Goal: Task Accomplishment & Management: Complete application form

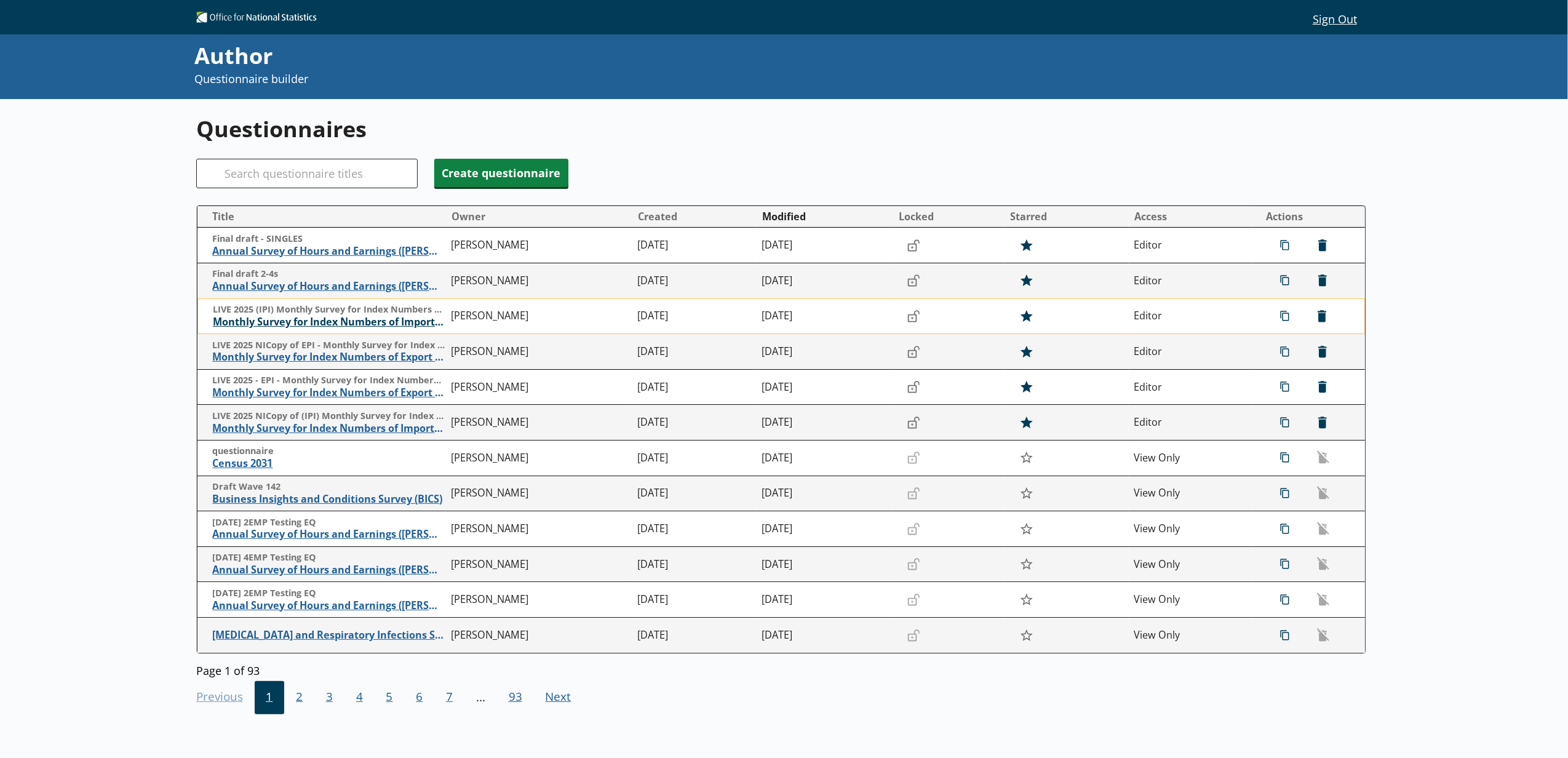
click at [321, 319] on span "Monthly Survey for Index Numbers of Import Prices - Price Quotation Return" at bounding box center [329, 322] width 232 height 13
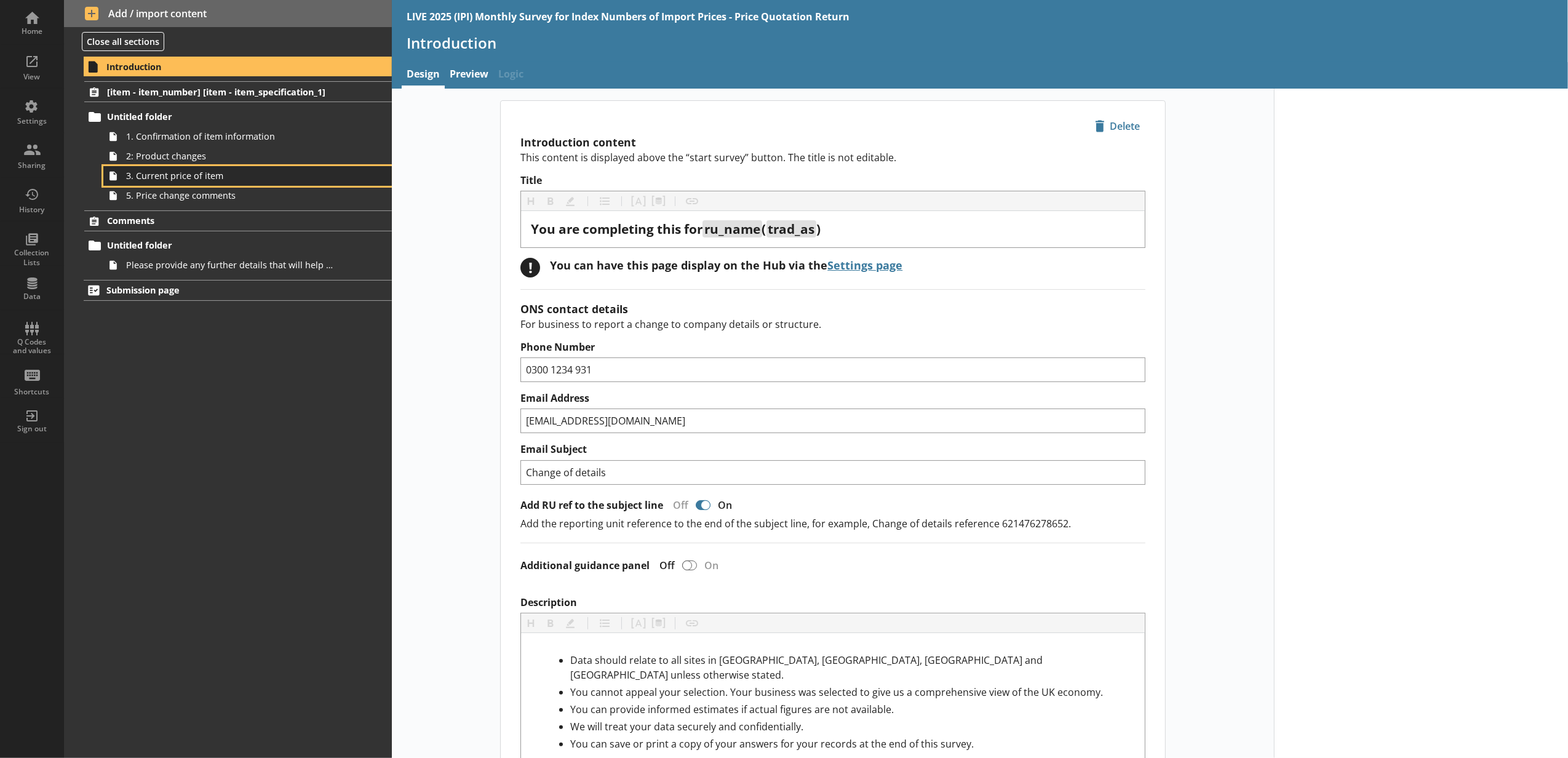
click at [311, 179] on span "3. Current price of item" at bounding box center [231, 176] width 210 height 12
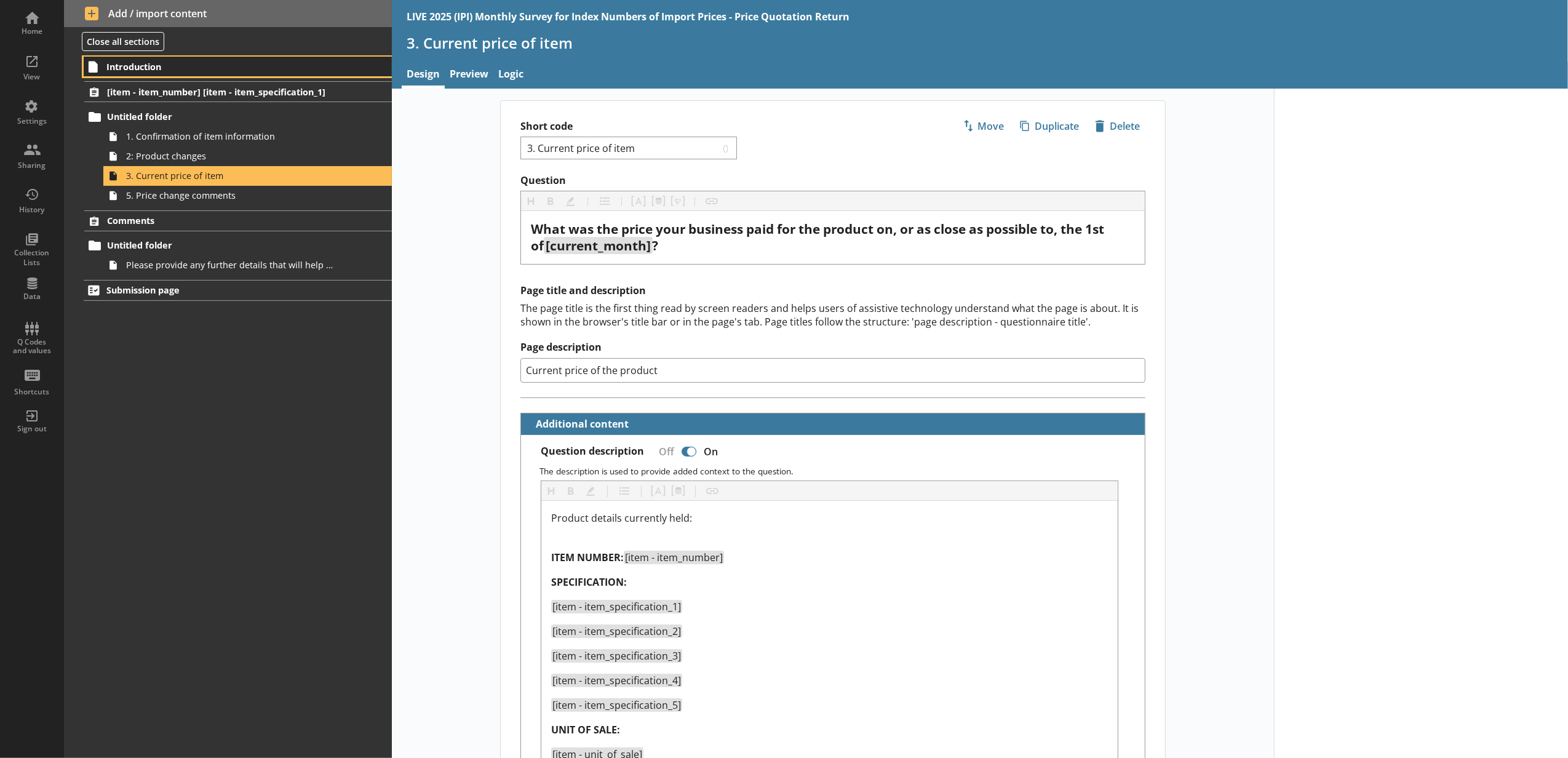
click at [271, 69] on span "Introduction" at bounding box center [218, 67] width 225 height 12
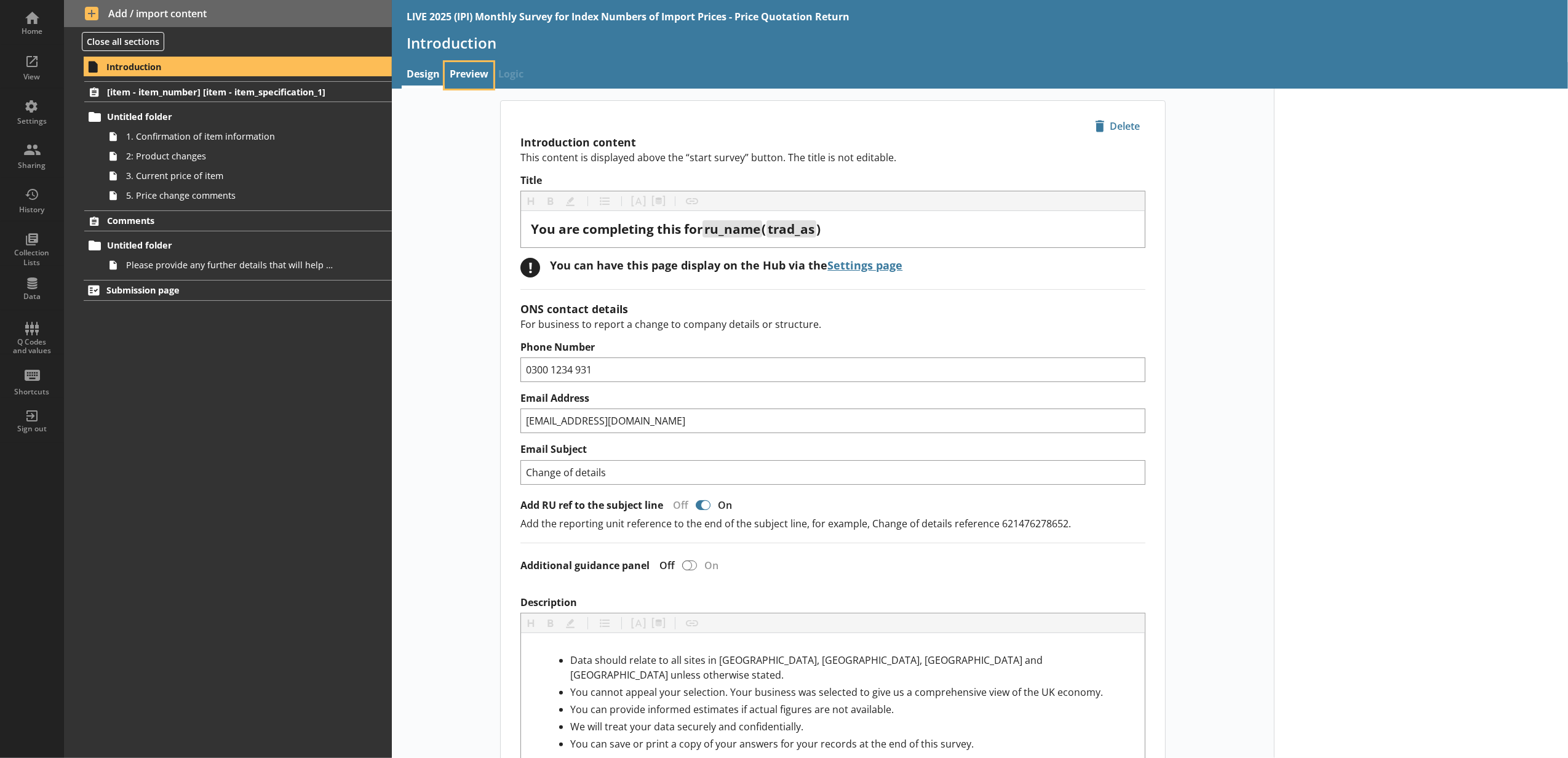
click at [468, 79] on link "Preview" at bounding box center [469, 75] width 48 height 27
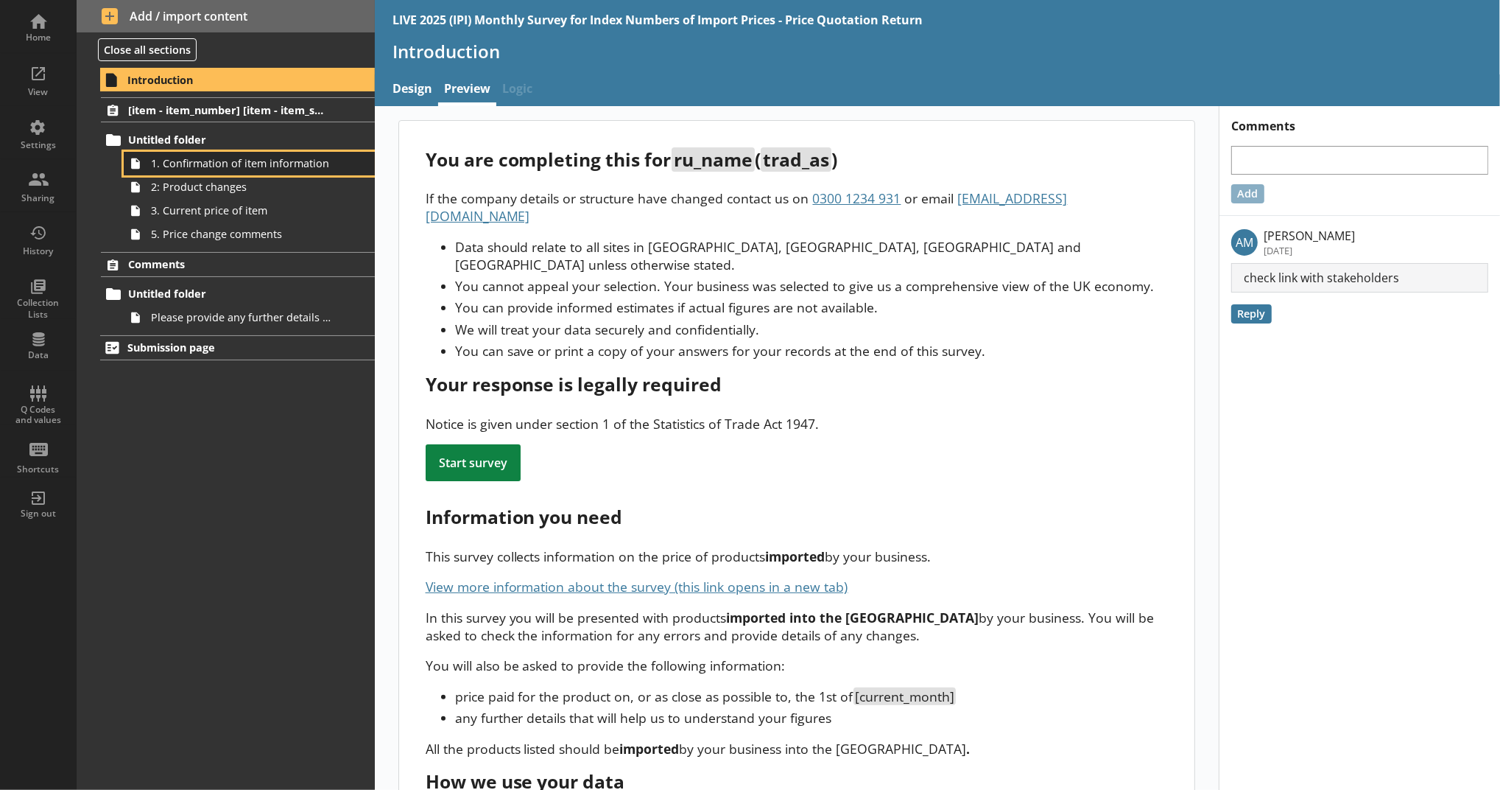
click at [267, 163] on span "1. Confirmation of item information" at bounding box center [241, 163] width 180 height 14
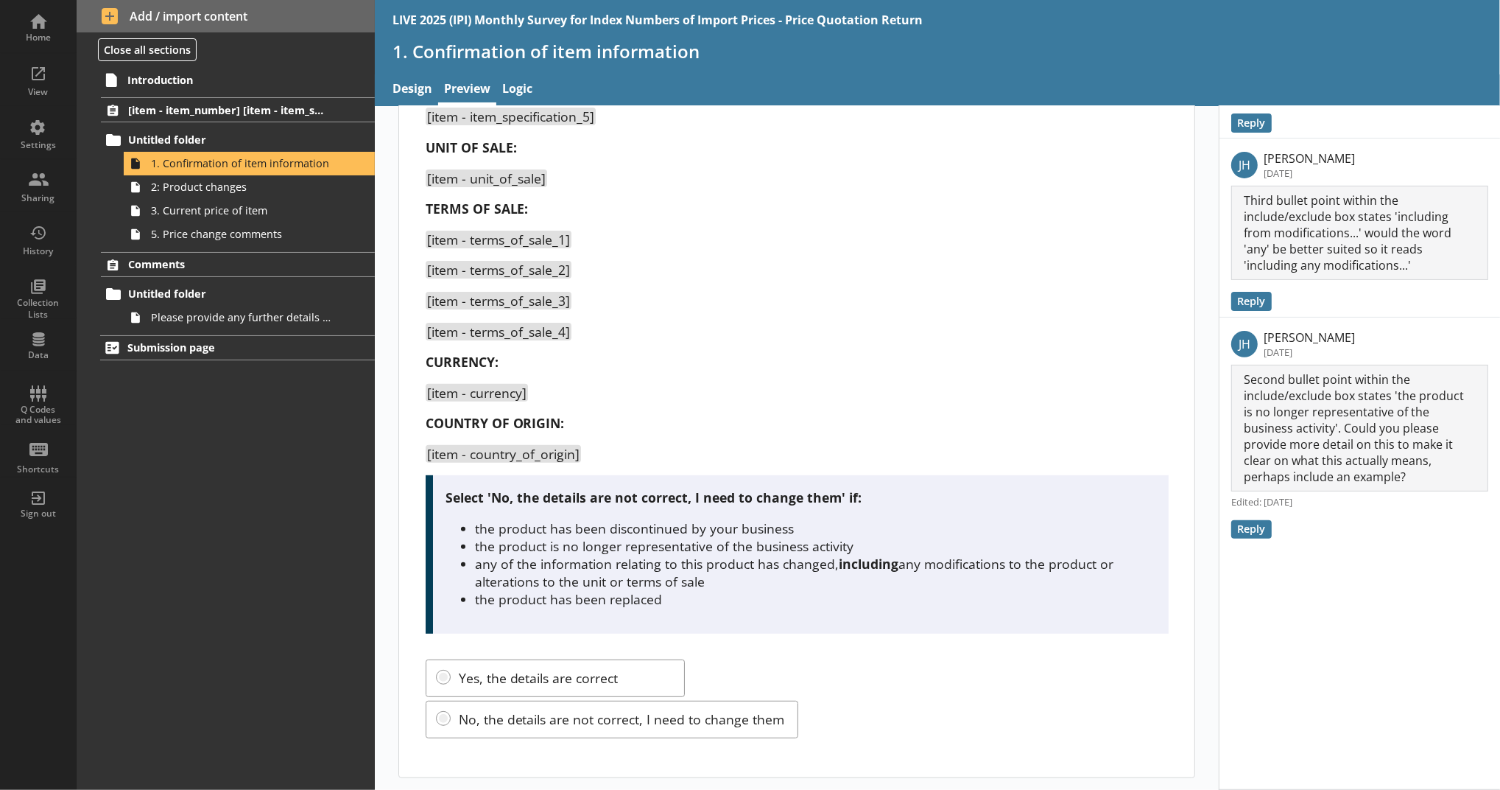
scroll to position [331, 0]
click at [409, 97] on link "Design" at bounding box center [413, 90] width 52 height 32
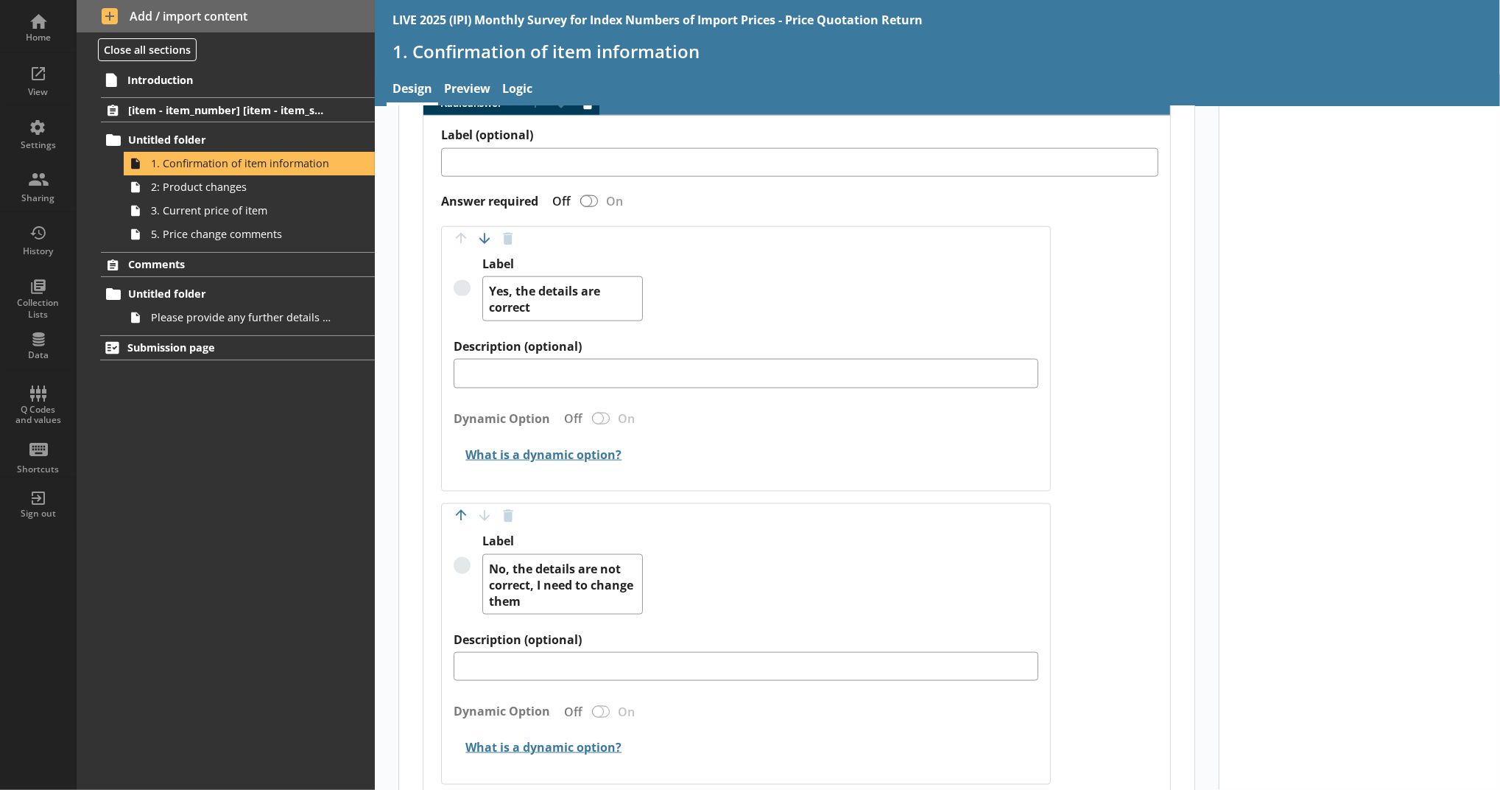
scroll to position [1398, 0]
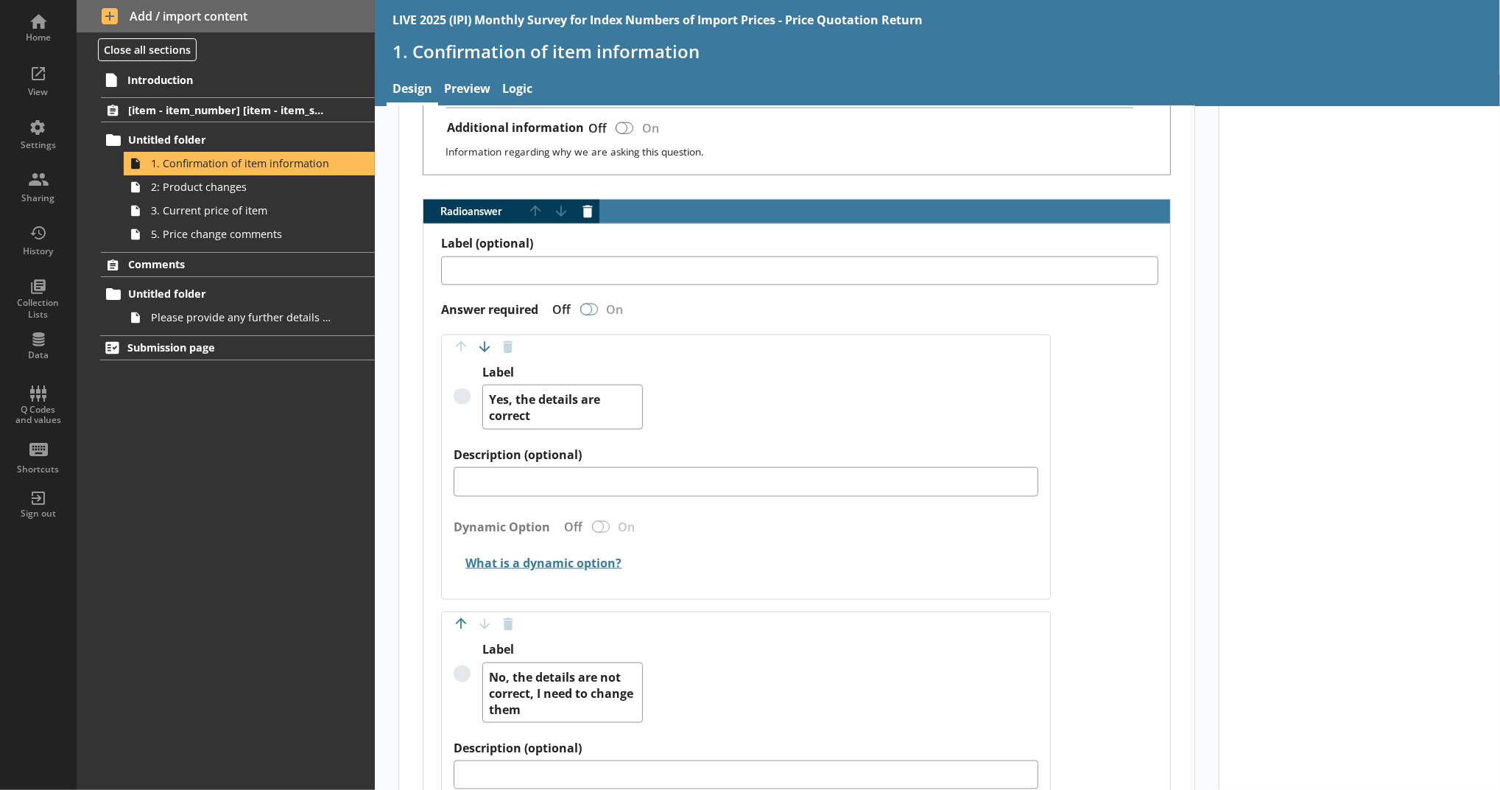
click at [590, 312] on div "Radio answer" at bounding box center [589, 309] width 18 height 12
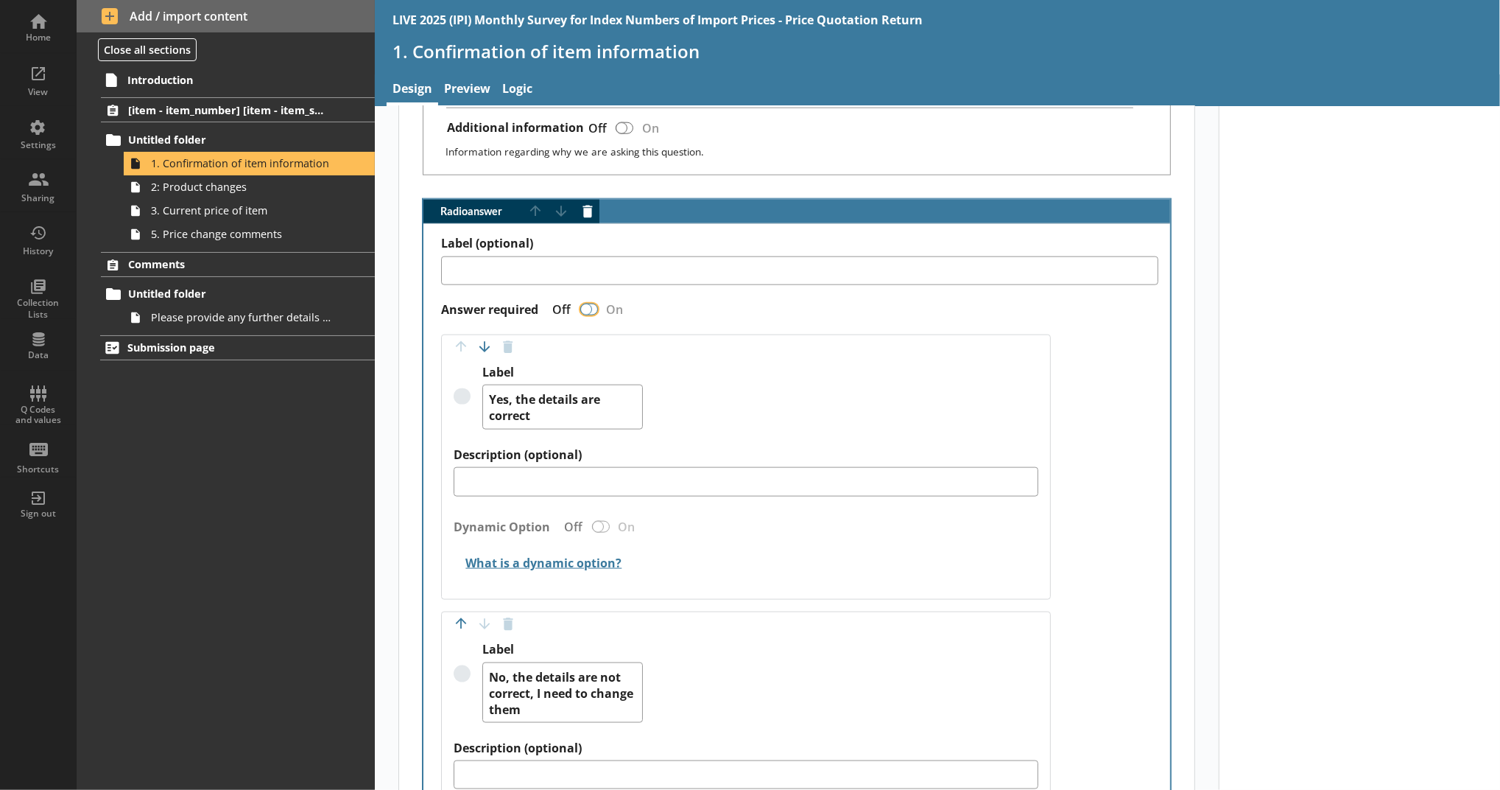
type textarea "x"
checkbox input "true"
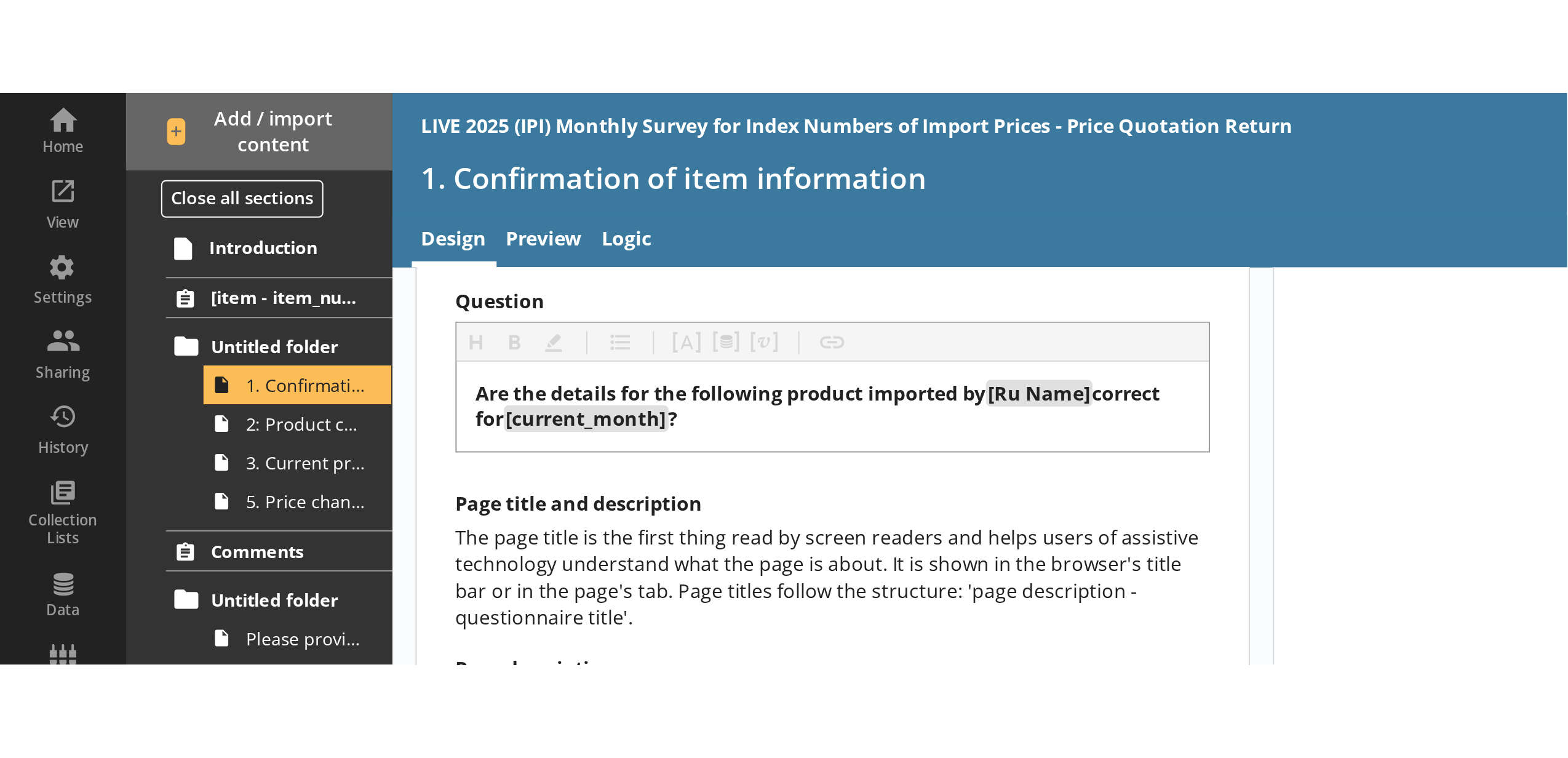
scroll to position [74, 0]
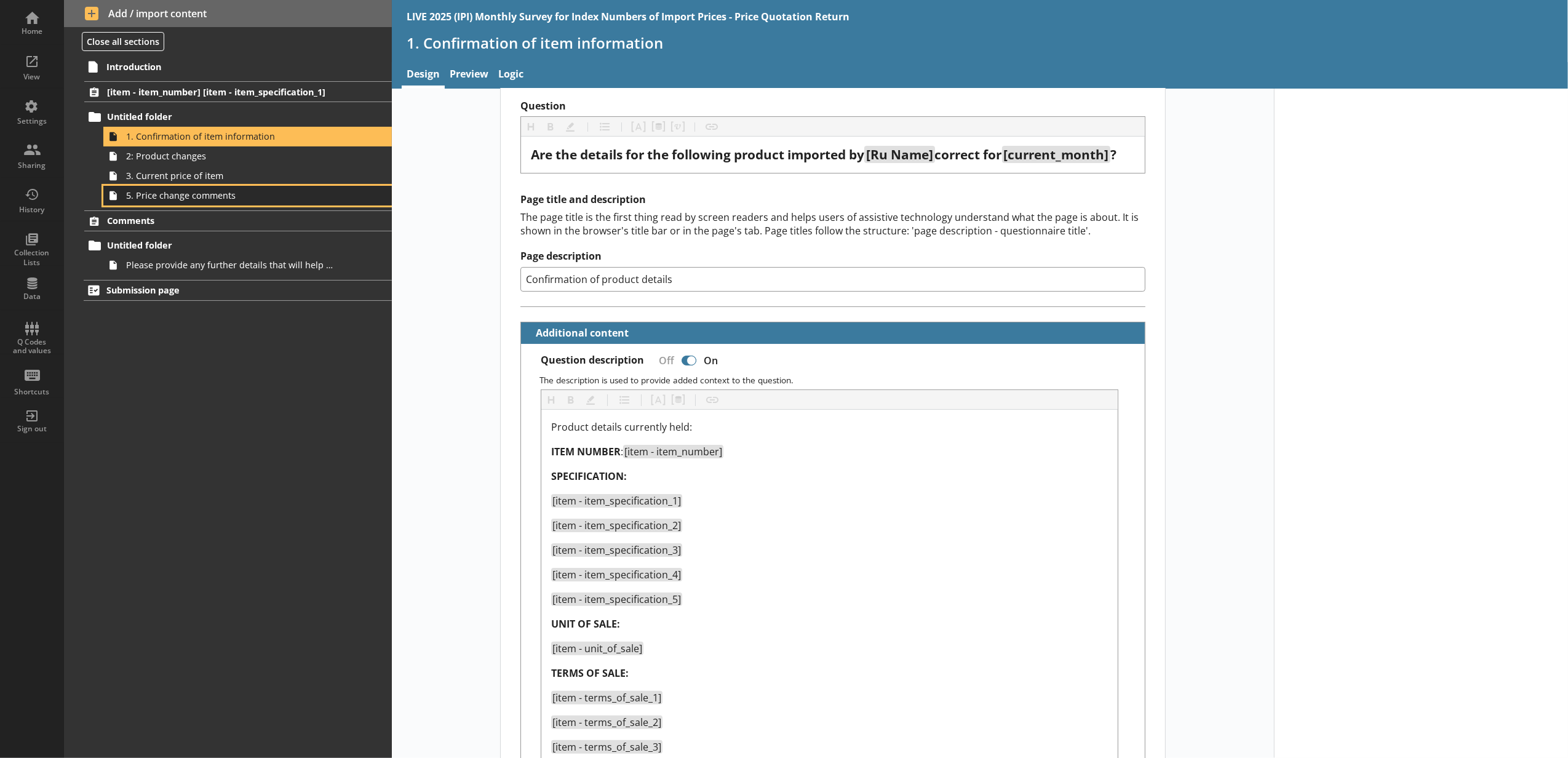
click at [171, 200] on span "5. Price change comments" at bounding box center [231, 196] width 210 height 12
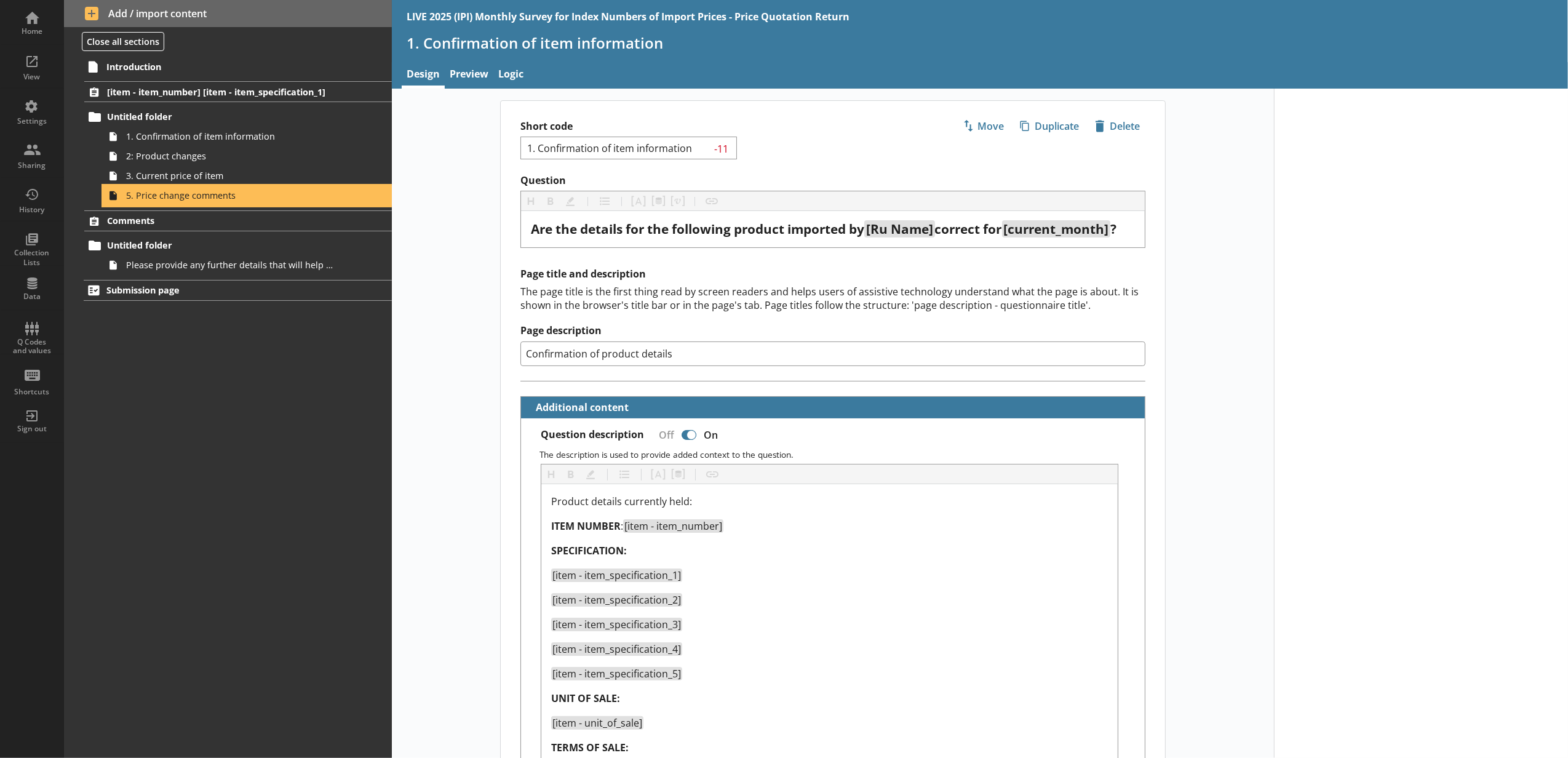
type textarea "x"
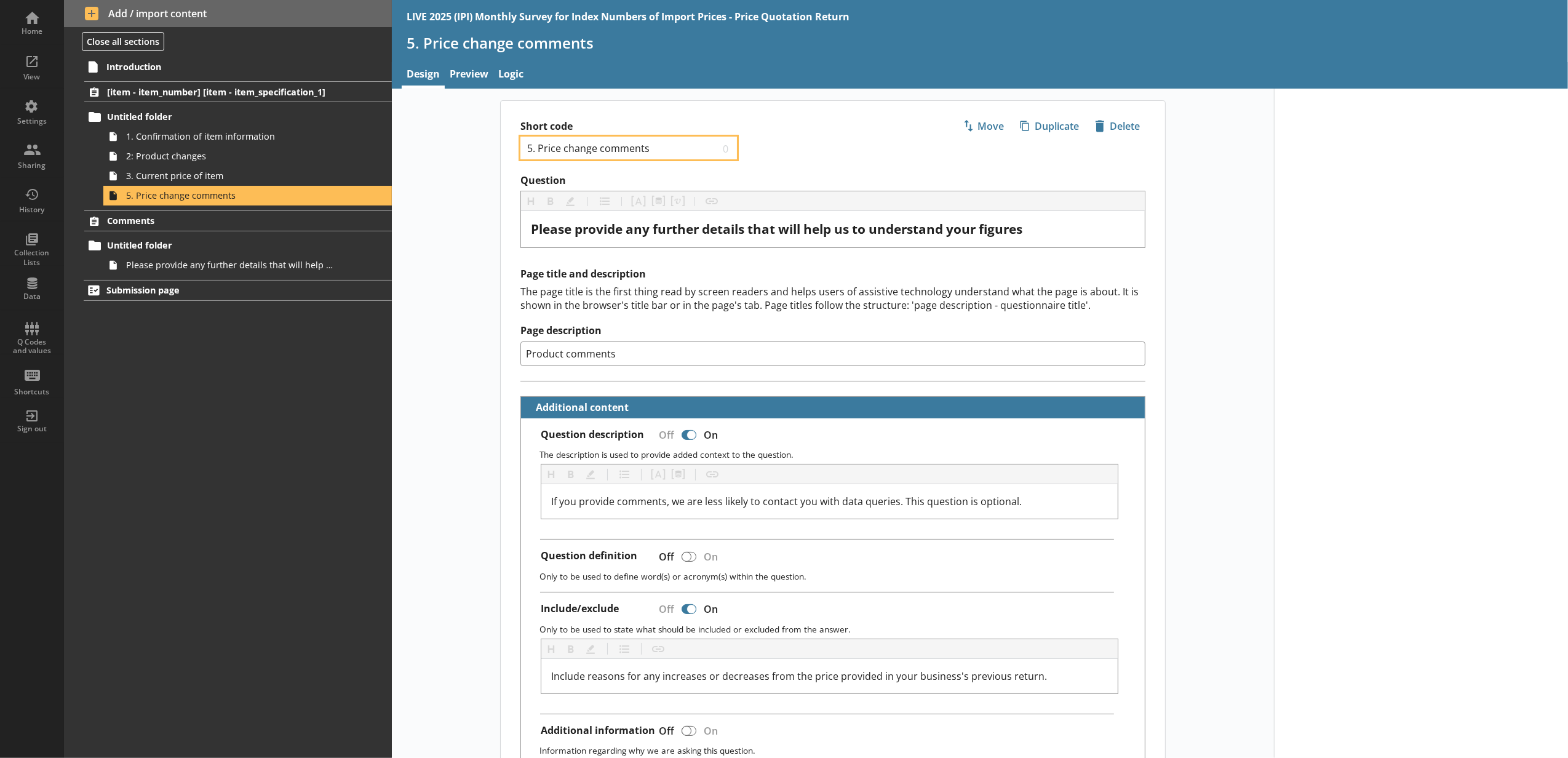
click at [528, 144] on input "5. Price change comments" at bounding box center [623, 148] width 194 height 12
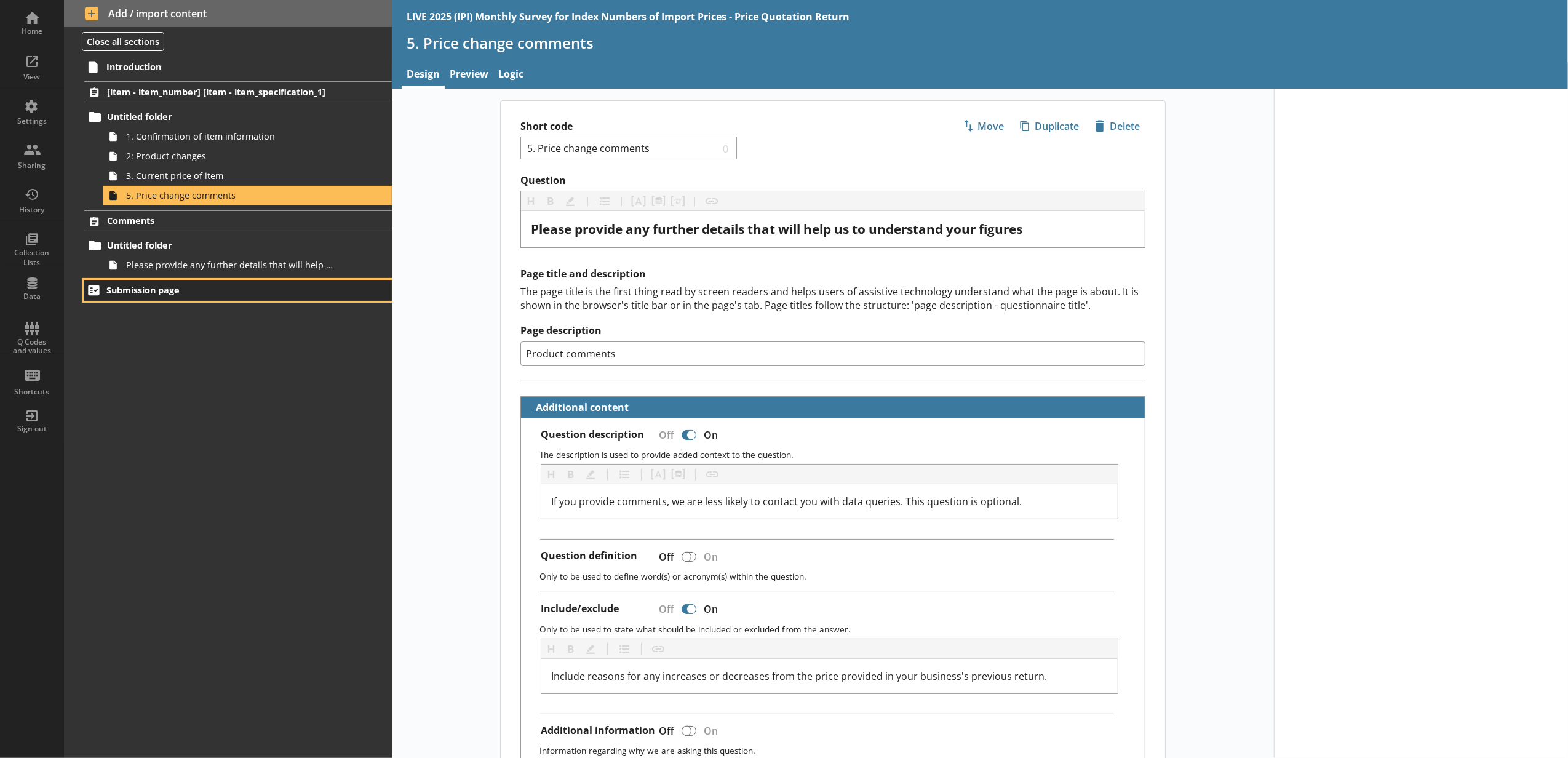
click at [330, 296] on span "Submission page" at bounding box center [218, 290] width 225 height 12
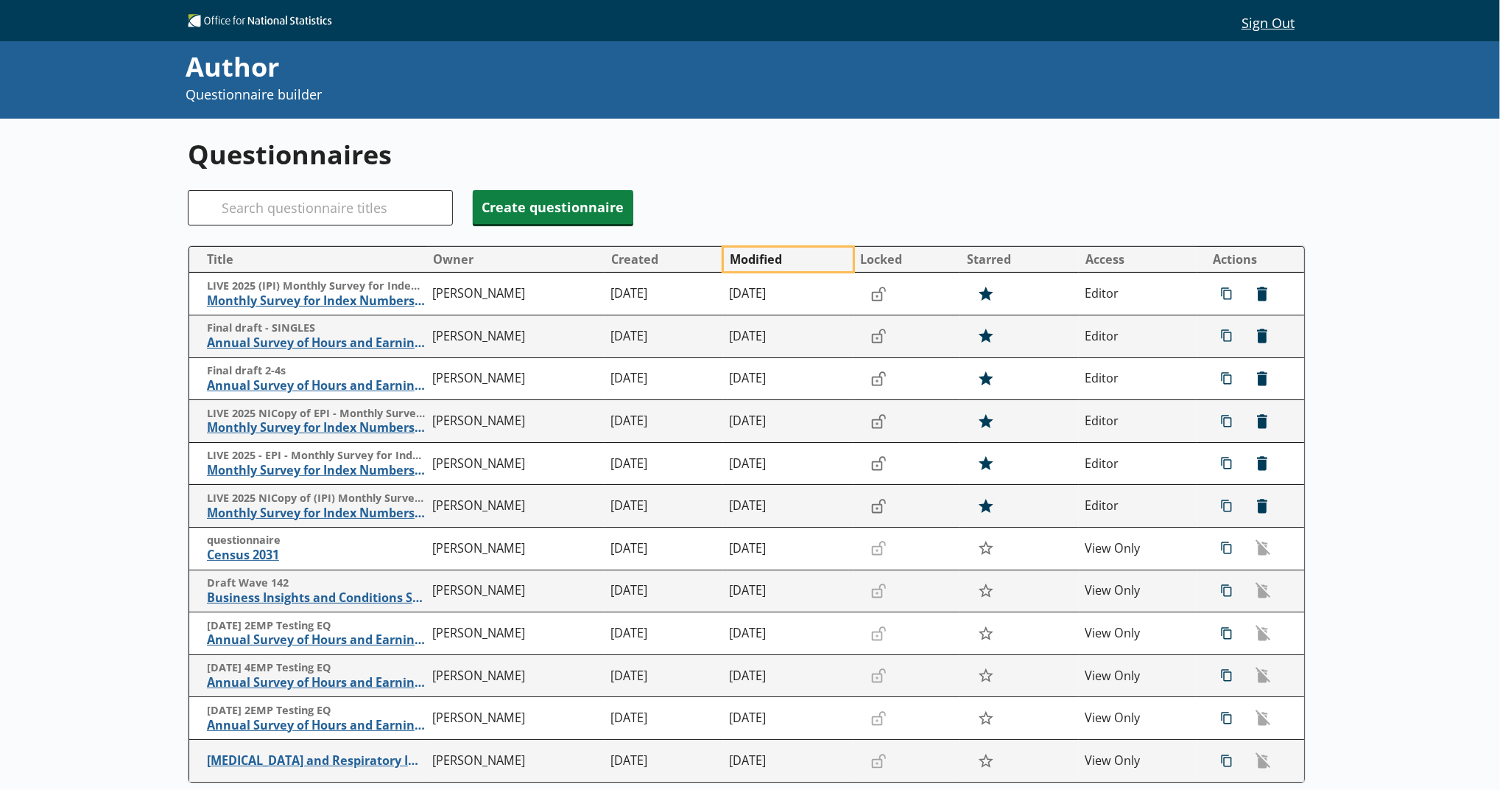
click at [740, 269] on button "Modified" at bounding box center [788, 259] width 129 height 24
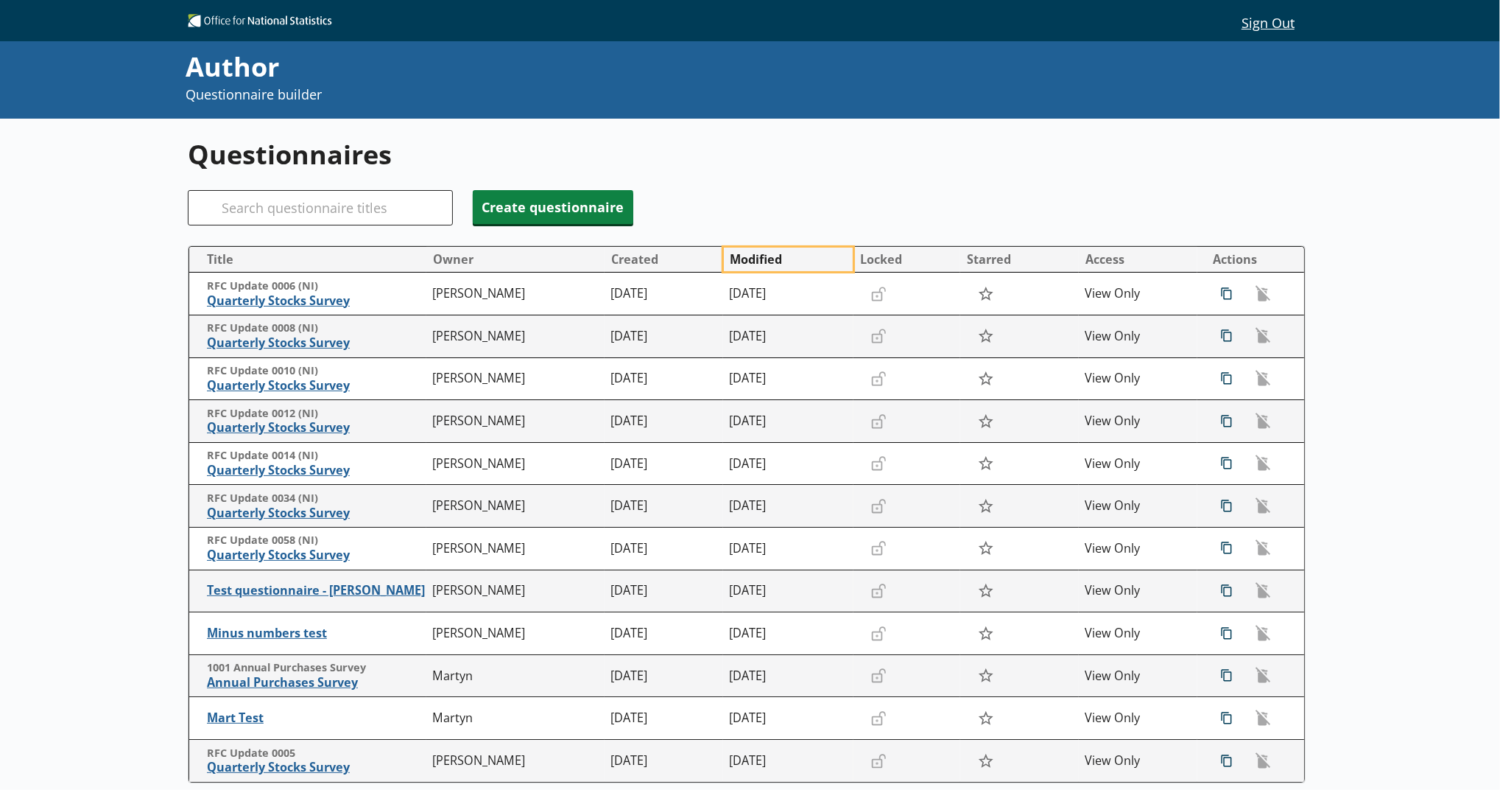
click at [740, 269] on button "Modified" at bounding box center [788, 259] width 129 height 24
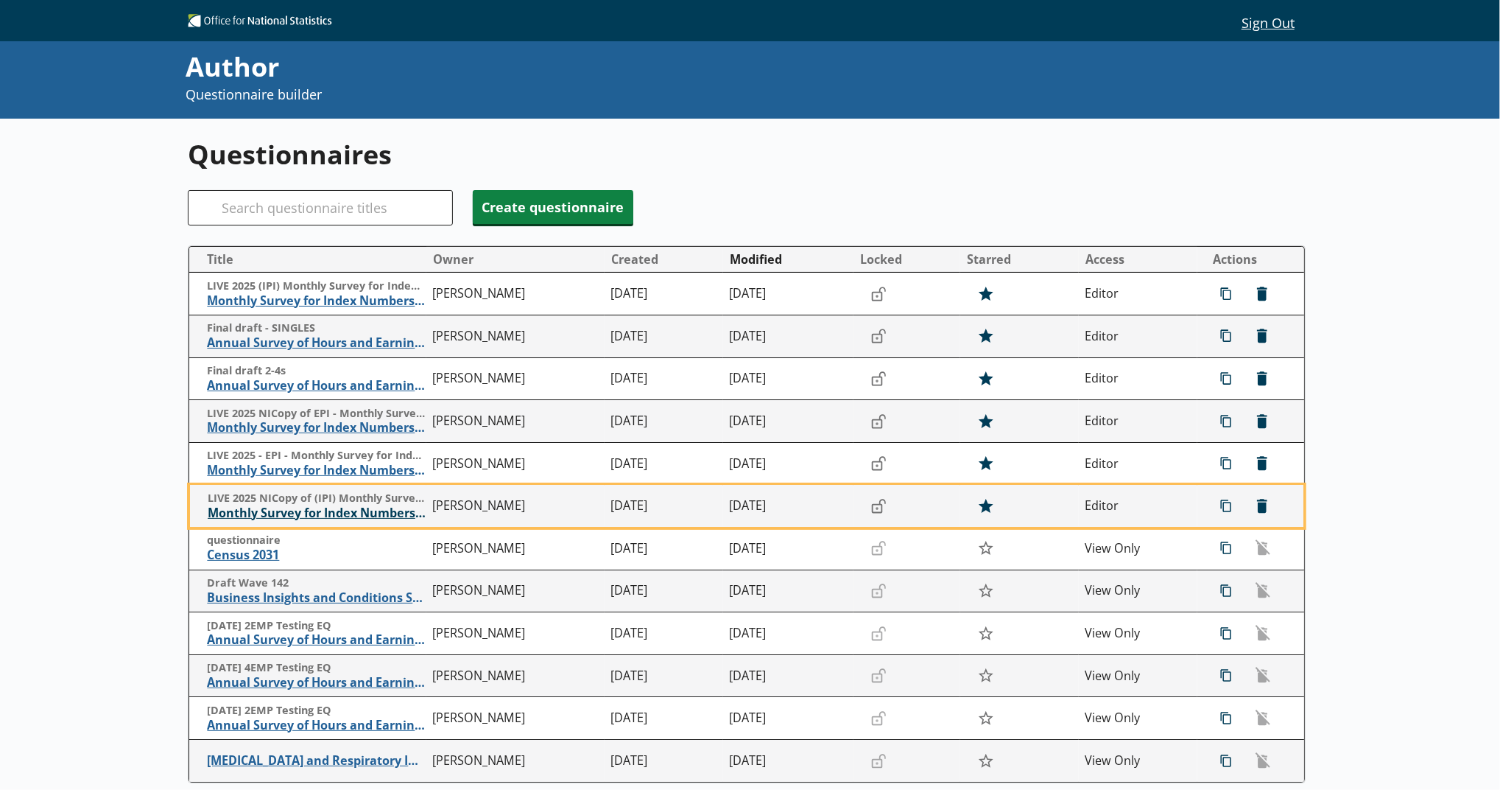
click at [342, 509] on span "Monthly Survey for Index Numbers of Import Prices - Price Quotation Return" at bounding box center [317, 512] width 218 height 15
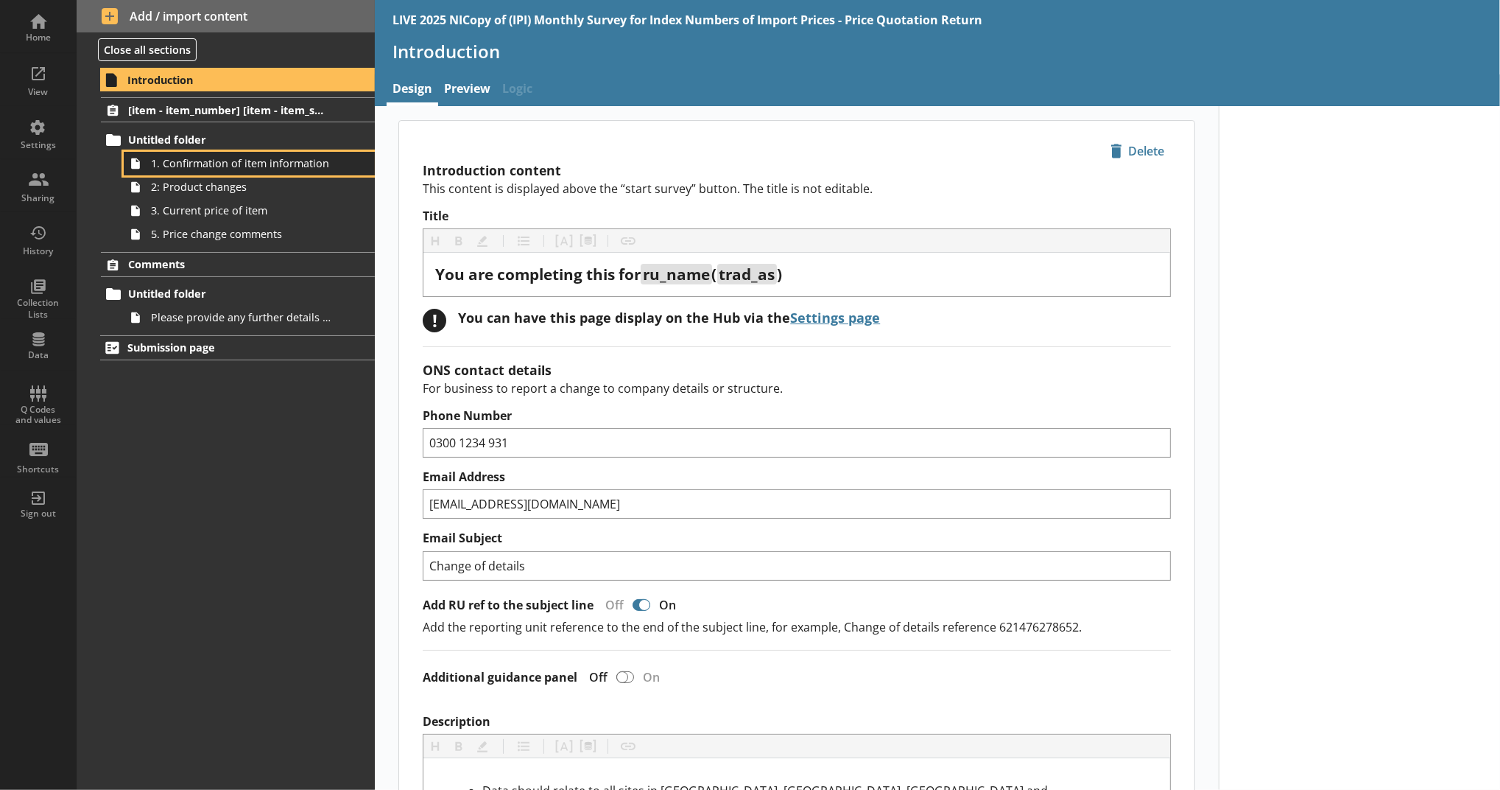
click at [292, 162] on span "1. Confirmation of item information" at bounding box center [241, 163] width 180 height 14
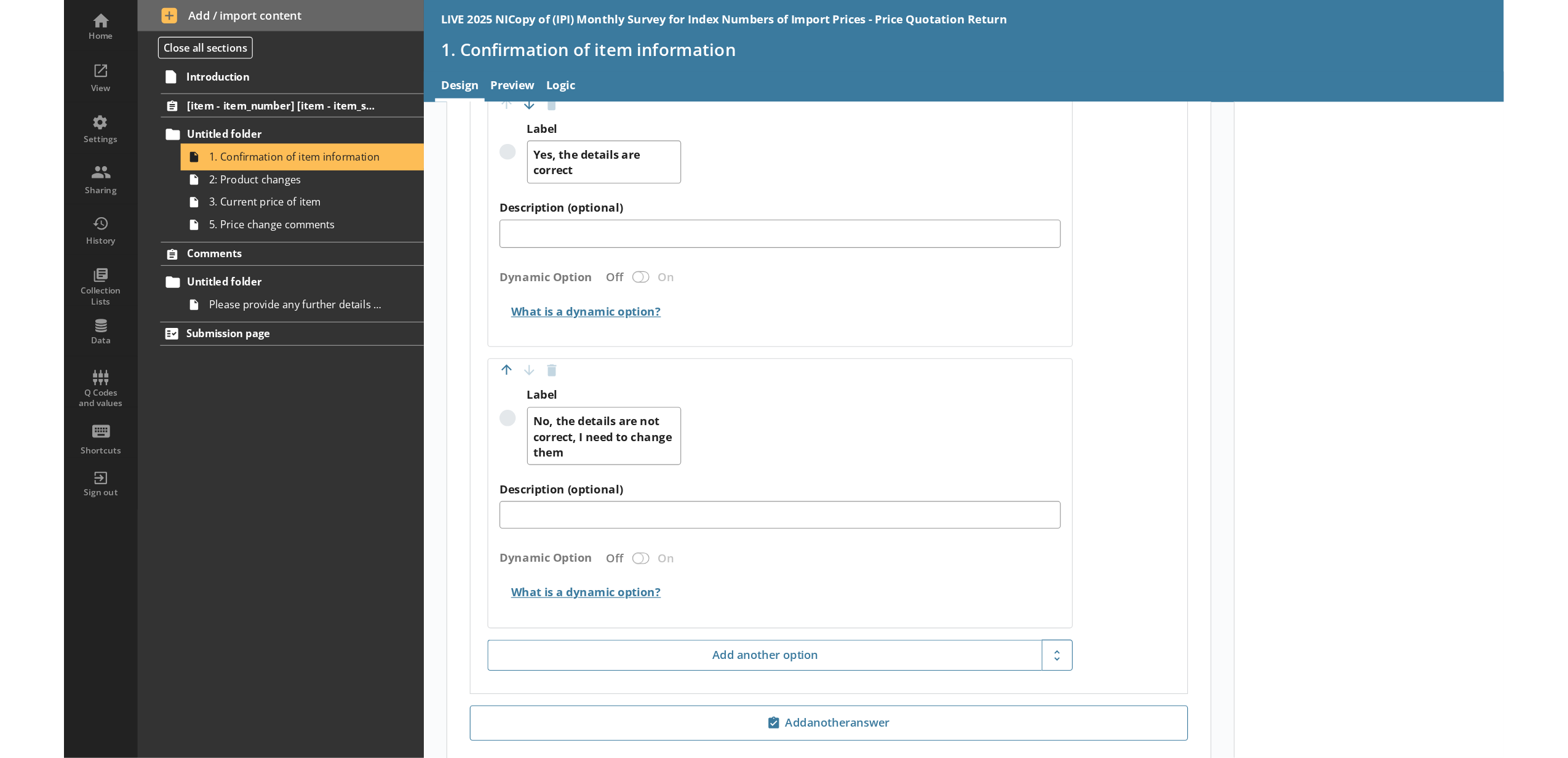
scroll to position [1231, 0]
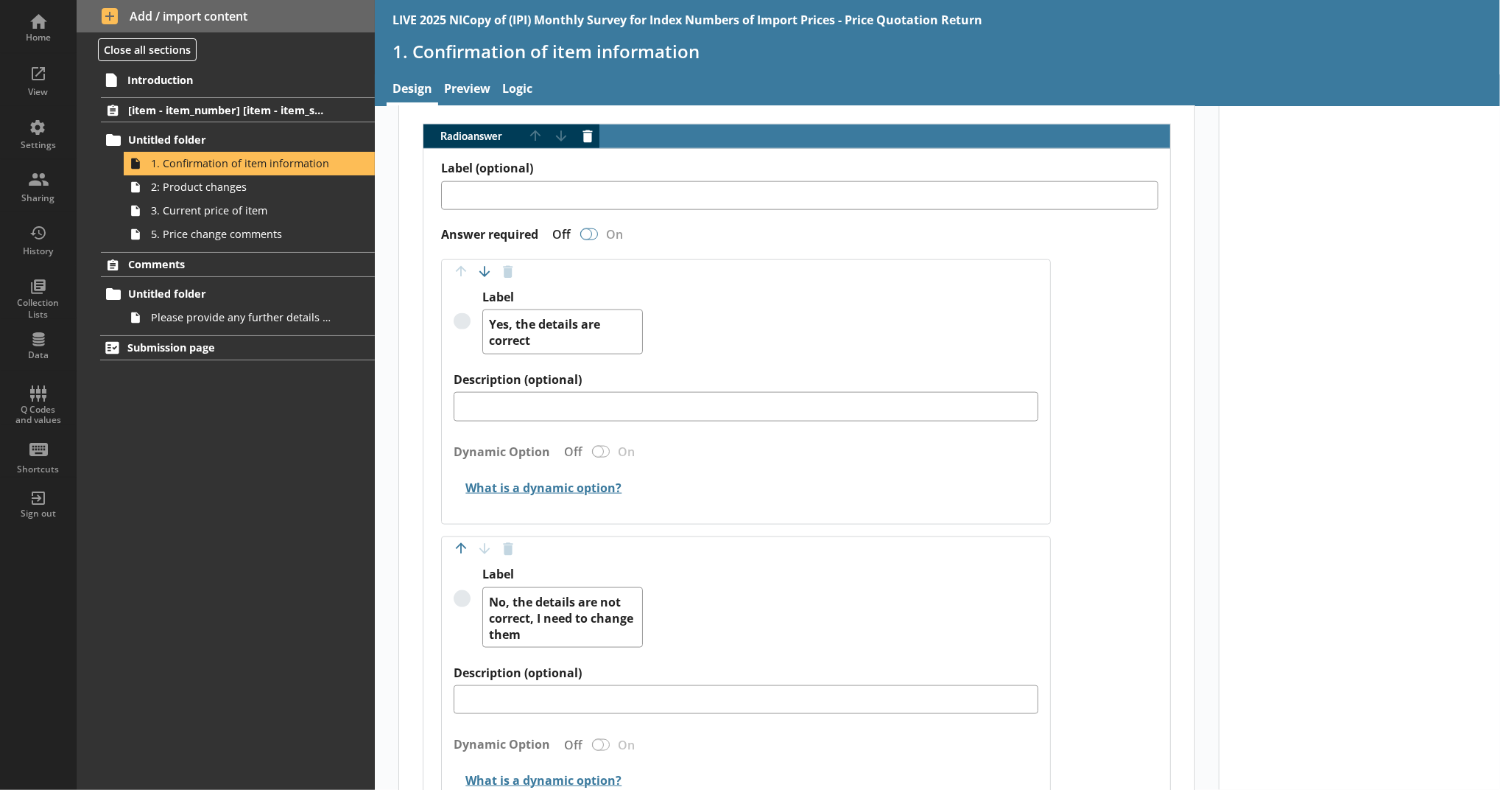
click at [580, 232] on div "Radio answer" at bounding box center [586, 234] width 12 height 12
type textarea "x"
checkbox input "true"
type textarea "x"
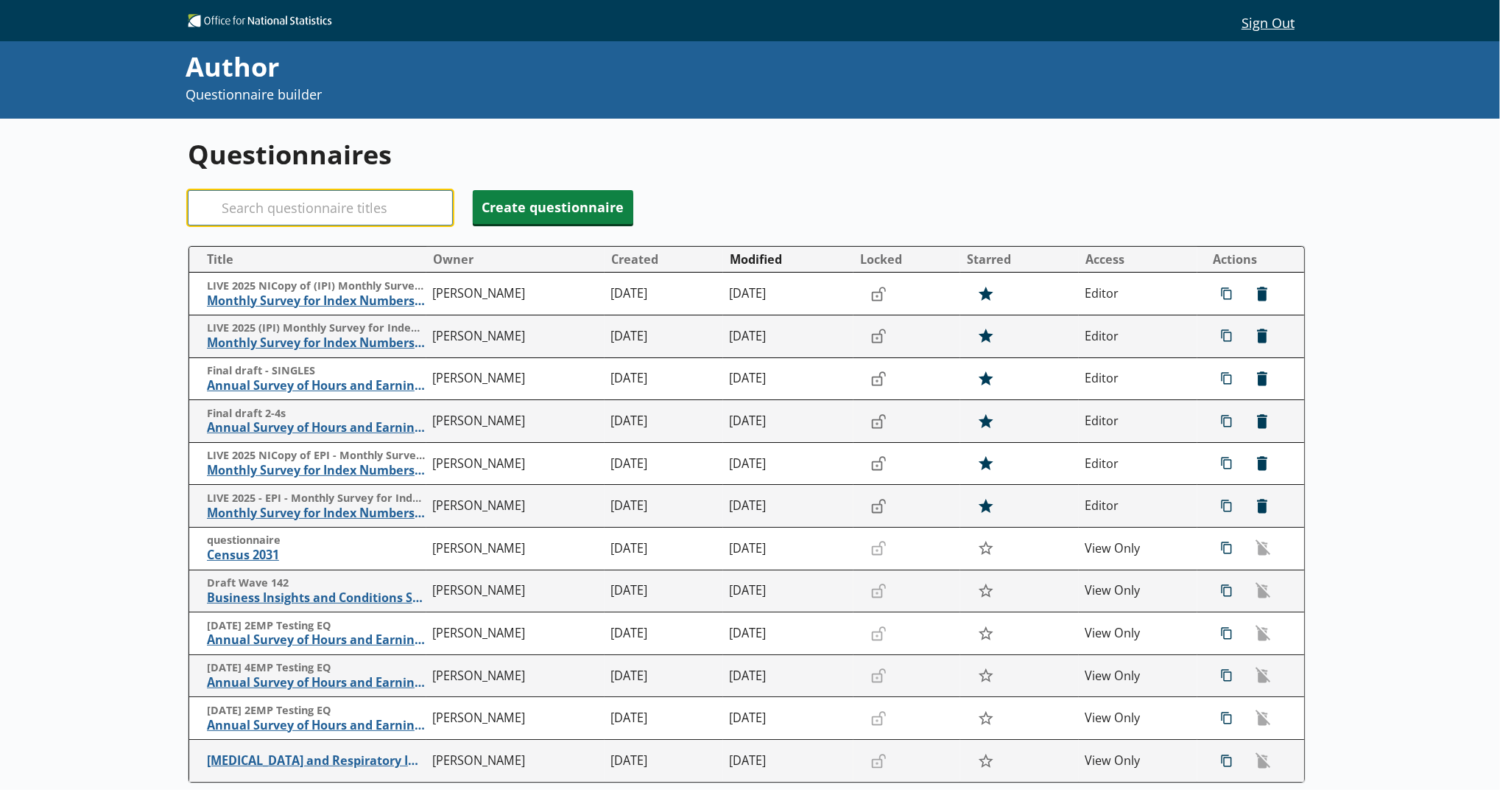
click at [362, 224] on input "Search" at bounding box center [320, 207] width 265 height 35
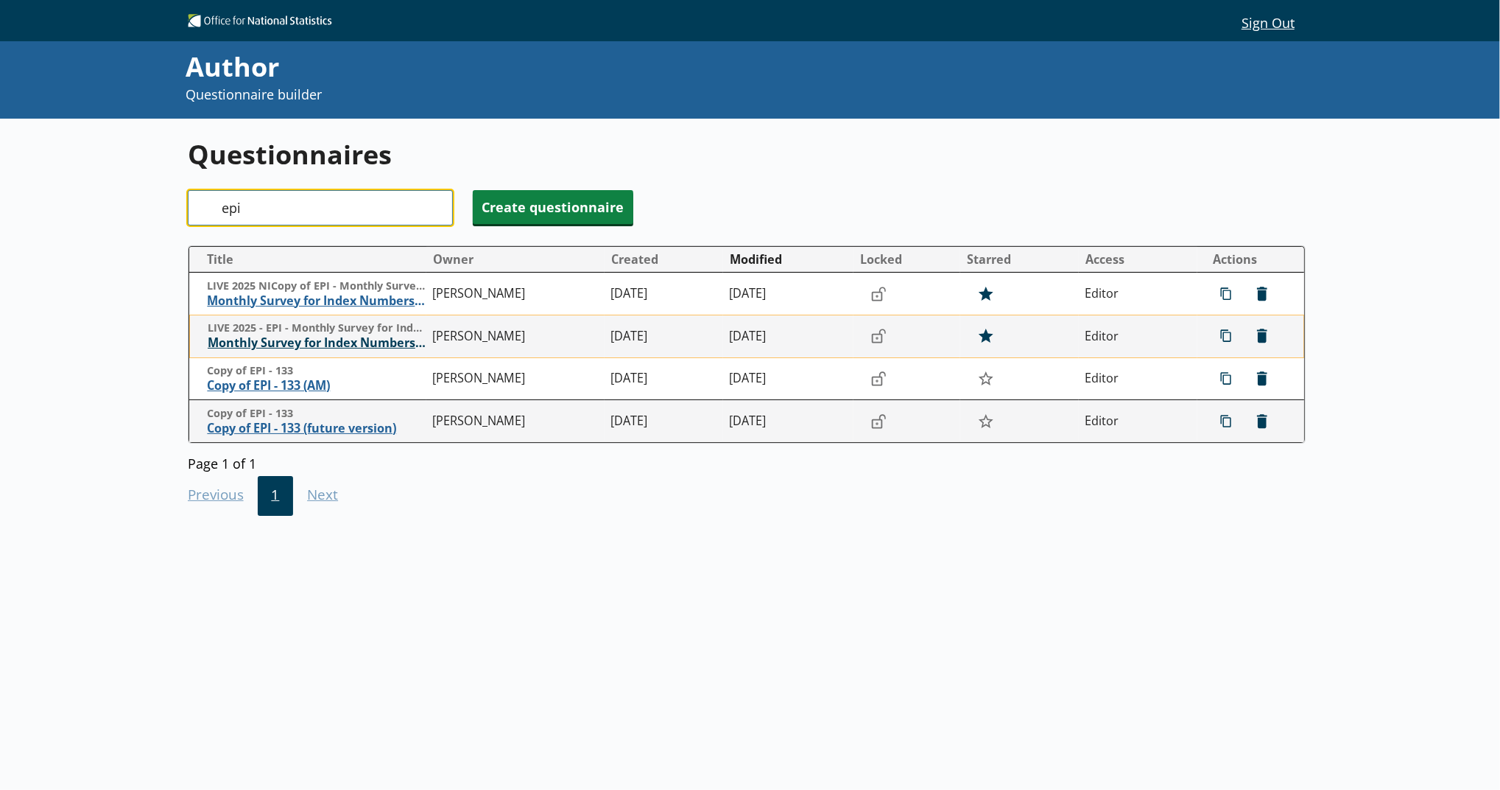
type input "epi"
click at [385, 340] on span "Monthly Survey for Index Numbers of Export Prices - Price Quotation Return" at bounding box center [317, 342] width 218 height 15
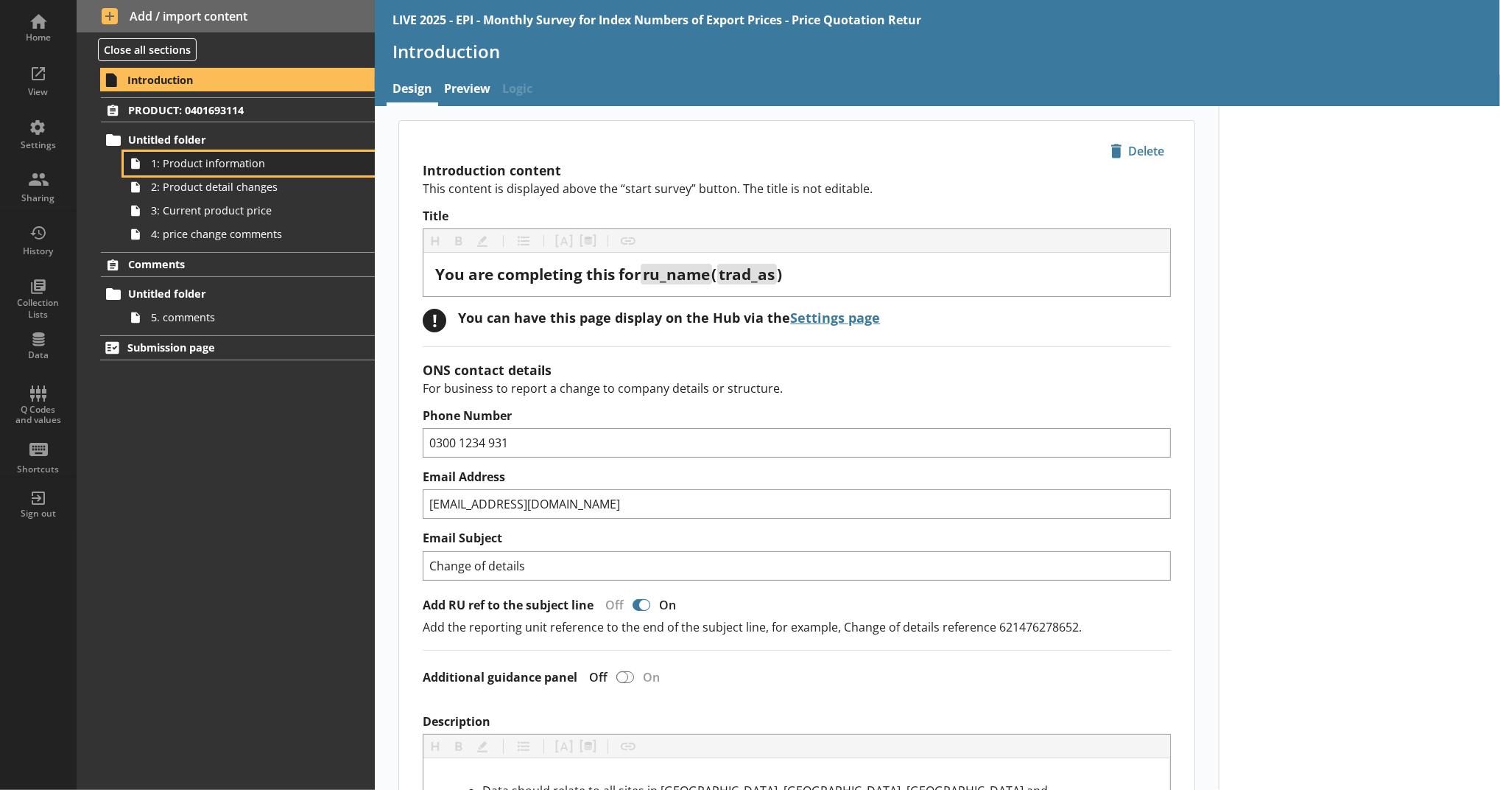
click at [200, 153] on link "1: Product information" at bounding box center [249, 164] width 251 height 24
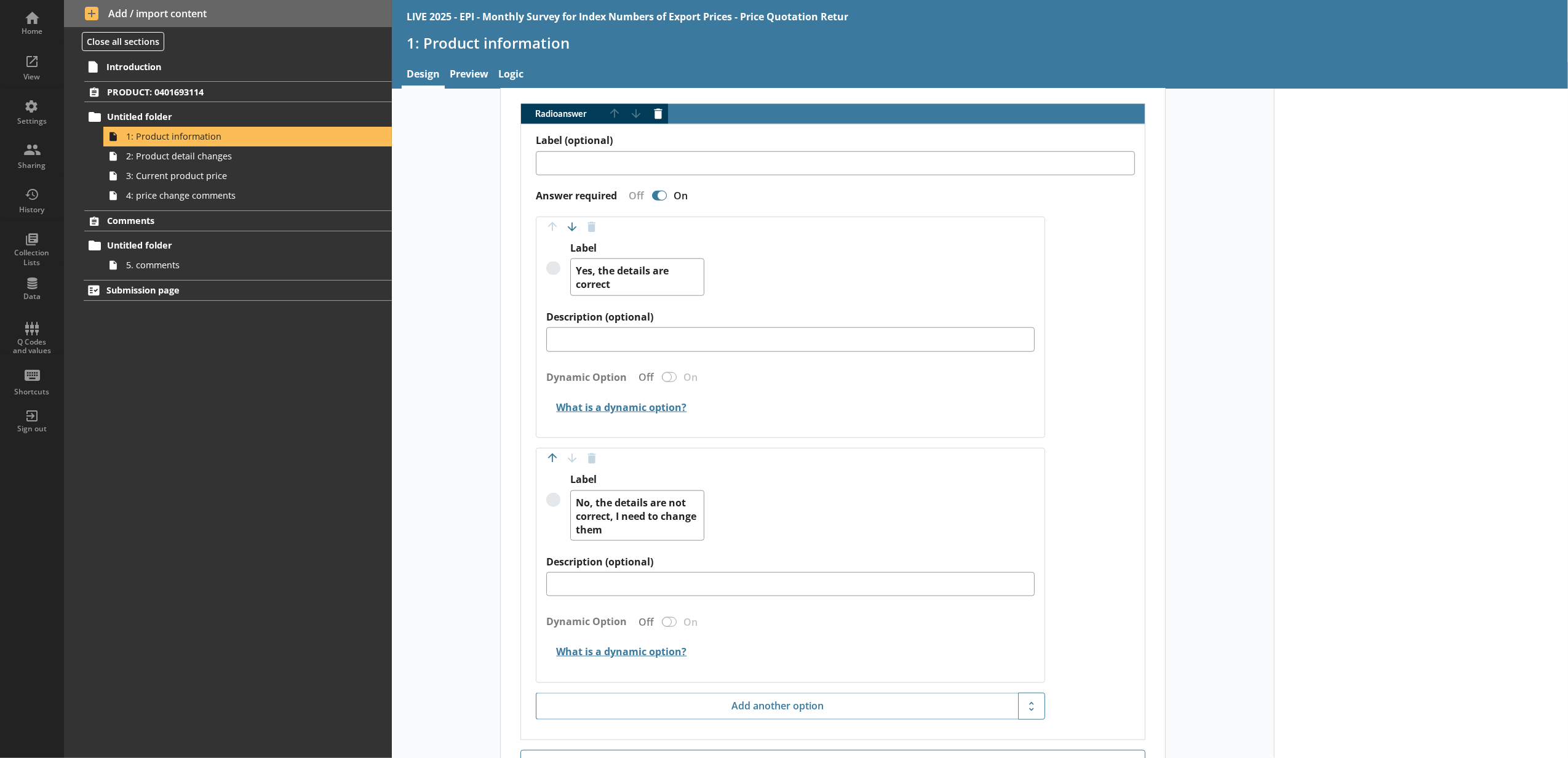
scroll to position [1231, 0]
type textarea "x"
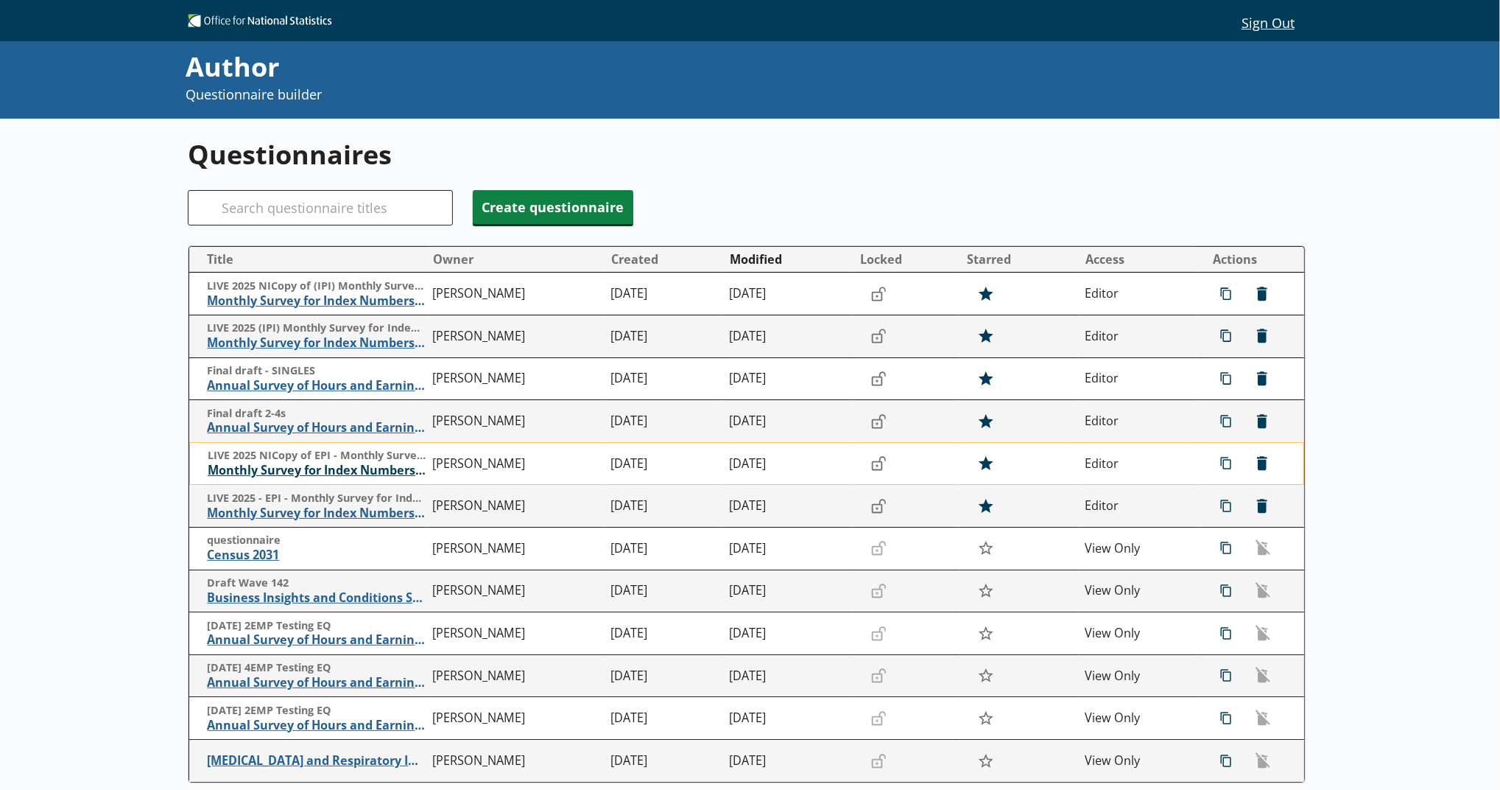
click at [390, 478] on span "Monthly Survey for Index Numbers of Export Prices - Price Quotation Return" at bounding box center [317, 470] width 218 height 15
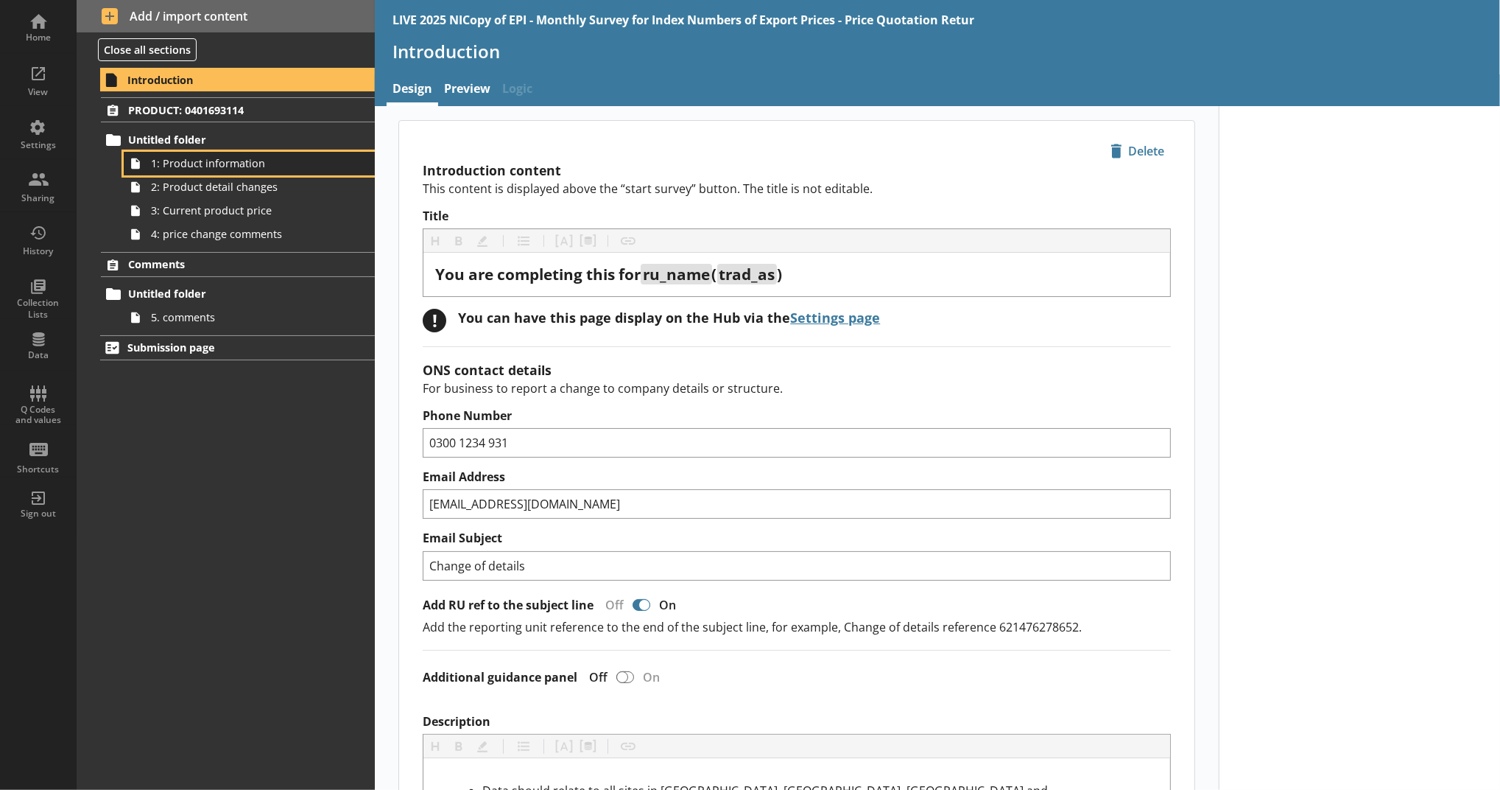
click at [219, 172] on link "1: Product information" at bounding box center [249, 164] width 251 height 24
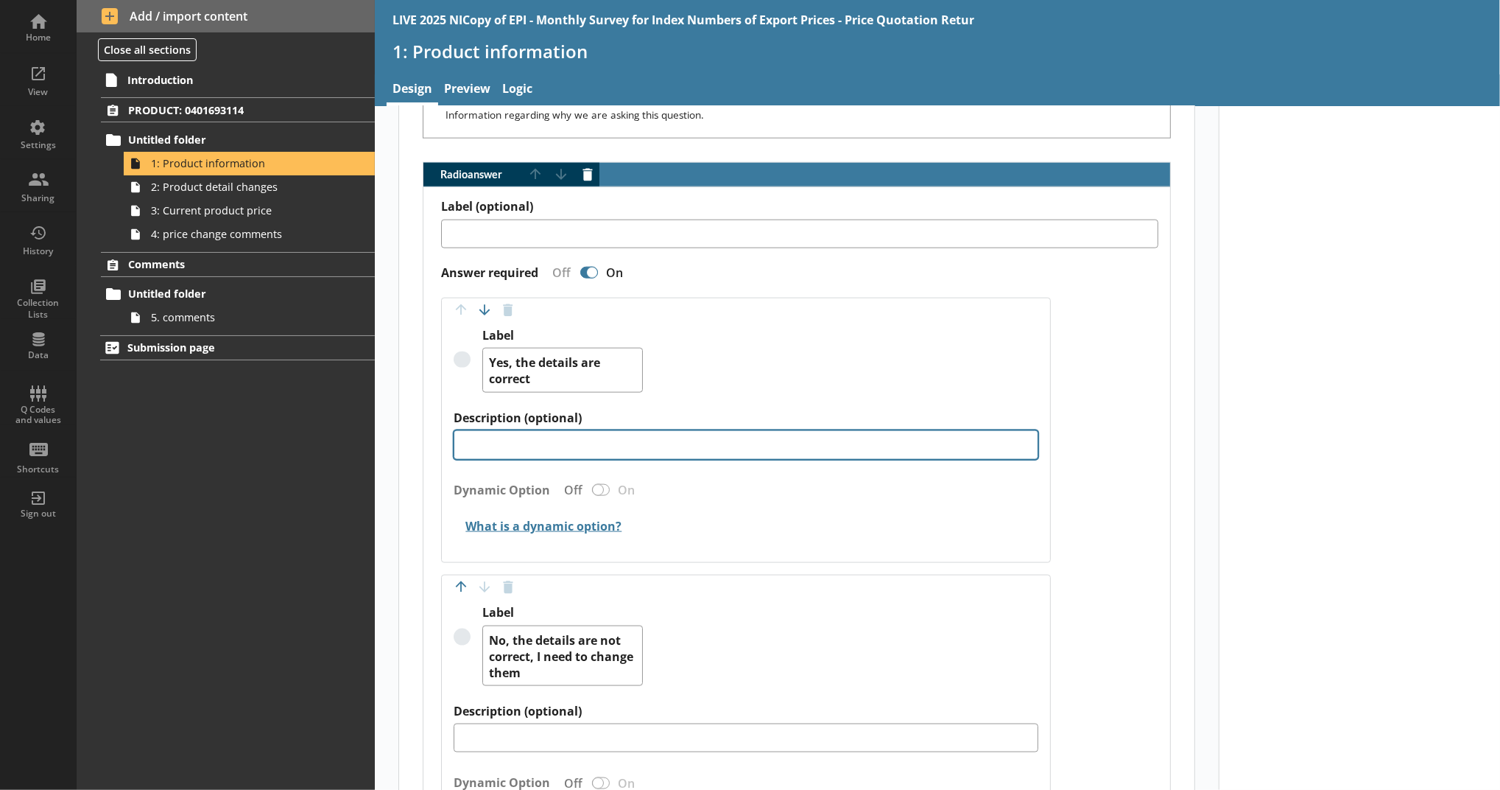
scroll to position [1398, 0]
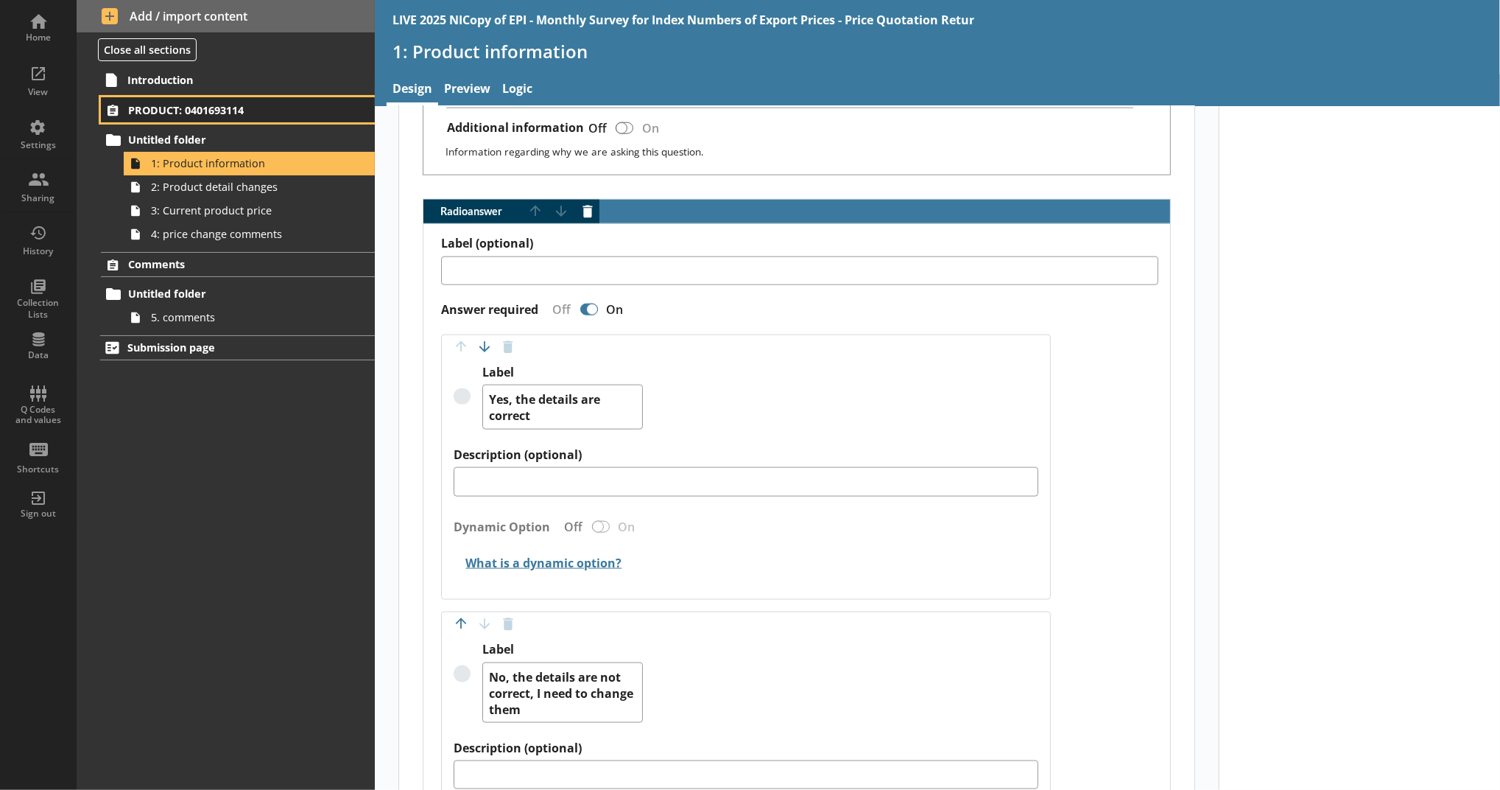
click at [206, 109] on span "PRODUCT: 0401693114" at bounding box center [226, 110] width 197 height 14
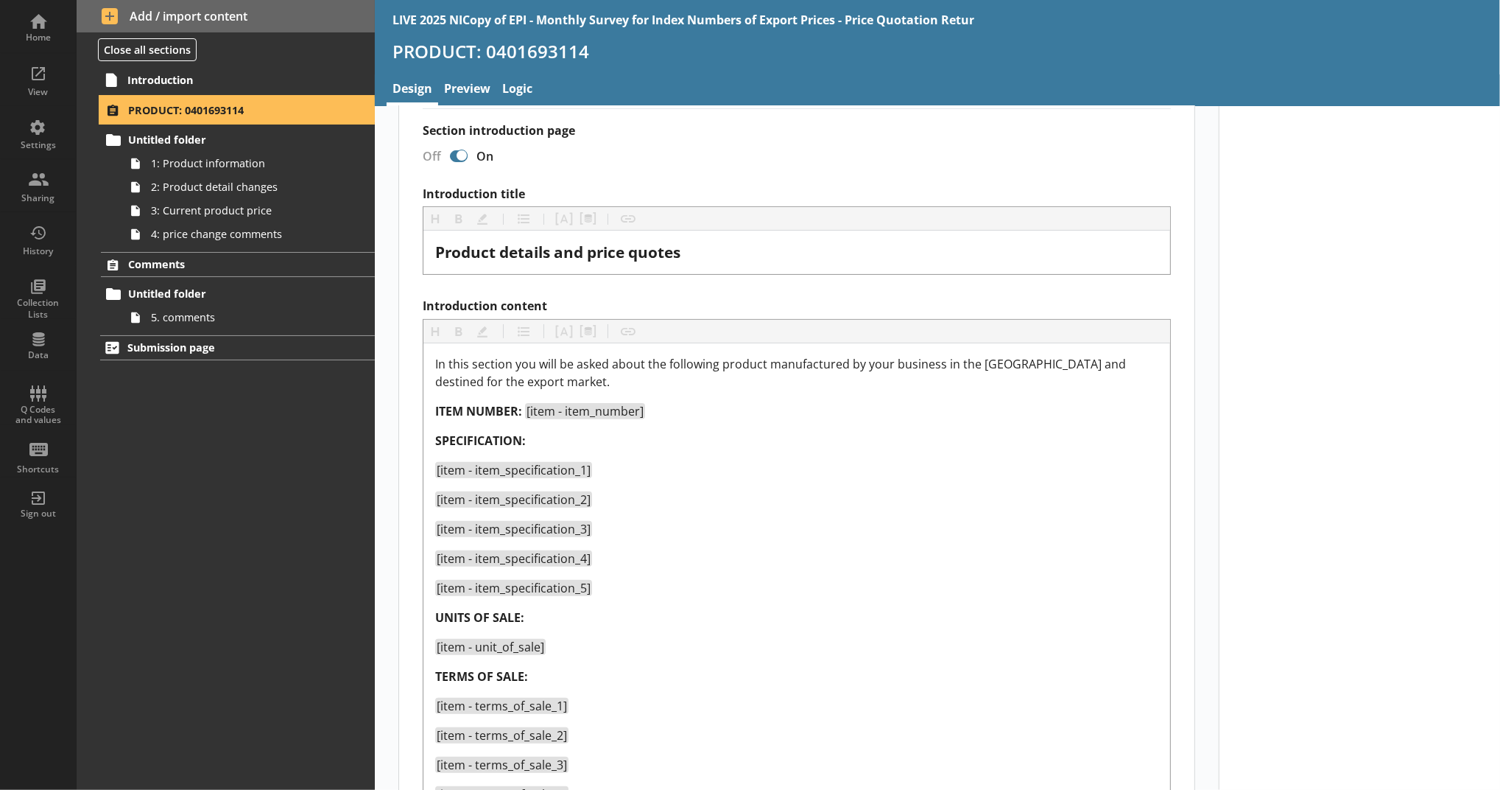
select select "5d514584-2e6d-4149-86df-4889fd375b9d"
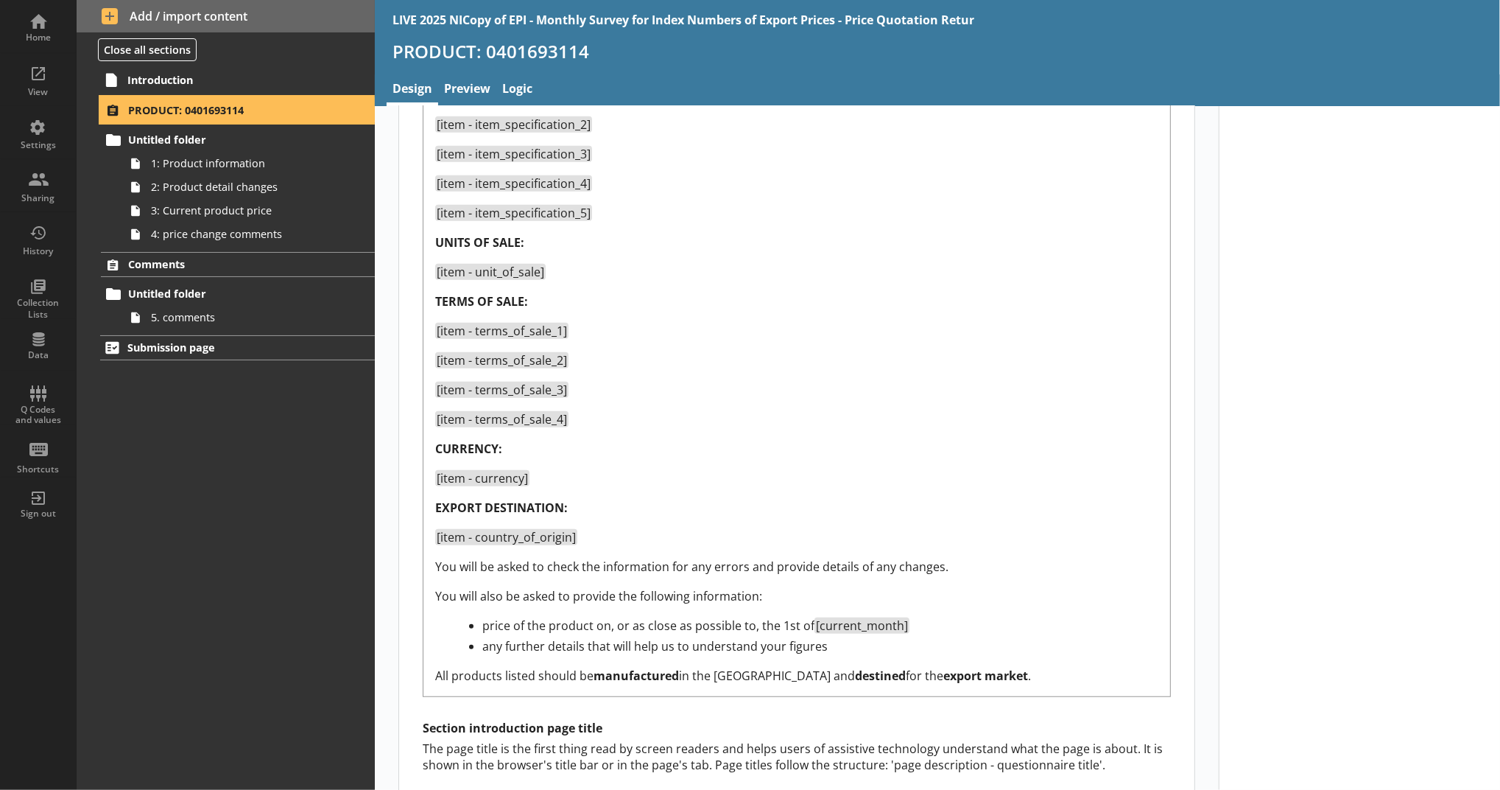
scroll to position [586, 0]
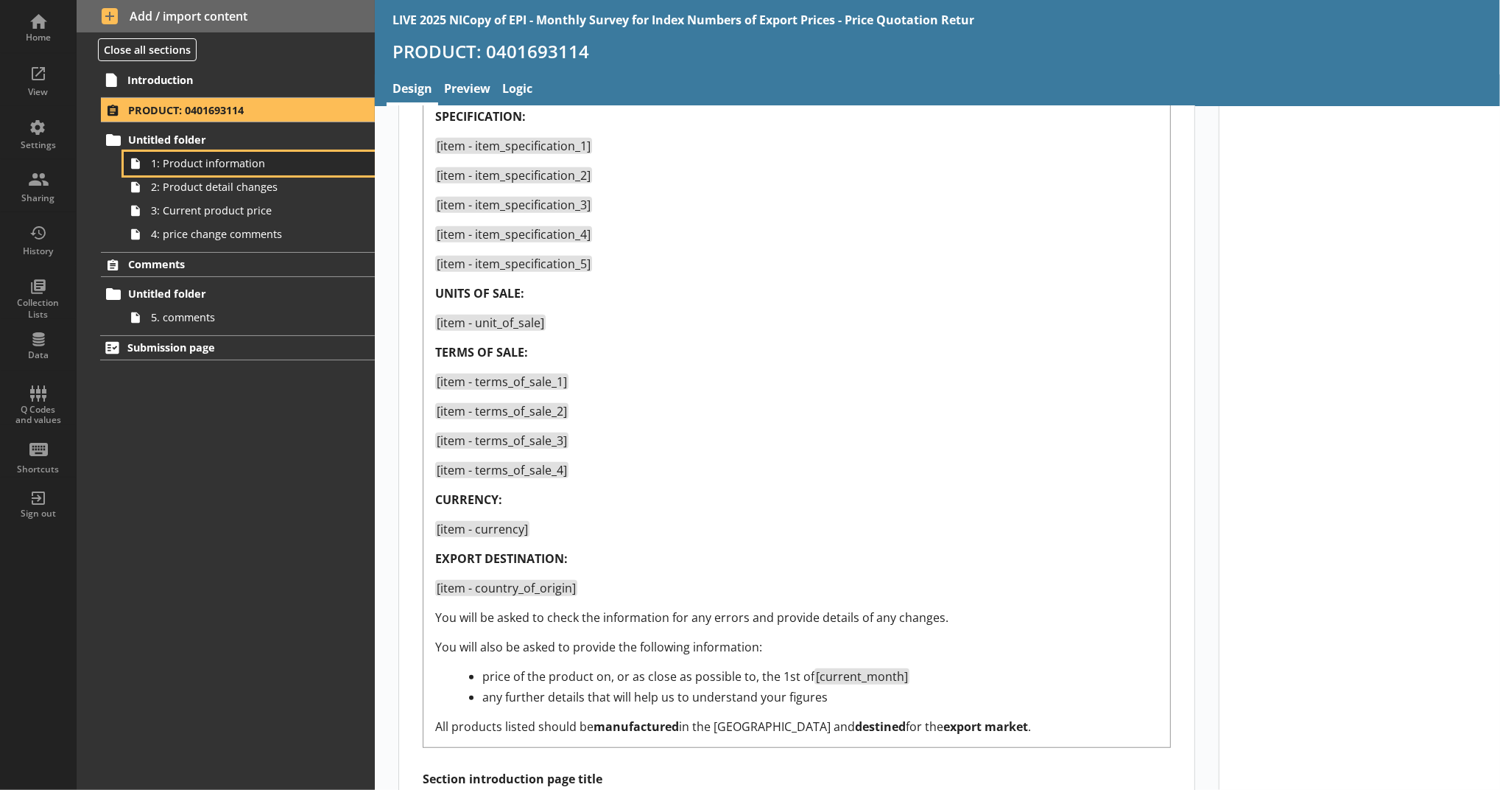
click at [319, 164] on span "1: Product information" at bounding box center [241, 163] width 180 height 14
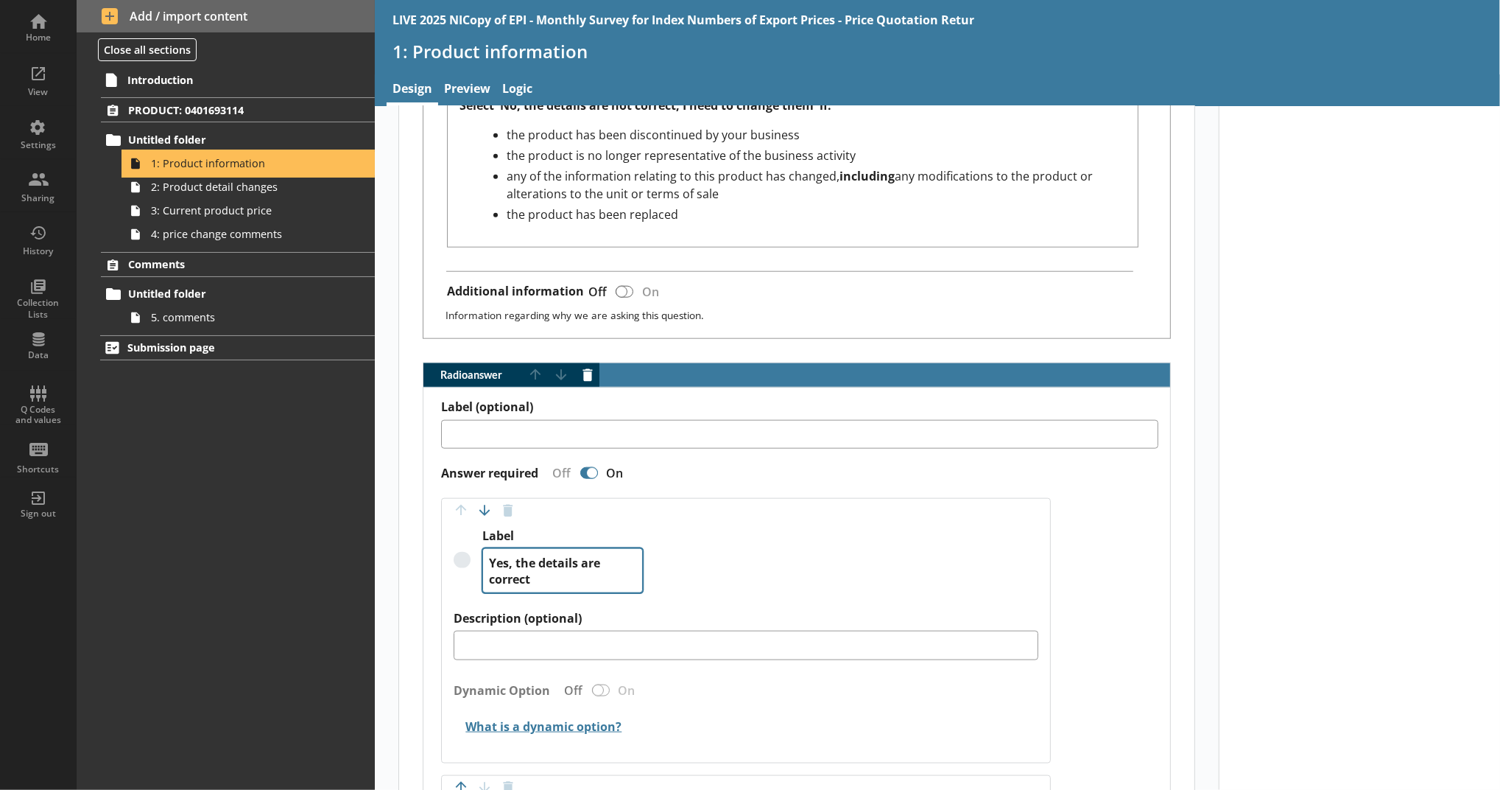
scroll to position [1562, 0]
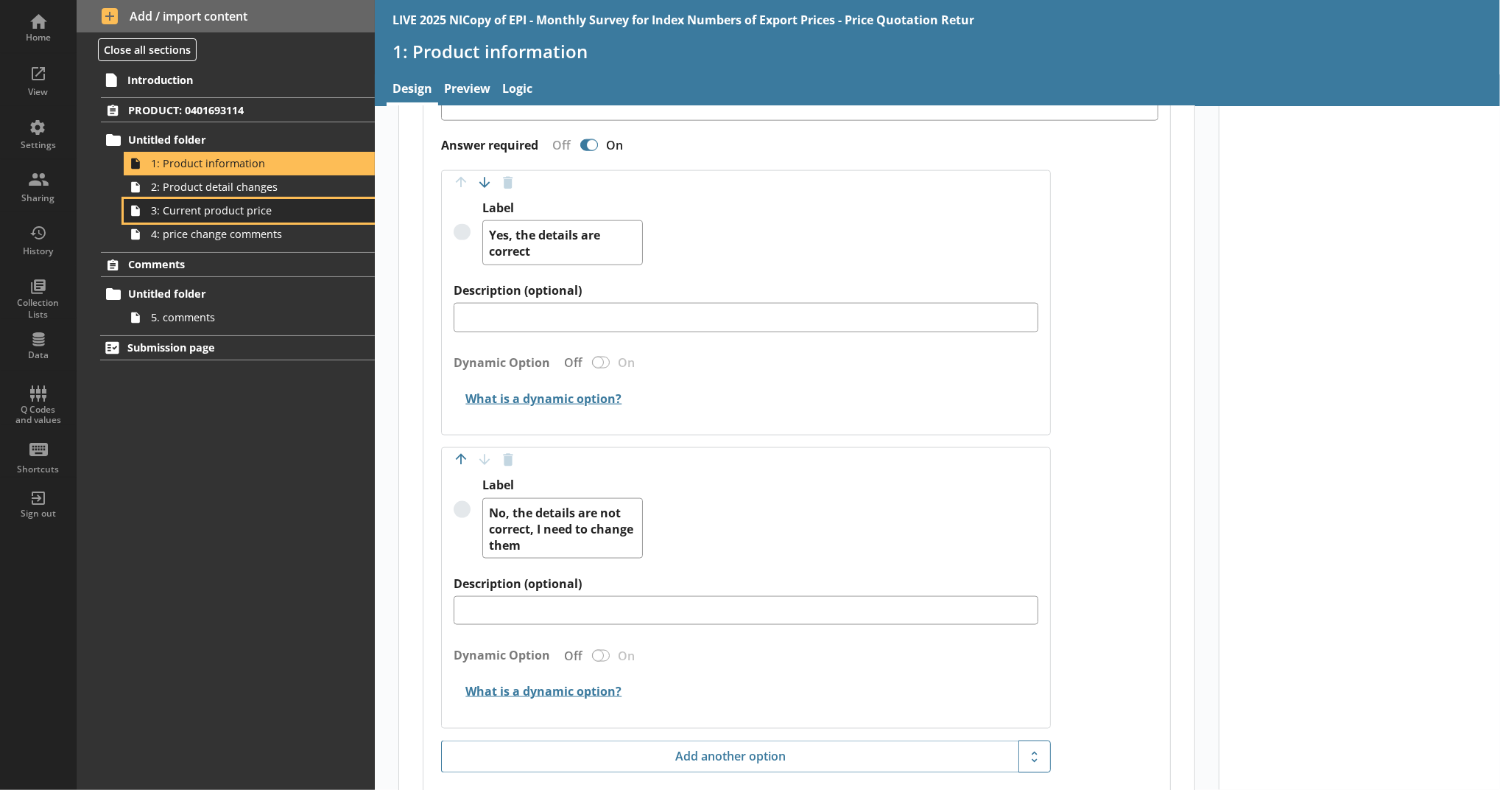
click at [313, 208] on span "3: Current product price" at bounding box center [241, 210] width 180 height 14
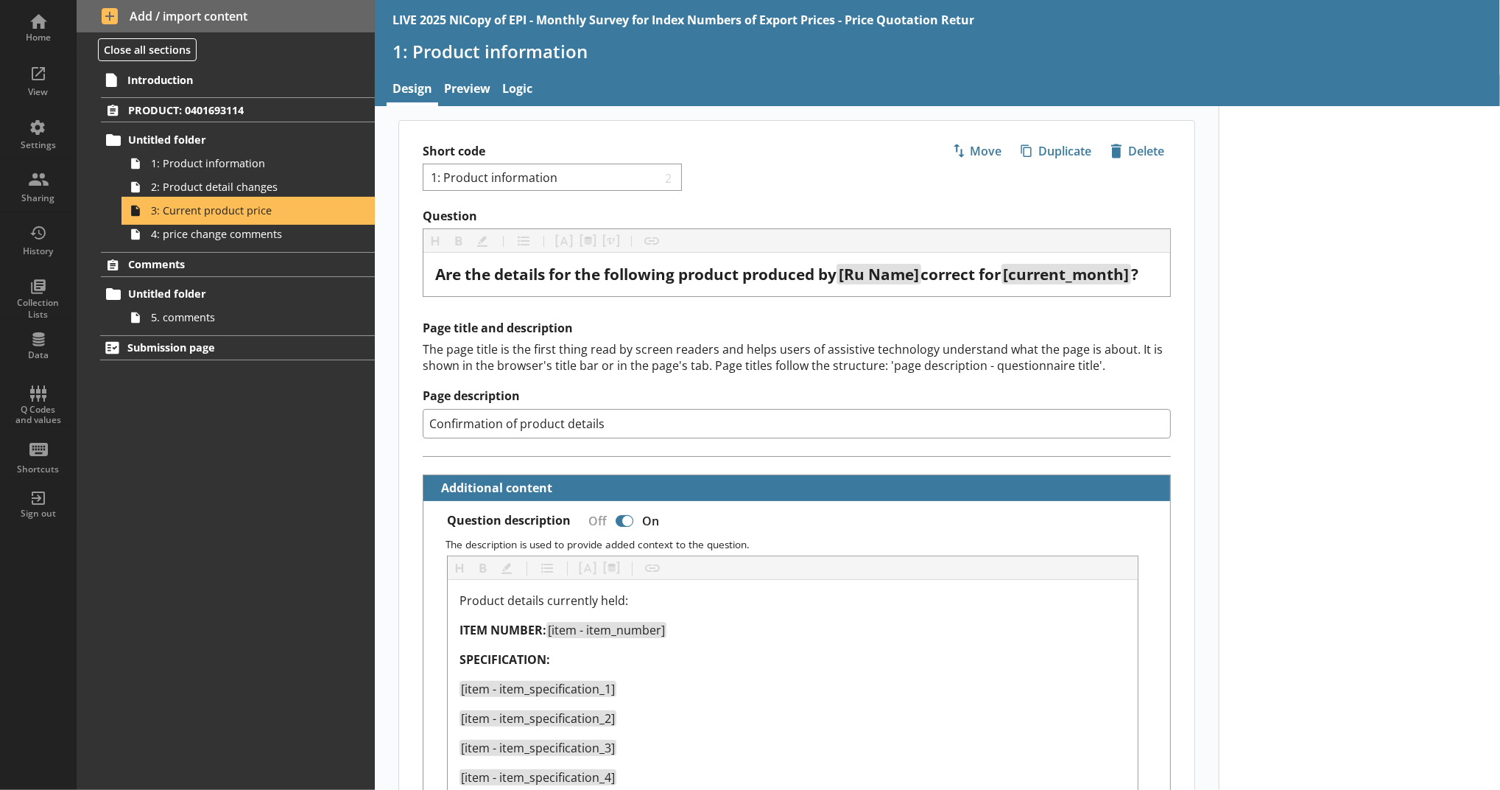
type textarea "x"
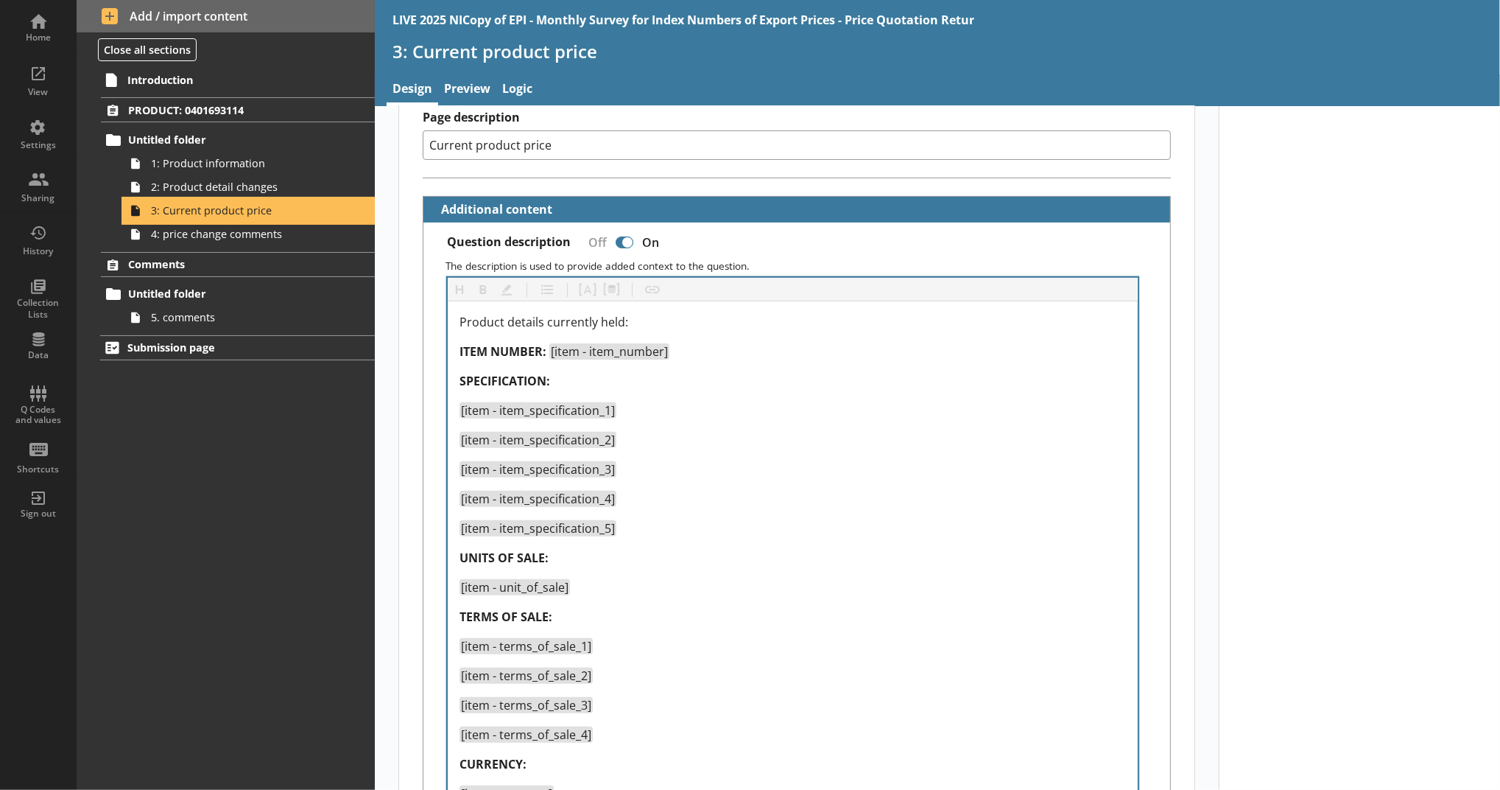
scroll to position [292, 0]
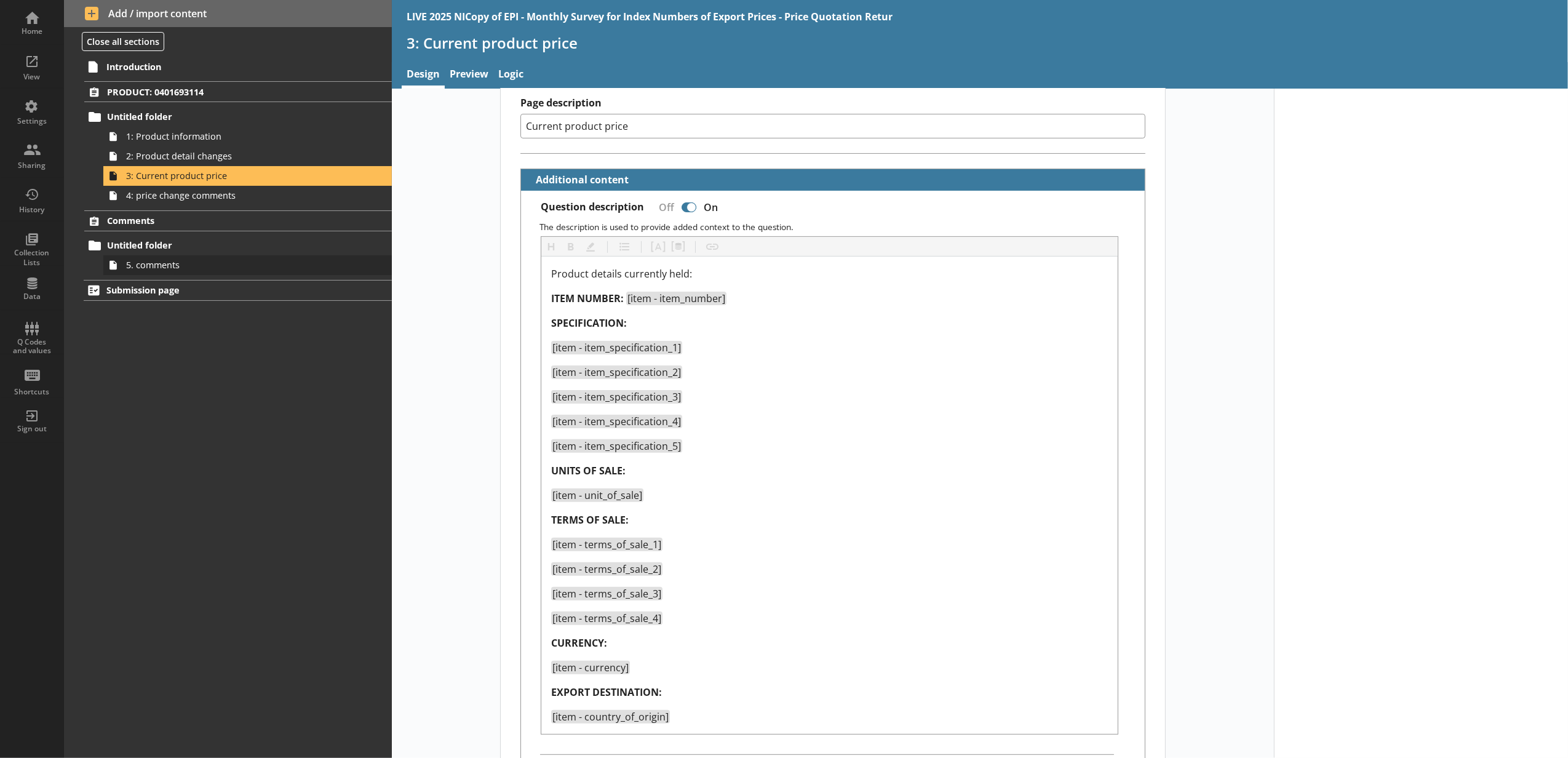
scroll to position [547, 0]
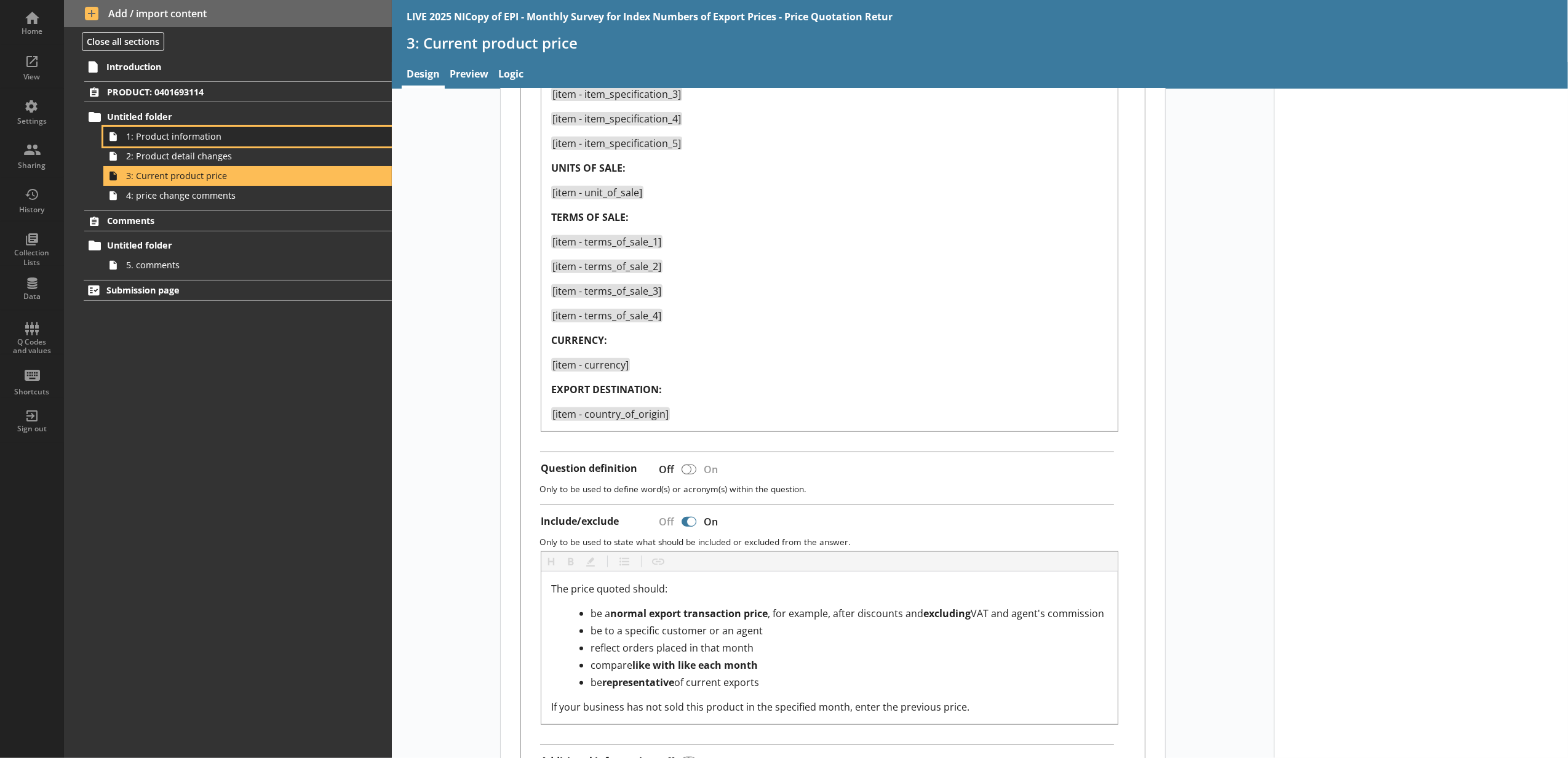
click at [271, 138] on span "1: Product information" at bounding box center [231, 136] width 210 height 12
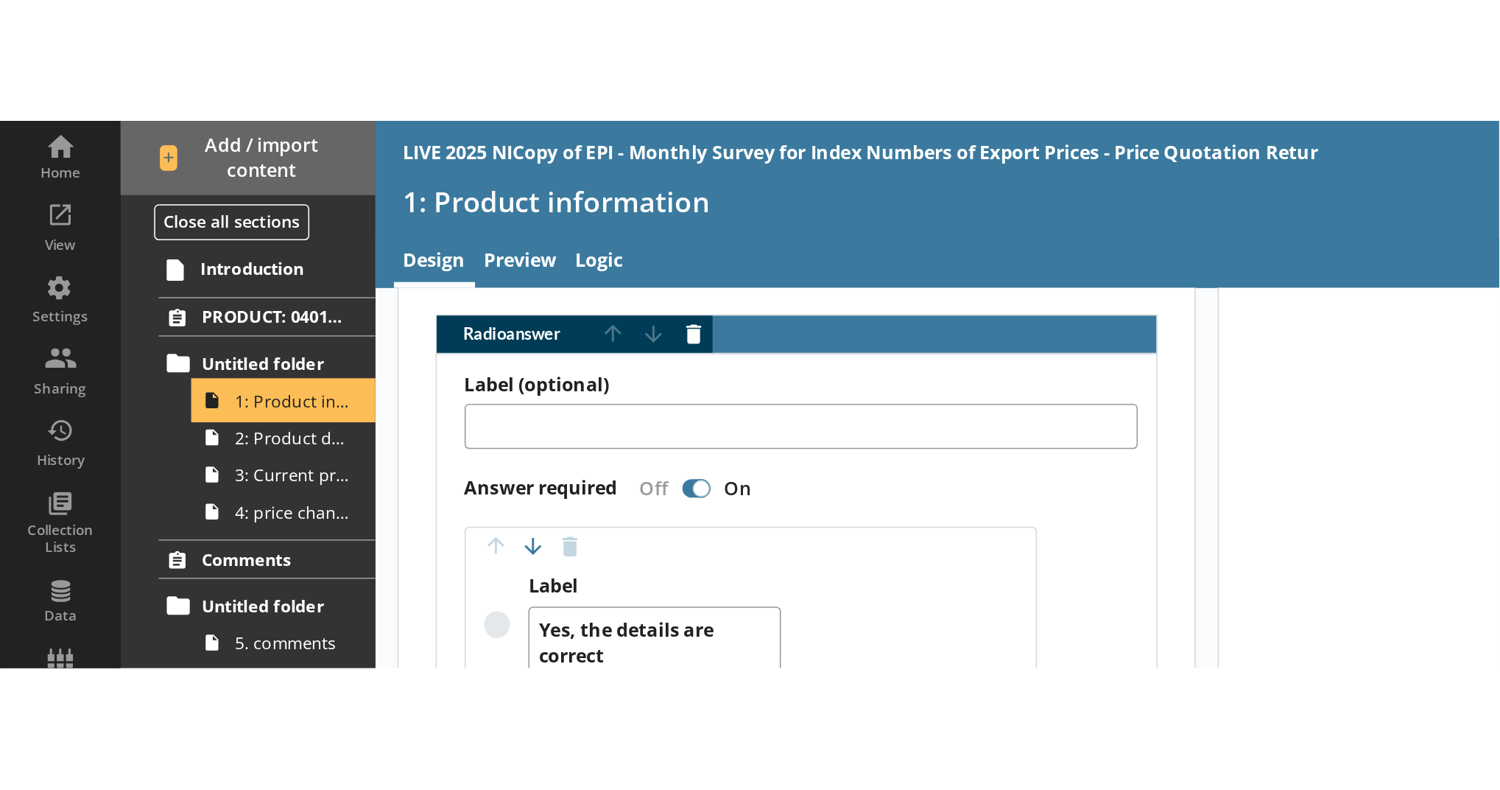
scroll to position [1552, 0]
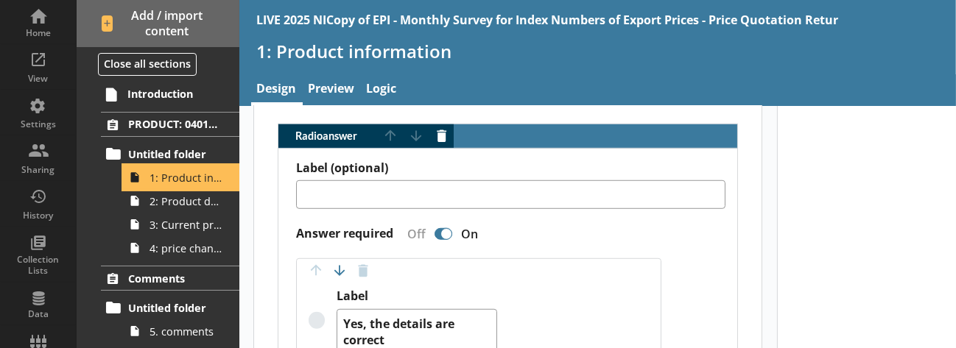
type textarea "x"
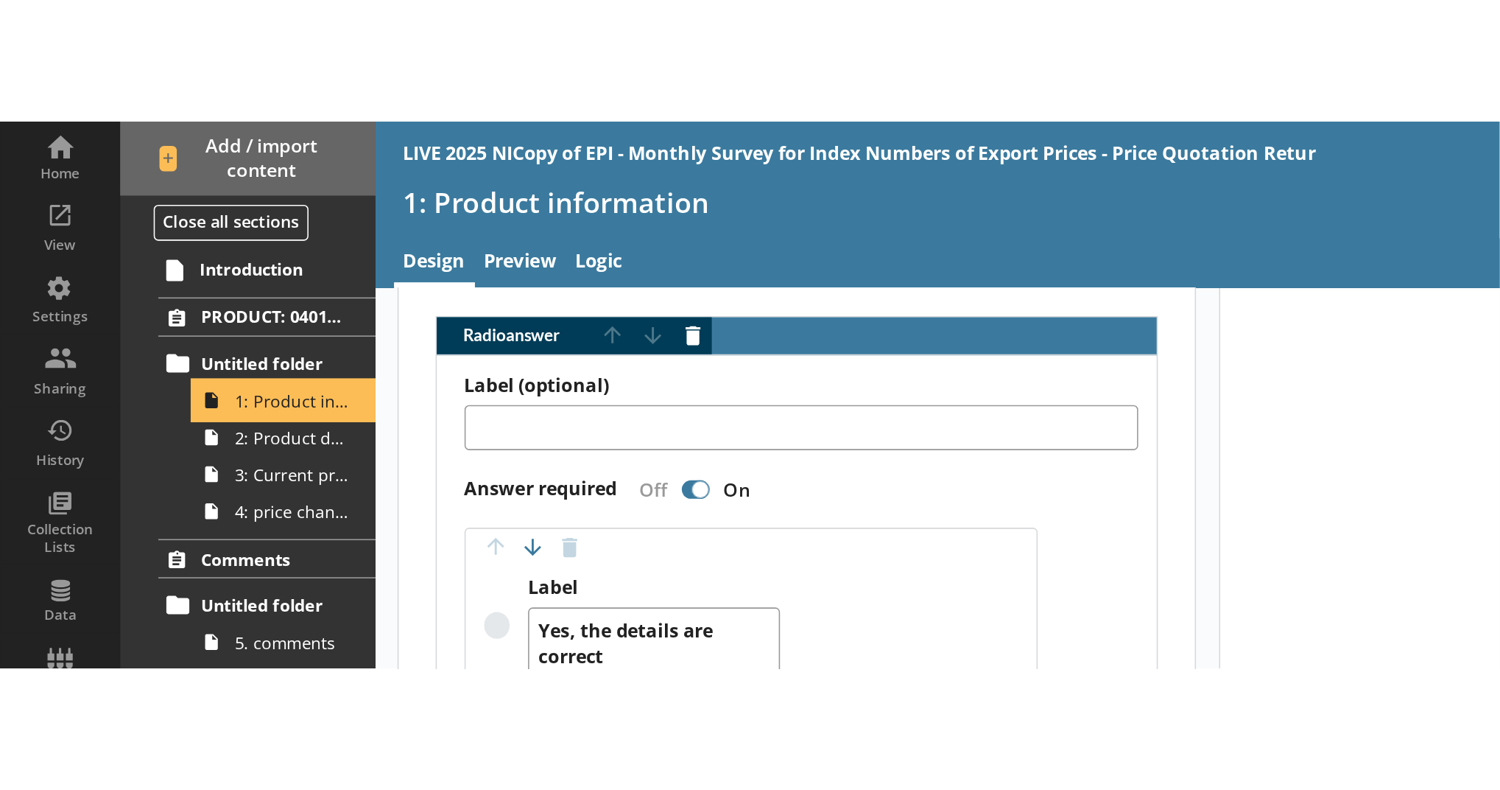
scroll to position [1475, 0]
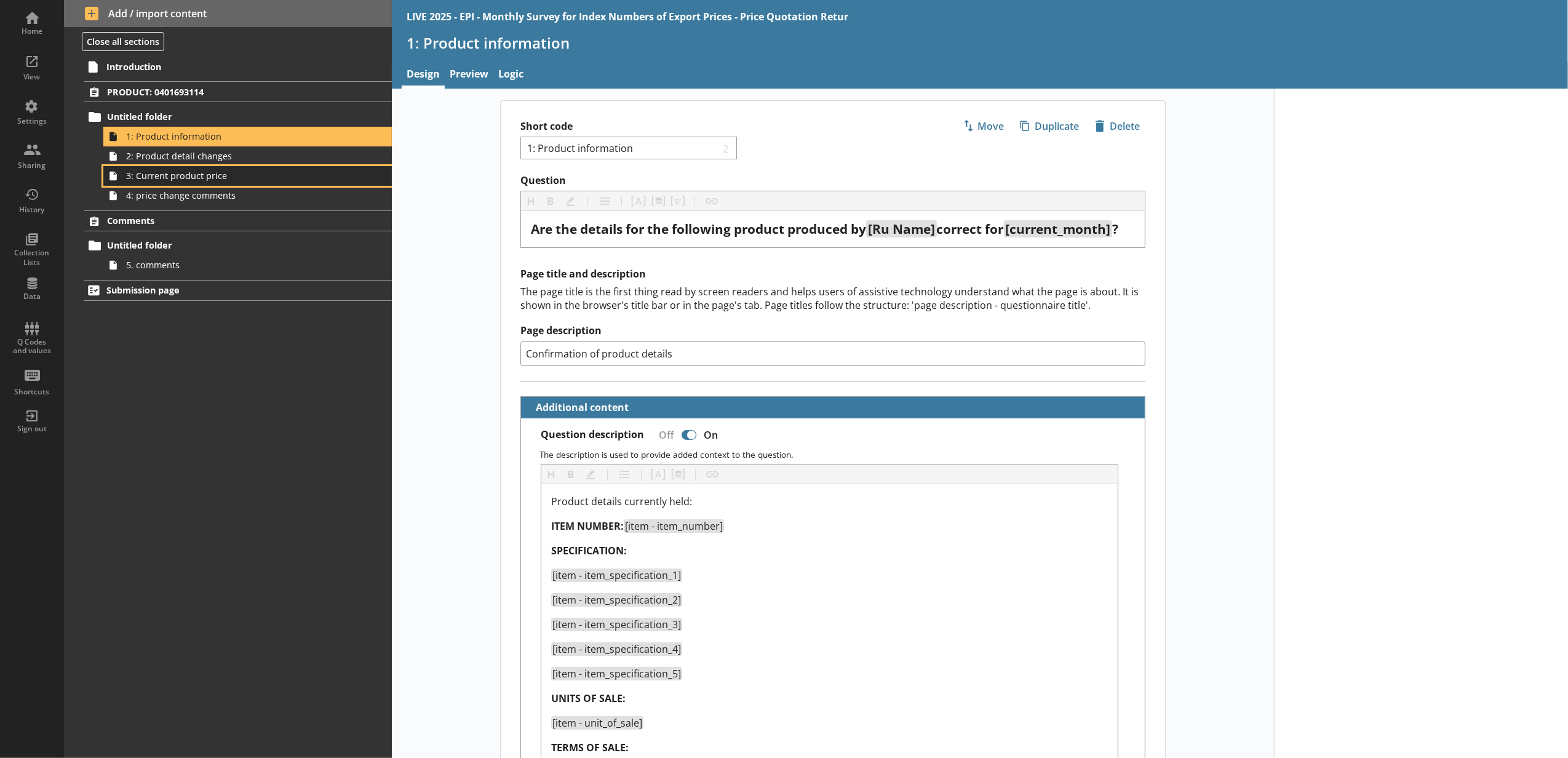
click at [350, 167] on link "3: Current product price" at bounding box center [247, 176] width 288 height 20
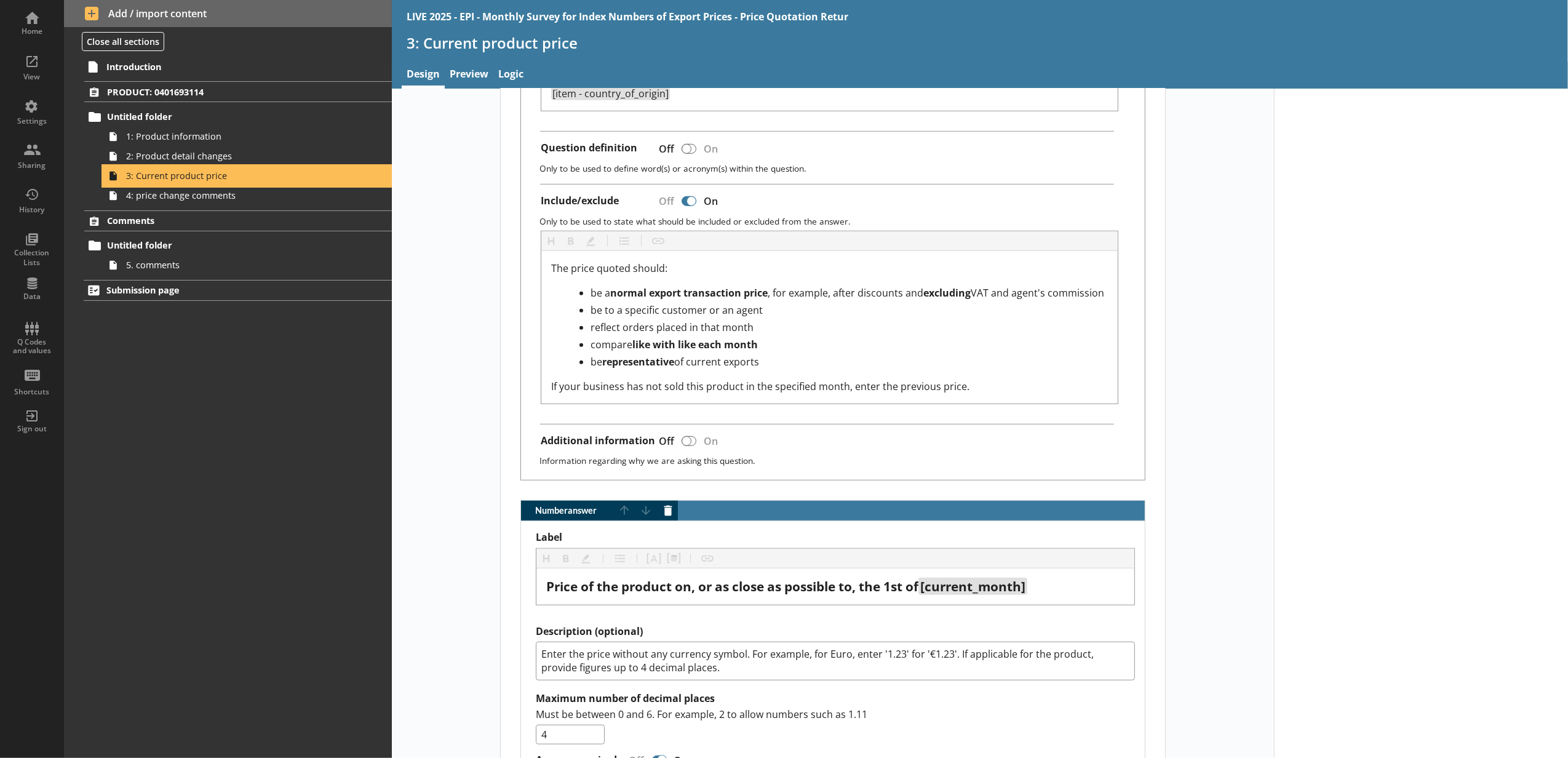
scroll to position [570, 0]
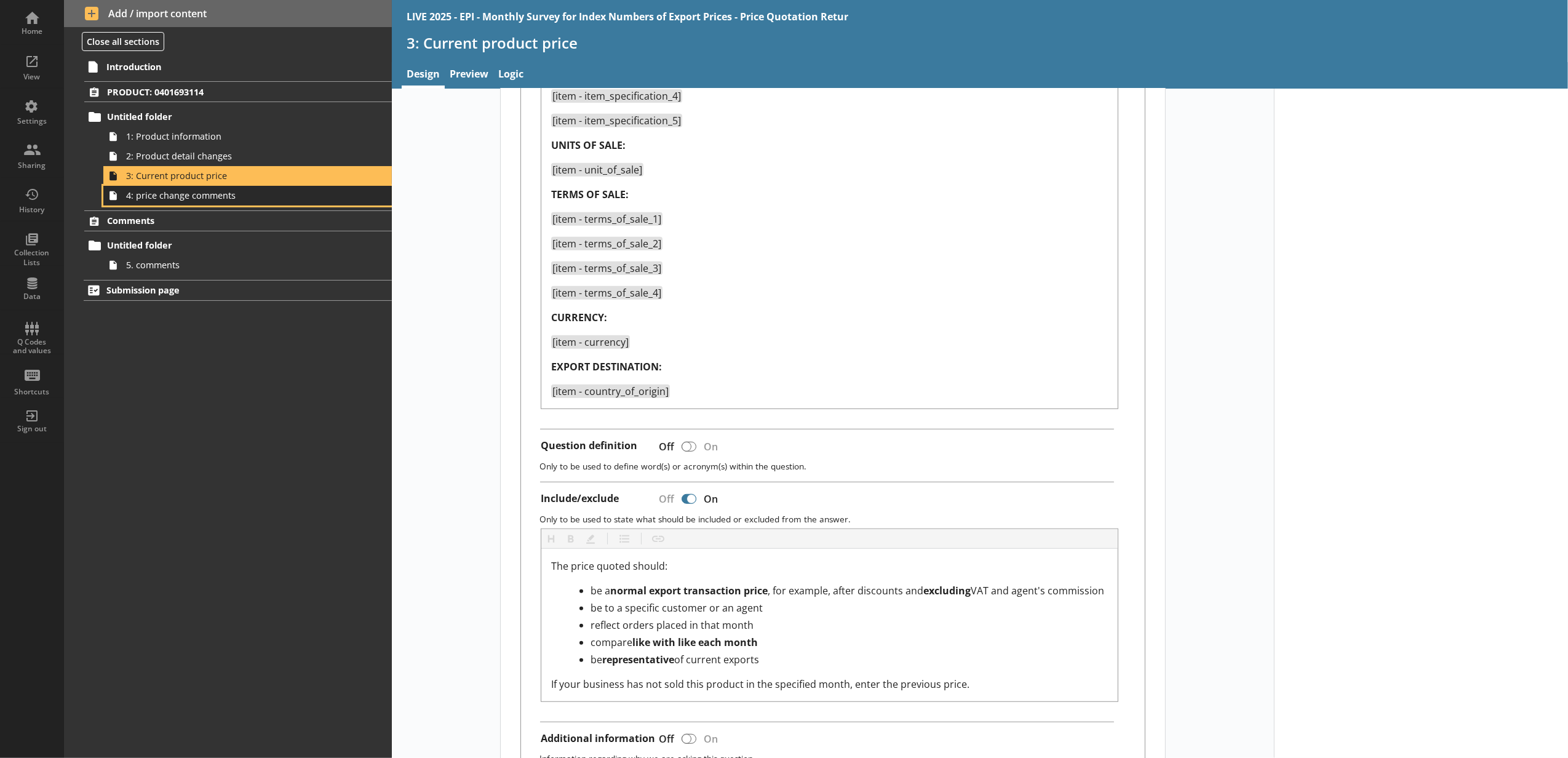
click at [277, 195] on span "4: price change comments" at bounding box center [231, 196] width 210 height 12
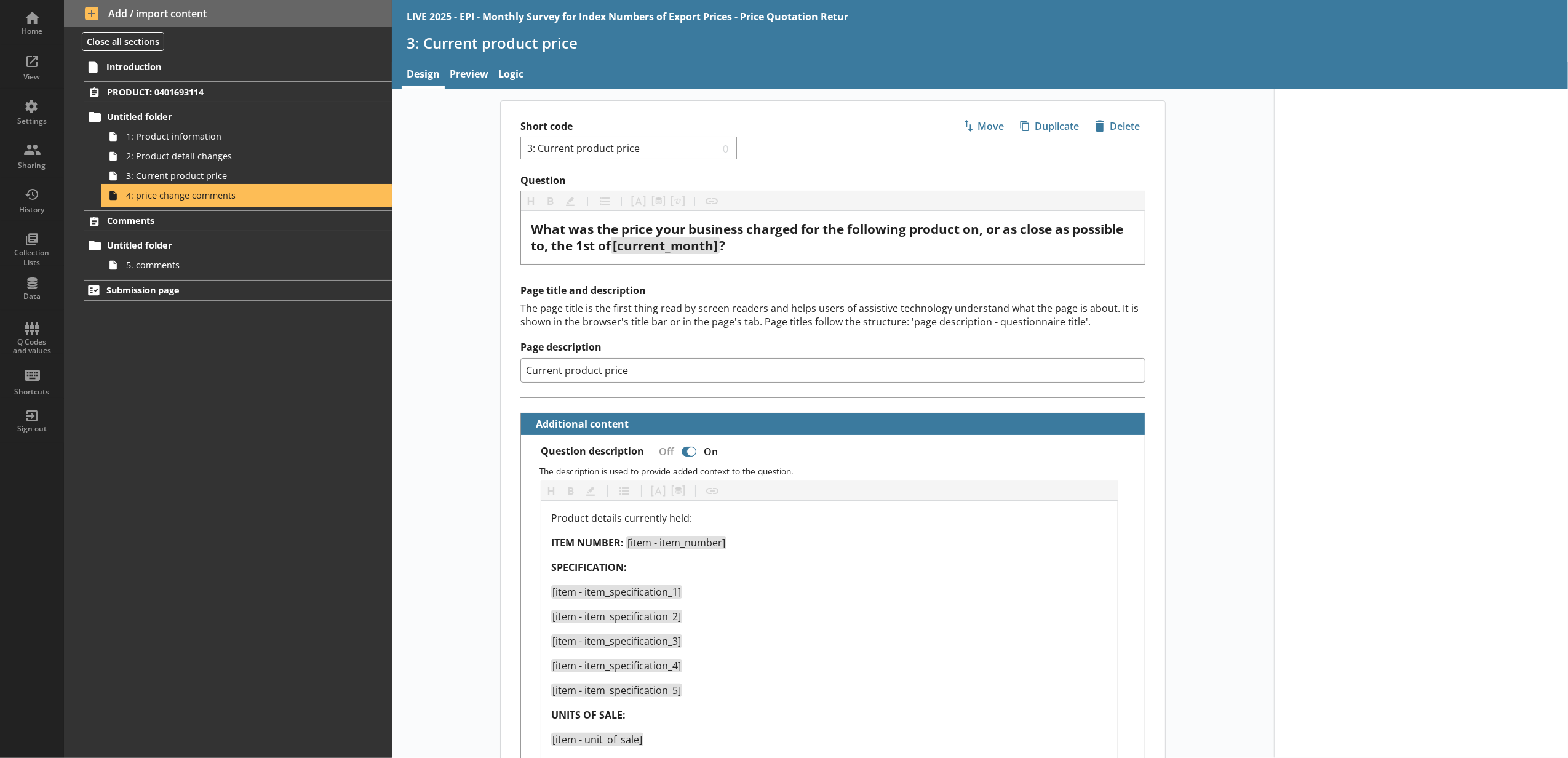
type textarea "x"
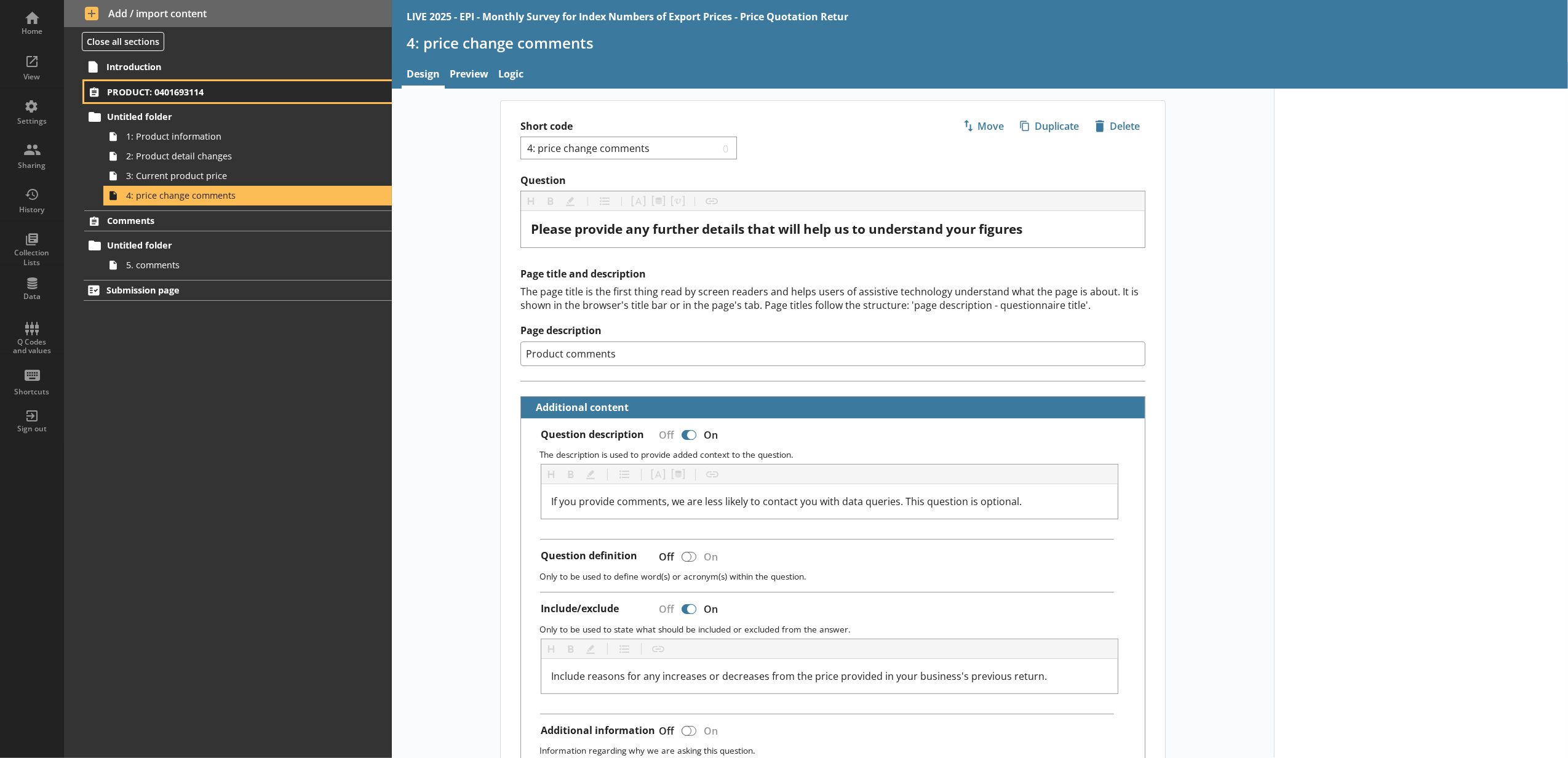
click at [287, 102] on link "PRODUCT: 0401693114" at bounding box center [238, 91] width 307 height 21
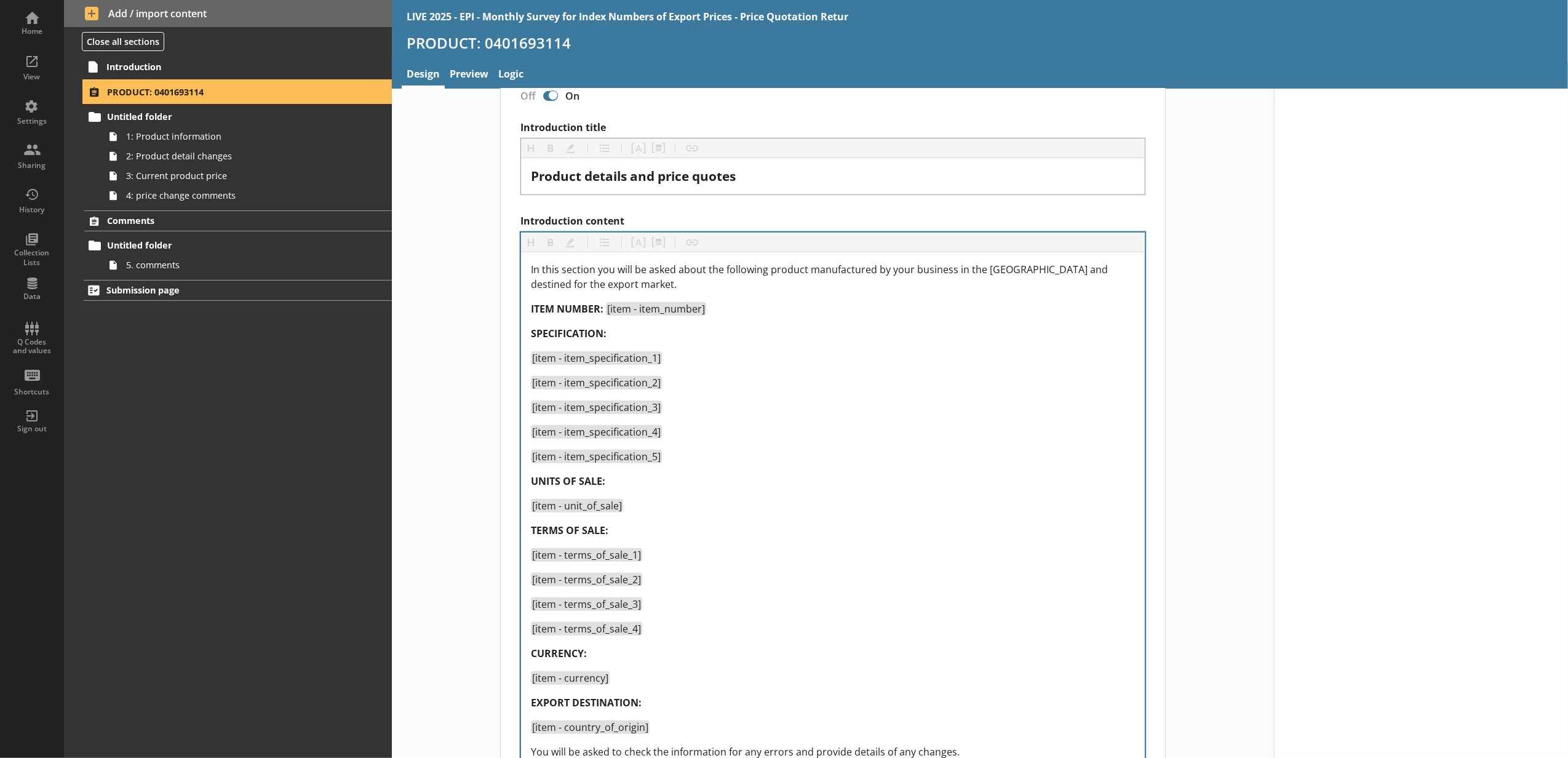
select select "5d514584-2e6d-4149-86df-4889fd375b9d"
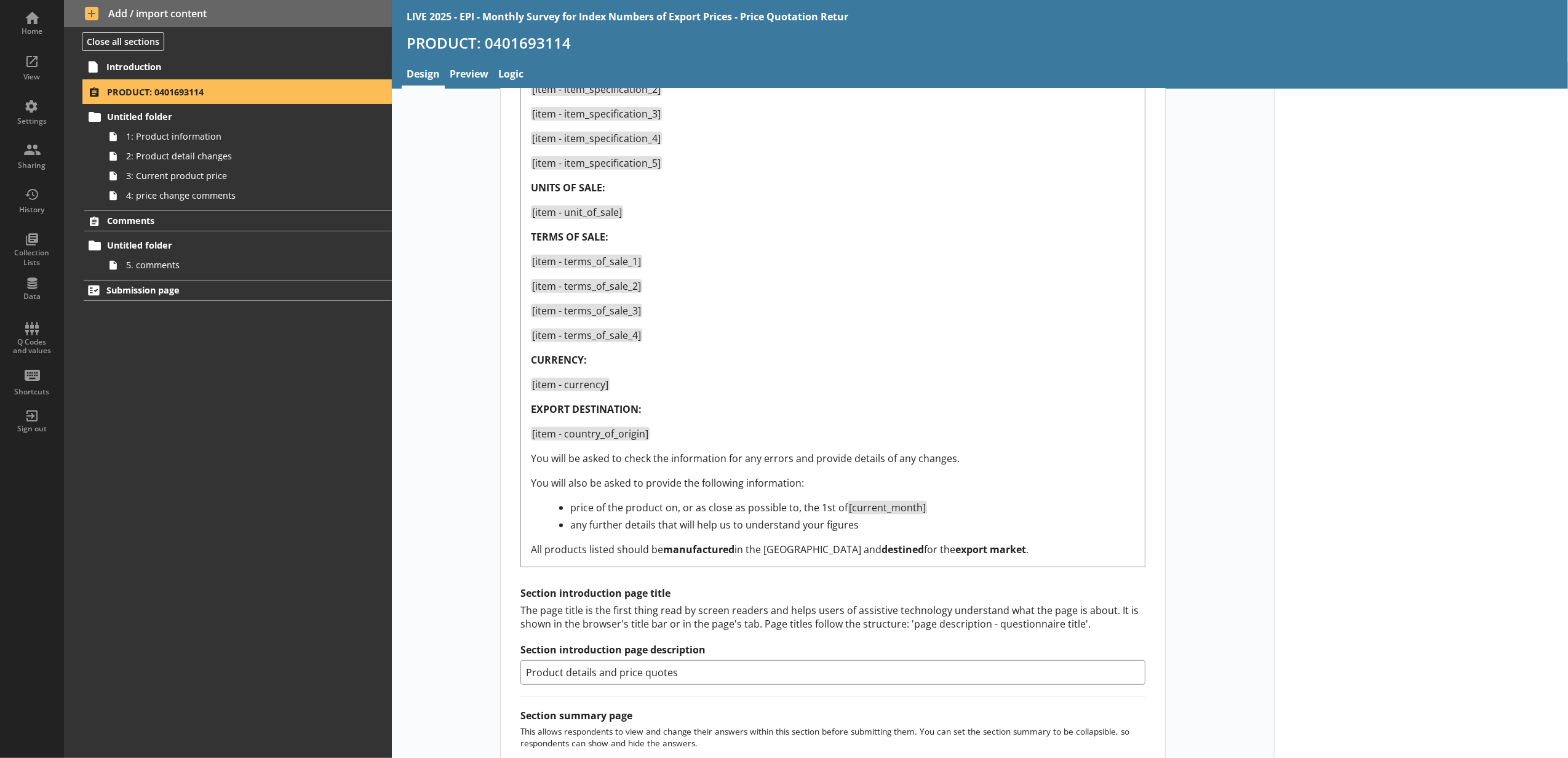
scroll to position [811, 0]
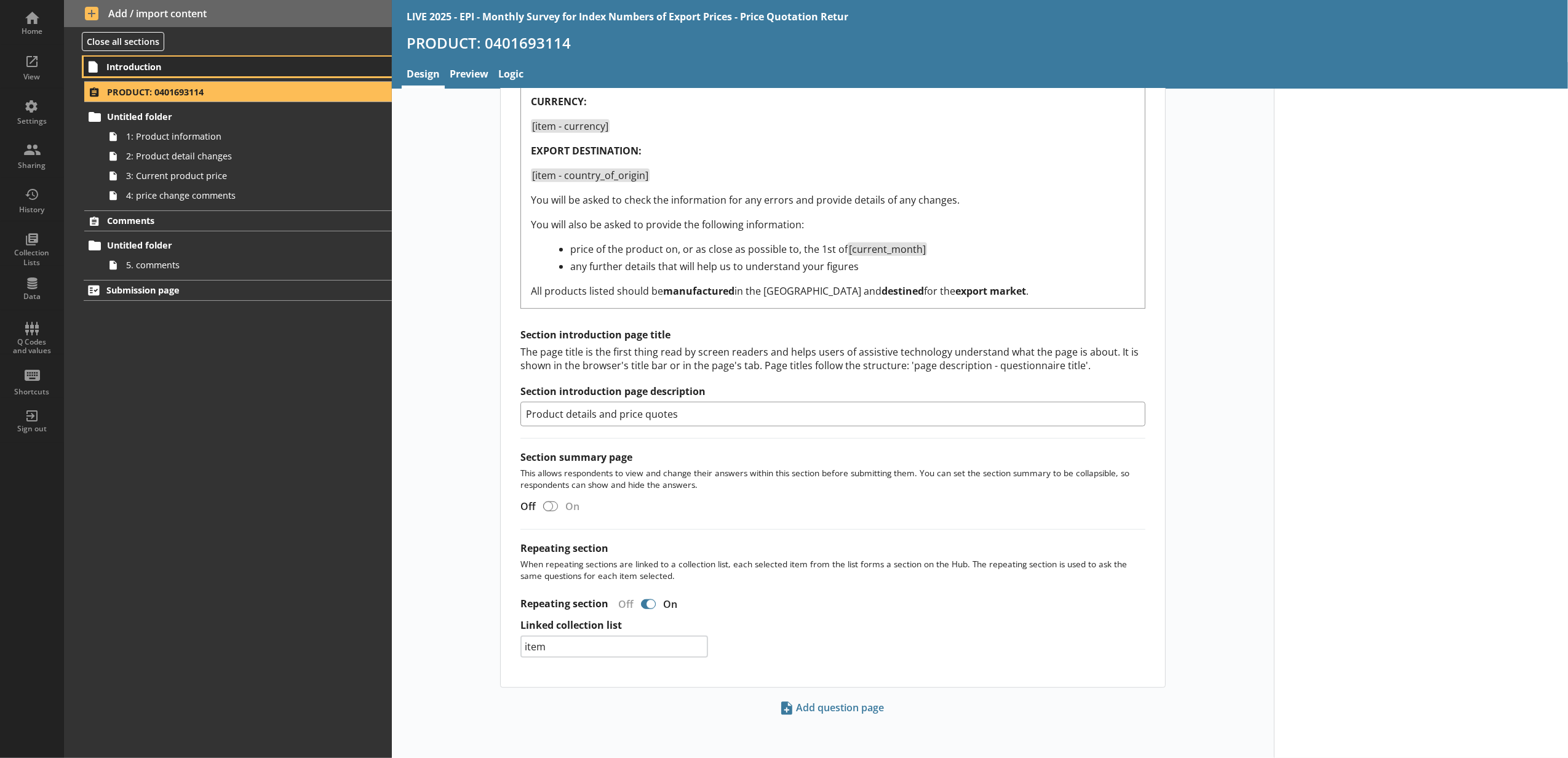
click at [270, 61] on span "Introduction" at bounding box center [218, 67] width 225 height 12
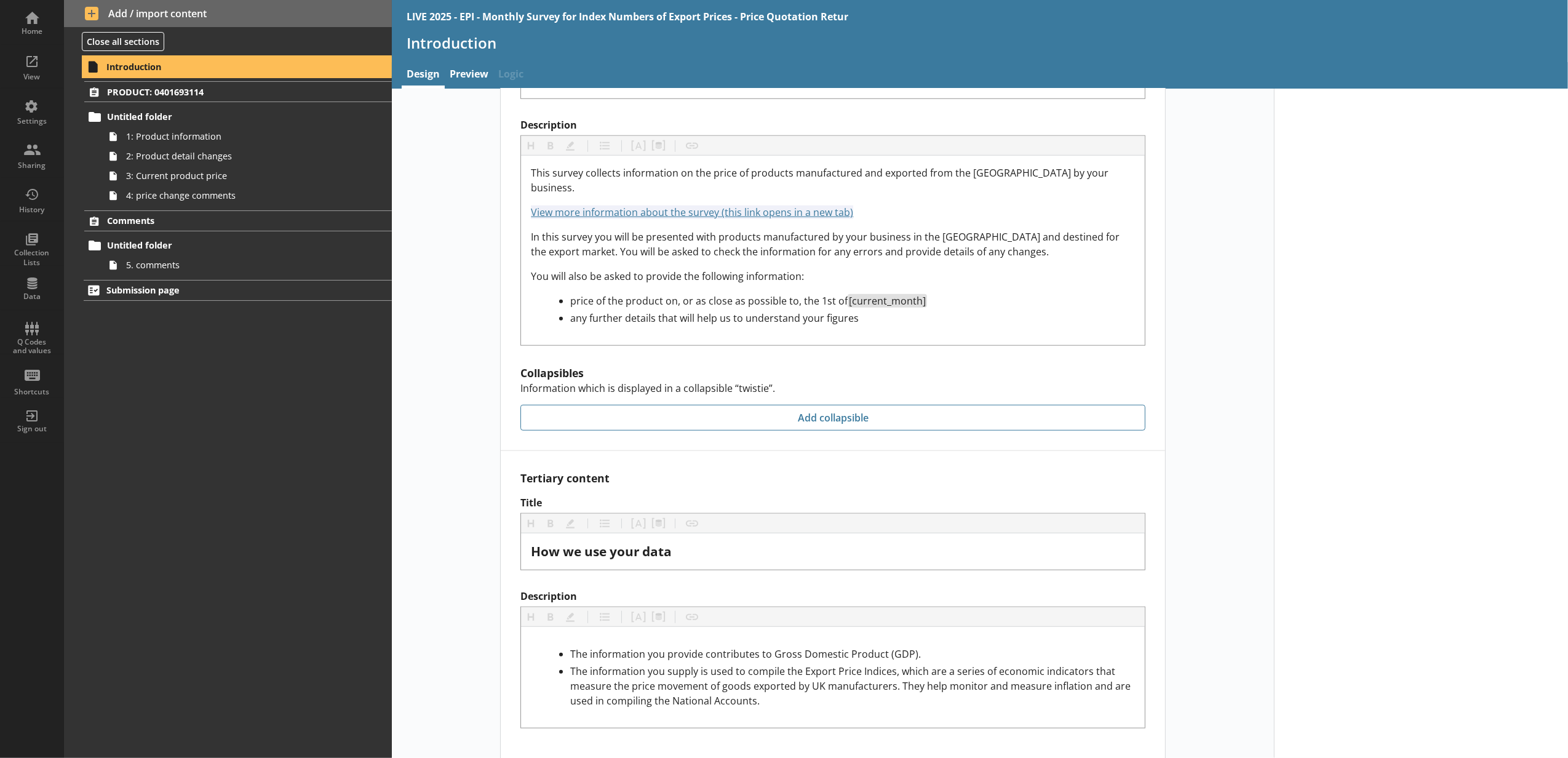
scroll to position [989, 0]
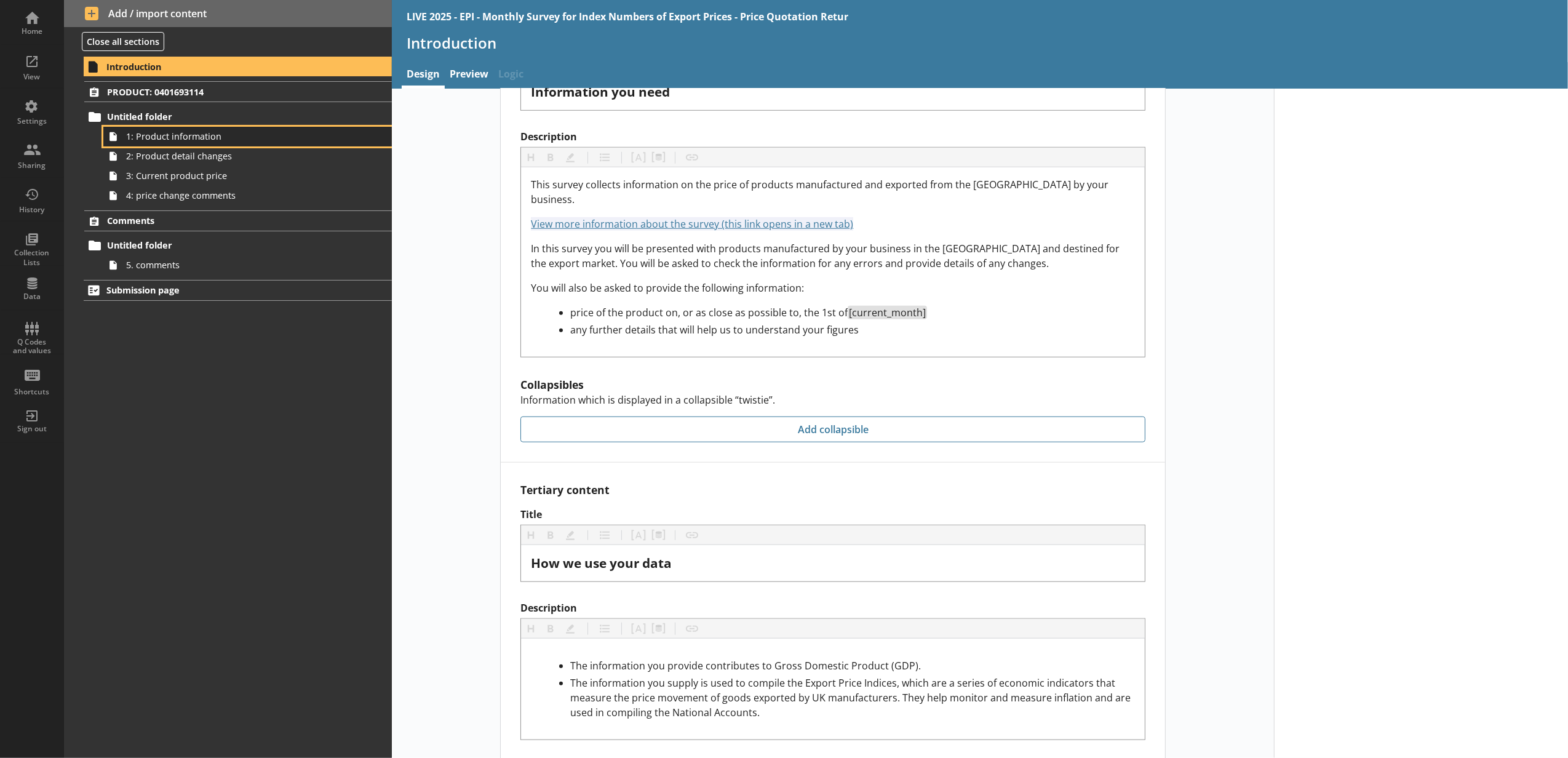
click at [294, 136] on span "1: Product information" at bounding box center [231, 136] width 210 height 12
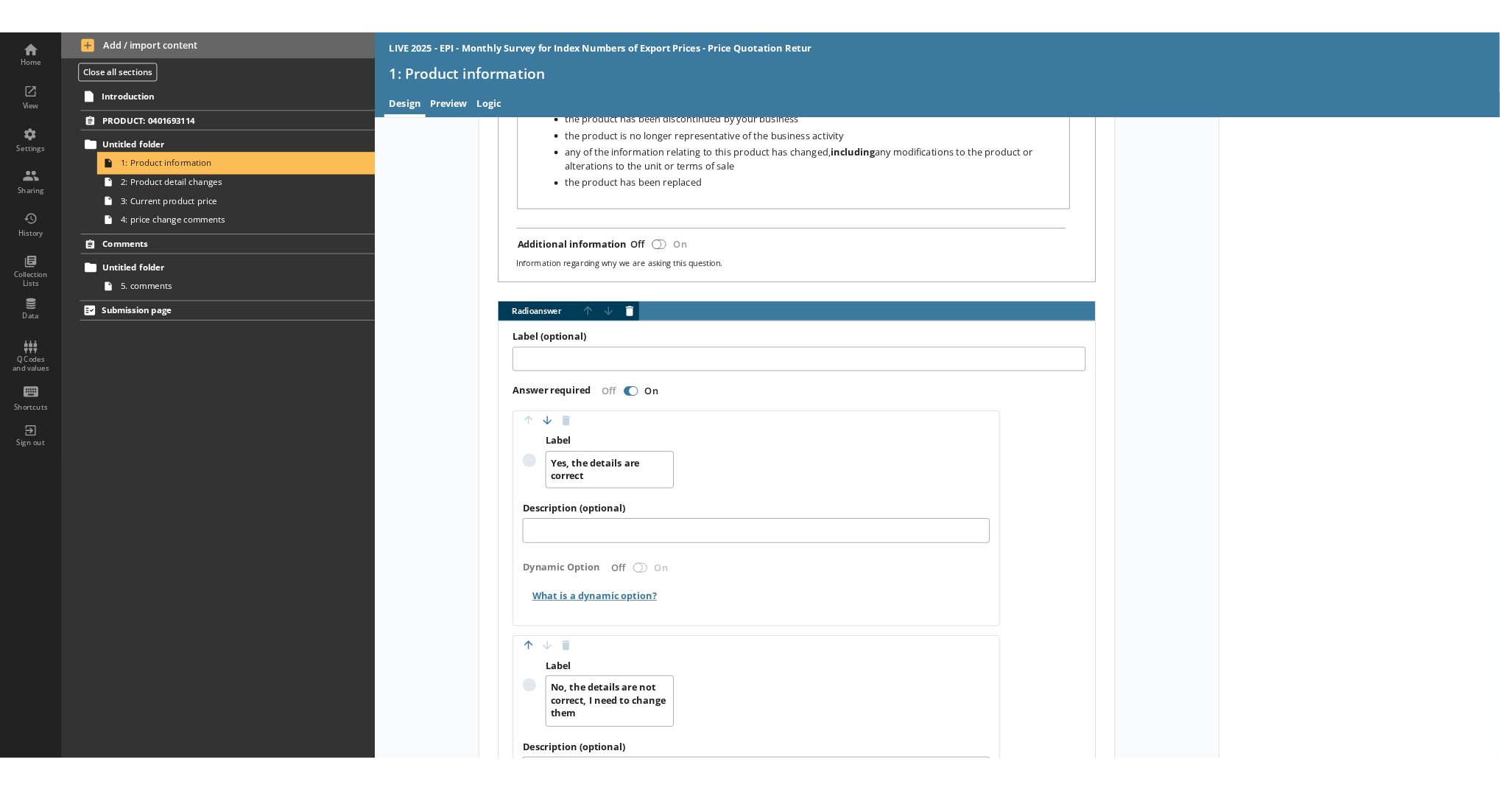
scroll to position [1146, 0]
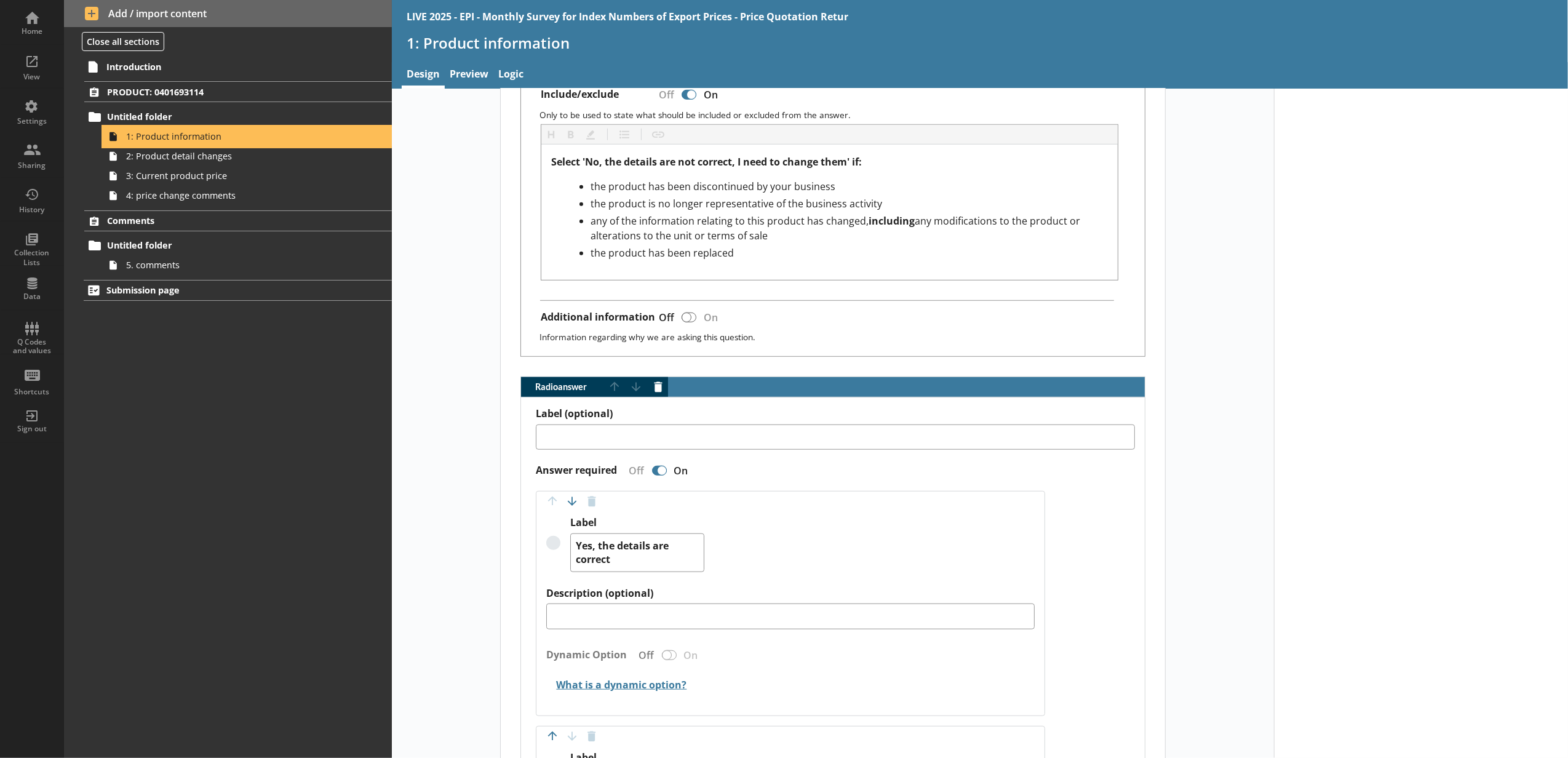
type textarea "x"
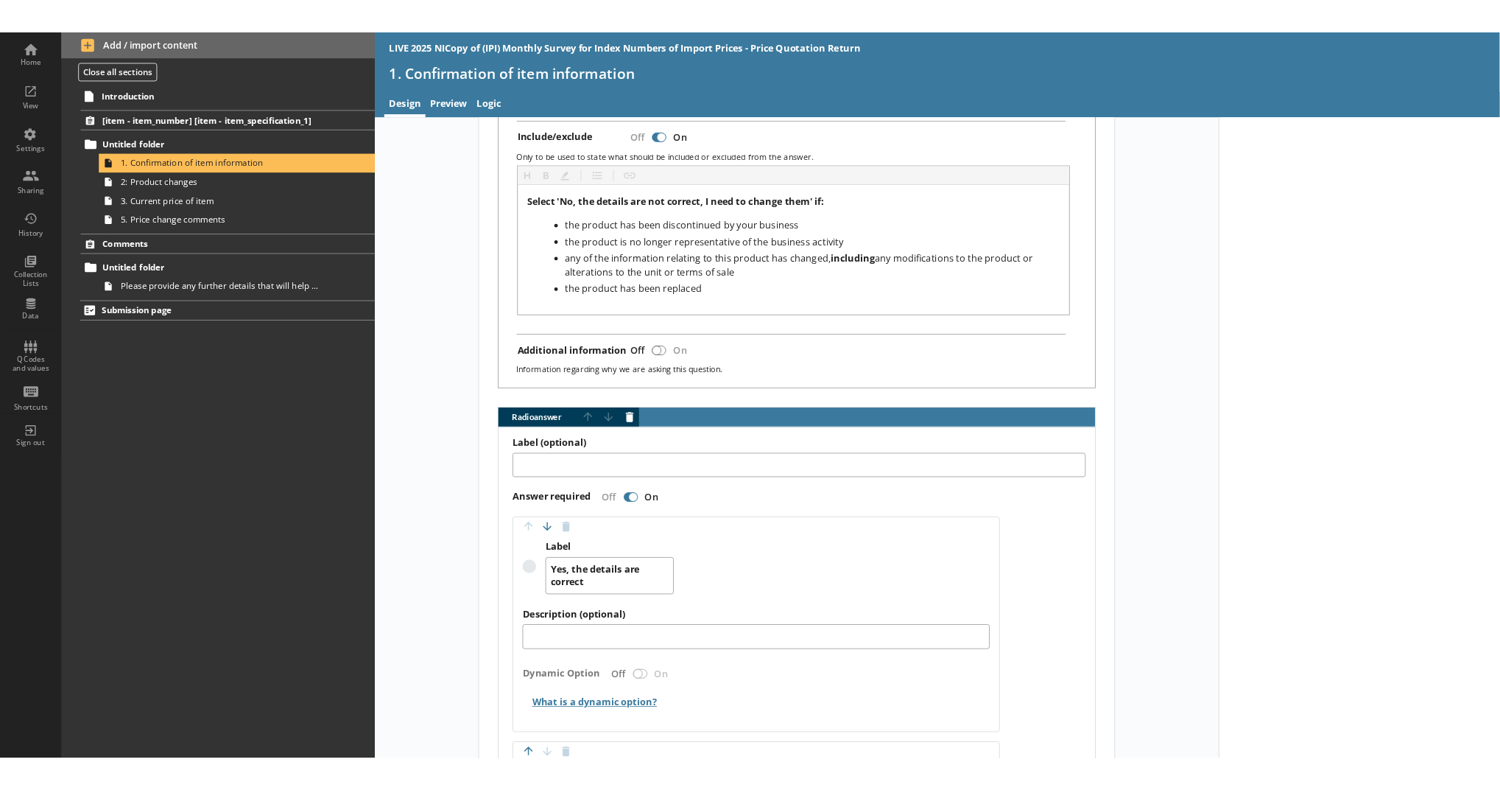
scroll to position [1146, 0]
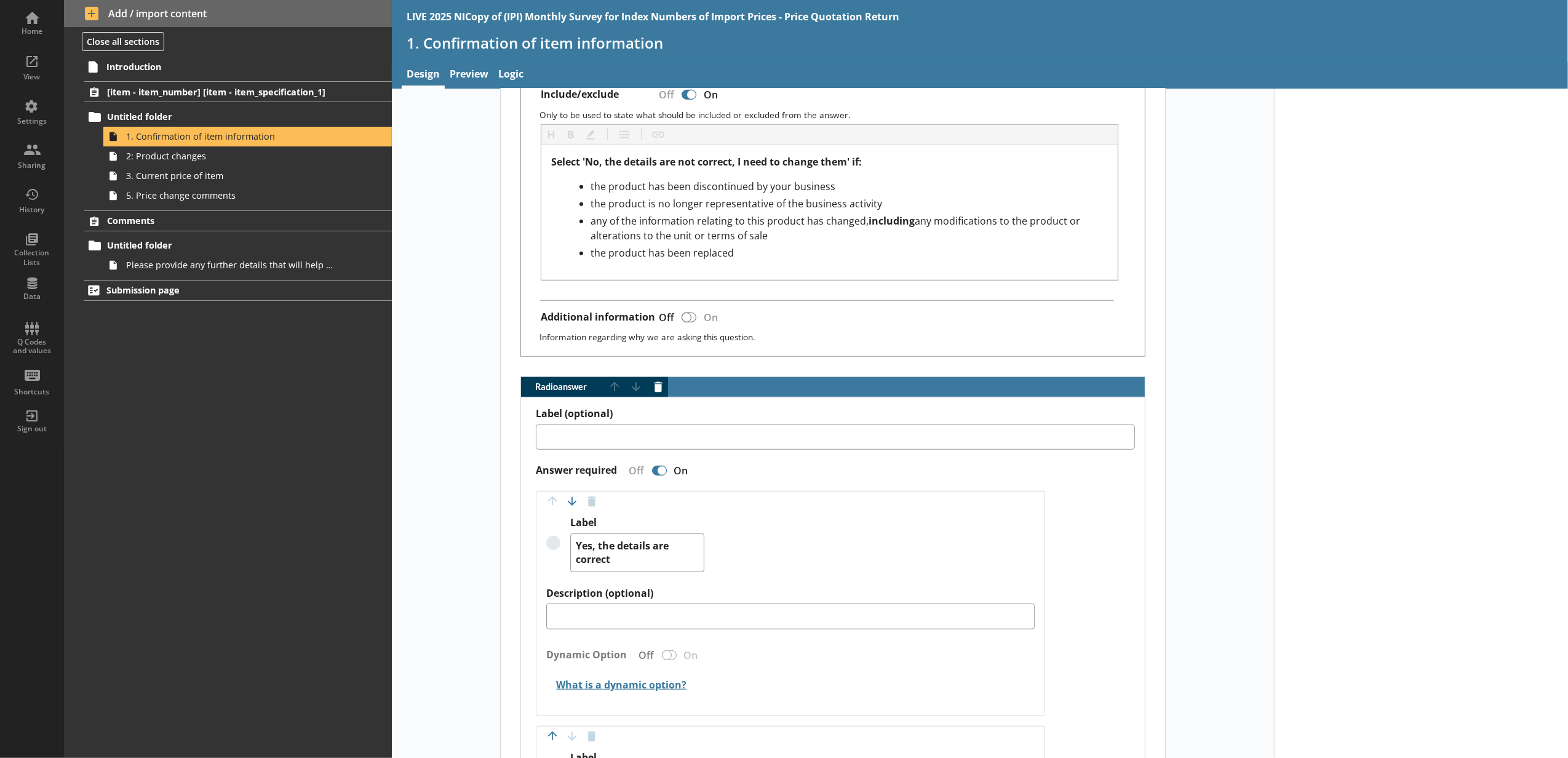
type textarea "x"
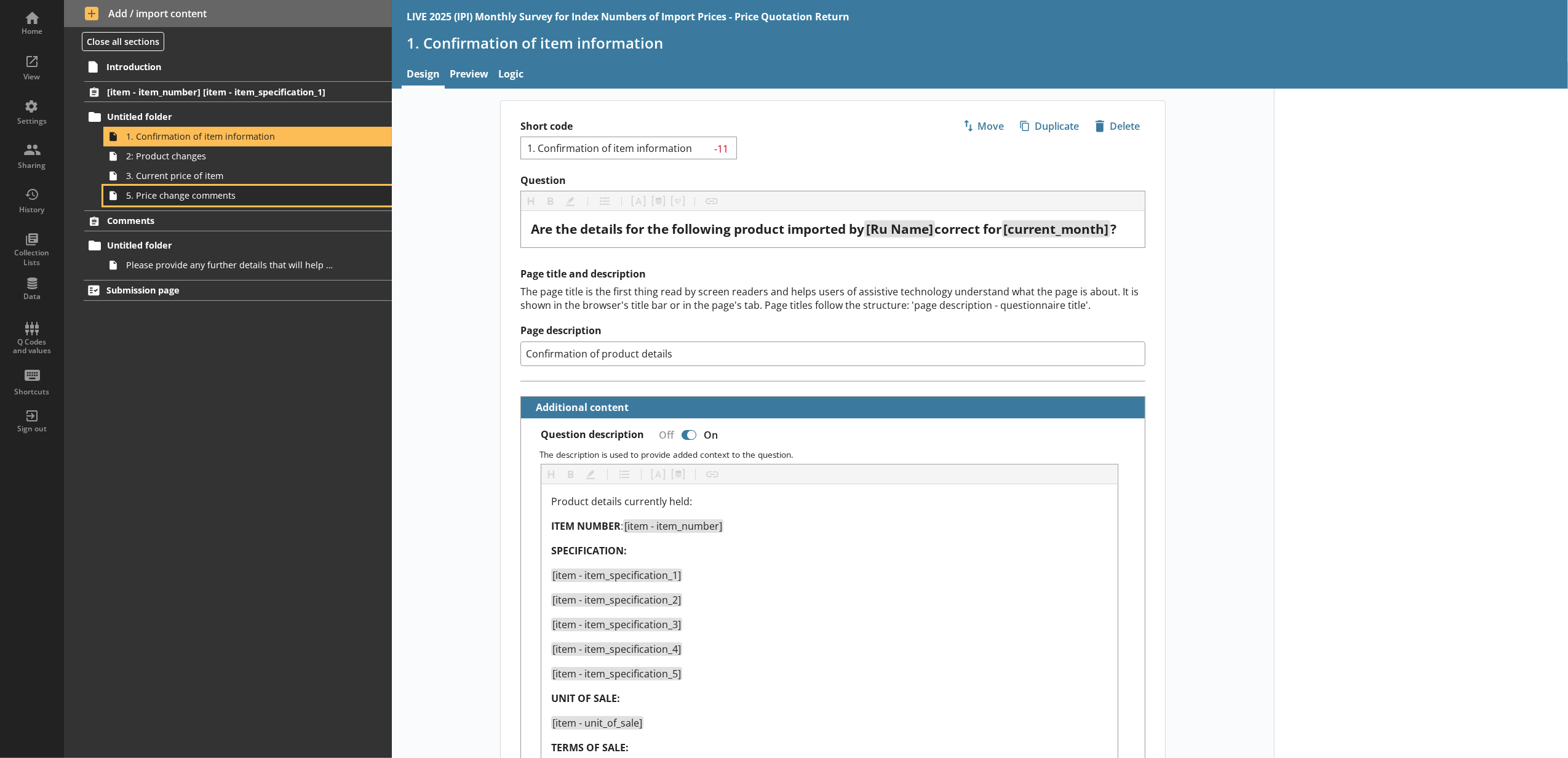
click at [185, 192] on span "5. Price change comments" at bounding box center [231, 196] width 210 height 12
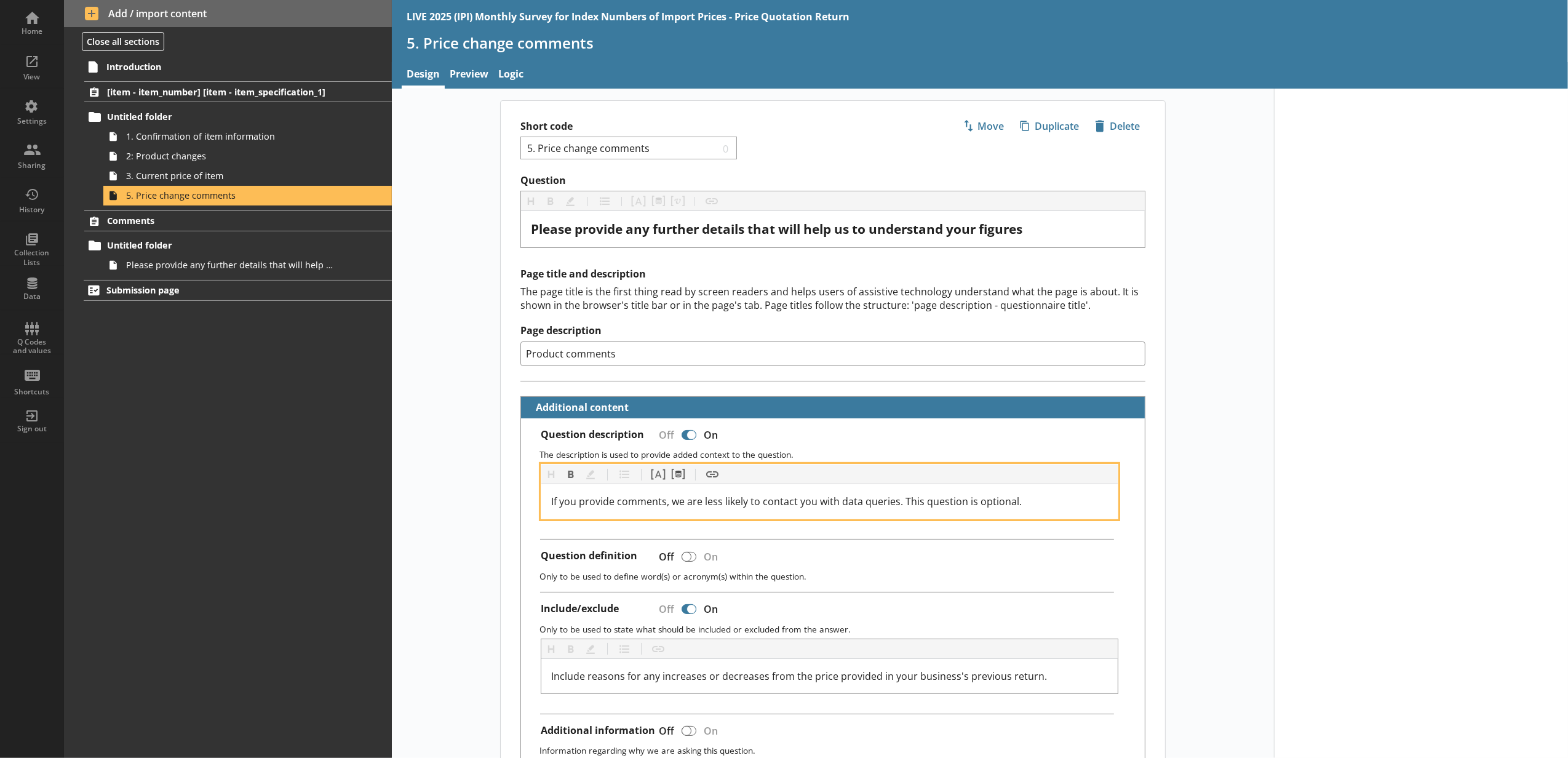
click at [1033, 507] on div "If you provide comments, we are less likely to contact you with data queries. T…" at bounding box center [830, 501] width 557 height 15
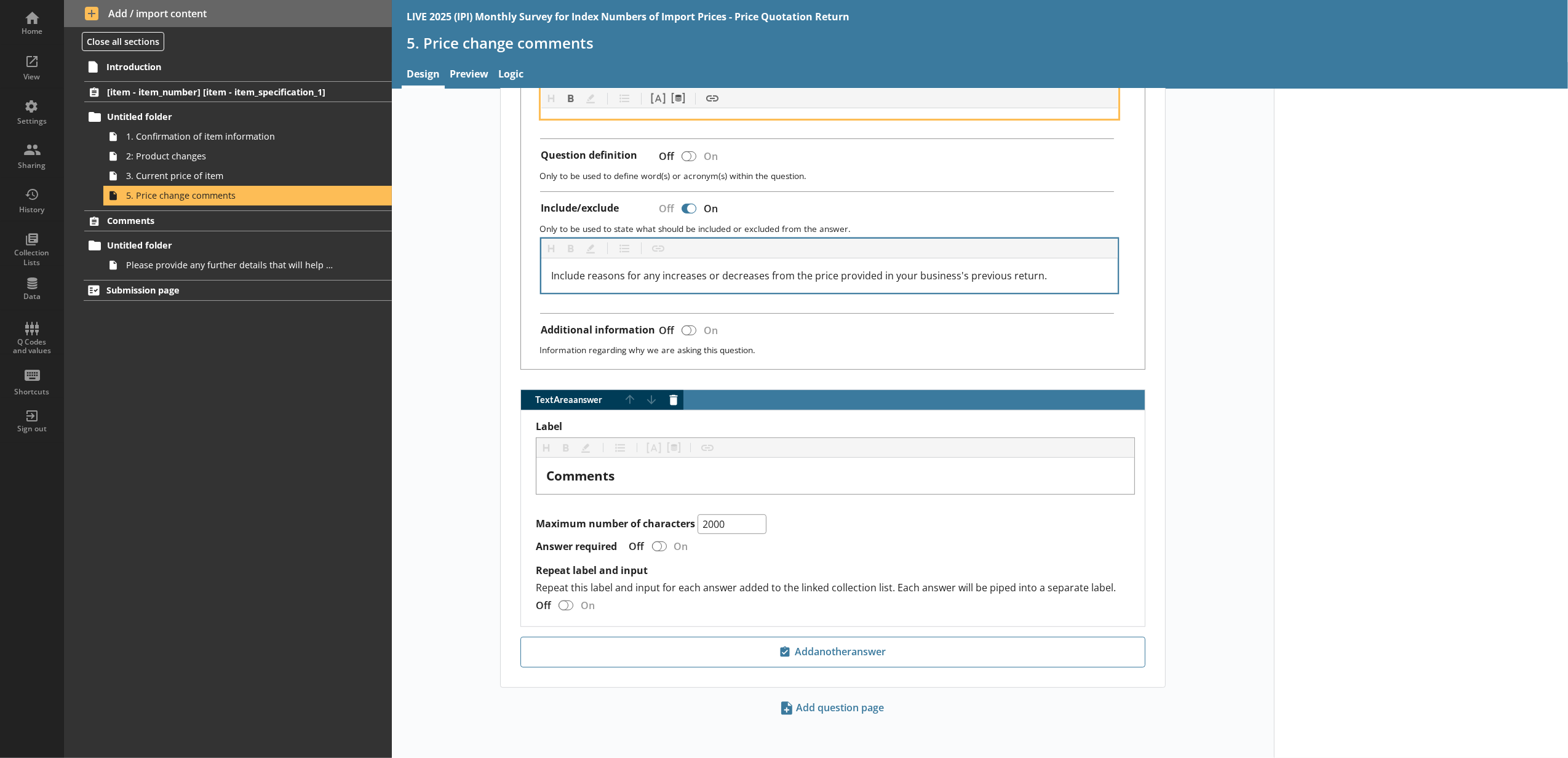
scroll to position [408, 0]
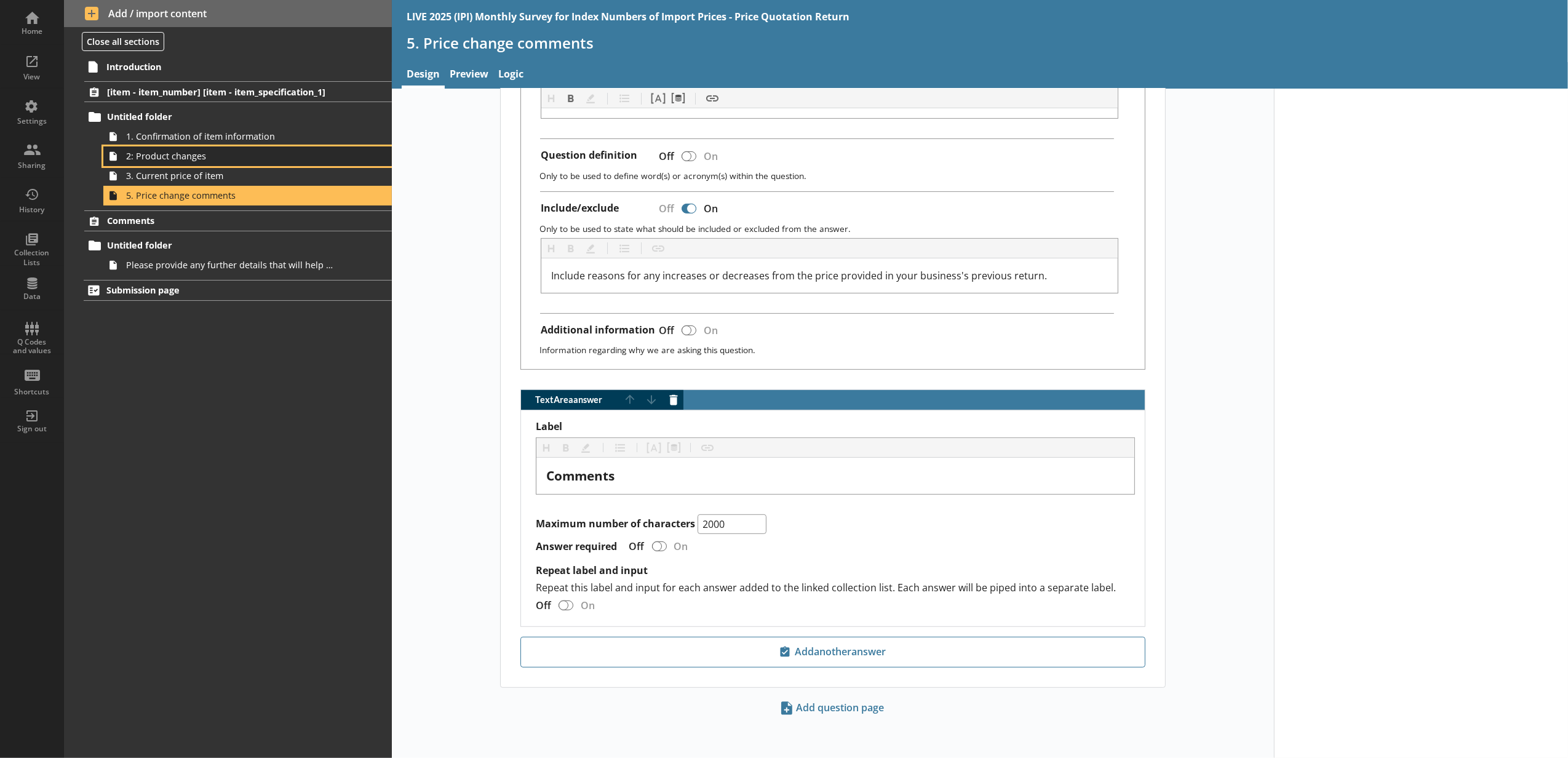
click at [340, 146] on link "2: Product changes" at bounding box center [247, 156] width 288 height 20
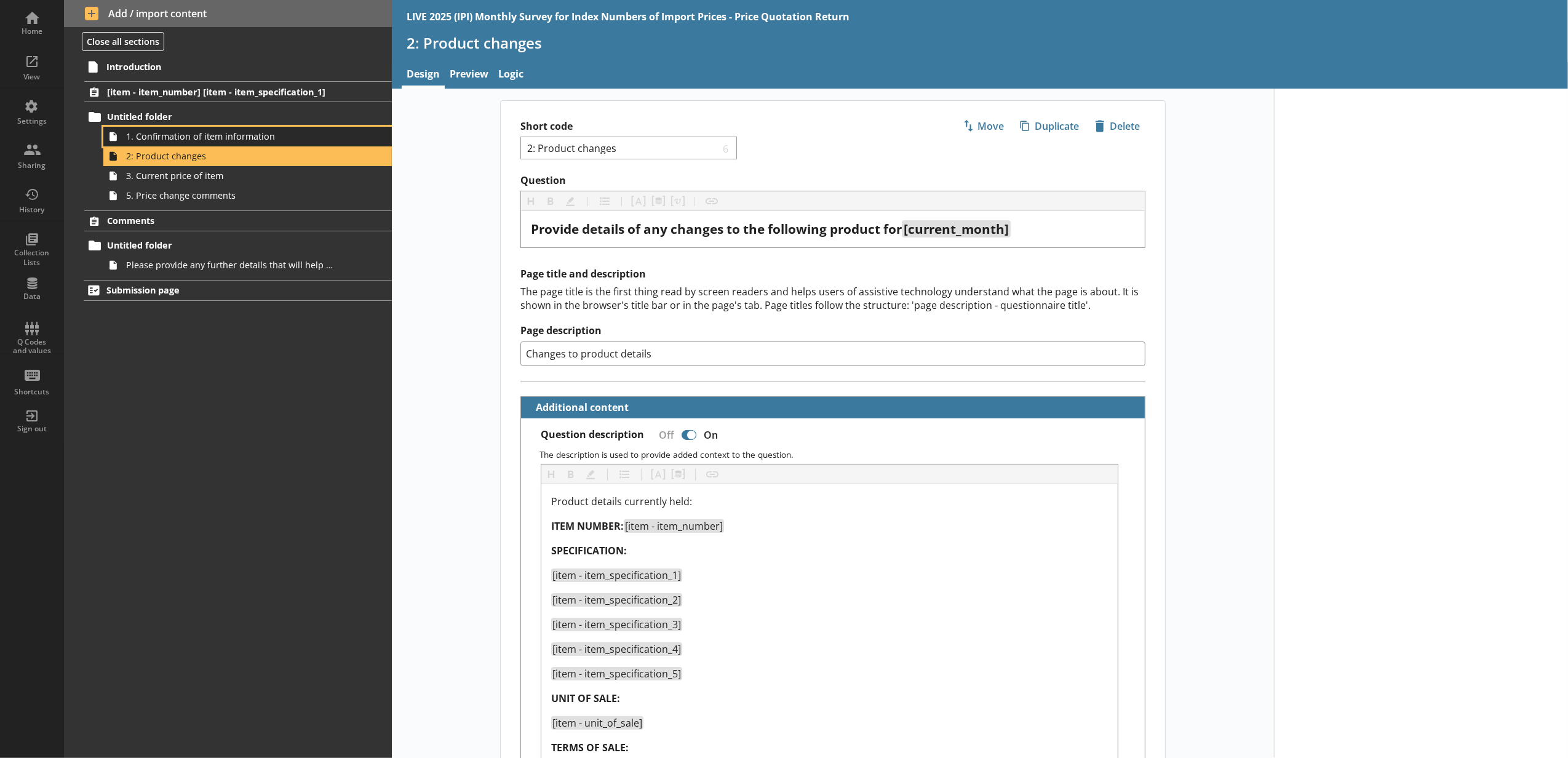
click at [335, 134] on span "1. Confirmation of item information" at bounding box center [231, 136] width 210 height 12
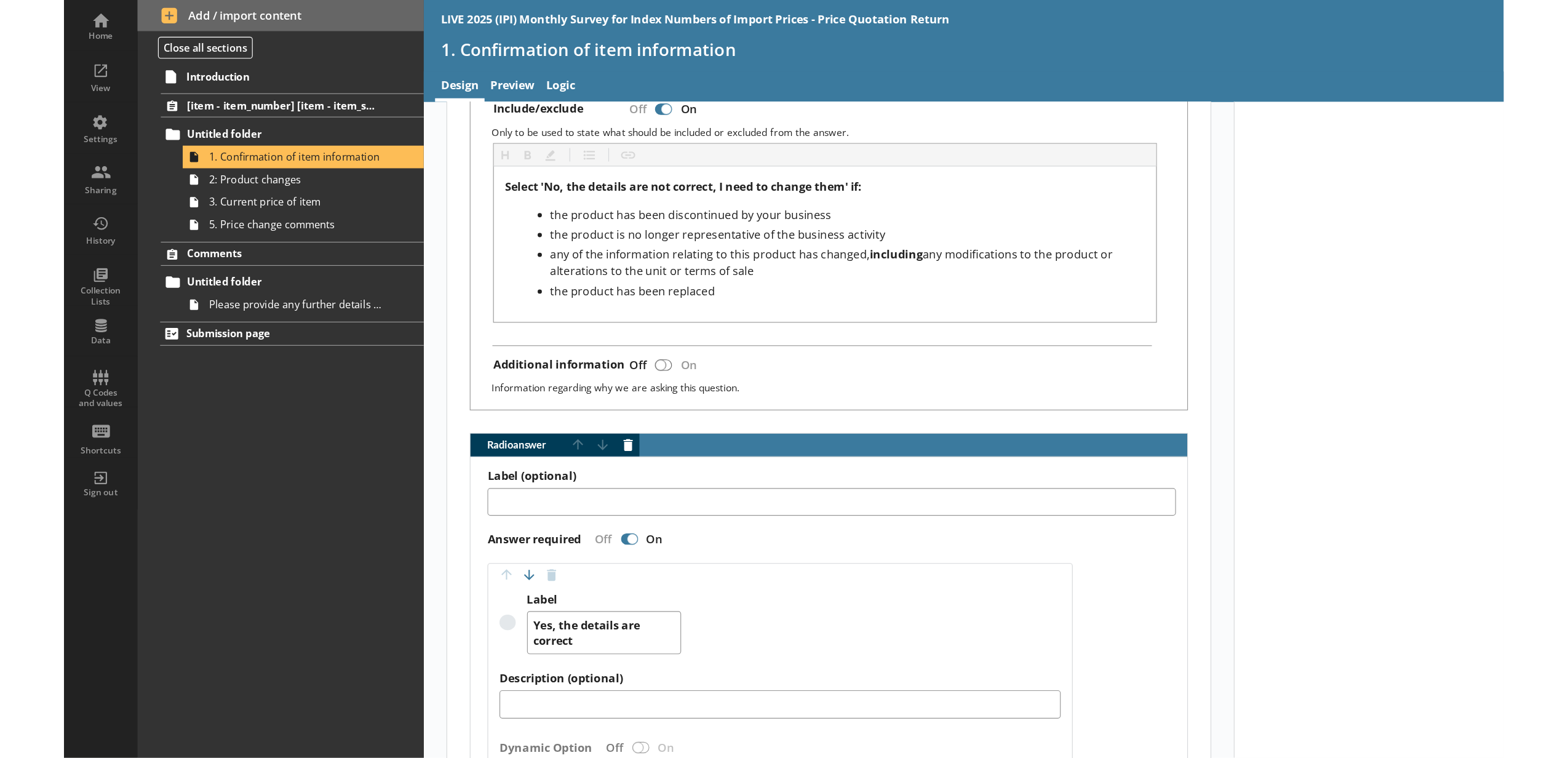
scroll to position [993, 0]
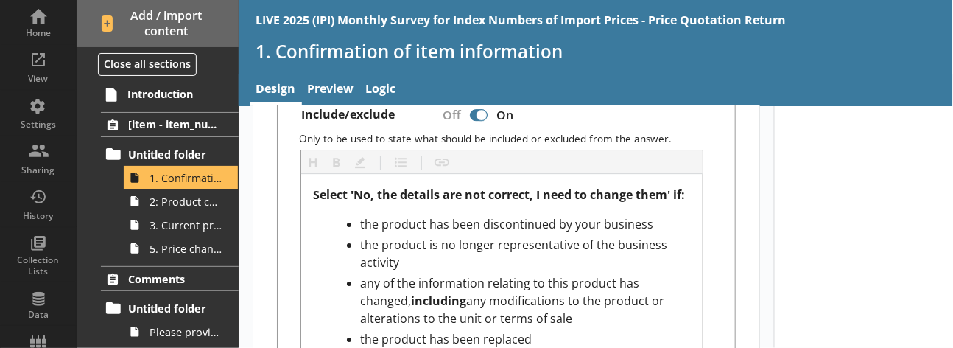
type textarea "x"
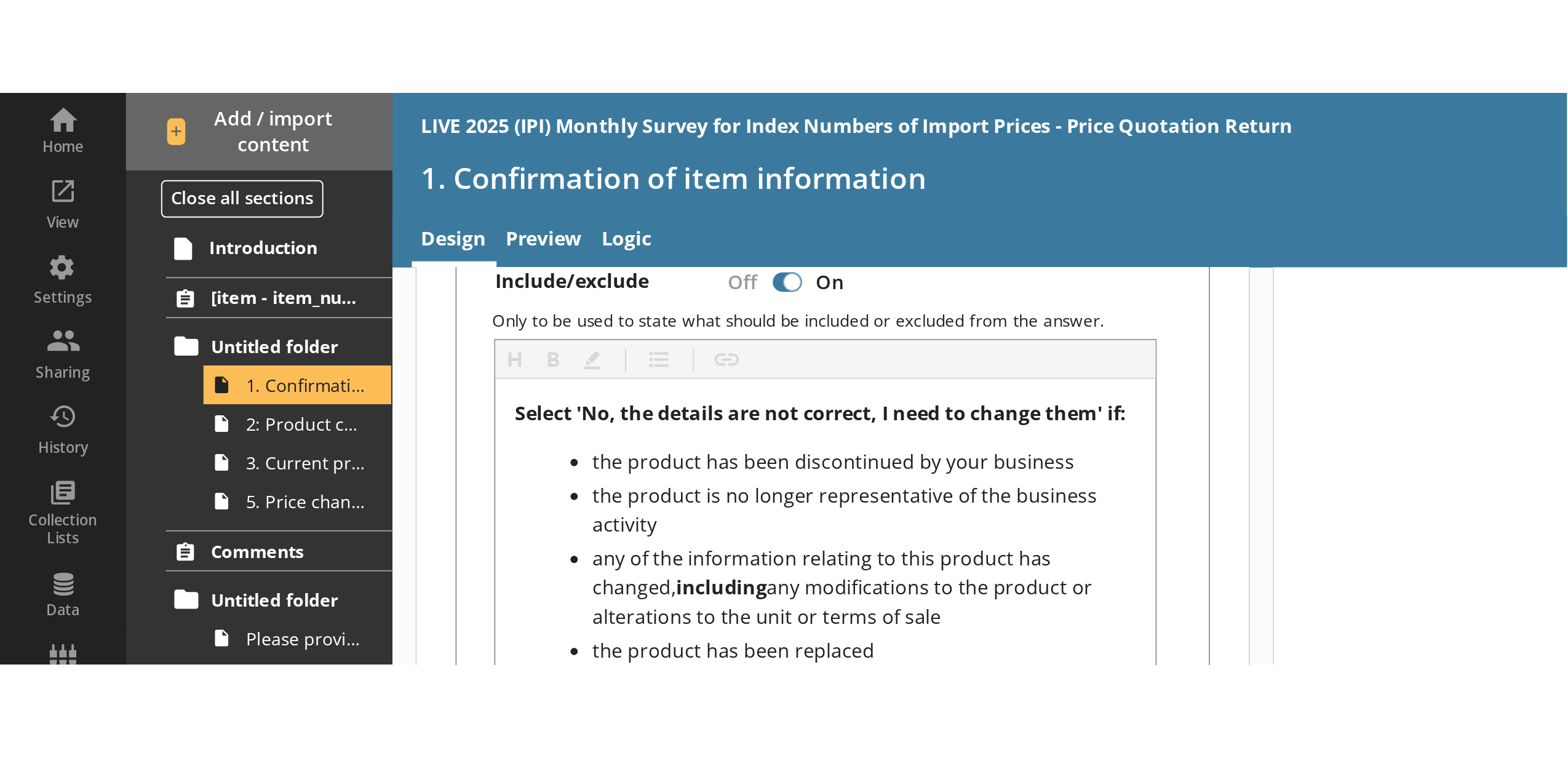
scroll to position [956, 0]
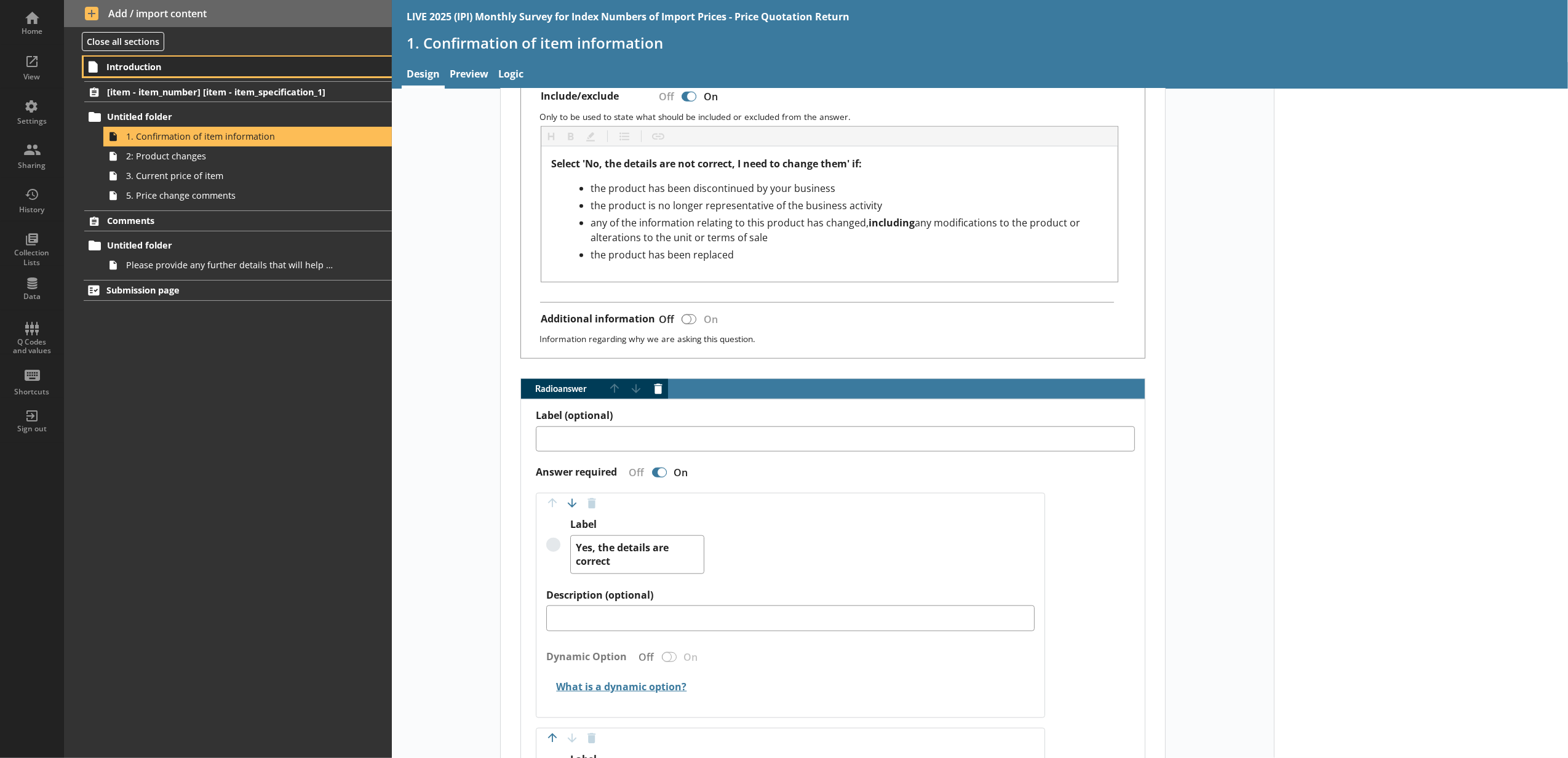
click at [230, 74] on link "Introduction" at bounding box center [237, 67] width 308 height 20
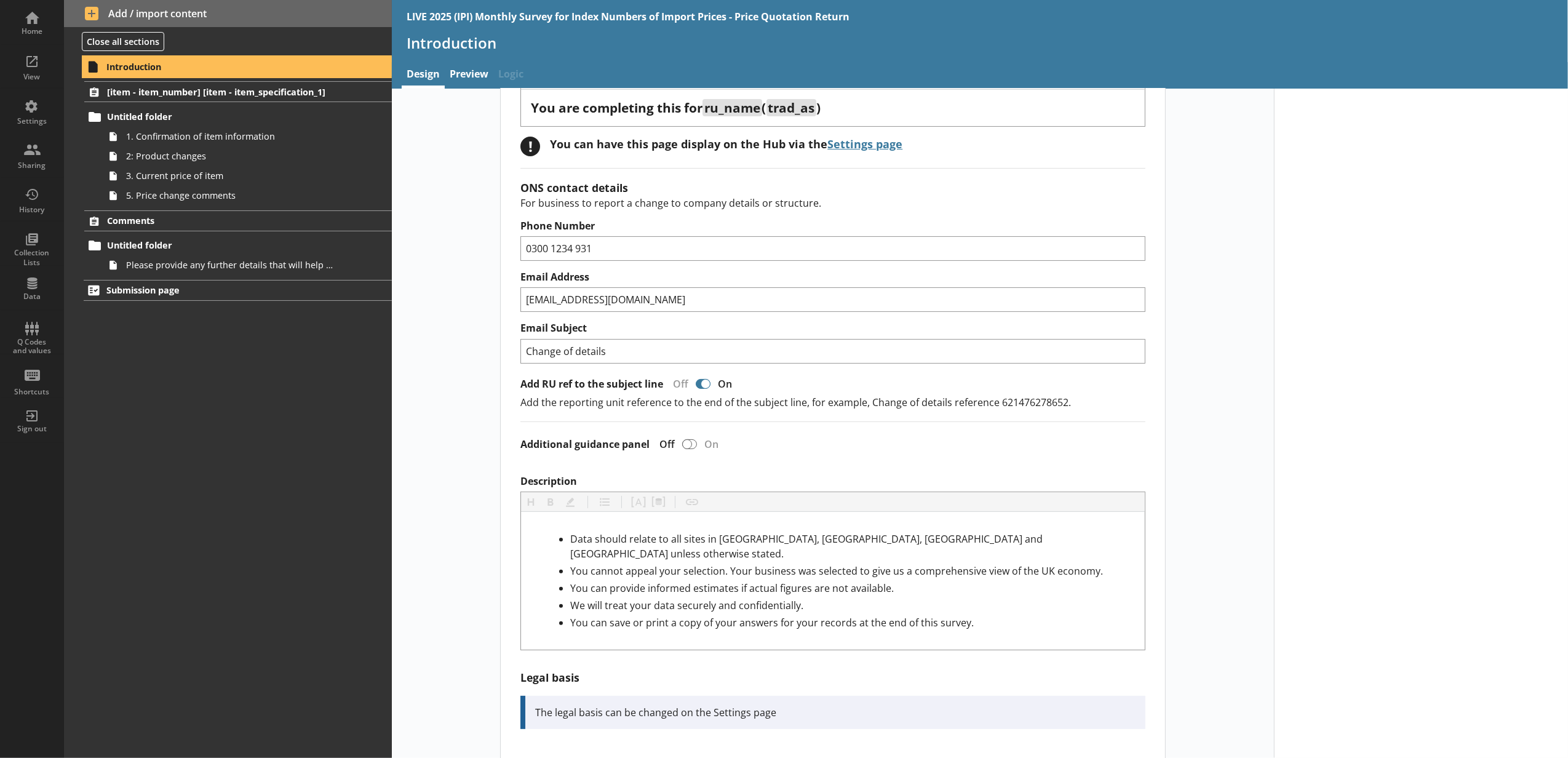
scroll to position [273, 0]
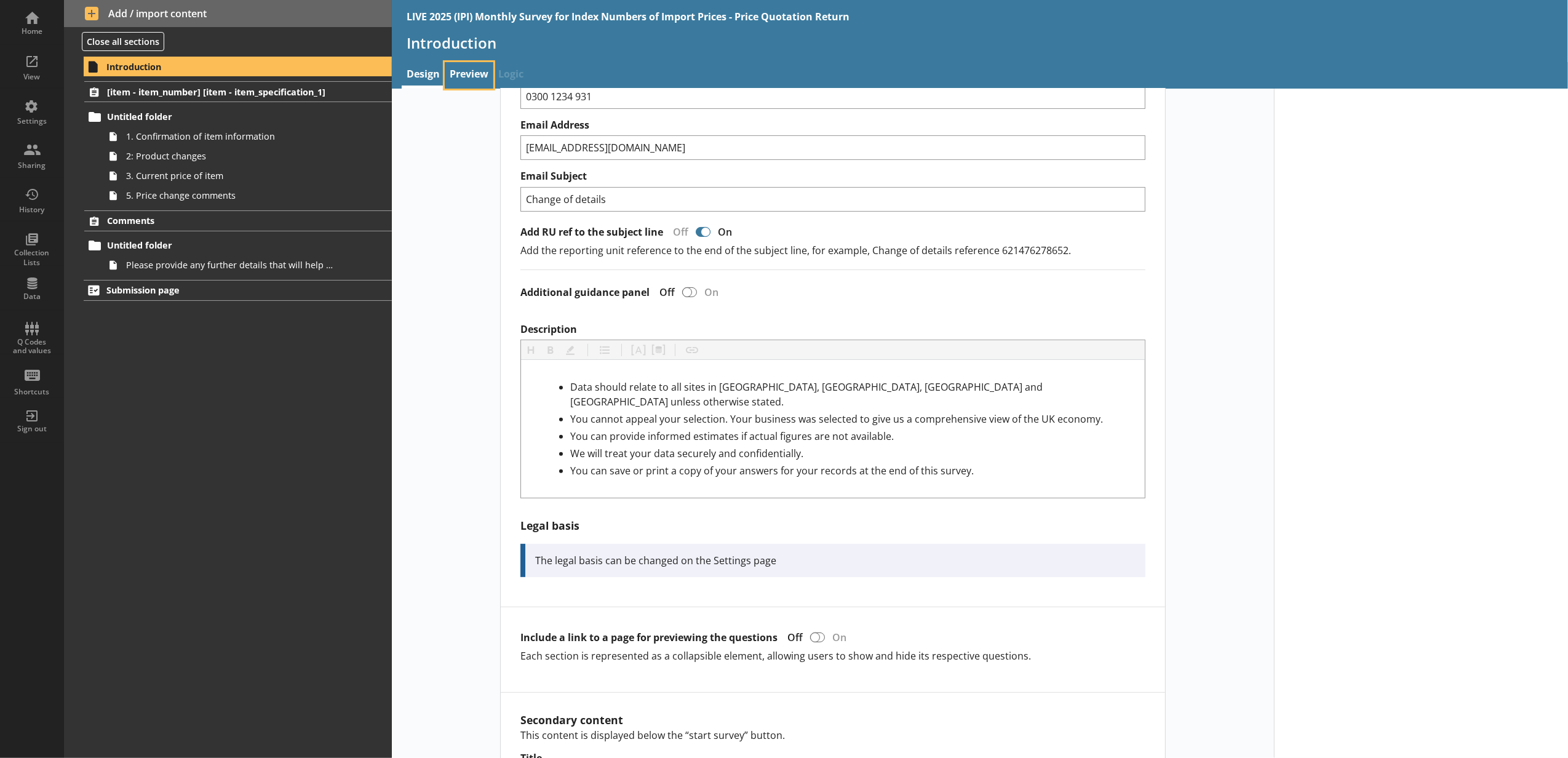
click at [456, 70] on link "Preview" at bounding box center [469, 75] width 48 height 27
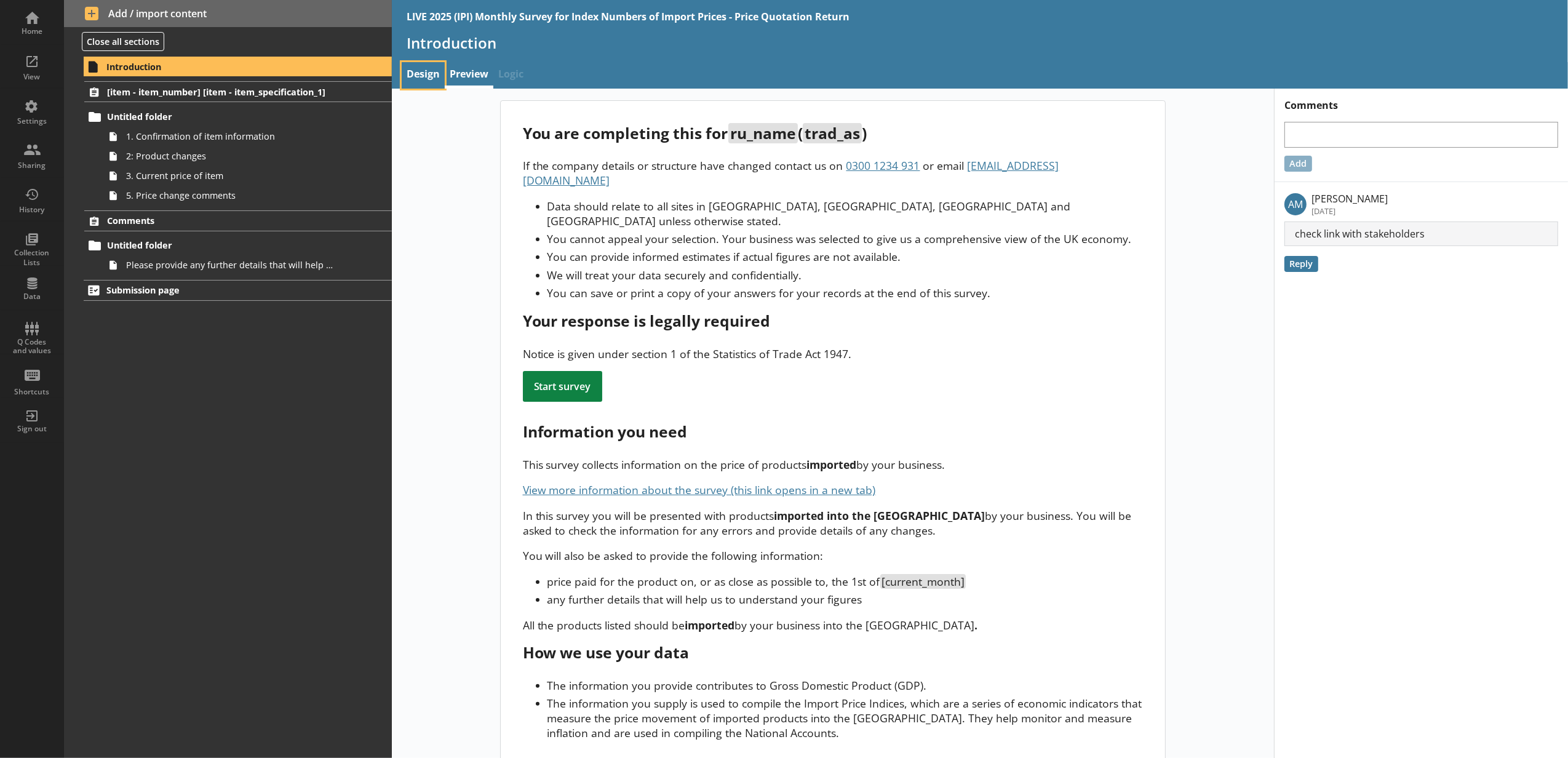
click at [434, 73] on link "Design" at bounding box center [424, 75] width 43 height 27
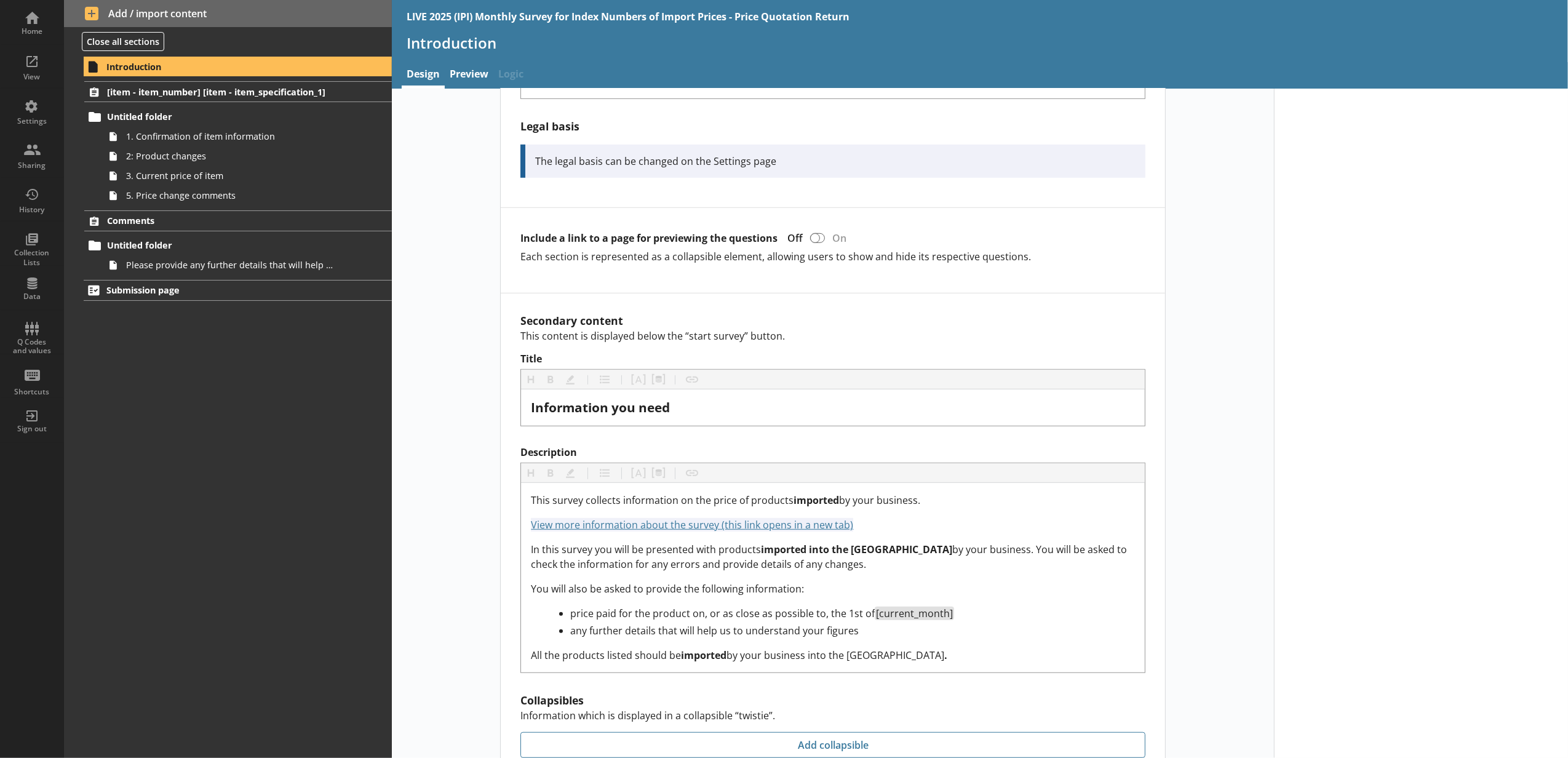
scroll to position [684, 0]
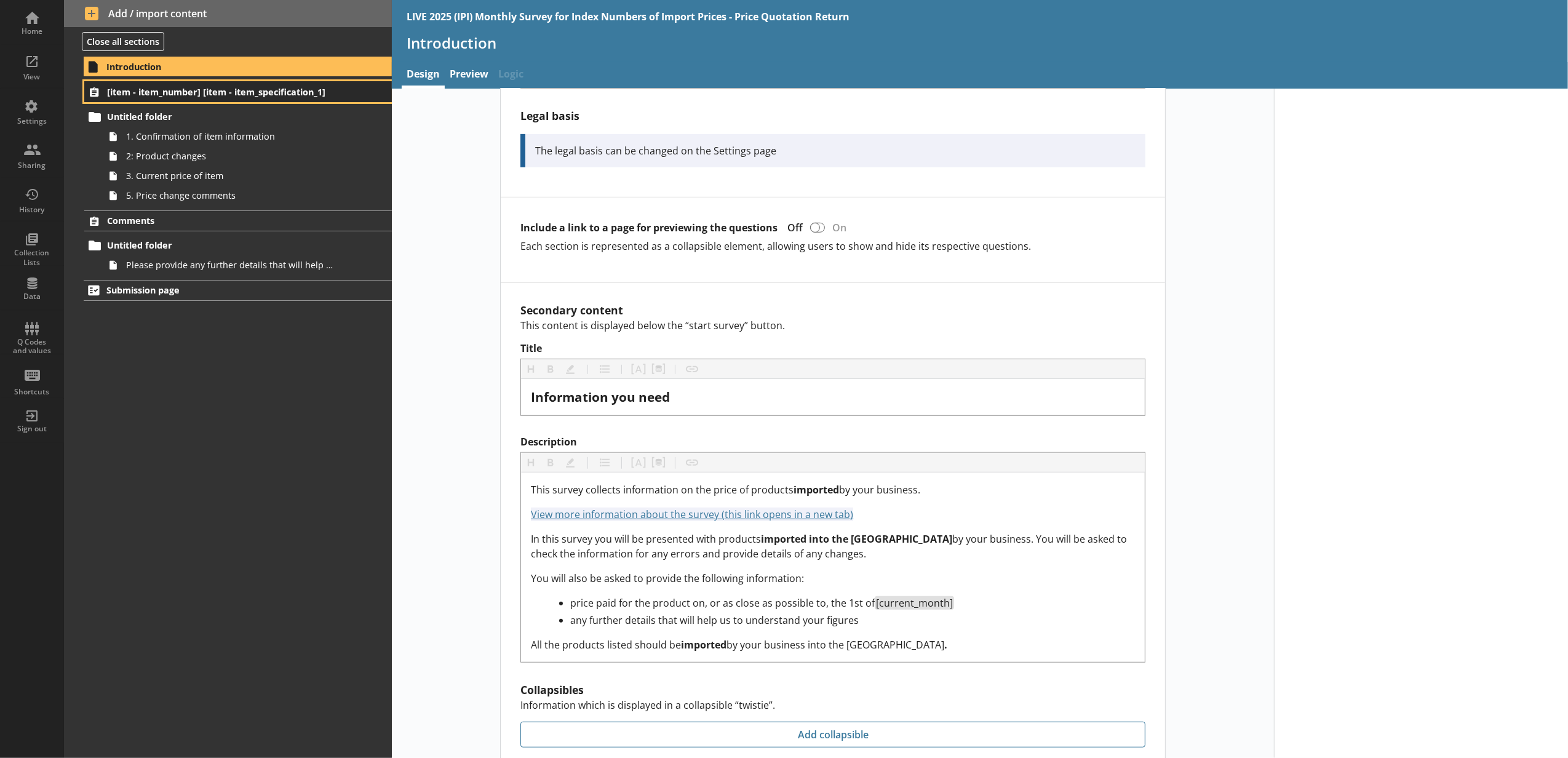
click at [307, 92] on span "[item - item_number] [item - item_specification_1]" at bounding box center [219, 92] width 224 height 12
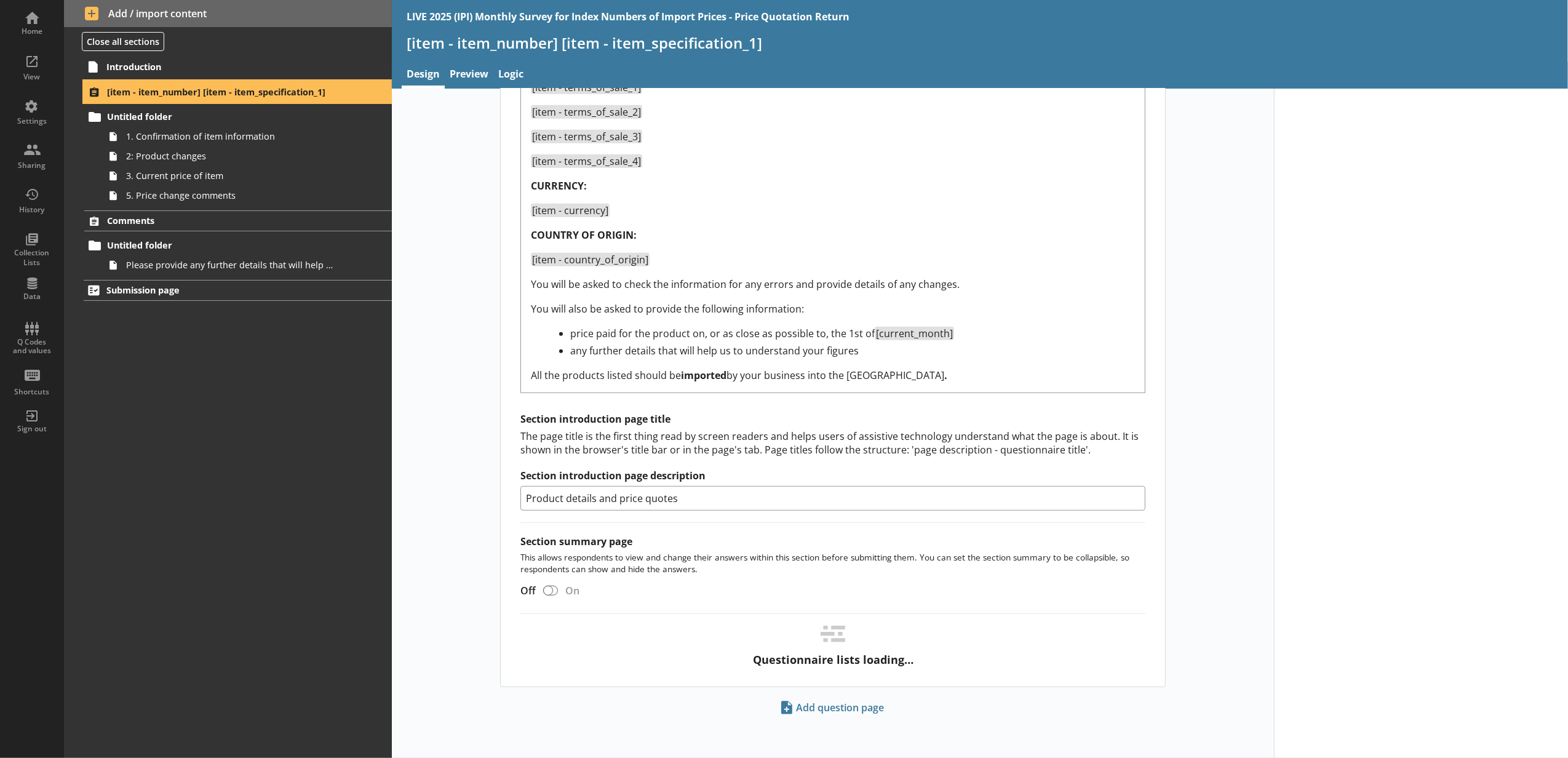
select select "18c8d37d-0af8-4842-925b-360f30585748"
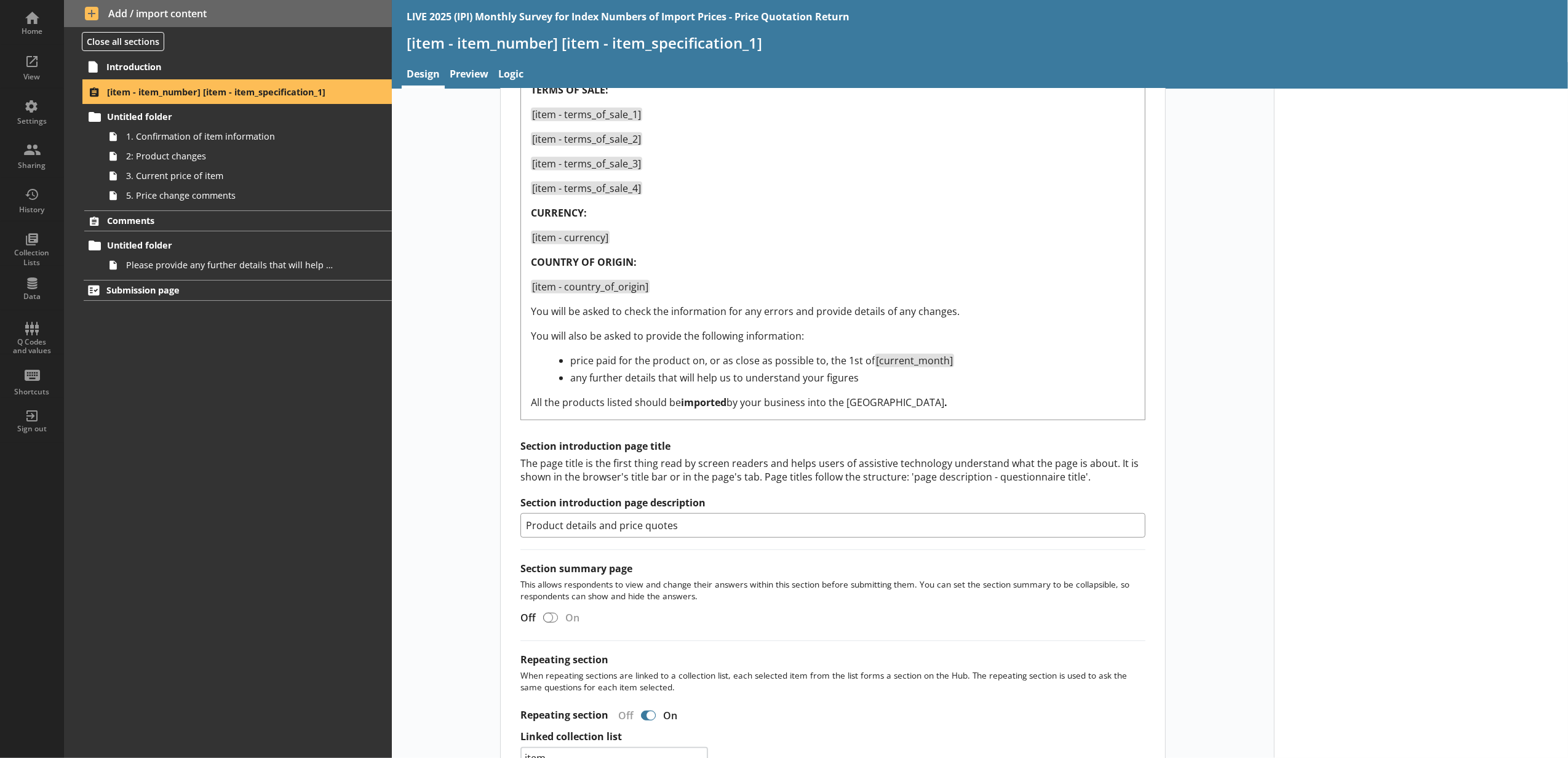
scroll to position [796, 0]
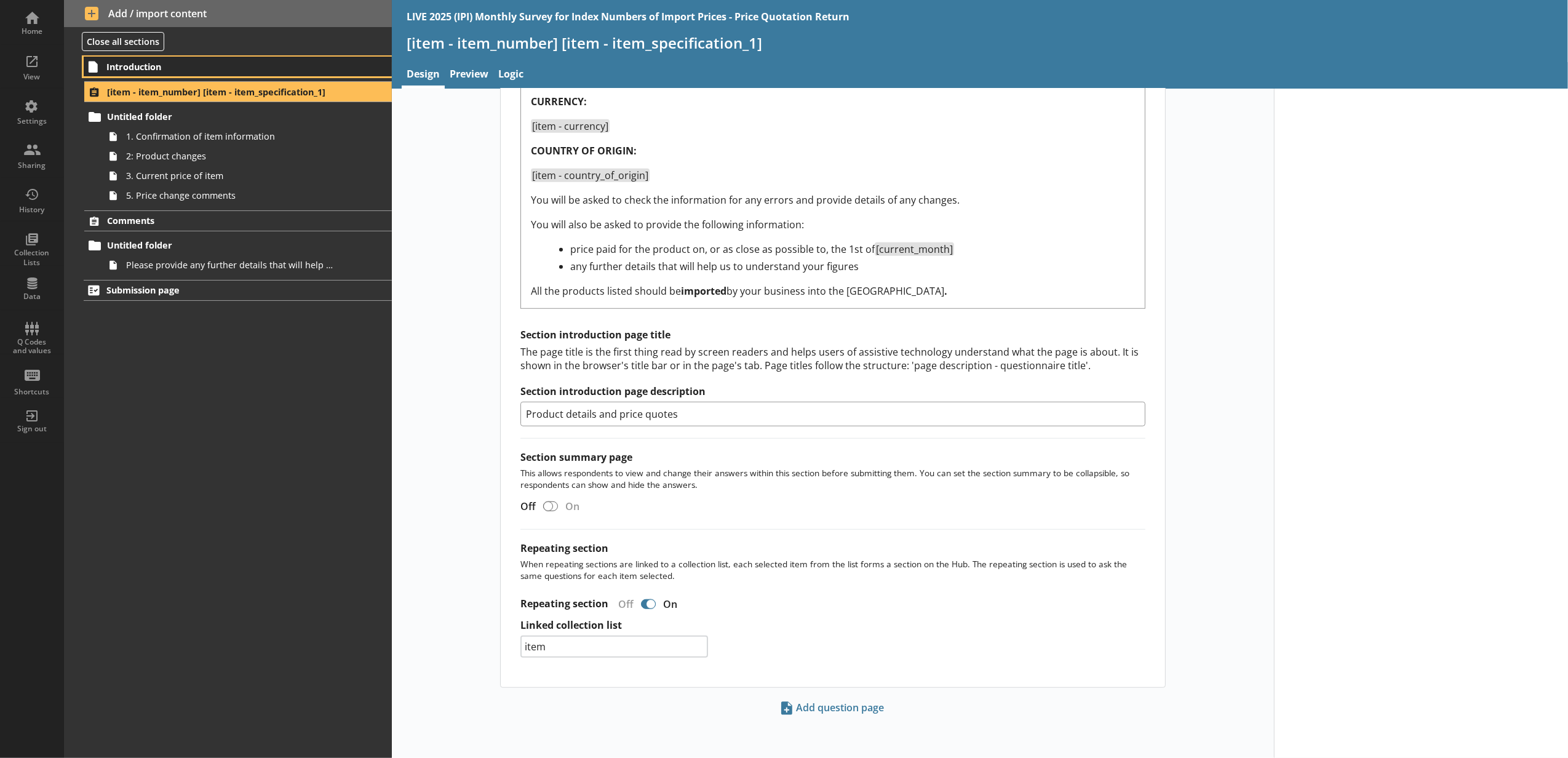
click at [251, 69] on span "Introduction" at bounding box center [218, 67] width 225 height 12
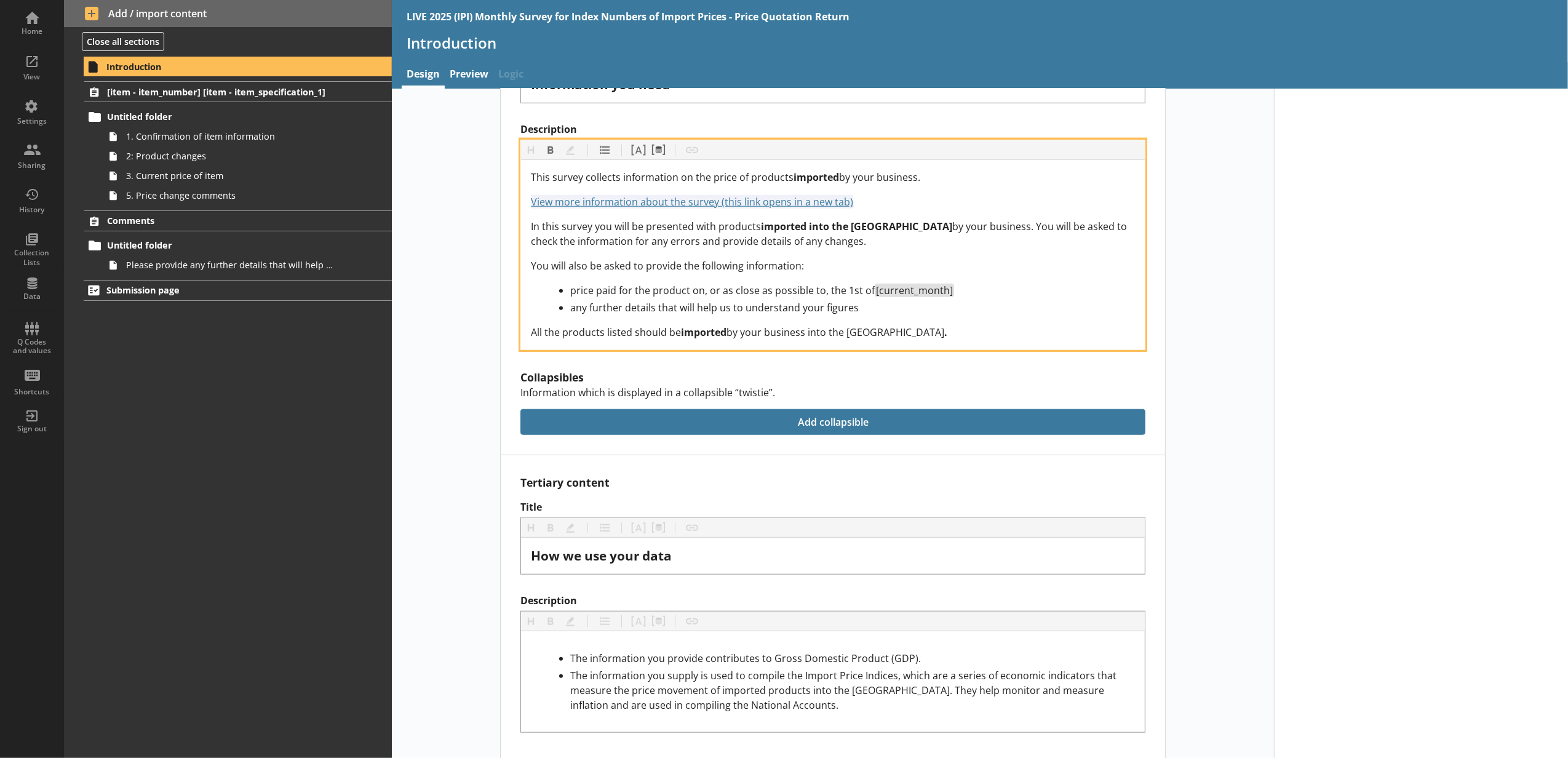
scroll to position [1015, 0]
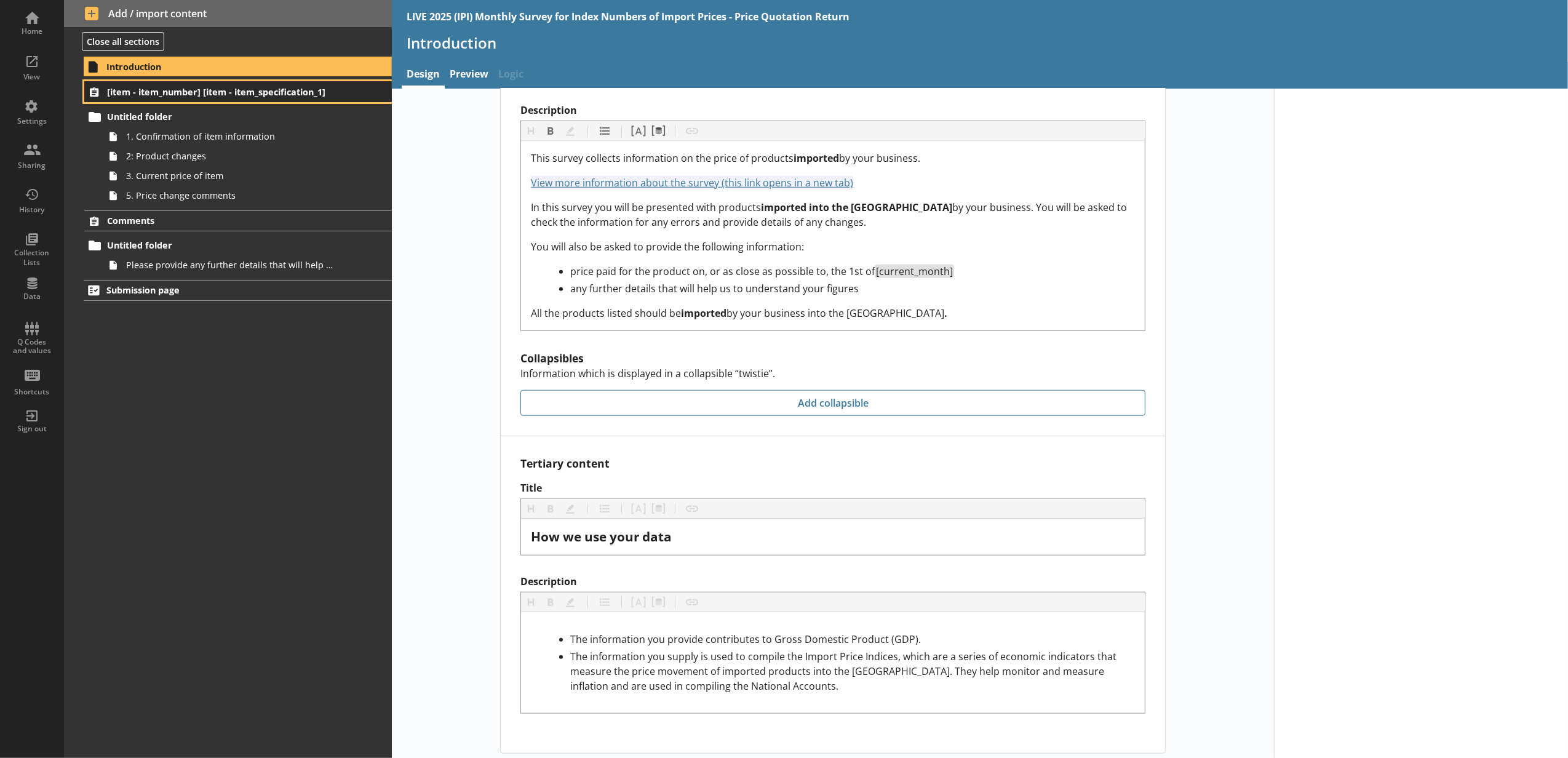
click at [309, 102] on link "[item - item_number] [item - item_specification_1]" at bounding box center [238, 91] width 307 height 21
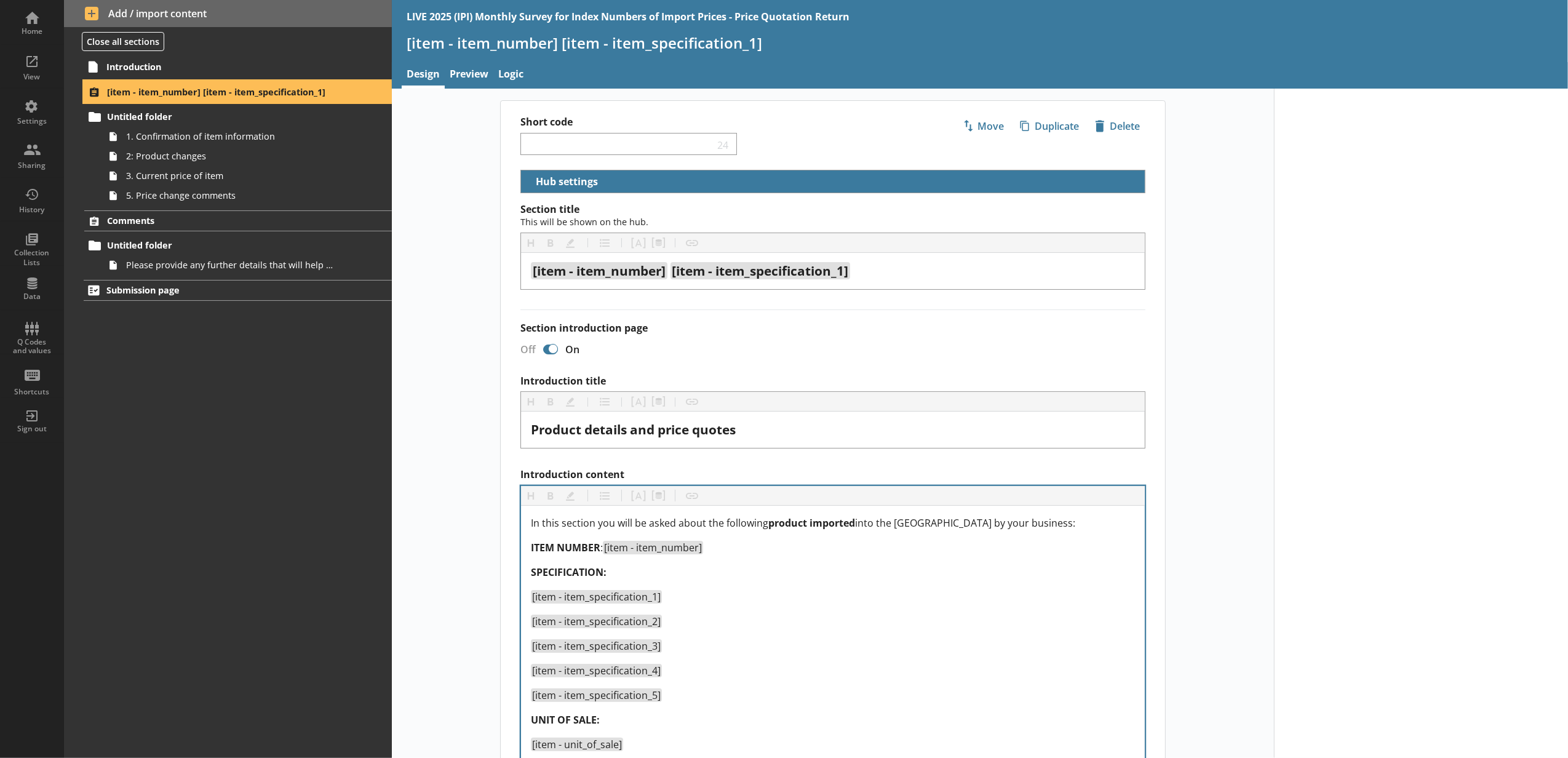
select select "18c8d37d-0af8-4842-925b-360f30585748"
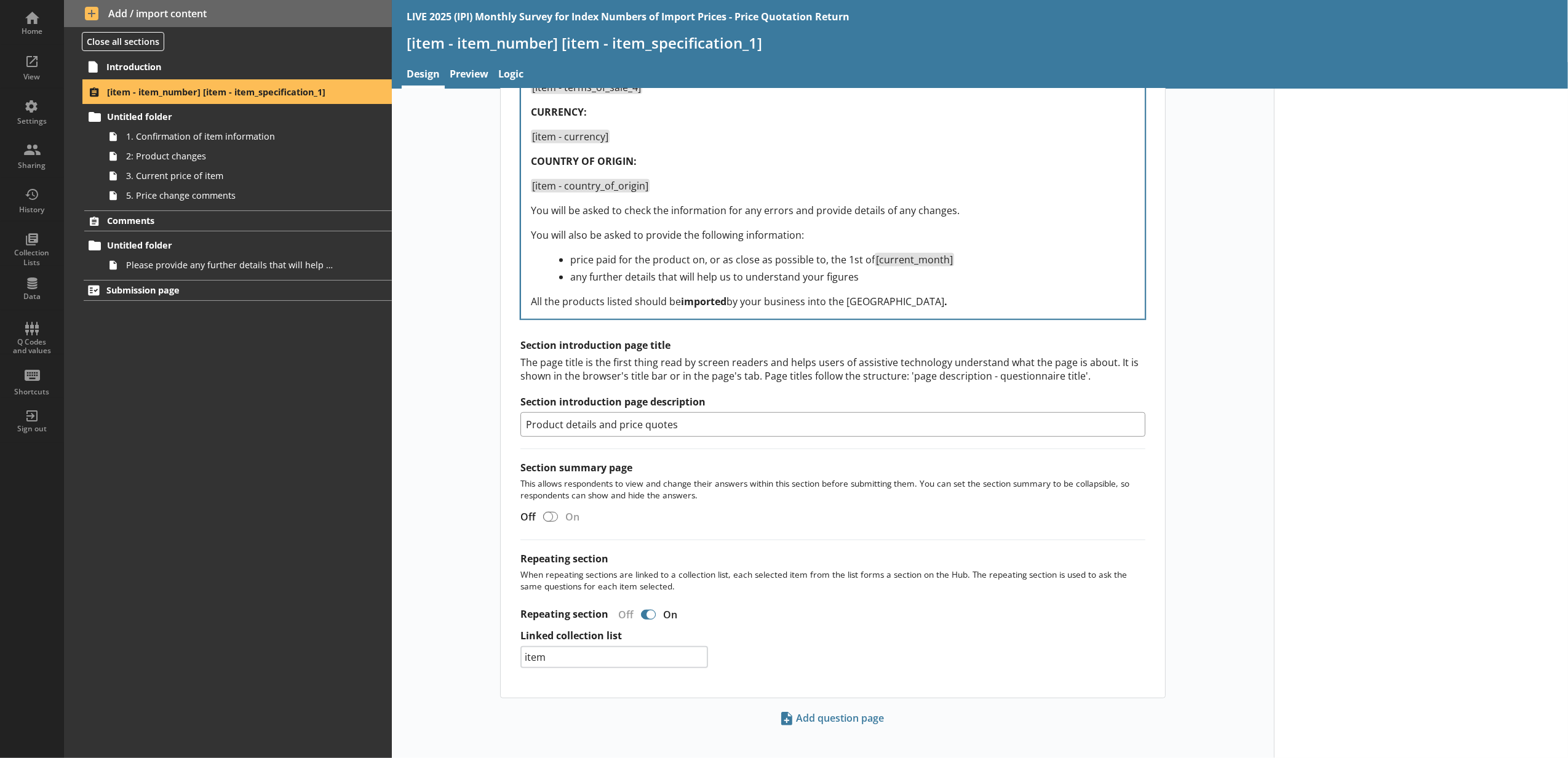
scroll to position [796, 0]
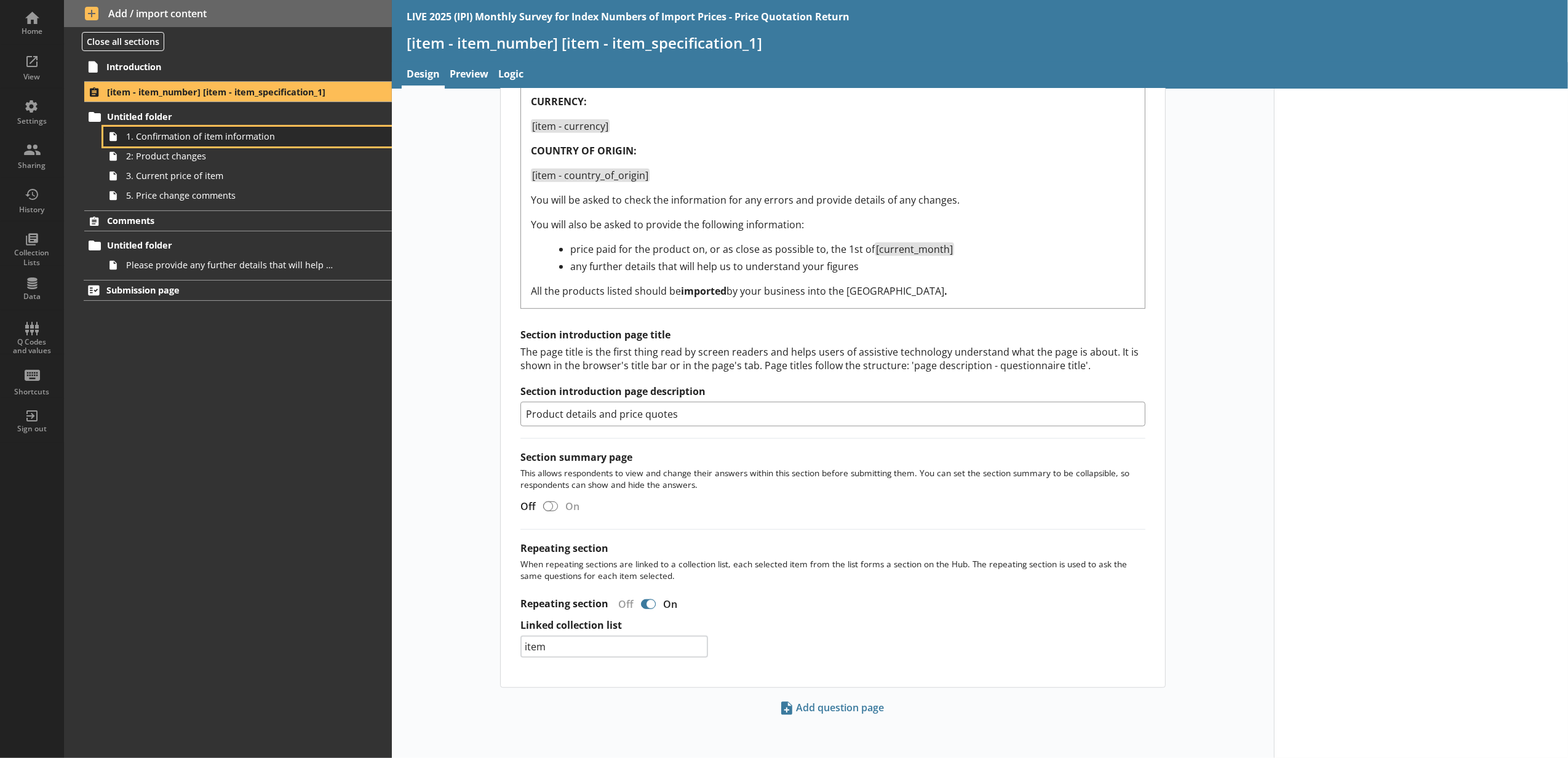
click at [343, 144] on link "1. Confirmation of item information" at bounding box center [247, 137] width 288 height 20
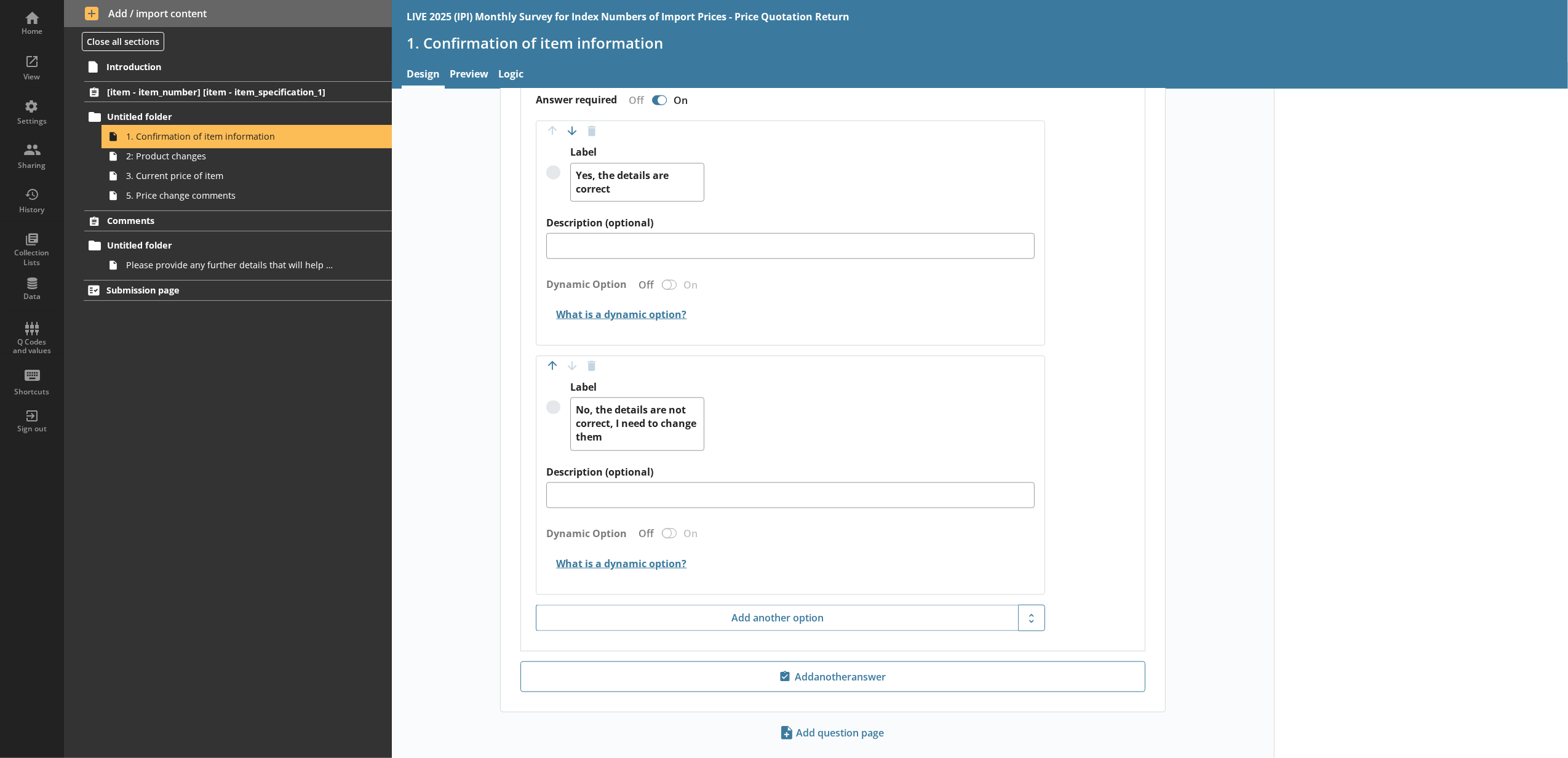
scroll to position [1360, 0]
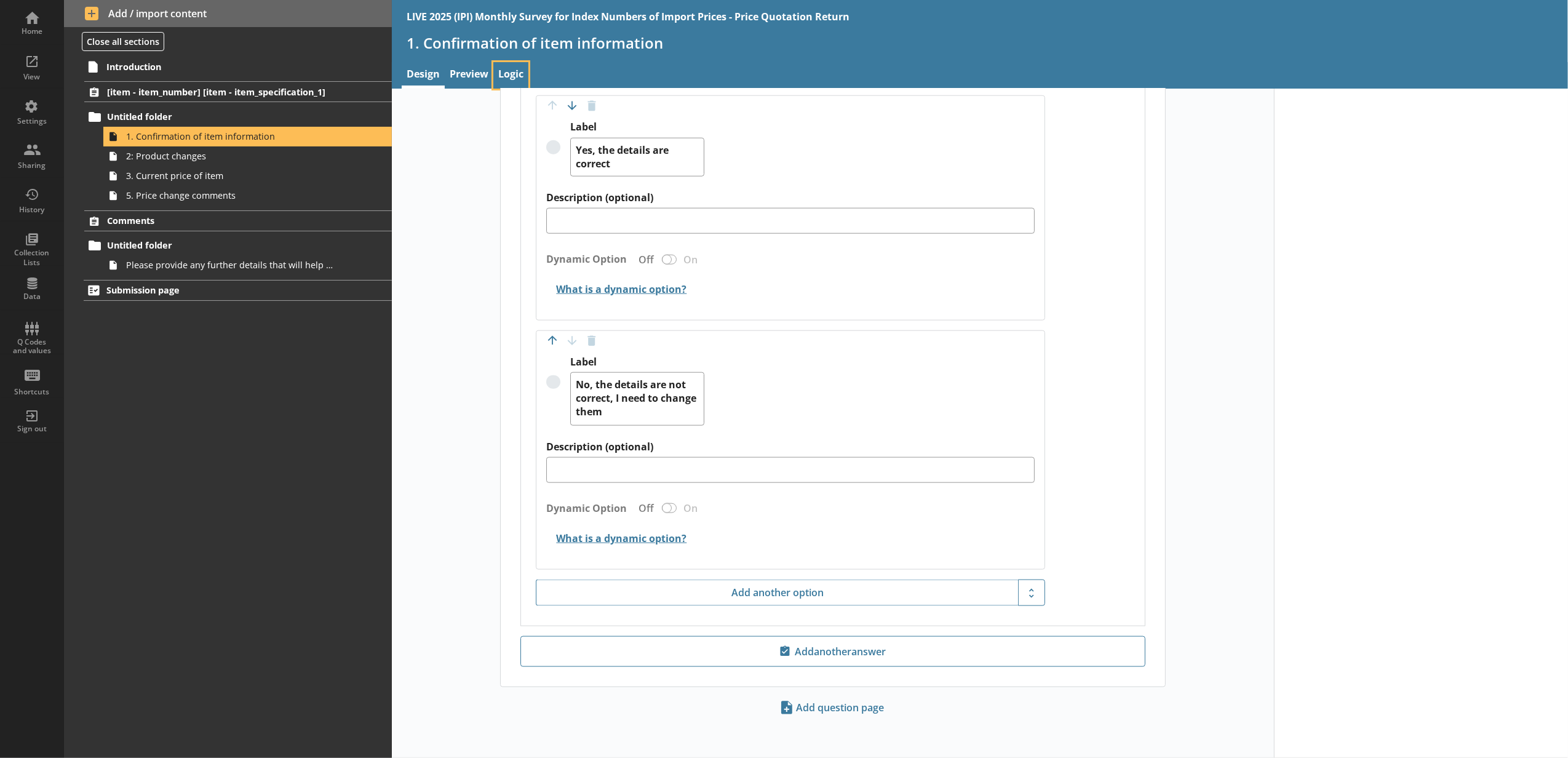
click at [528, 75] on link "Logic" at bounding box center [511, 75] width 35 height 27
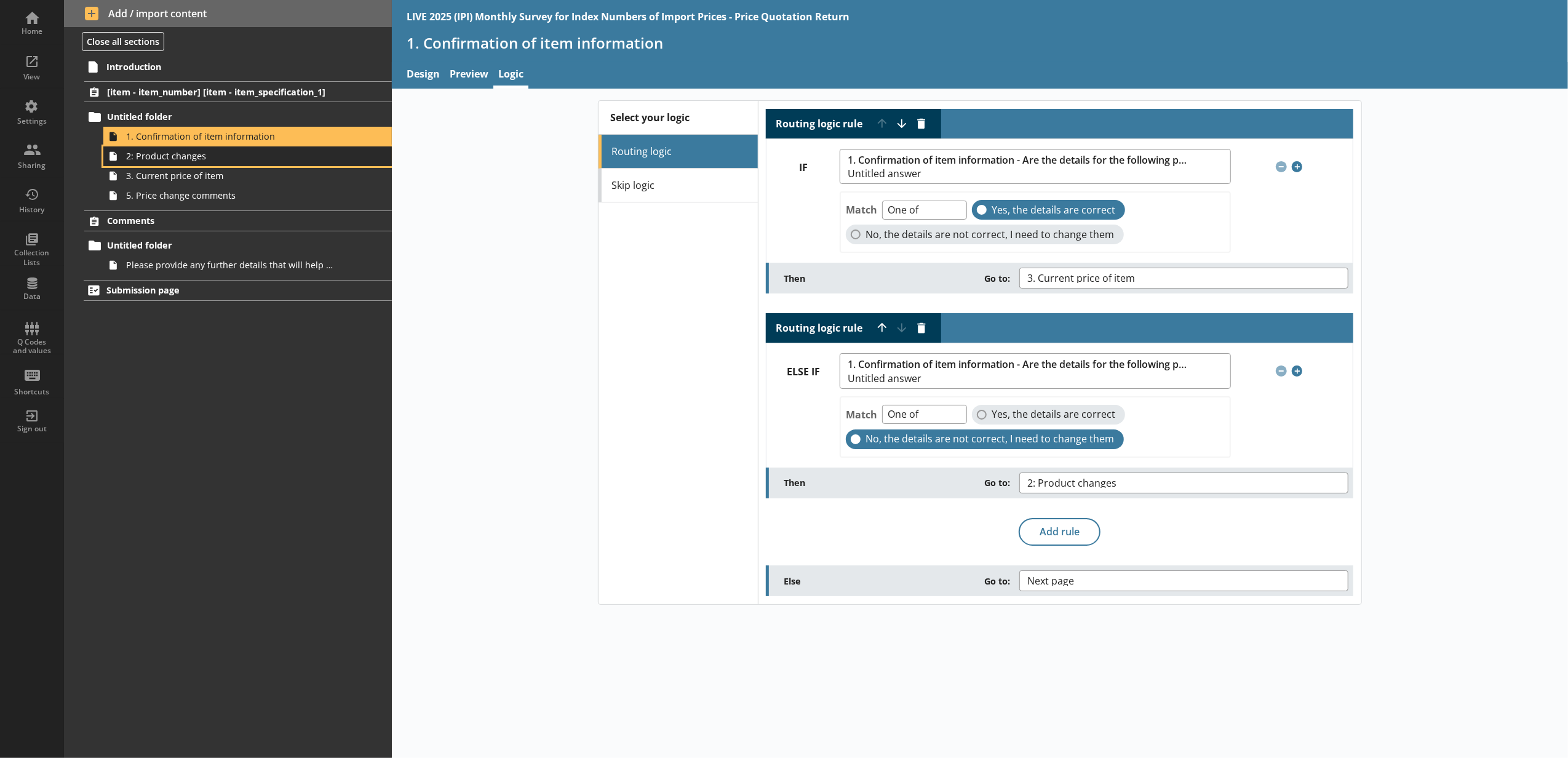
click at [313, 150] on span "2: Product changes" at bounding box center [231, 156] width 210 height 12
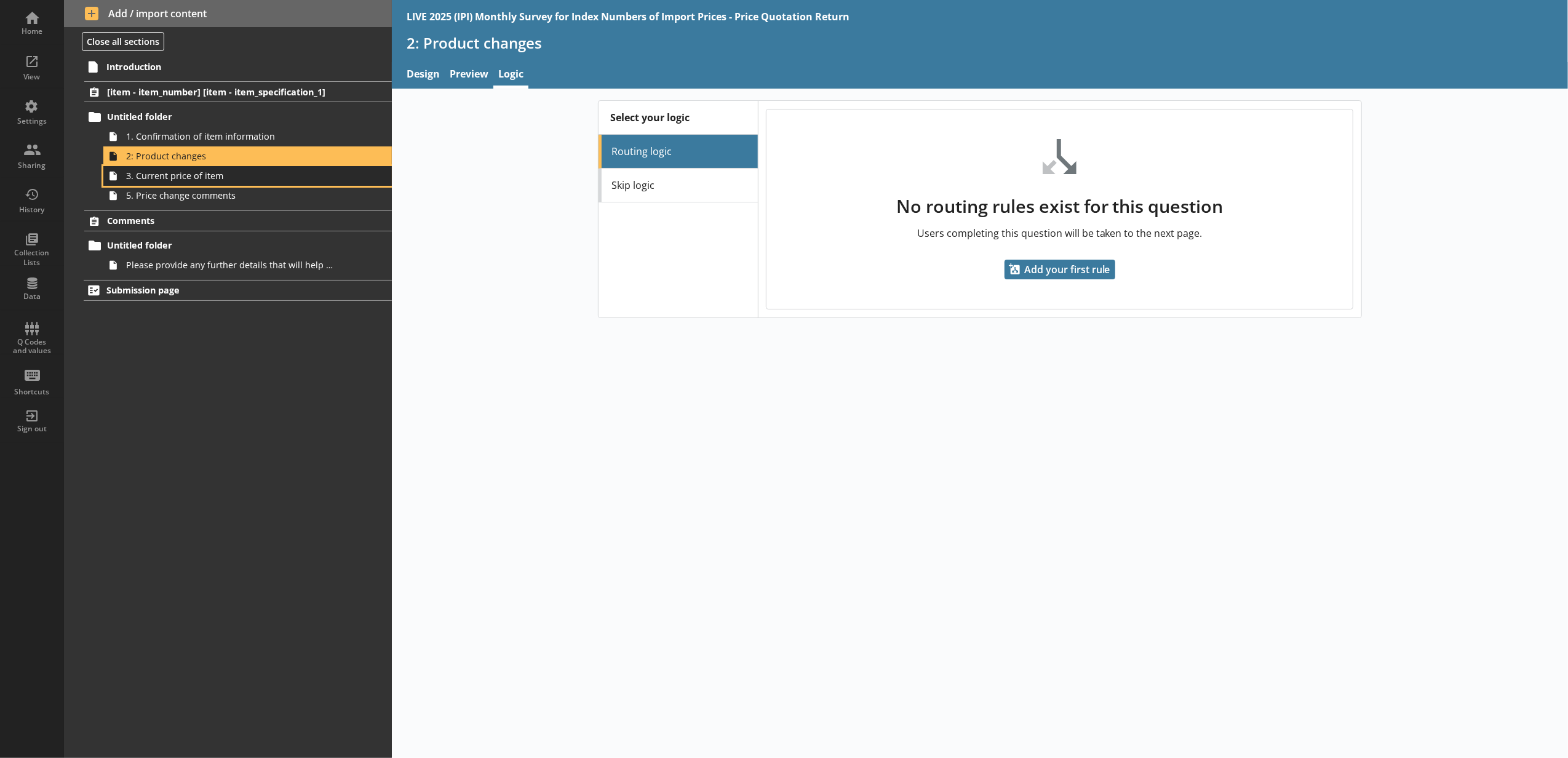
click at [300, 176] on span "3. Current price of item" at bounding box center [231, 176] width 210 height 12
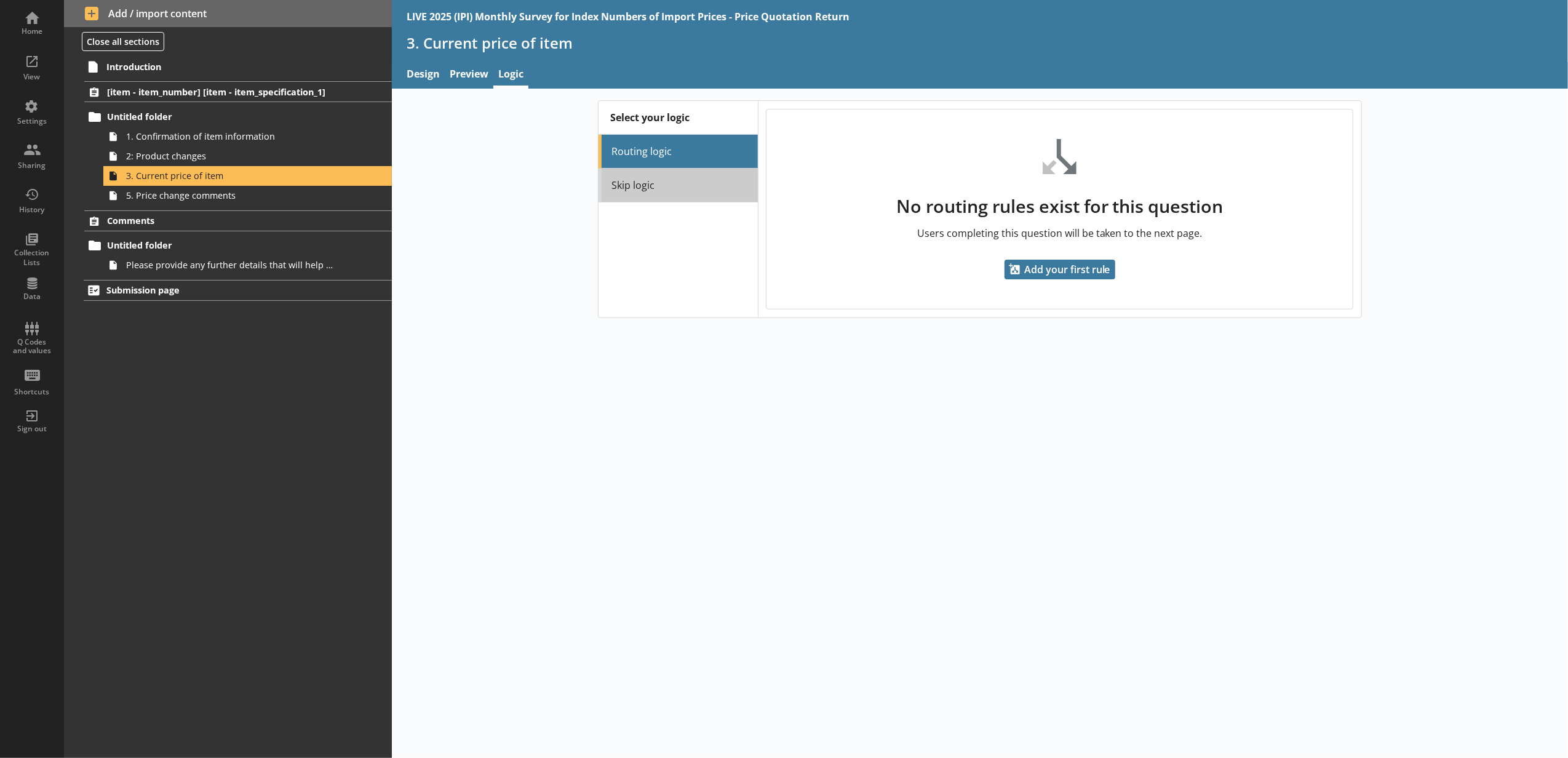
click at [668, 188] on link "Skip logic" at bounding box center [678, 186] width 159 height 34
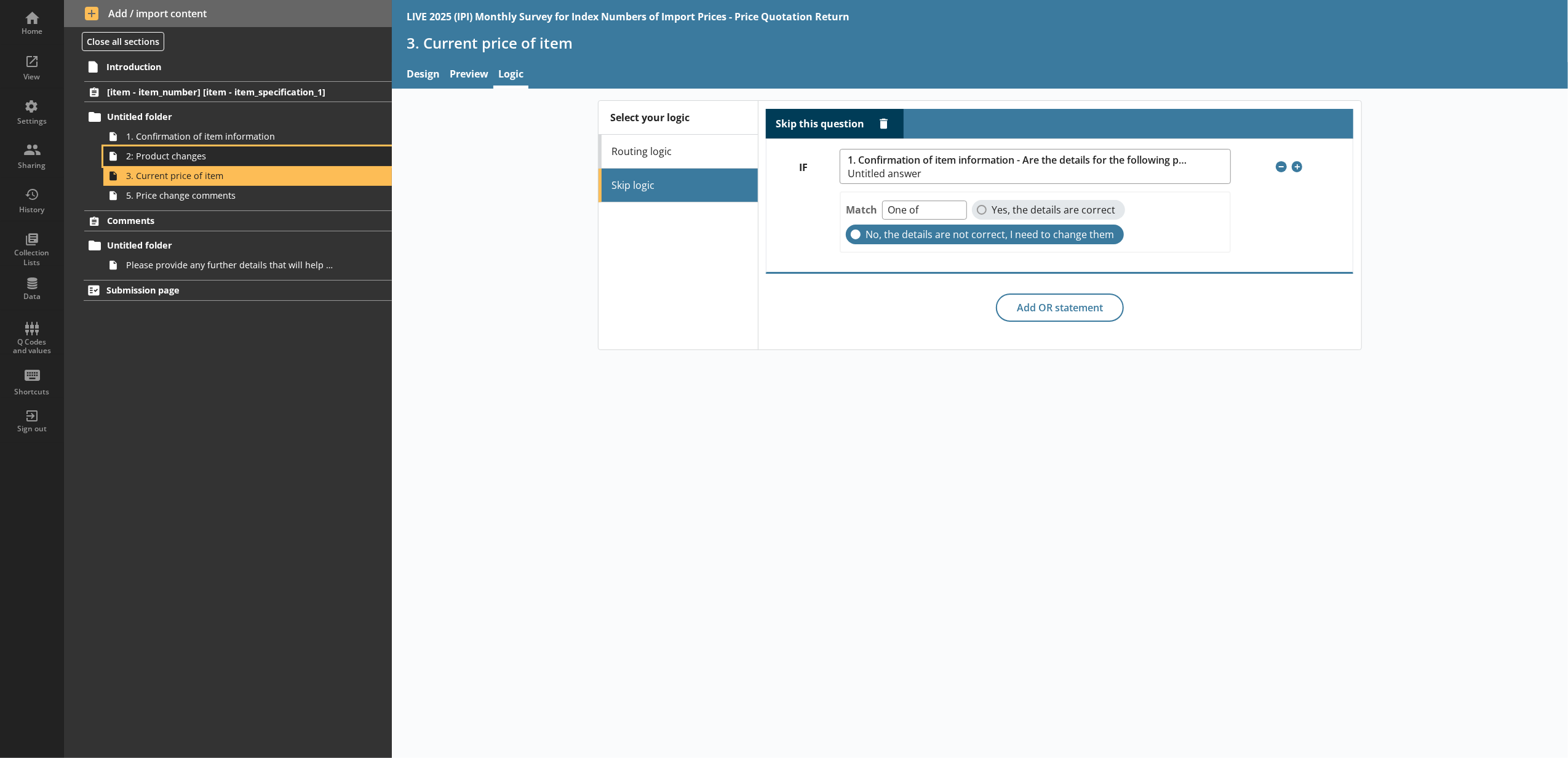
click at [268, 161] on span "2: Product changes" at bounding box center [231, 156] width 210 height 12
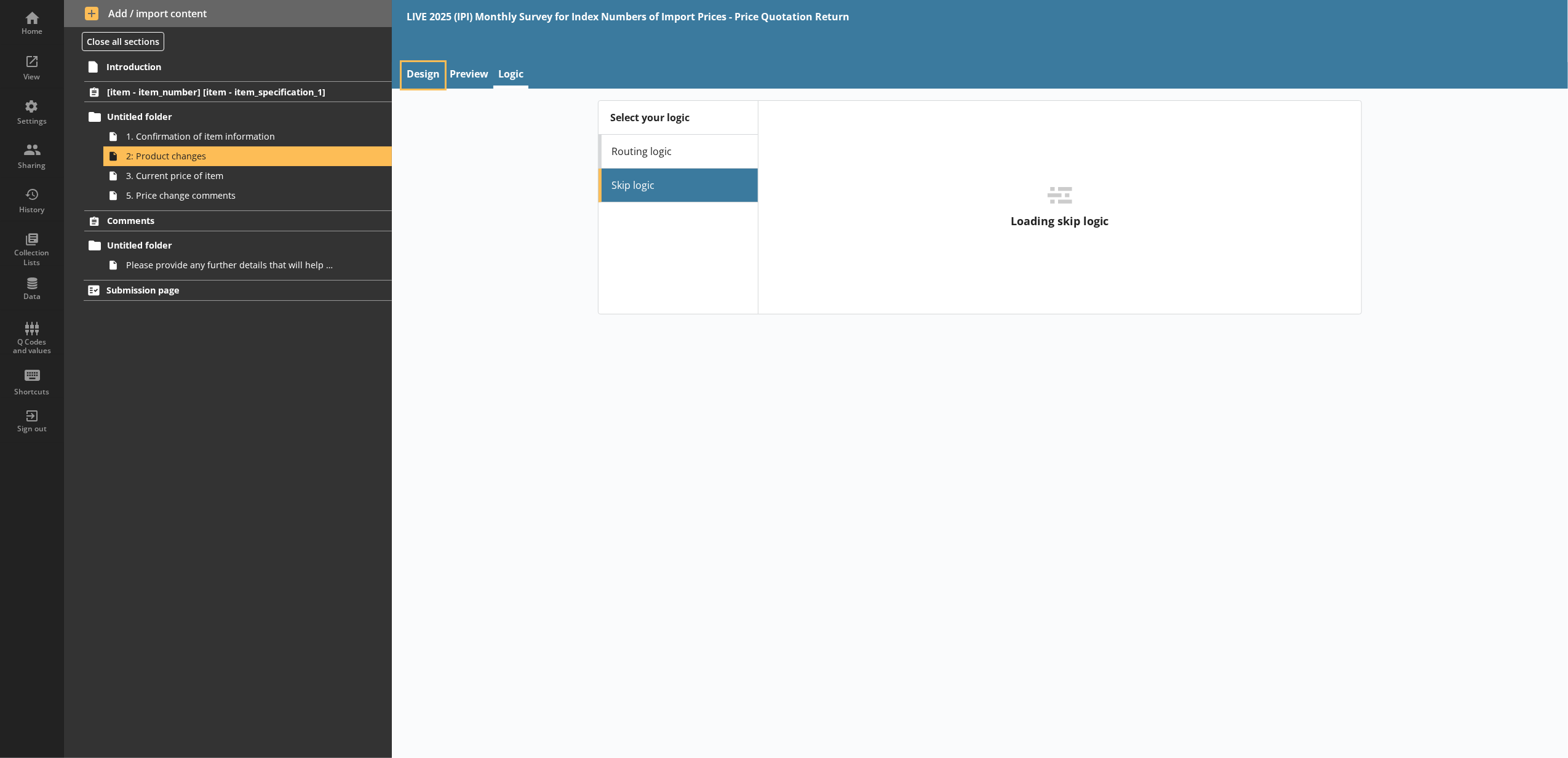
click at [441, 88] on link "Design" at bounding box center [424, 75] width 43 height 27
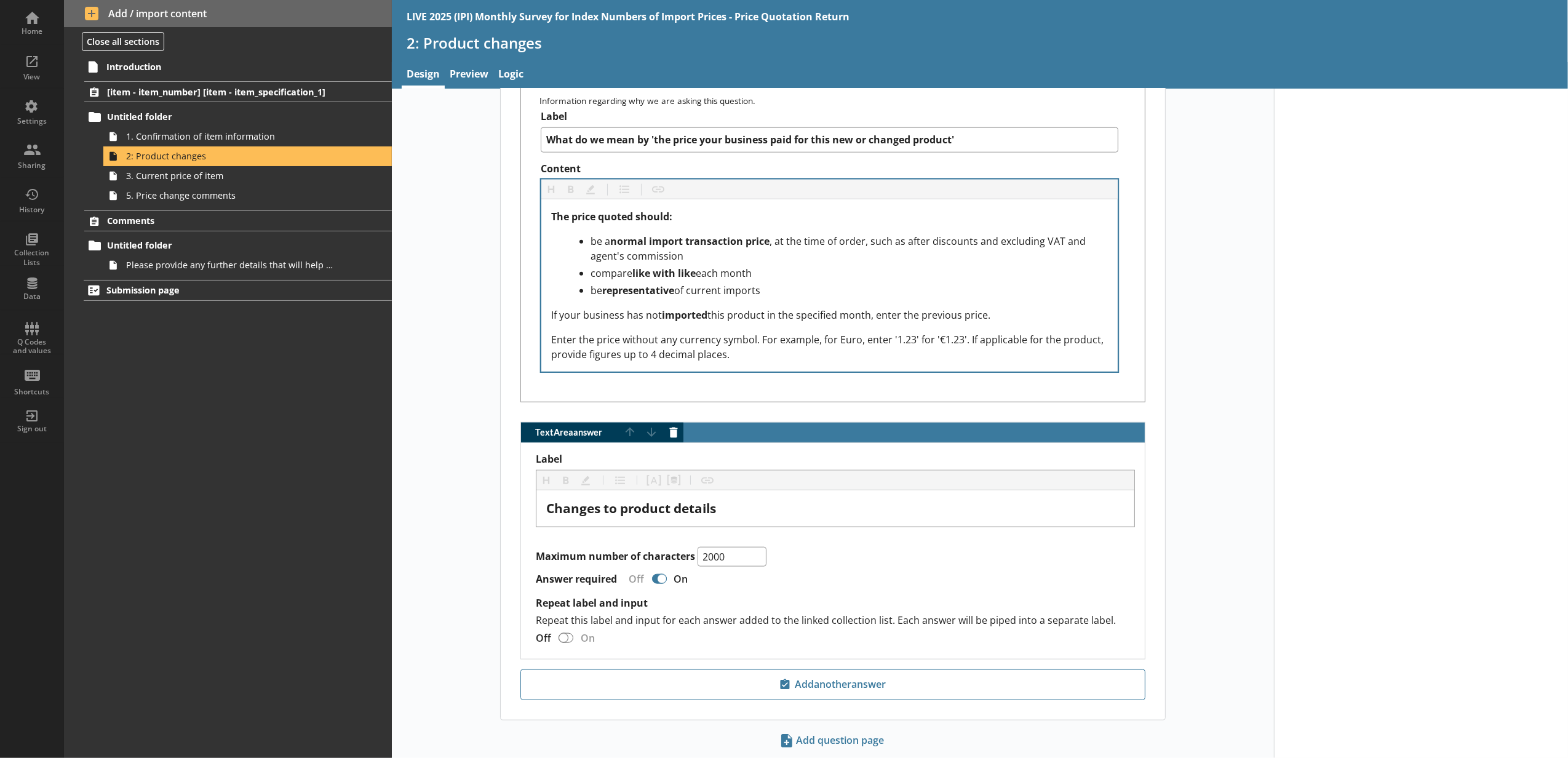
scroll to position [1264, 0]
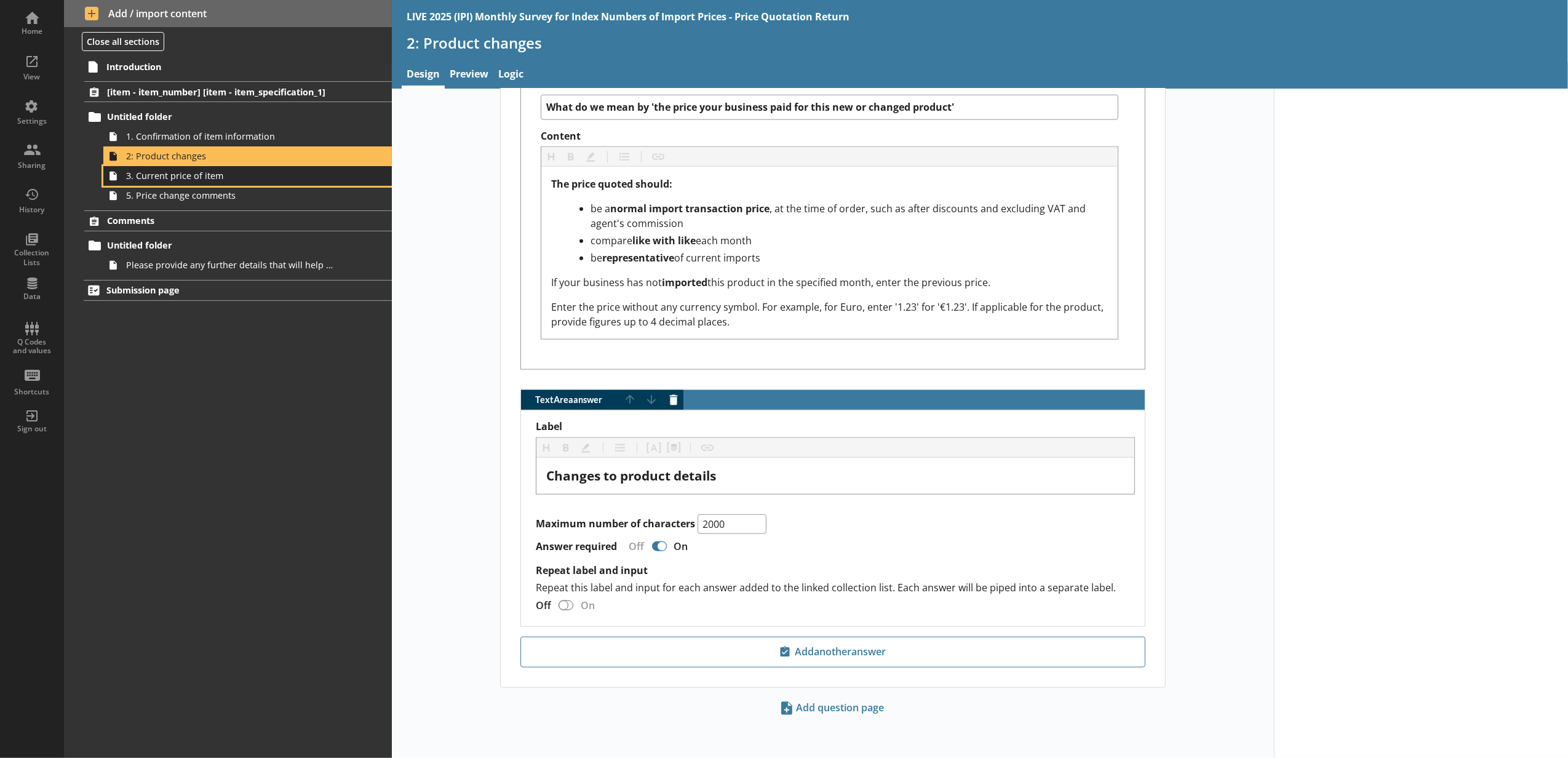
click at [249, 183] on link "3. Current price of item" at bounding box center [247, 176] width 288 height 20
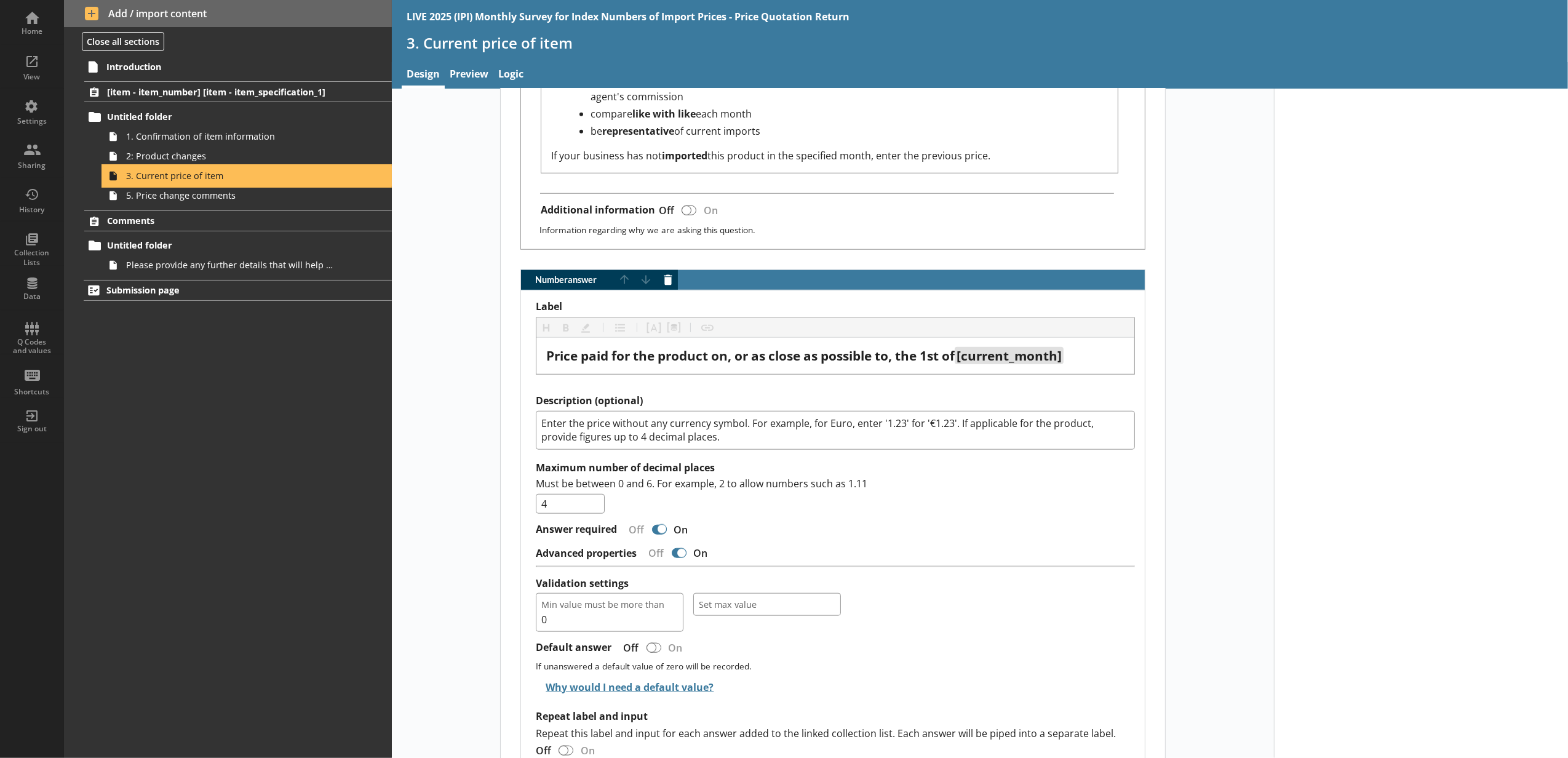
scroll to position [1231, 0]
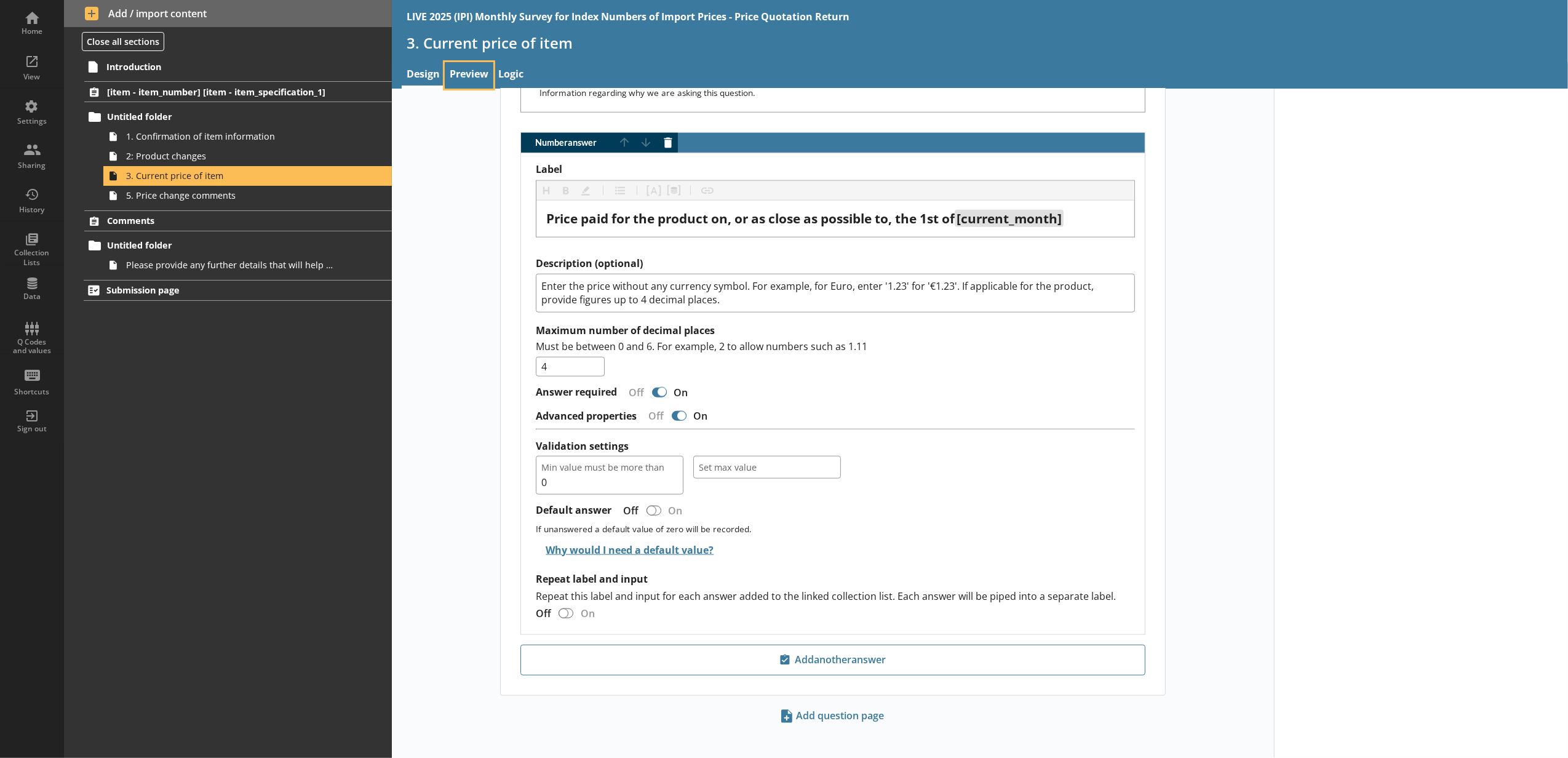
click at [480, 82] on link "Preview" at bounding box center [469, 75] width 48 height 27
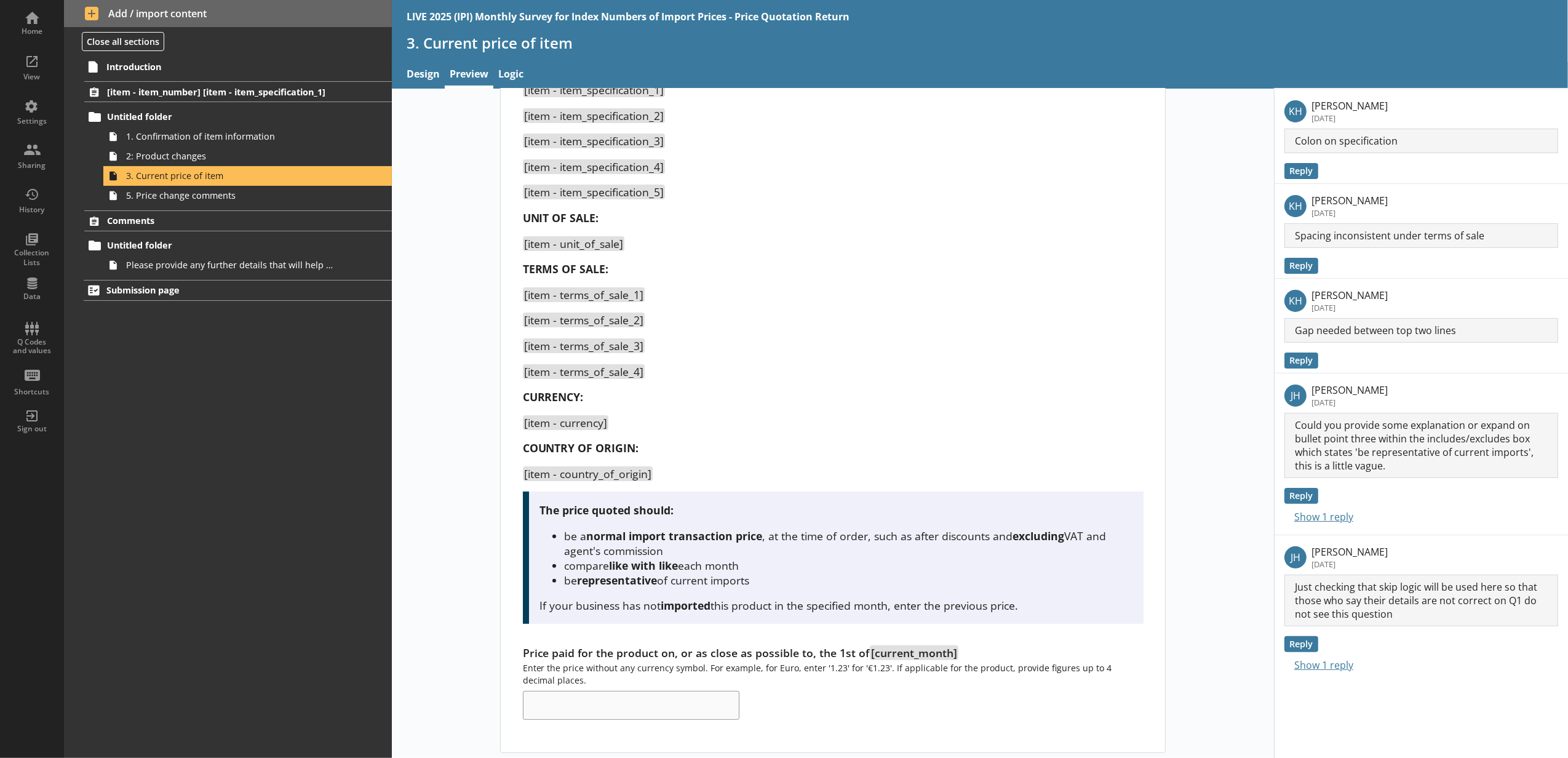
scroll to position [193, 0]
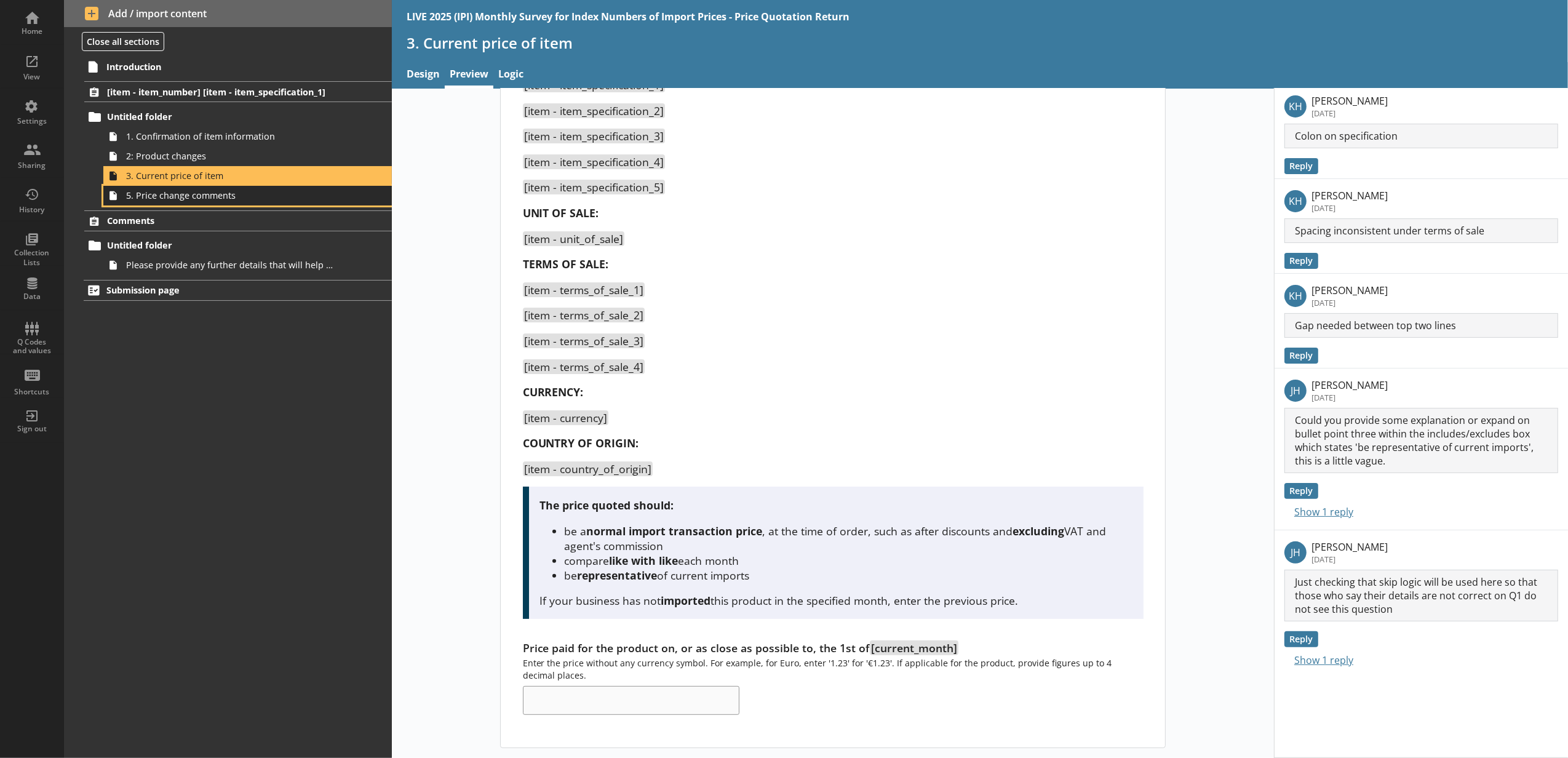
click at [241, 202] on link "5. Price change comments" at bounding box center [247, 196] width 288 height 20
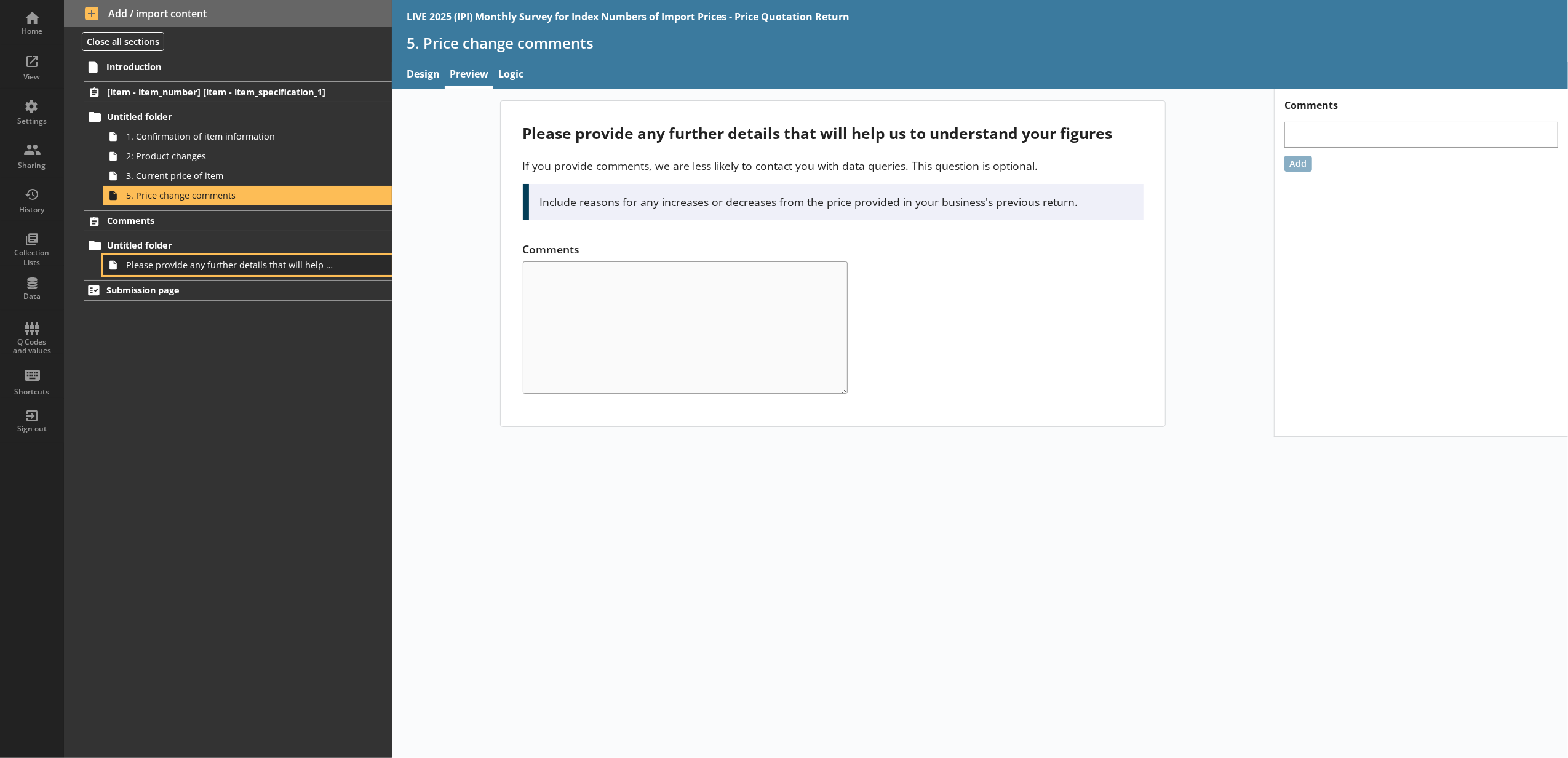
click at [251, 259] on link "Please provide any further details that will help us to understand your busines…" at bounding box center [247, 266] width 288 height 20
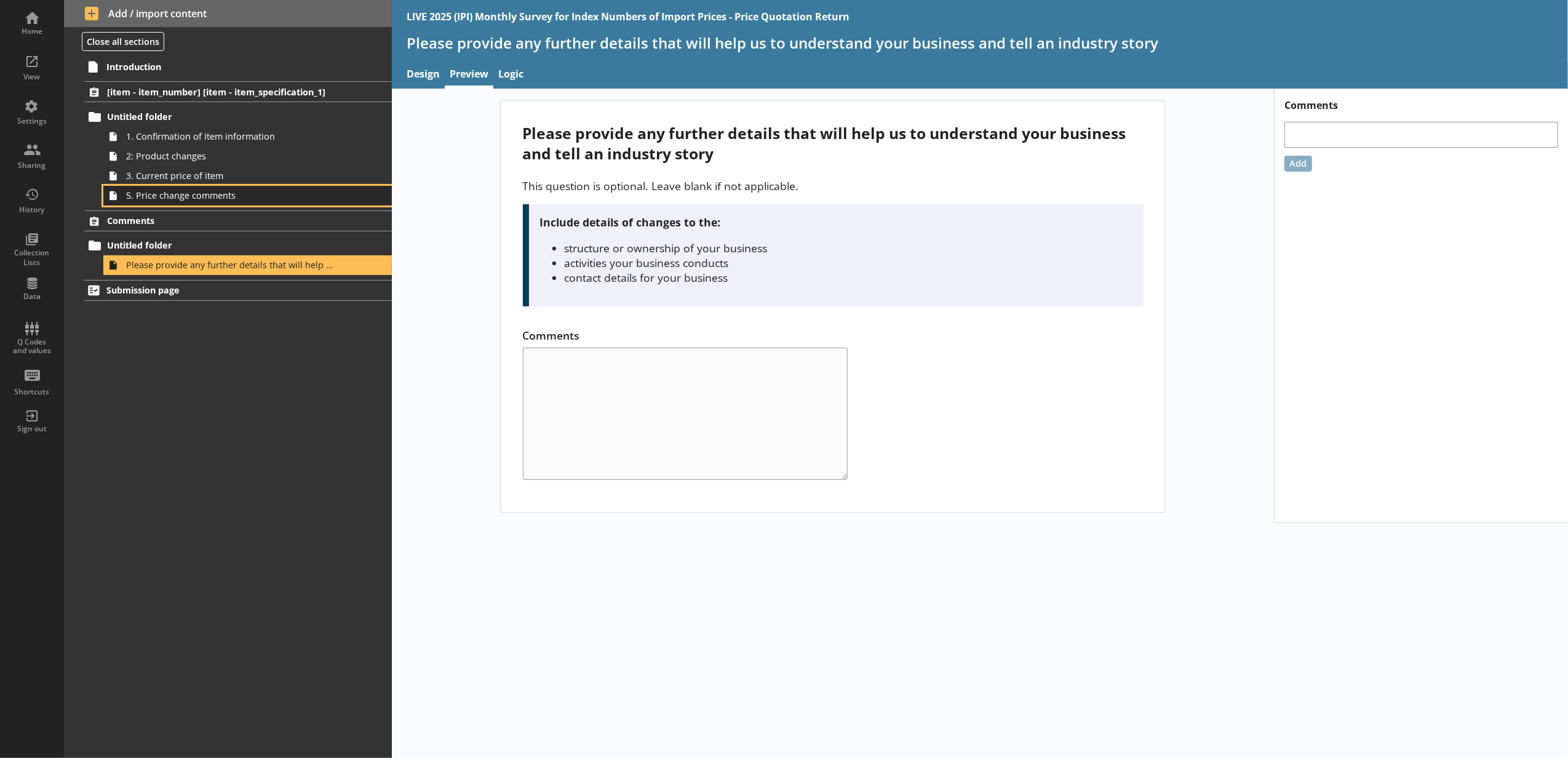
click at [271, 198] on span "5. Price change comments" at bounding box center [231, 196] width 210 height 12
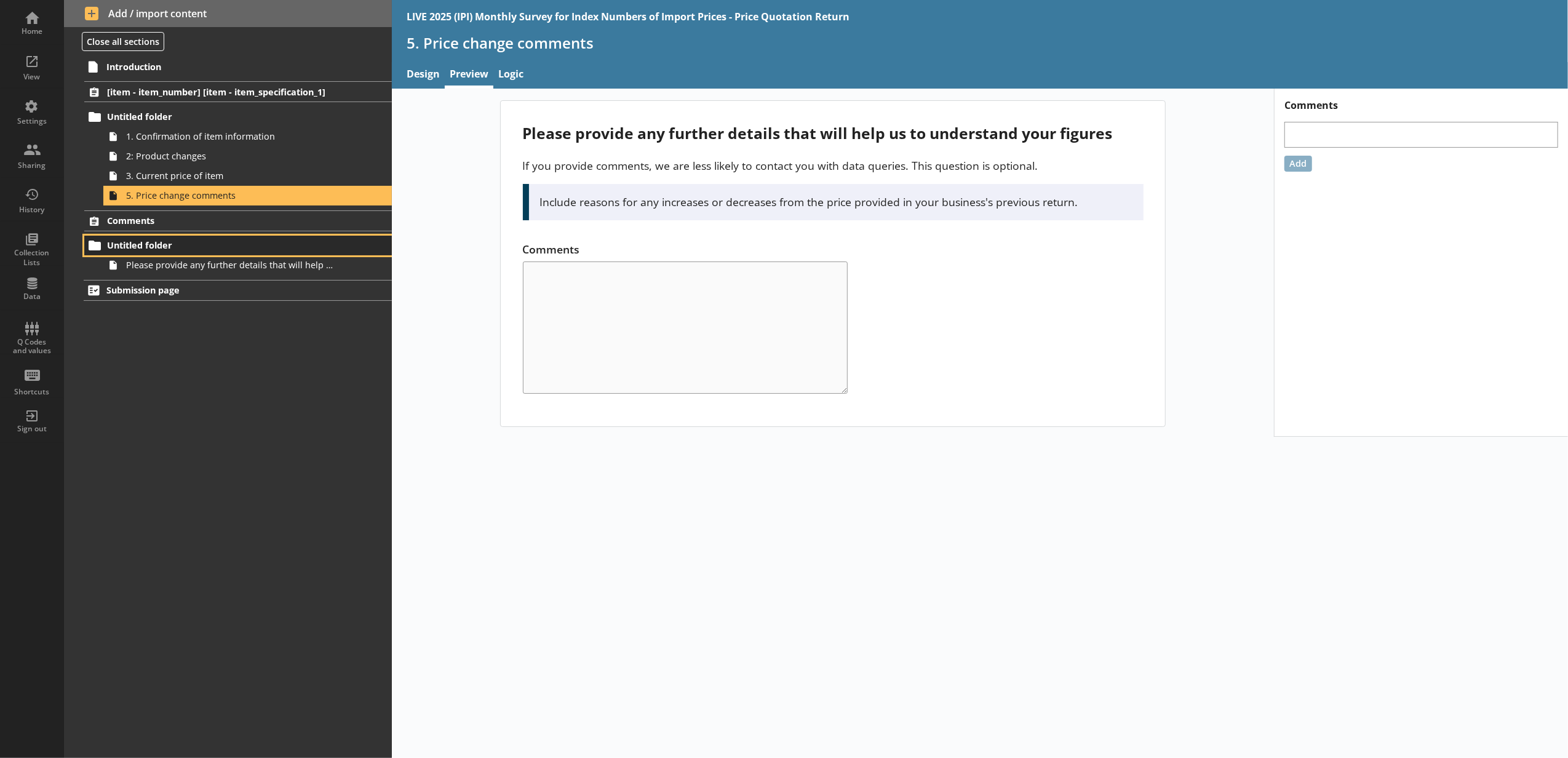
click at [277, 255] on link "Untitled folder" at bounding box center [238, 246] width 307 height 20
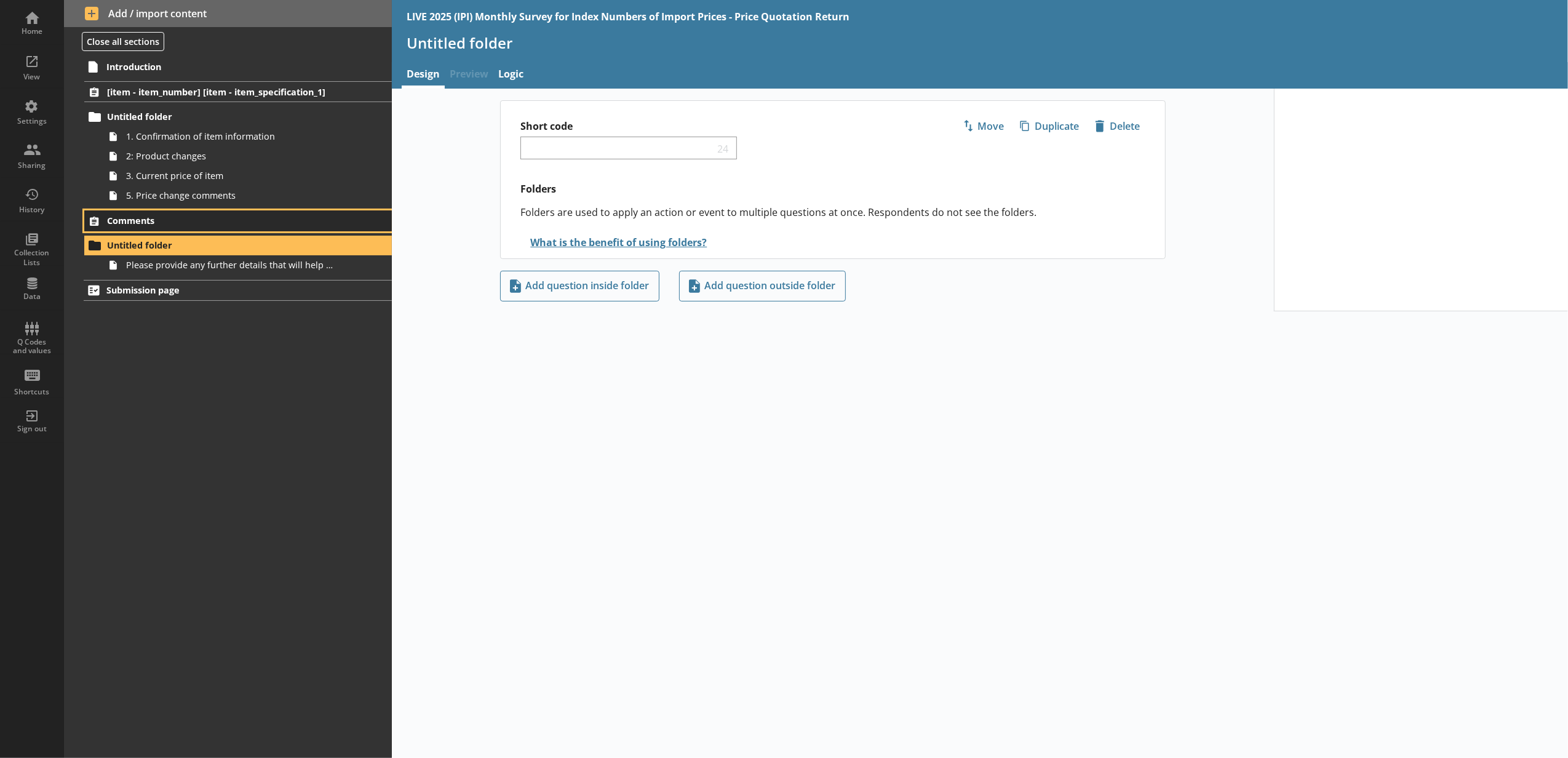
click at [273, 216] on span "Comments" at bounding box center [219, 221] width 224 height 12
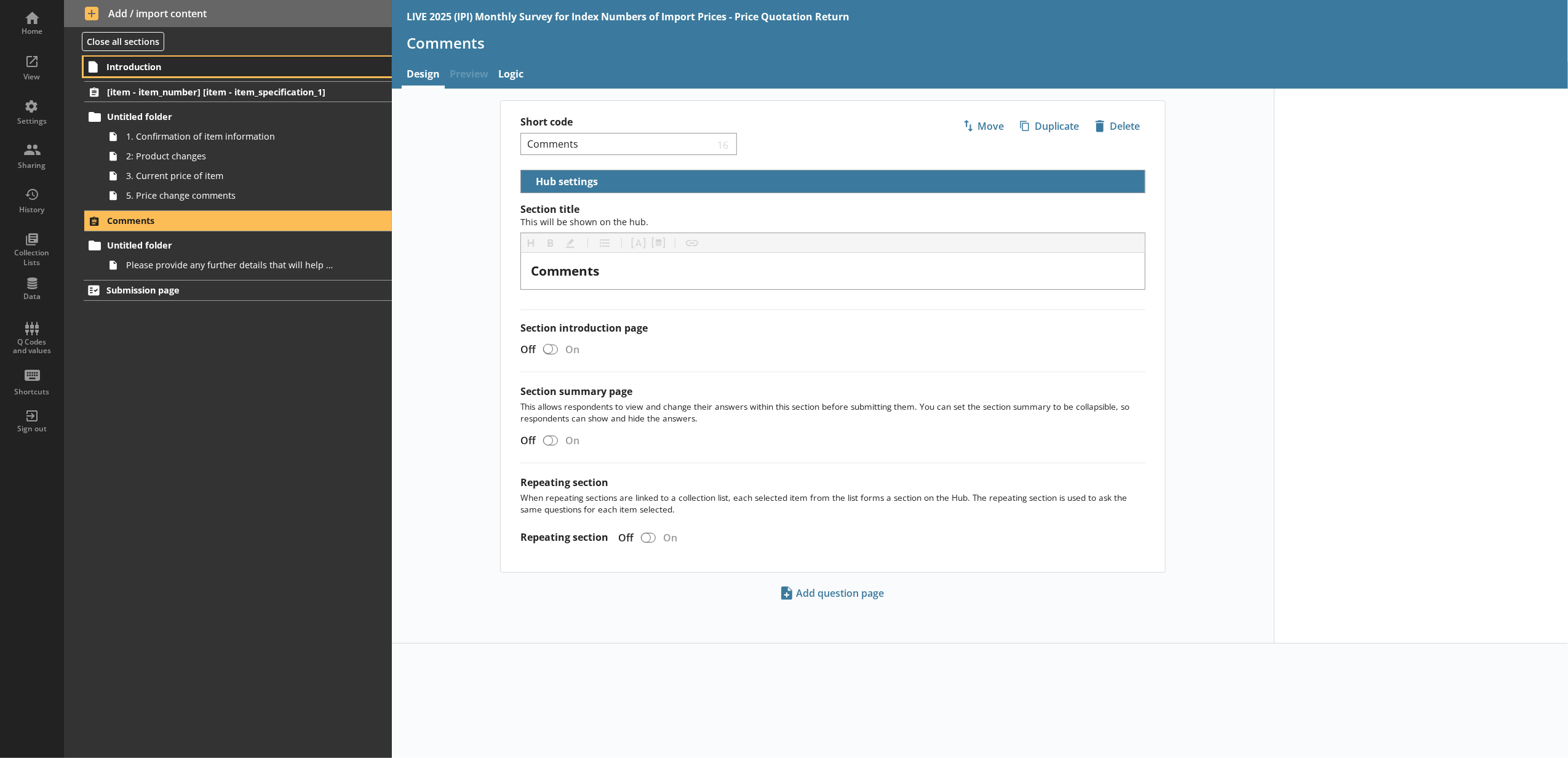
click at [251, 69] on span "Introduction" at bounding box center [218, 67] width 225 height 12
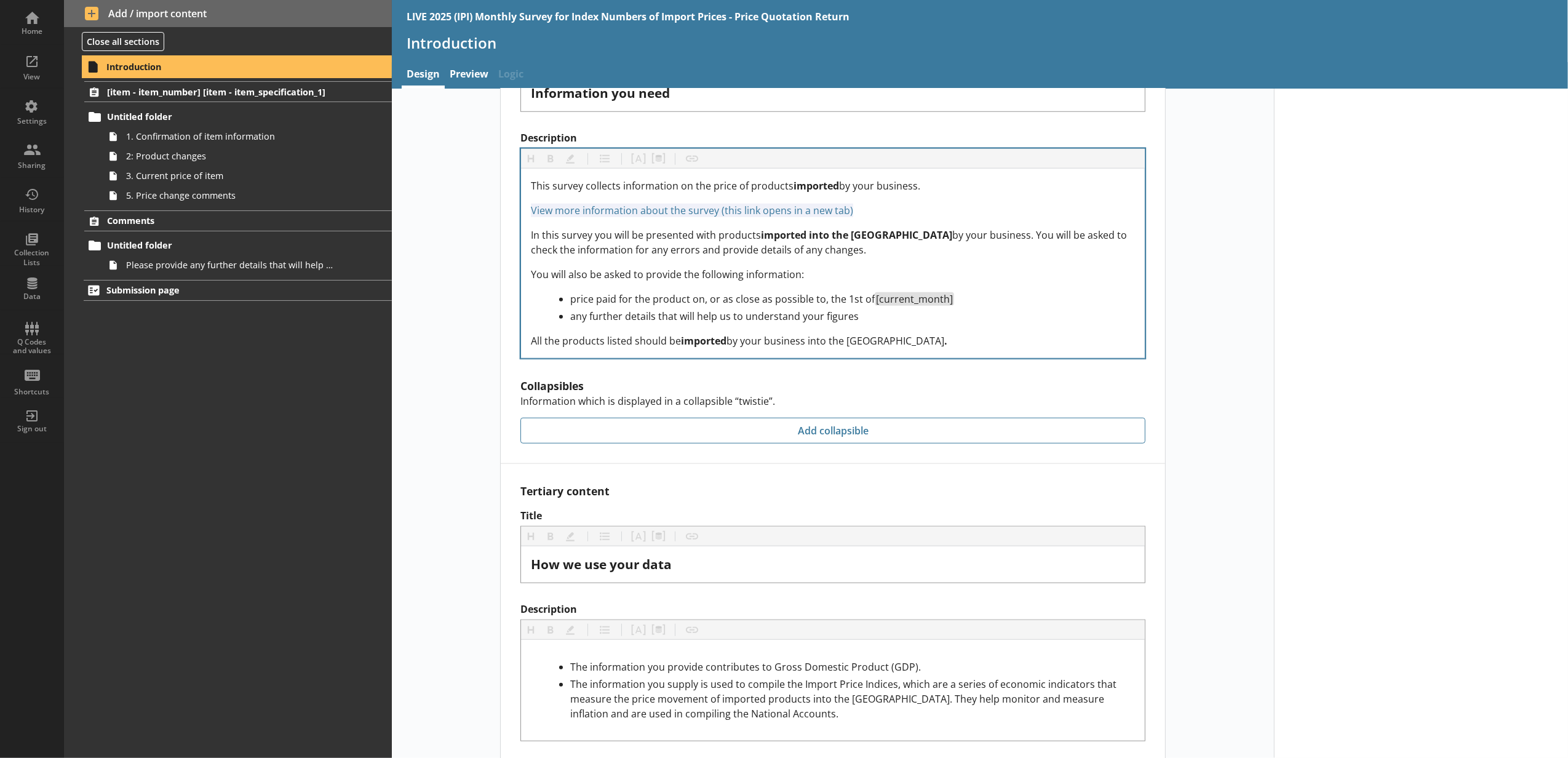
scroll to position [1015, 0]
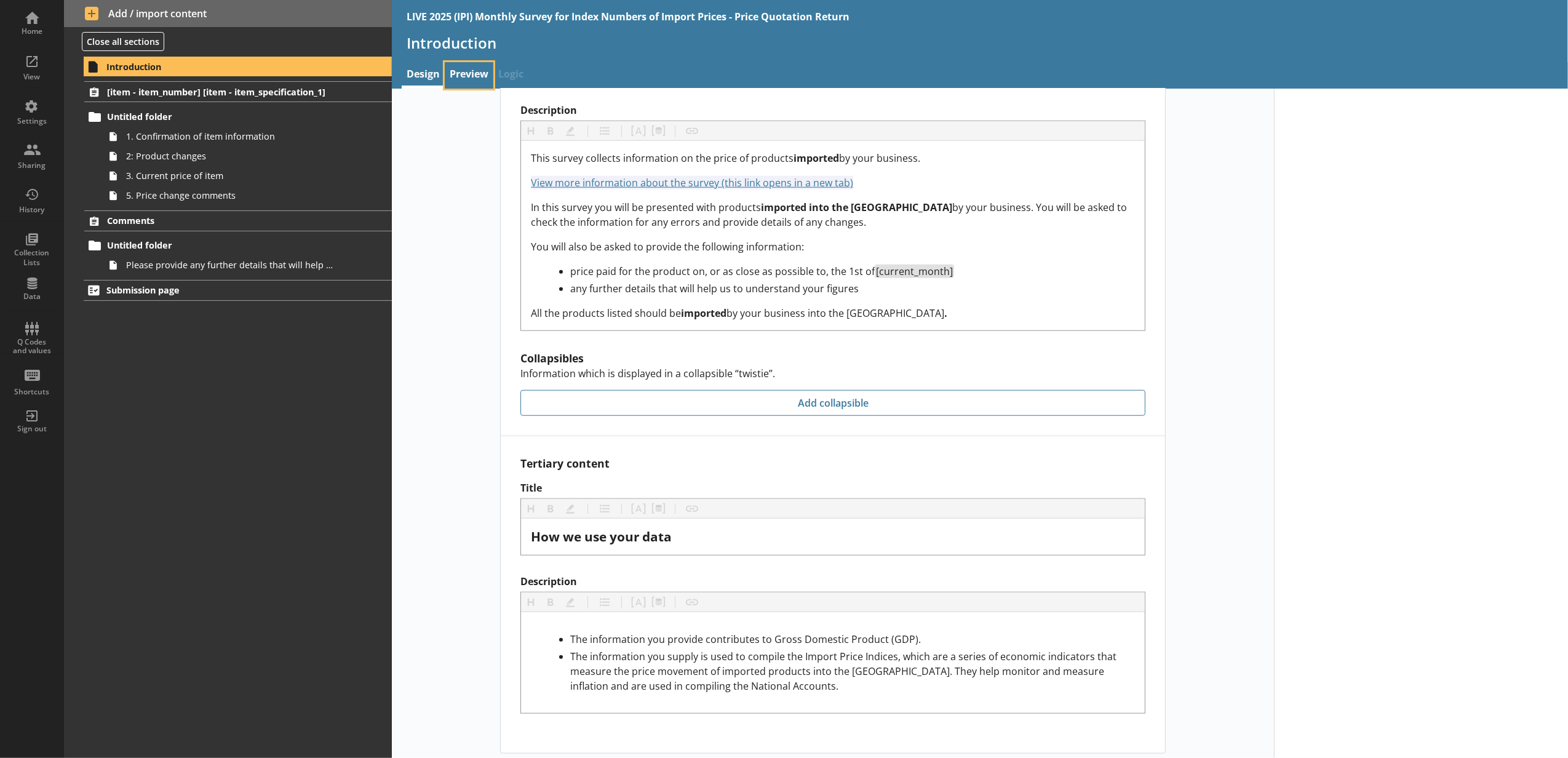
click at [459, 72] on link "Preview" at bounding box center [469, 75] width 48 height 27
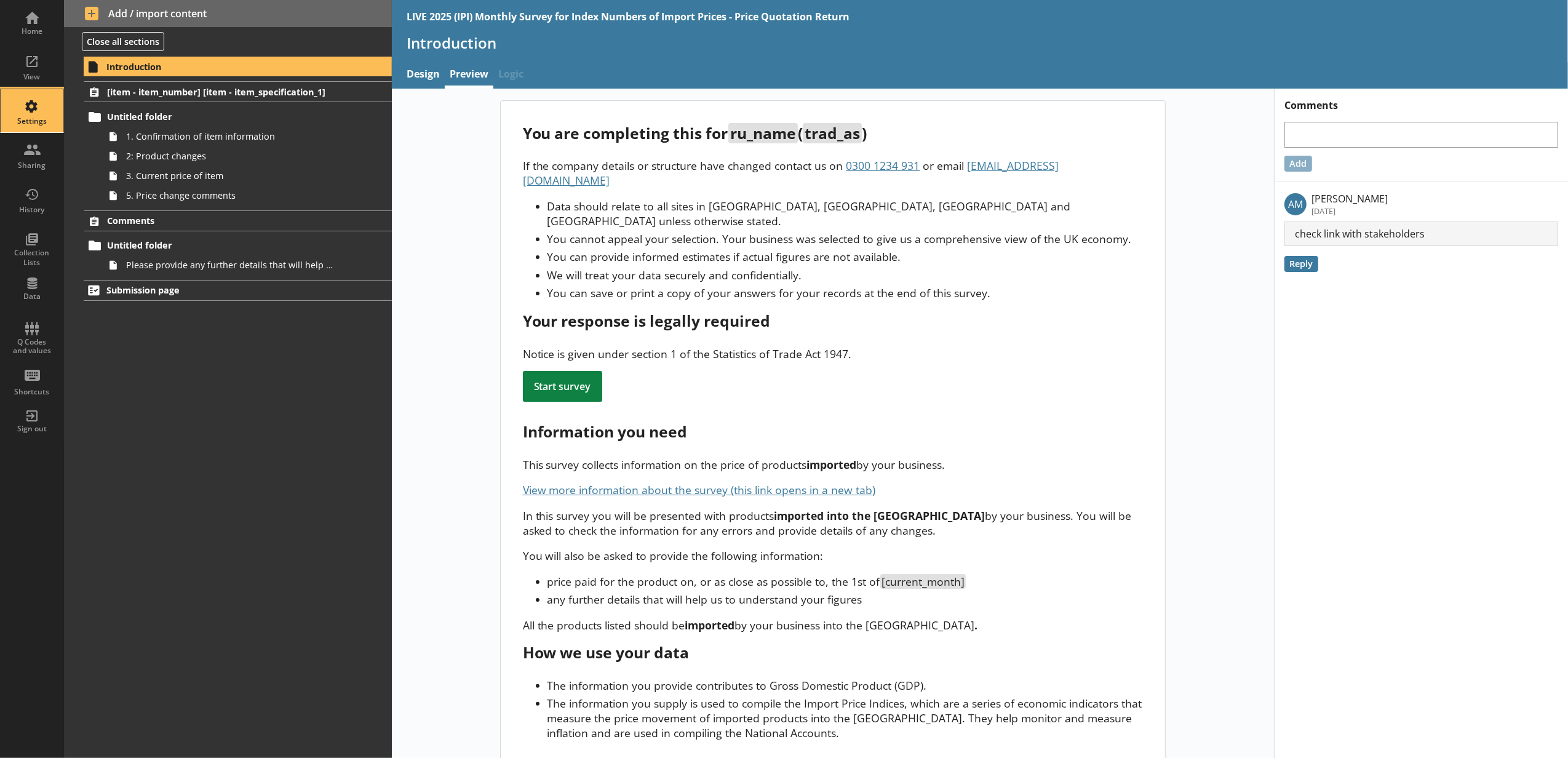
click at [55, 104] on link "Settings" at bounding box center [32, 110] width 64 height 44
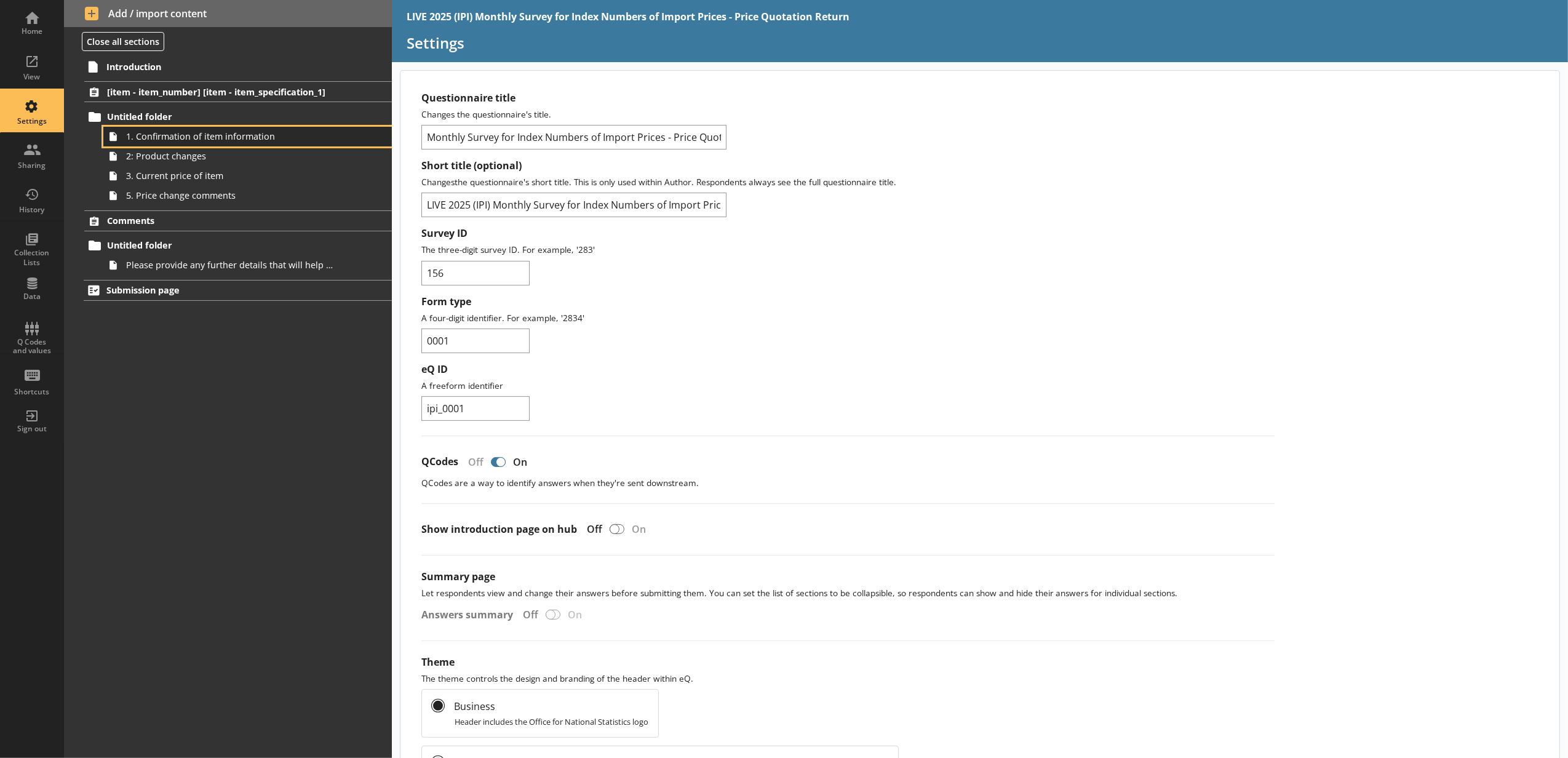
click at [370, 131] on link "1. Confirmation of item information" at bounding box center [247, 137] width 288 height 20
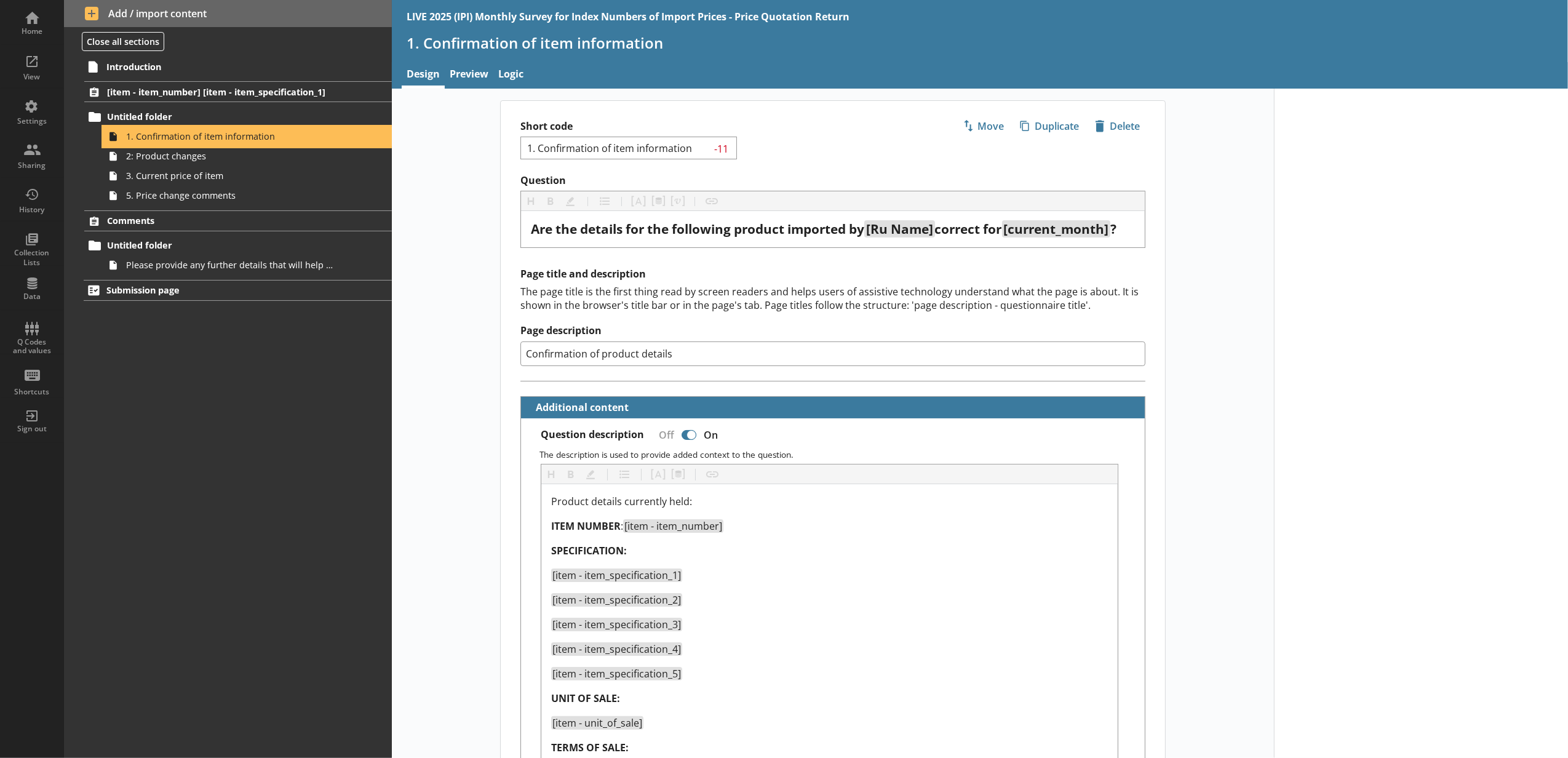
type textarea "x"
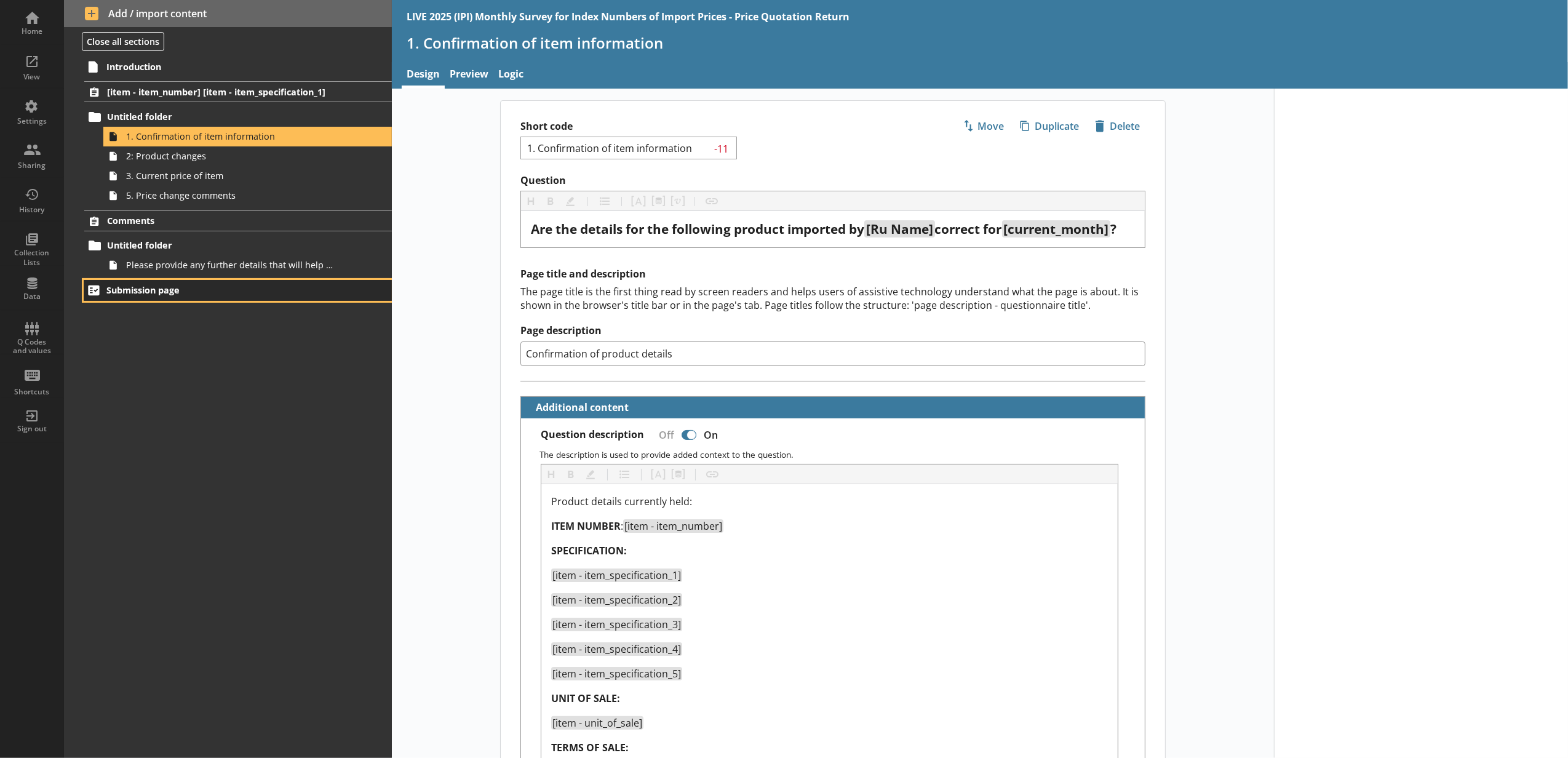
click at [327, 293] on span "Submission page" at bounding box center [218, 290] width 225 height 12
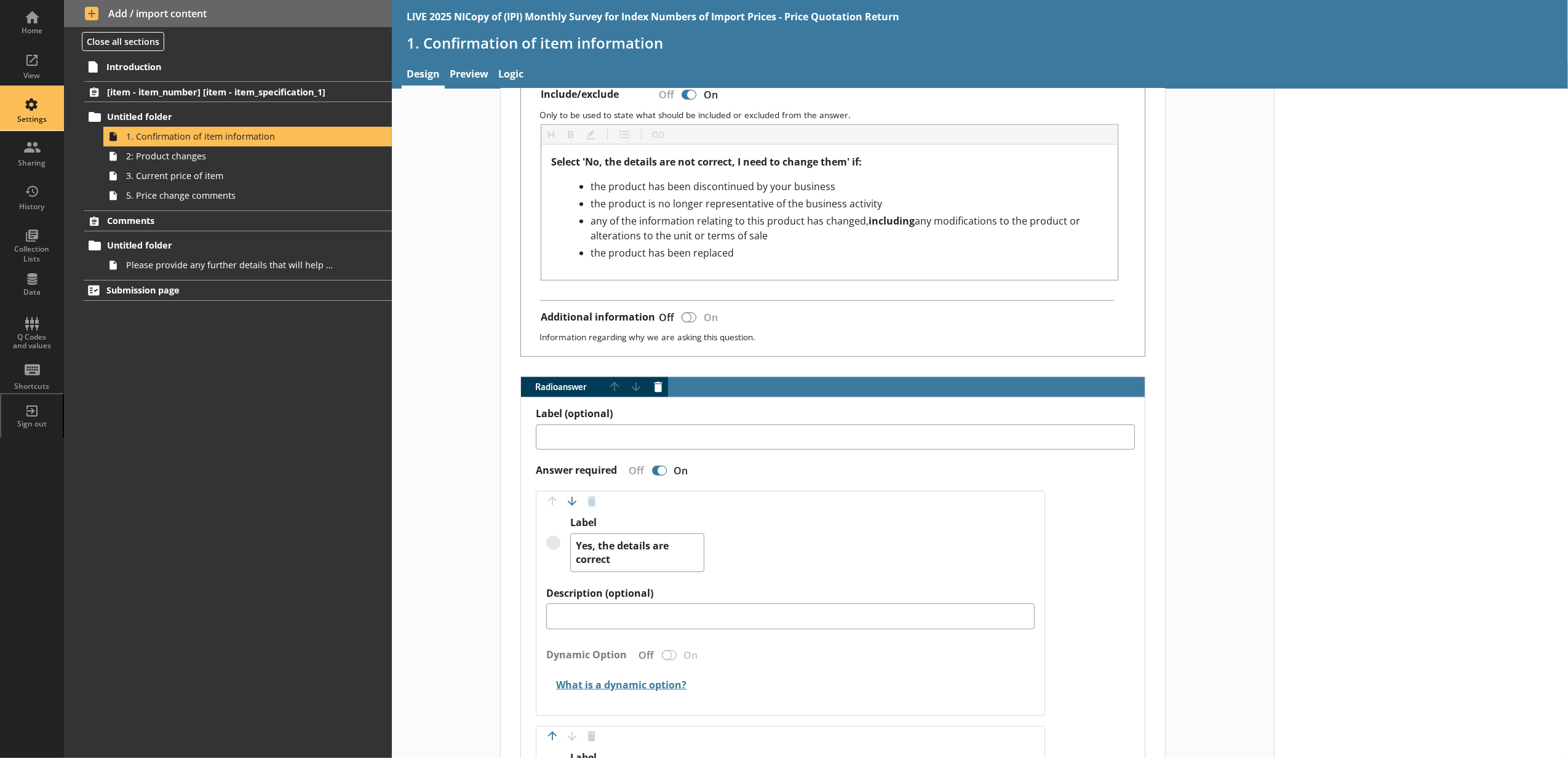
click at [37, 92] on div "Settings" at bounding box center [33, 109] width 43 height 43
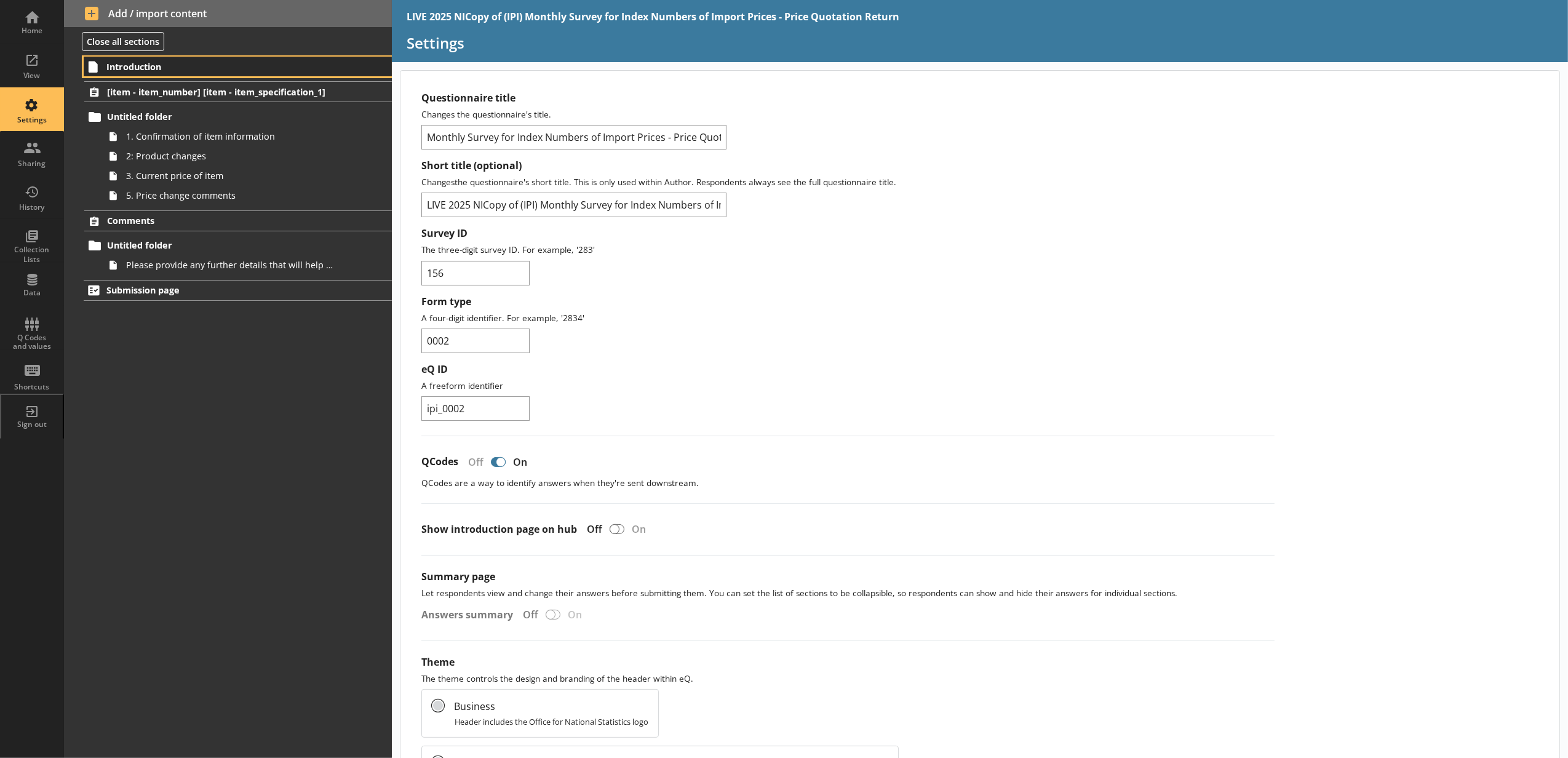
click at [262, 62] on span "Introduction" at bounding box center [218, 67] width 225 height 12
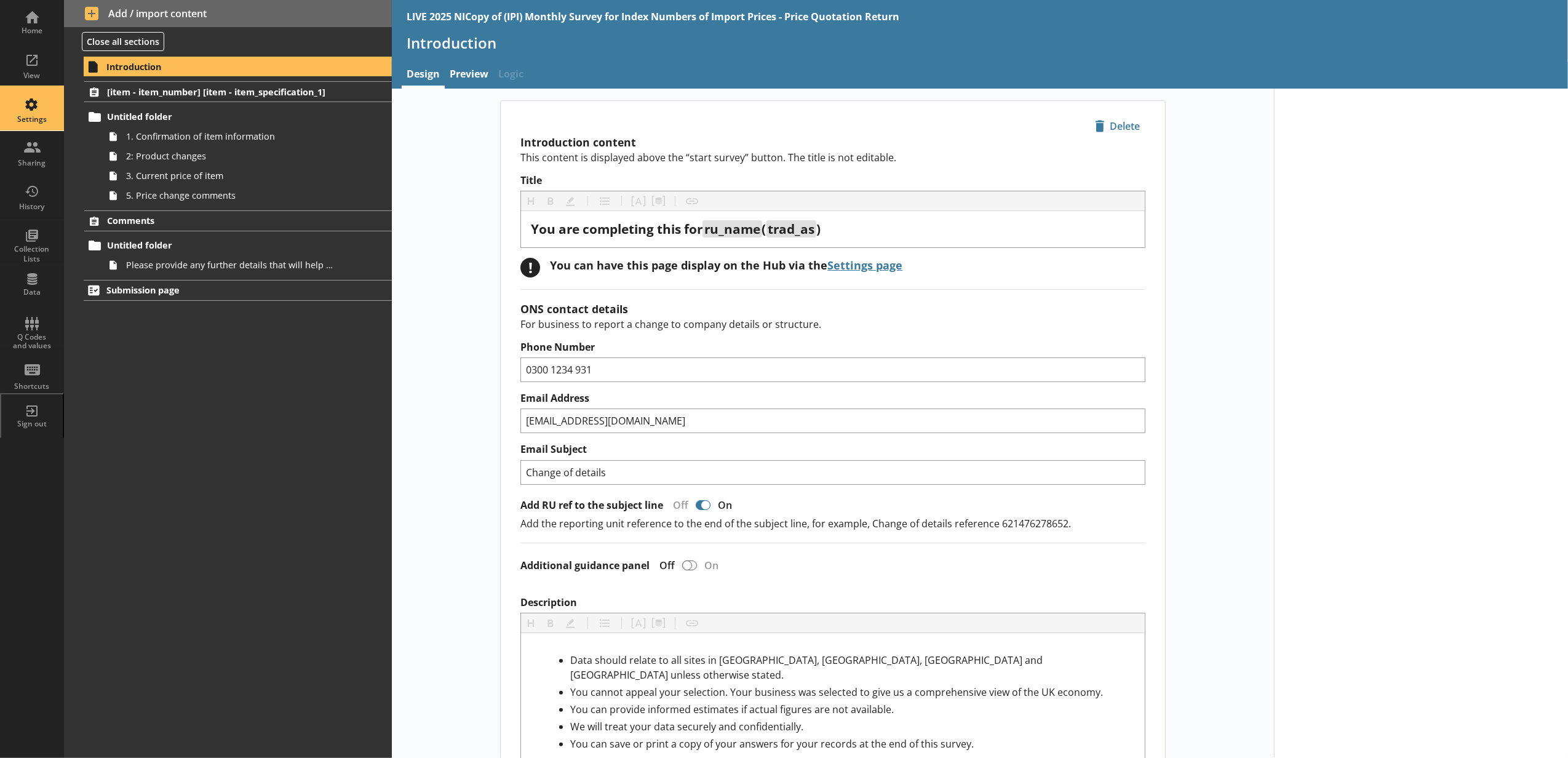
click at [35, 116] on div "Settings" at bounding box center [33, 120] width 43 height 10
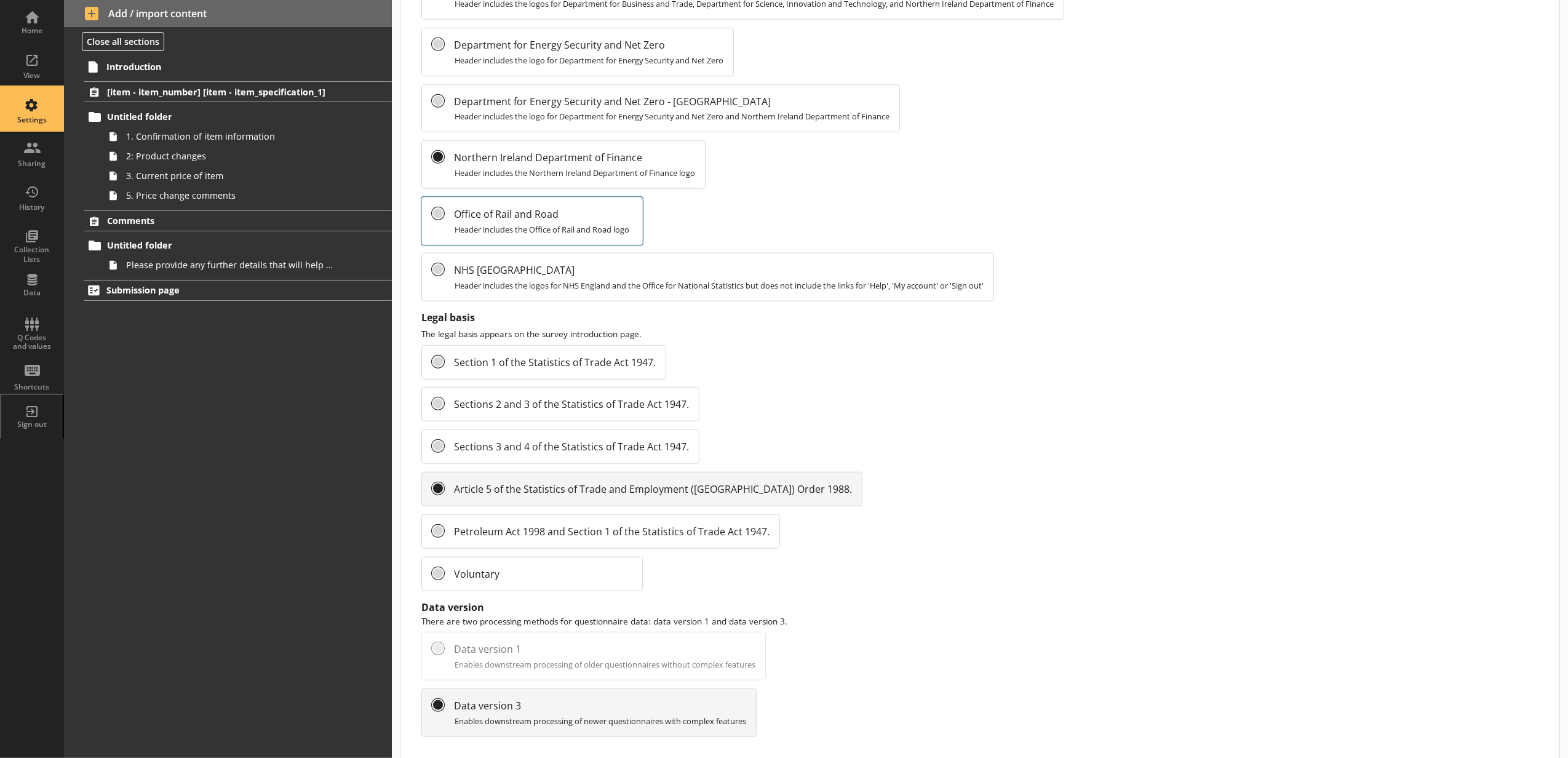
scroll to position [1088, 0]
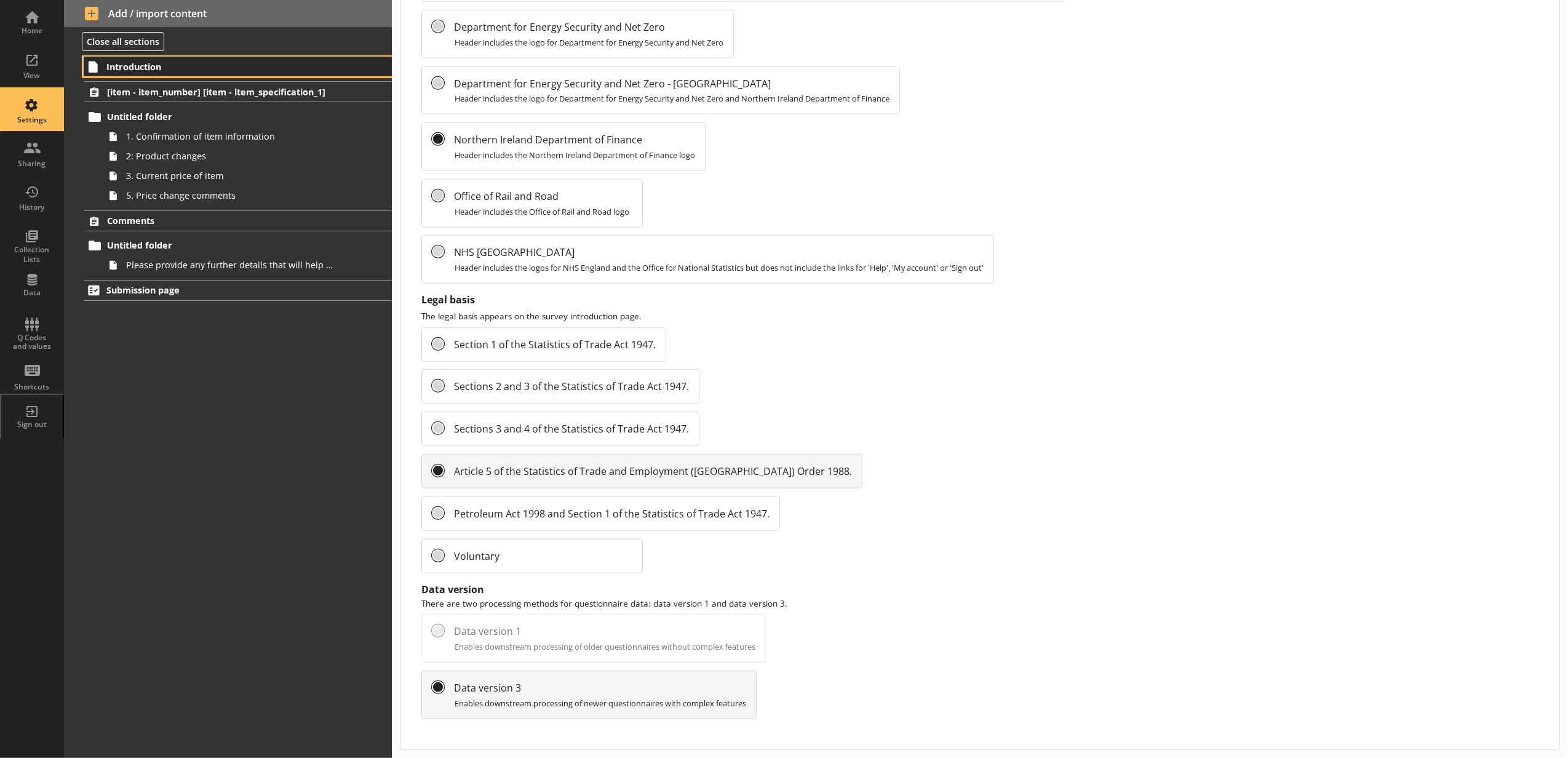
click at [185, 67] on span "Introduction" at bounding box center [218, 67] width 225 height 12
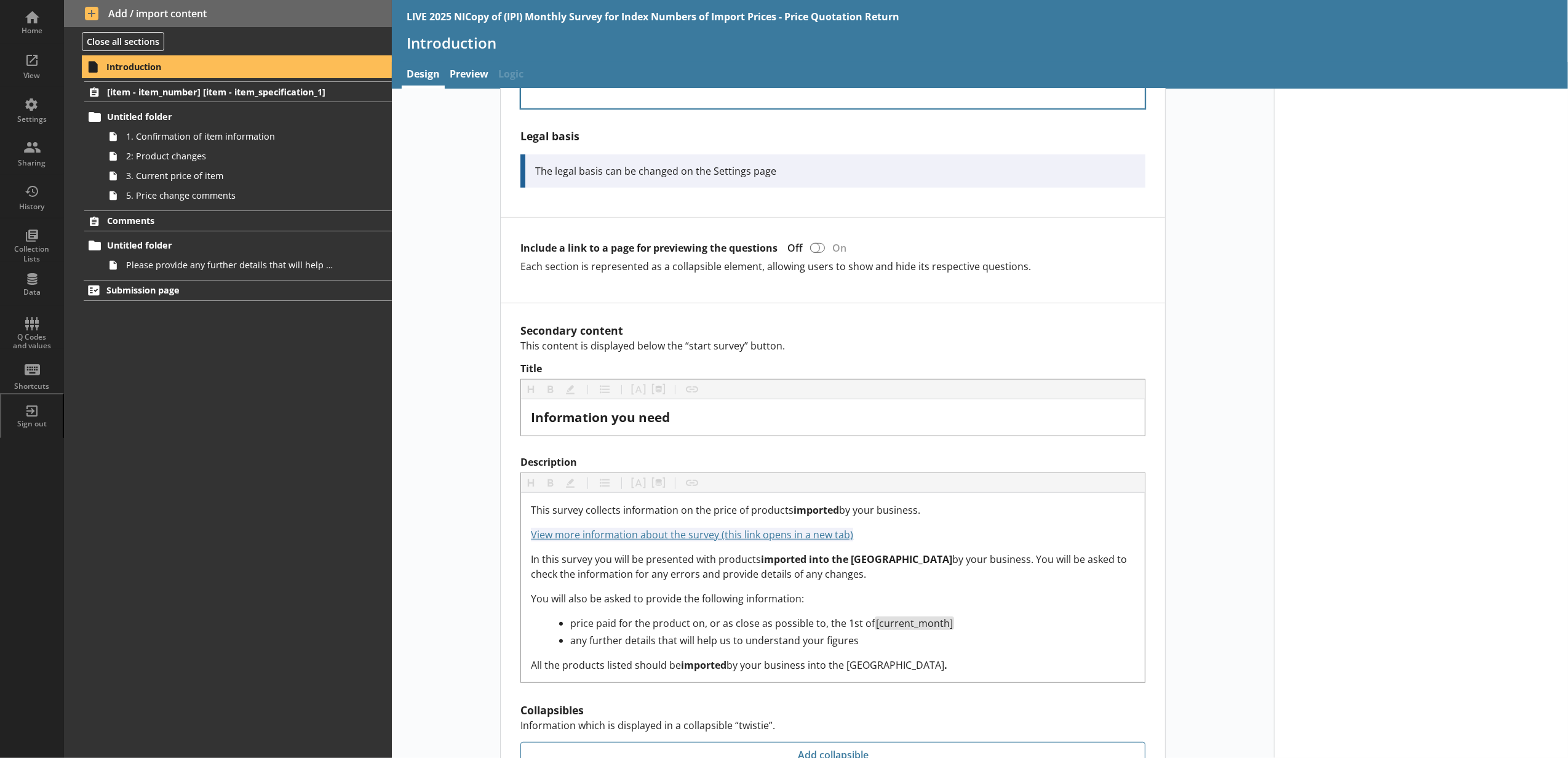
scroll to position [684, 0]
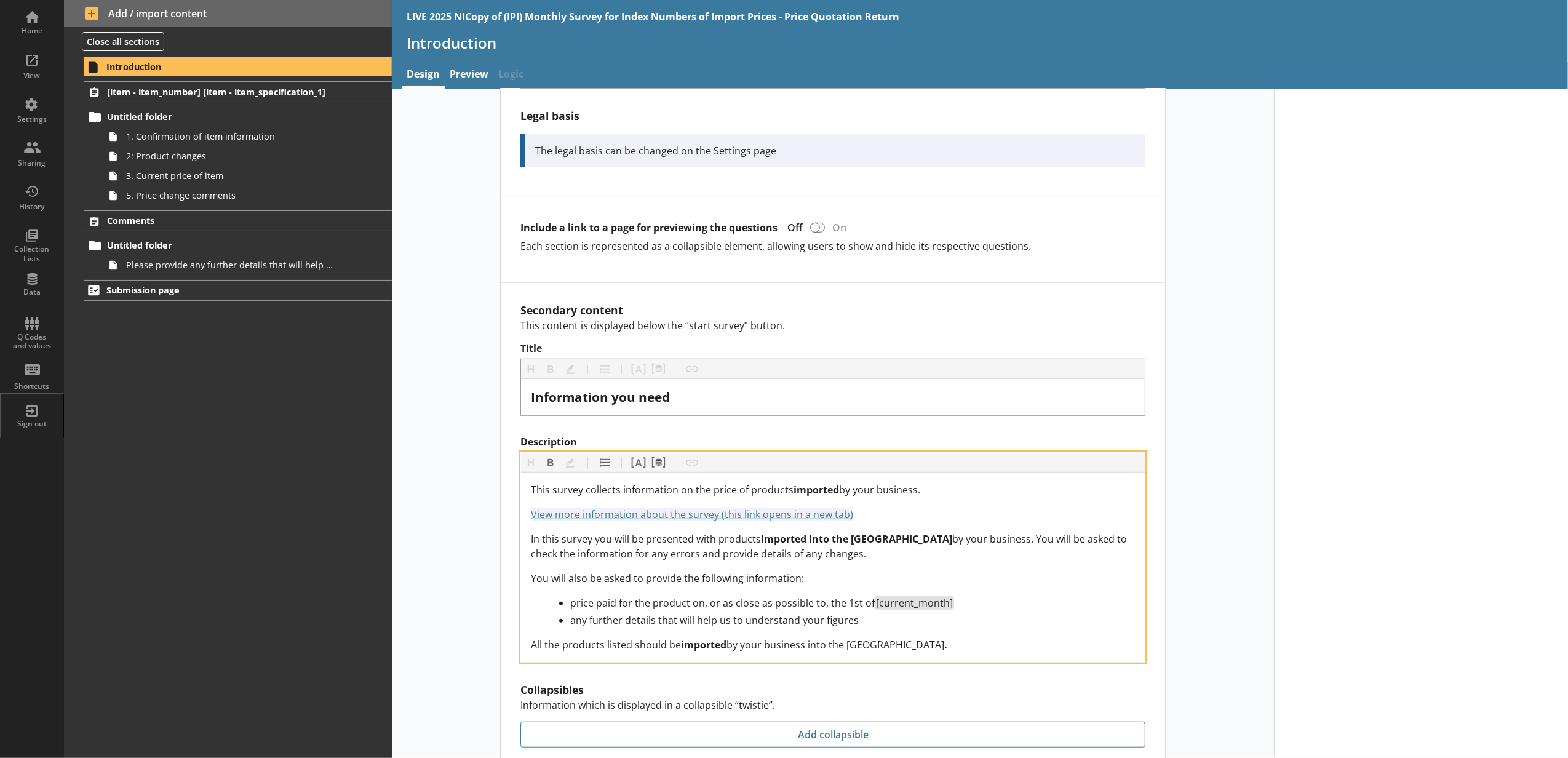
drag, startPoint x: 825, startPoint y: 496, endPoint x: 807, endPoint y: 534, distance: 42.0
click at [808, 536] on span "imported into the United Kingdom" at bounding box center [856, 539] width 191 height 13
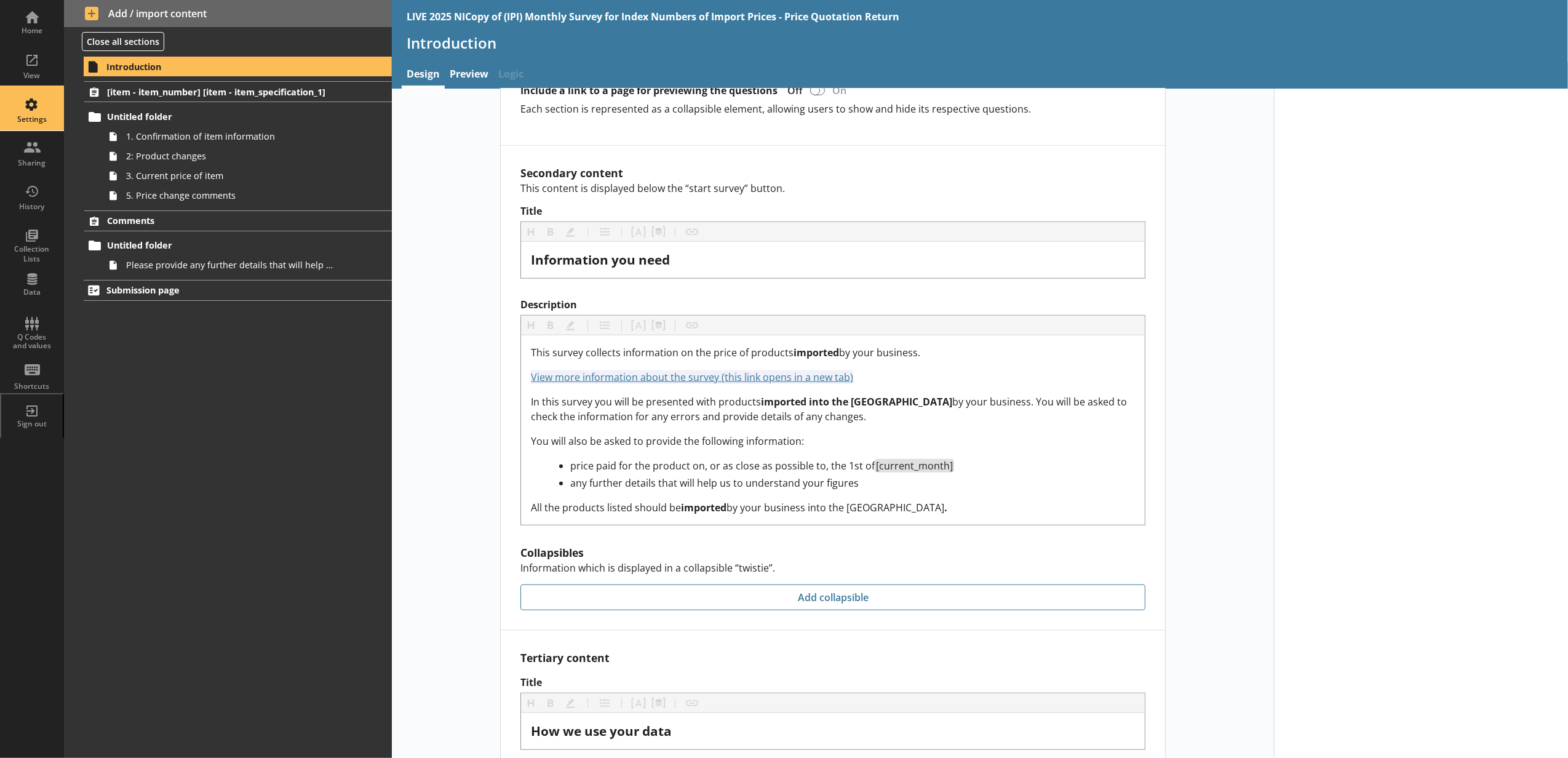
click at [45, 106] on div "Settings" at bounding box center [33, 109] width 43 height 43
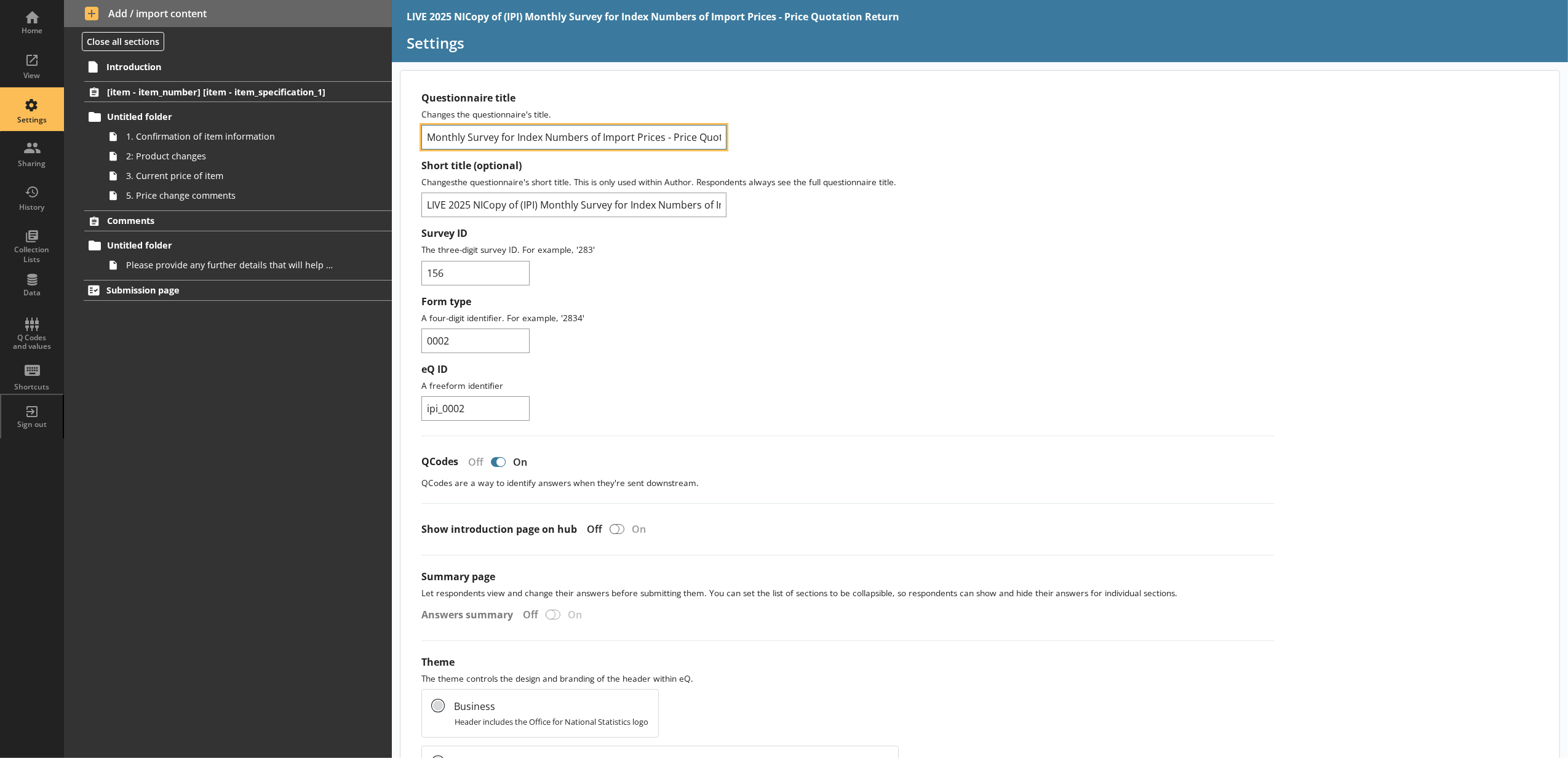
scroll to position [0, 55]
drag, startPoint x: 625, startPoint y: 144, endPoint x: 781, endPoint y: 153, distance: 156.3
click at [788, 139] on div "Questionnaire title Changes the questionnaire's title. Monthly Survey for Index…" at bounding box center [849, 120] width 854 height 58
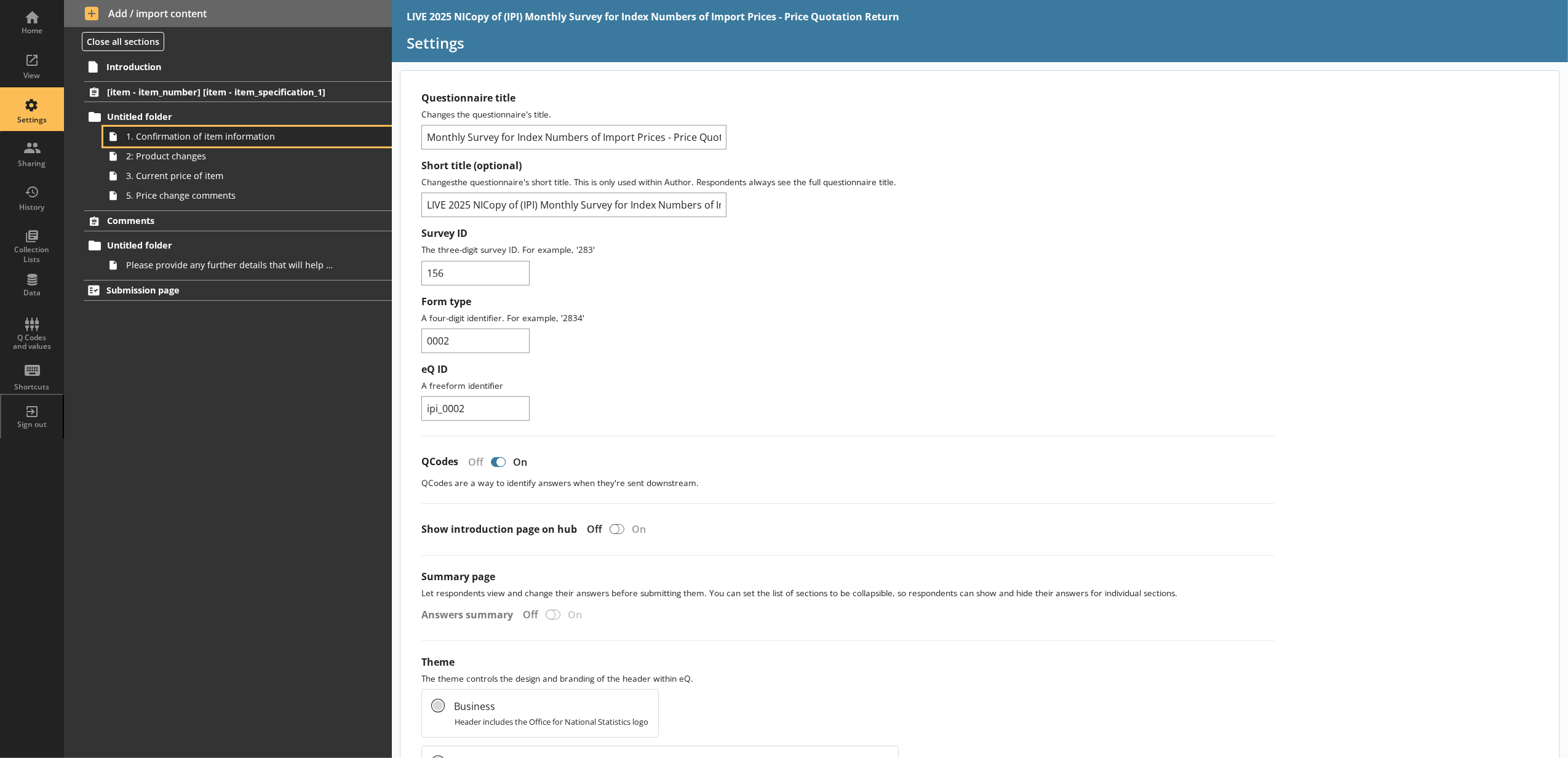
click at [175, 141] on span "1. Confirmation of item information" at bounding box center [231, 136] width 210 height 12
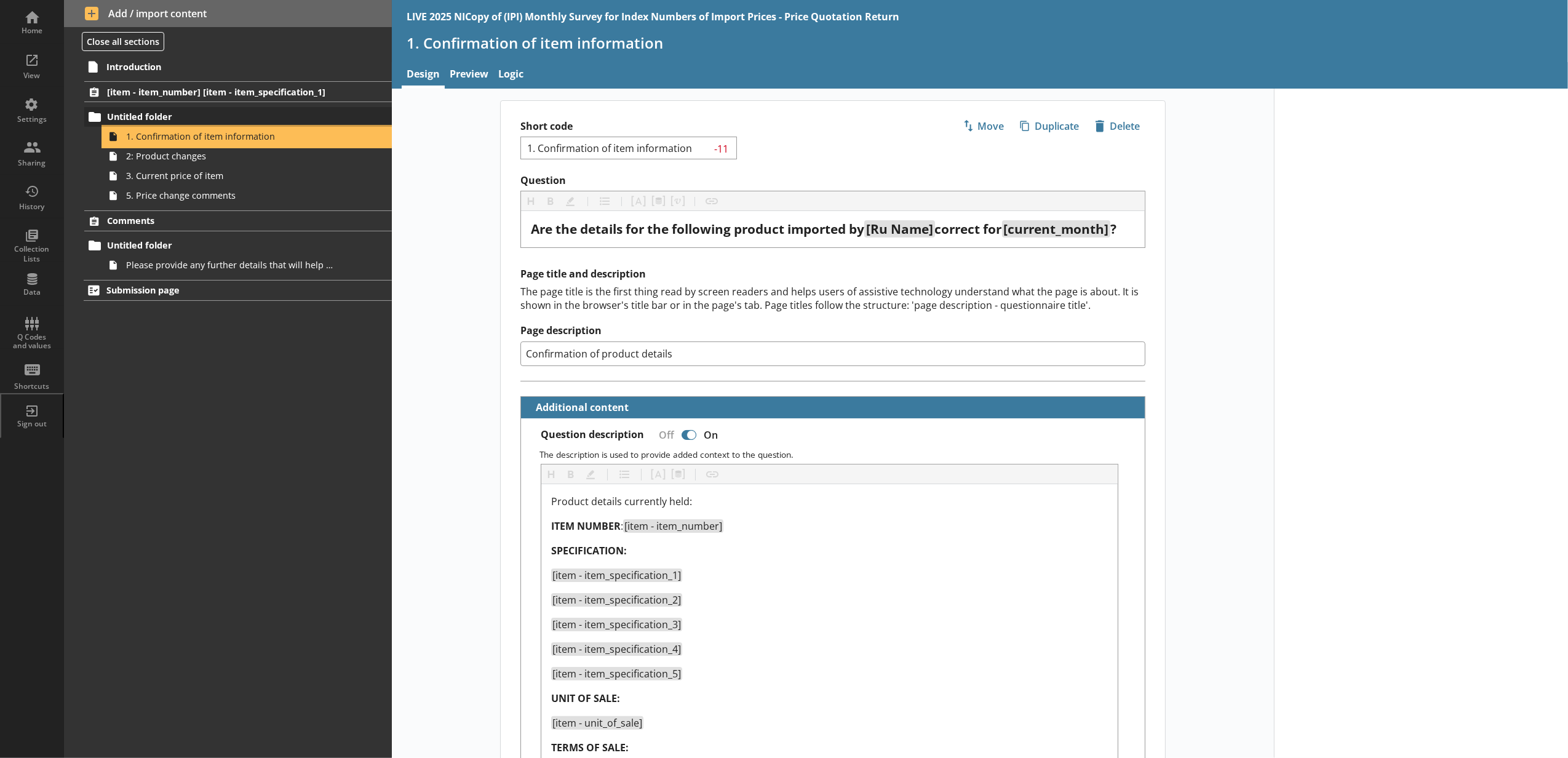
type textarea "x"
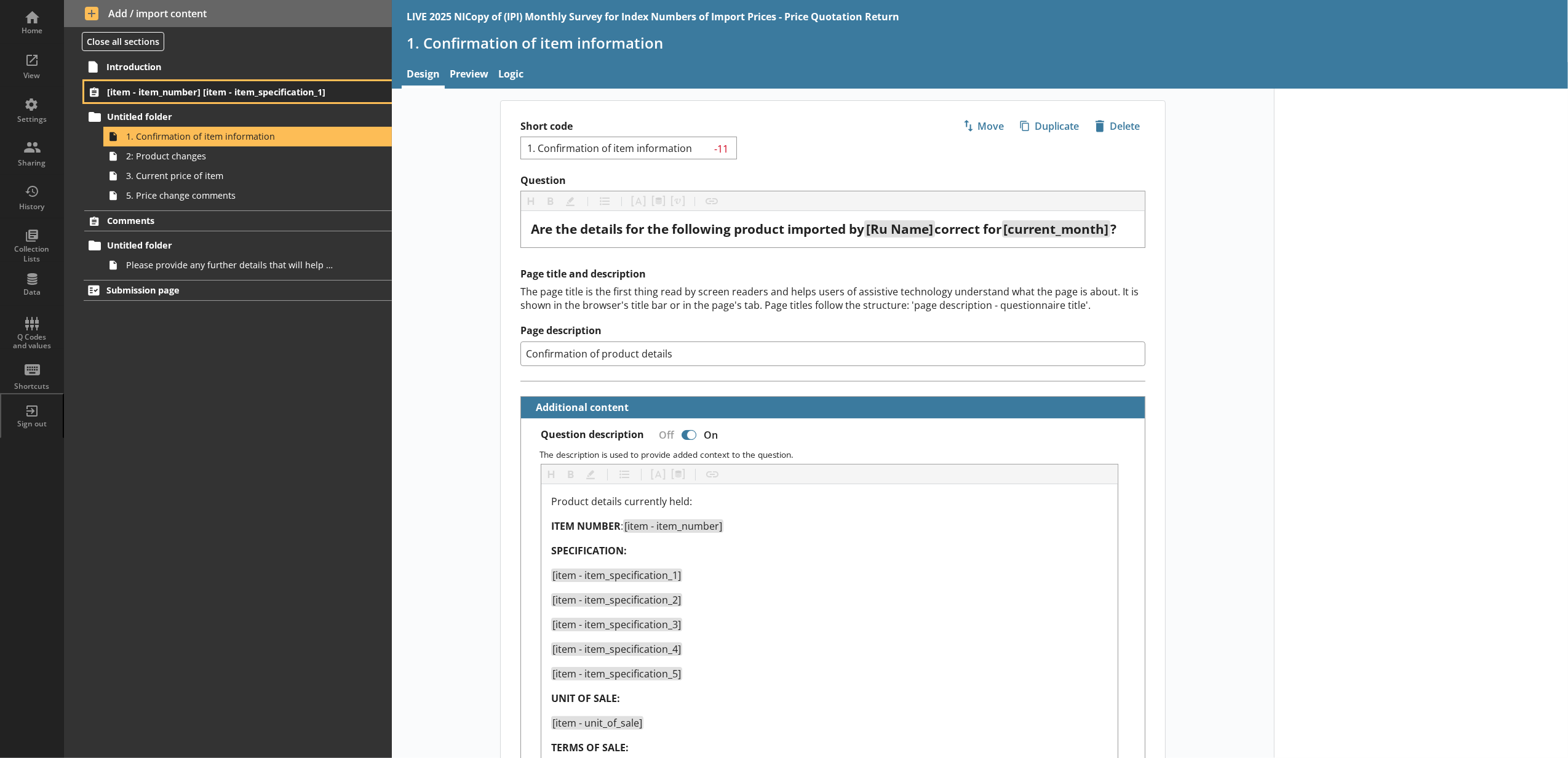
click at [197, 102] on link "[item - item_number] [item - item_specification_1]" at bounding box center [238, 91] width 307 height 21
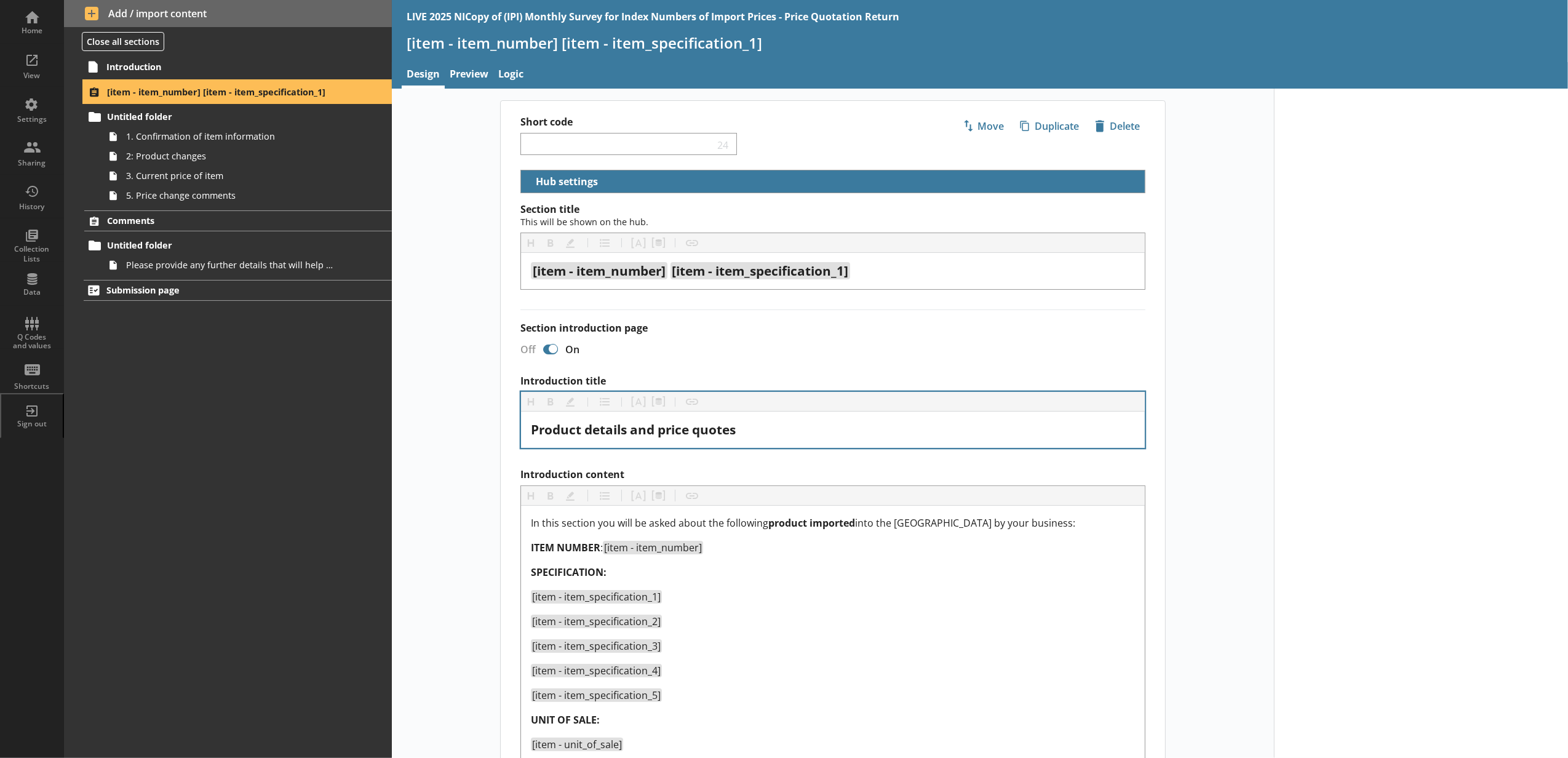
select select "18c8d37d-0af8-4842-925b-360f30585748"
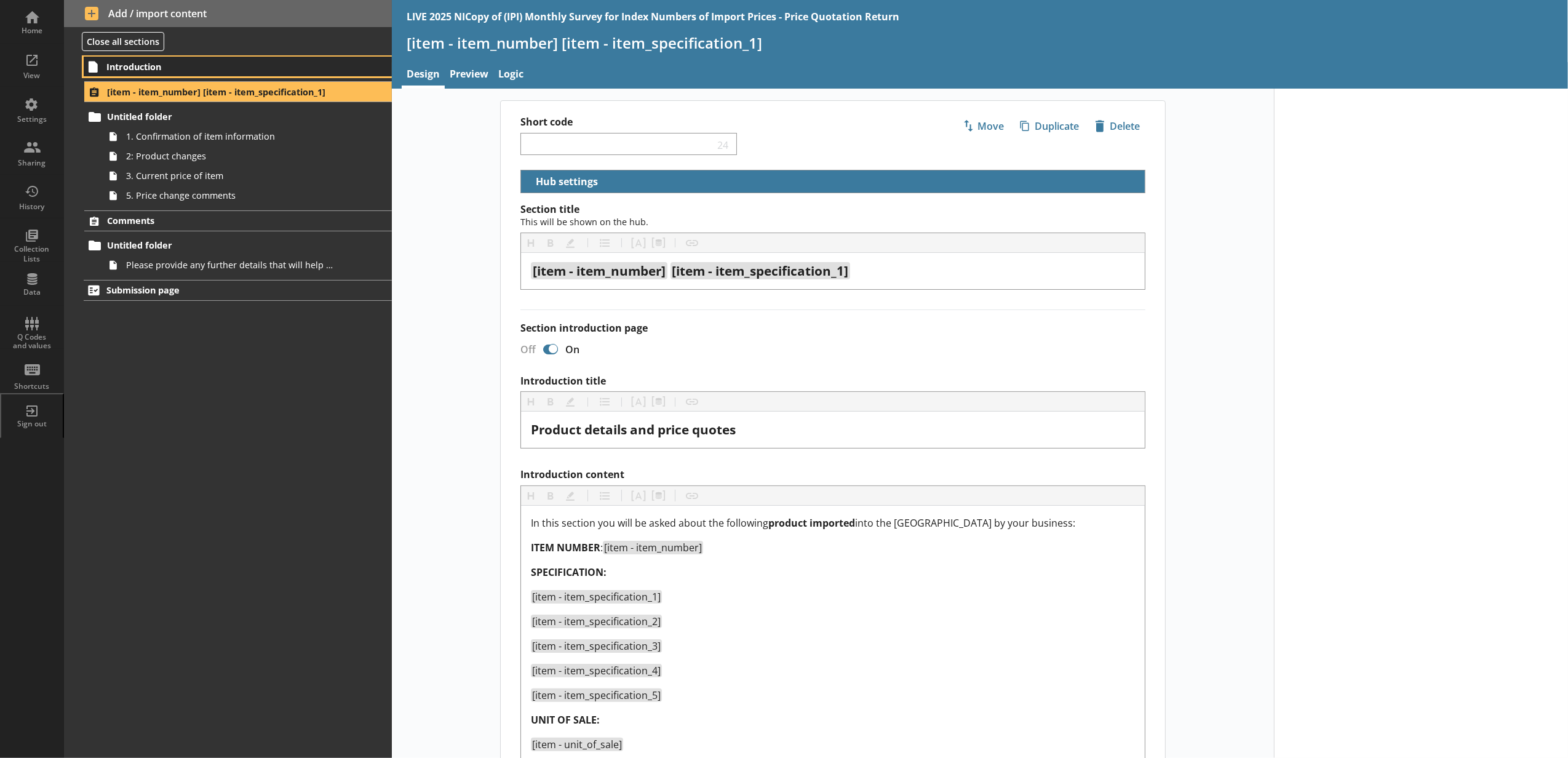
click at [206, 62] on span "Introduction" at bounding box center [218, 67] width 225 height 12
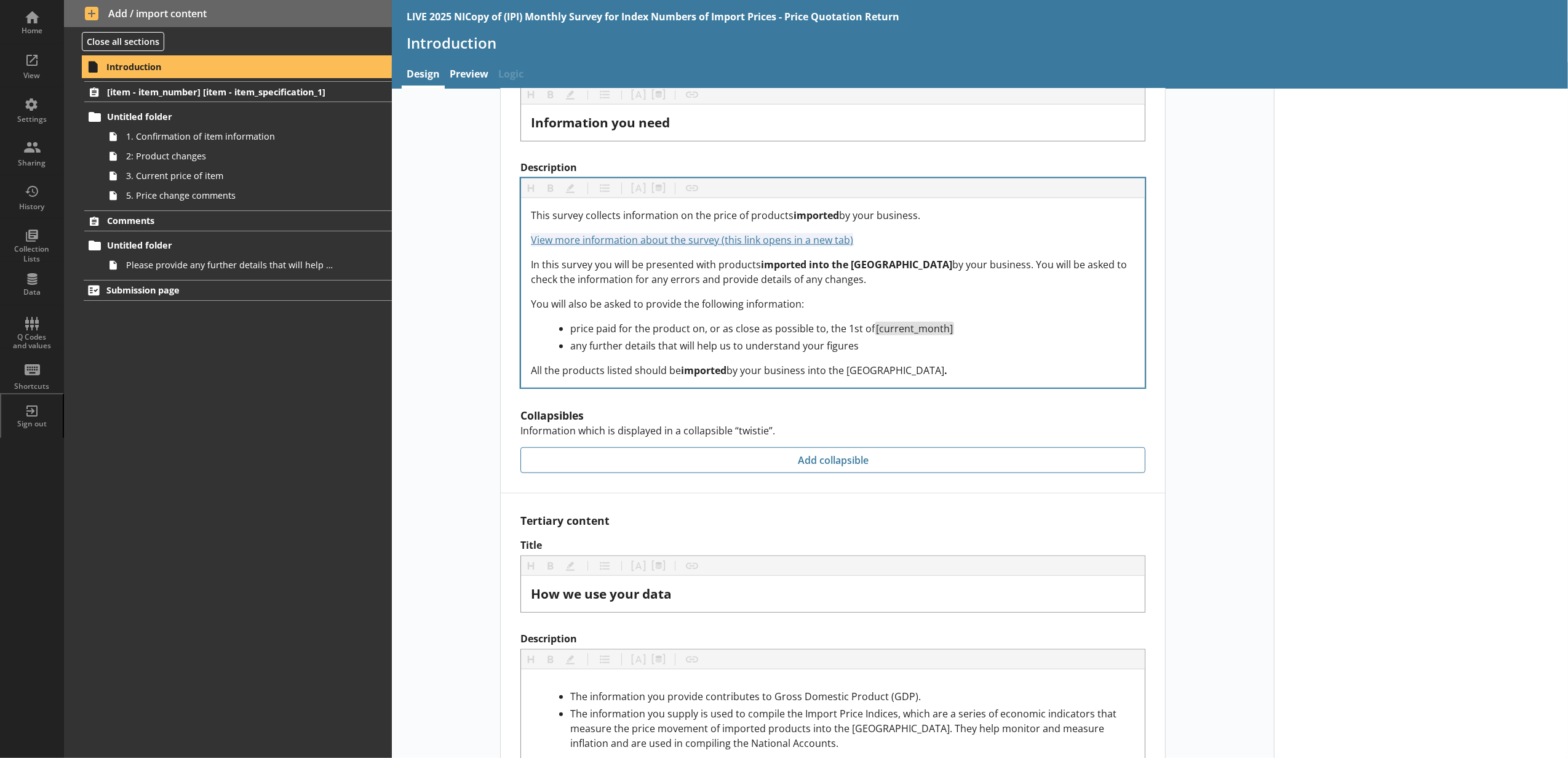
scroll to position [1015, 0]
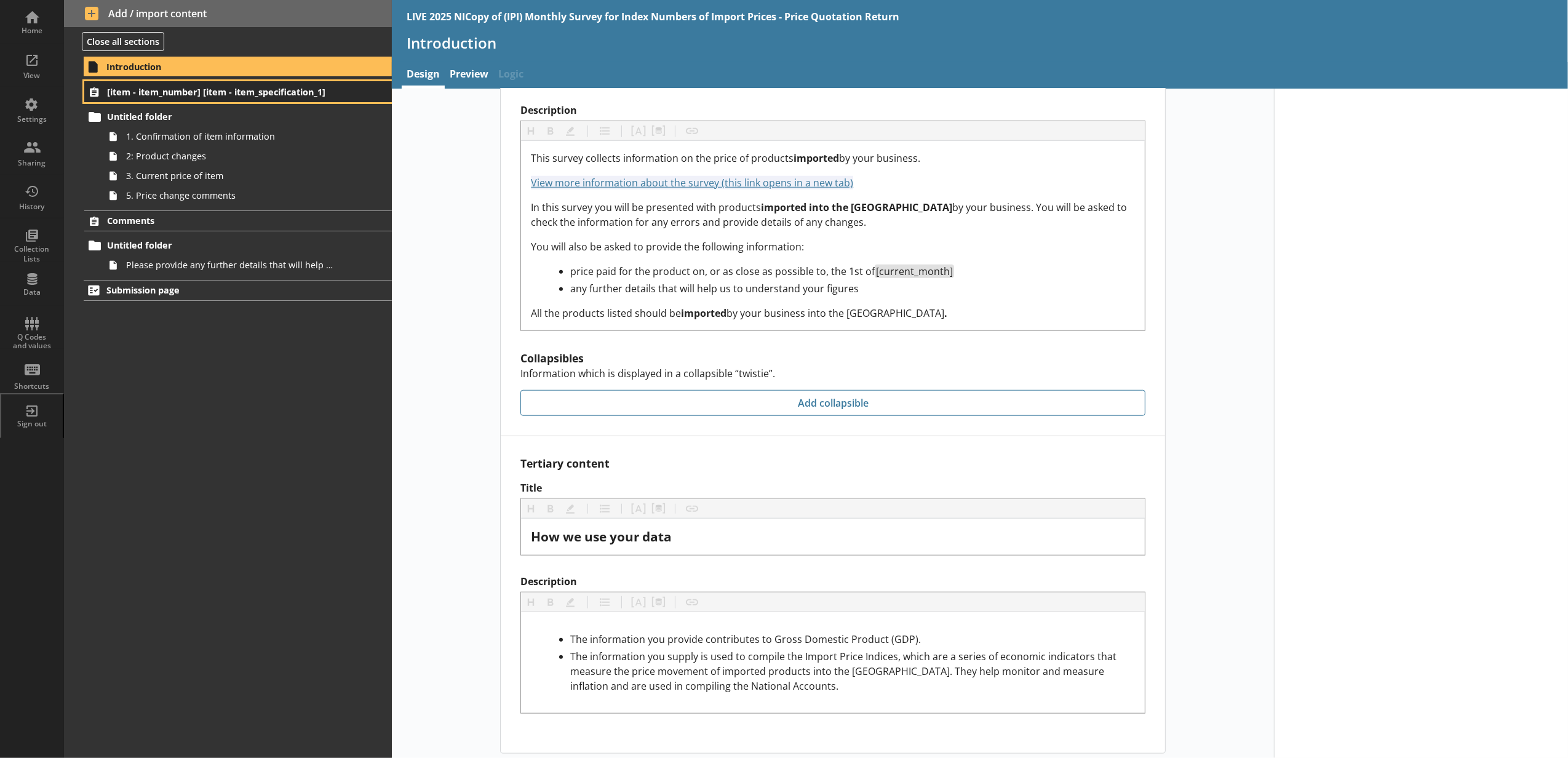
click at [219, 91] on span "[item - item_number] [item - item_specification_1]" at bounding box center [219, 92] width 224 height 12
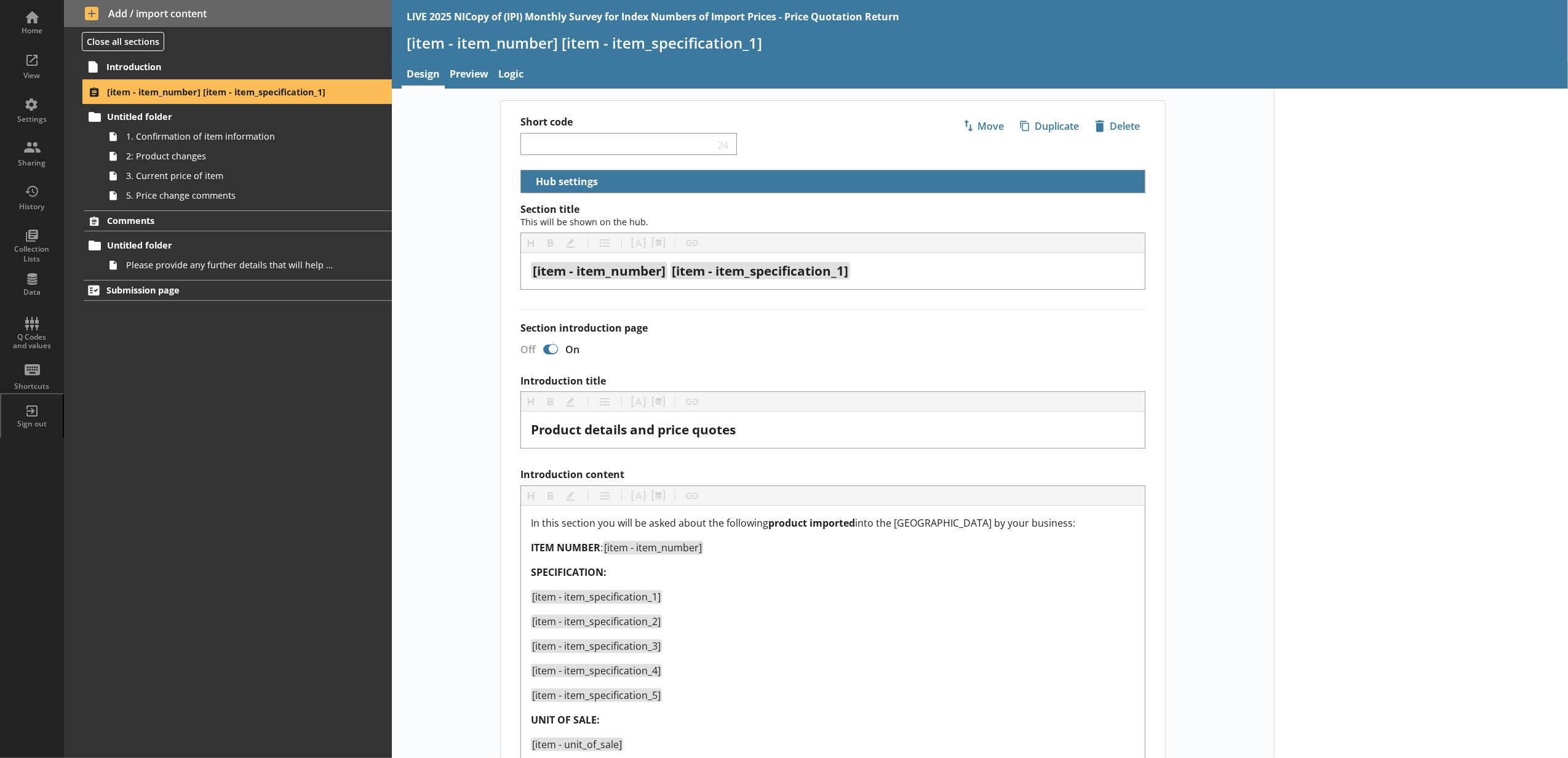
select select "18c8d37d-0af8-4842-925b-360f30585748"
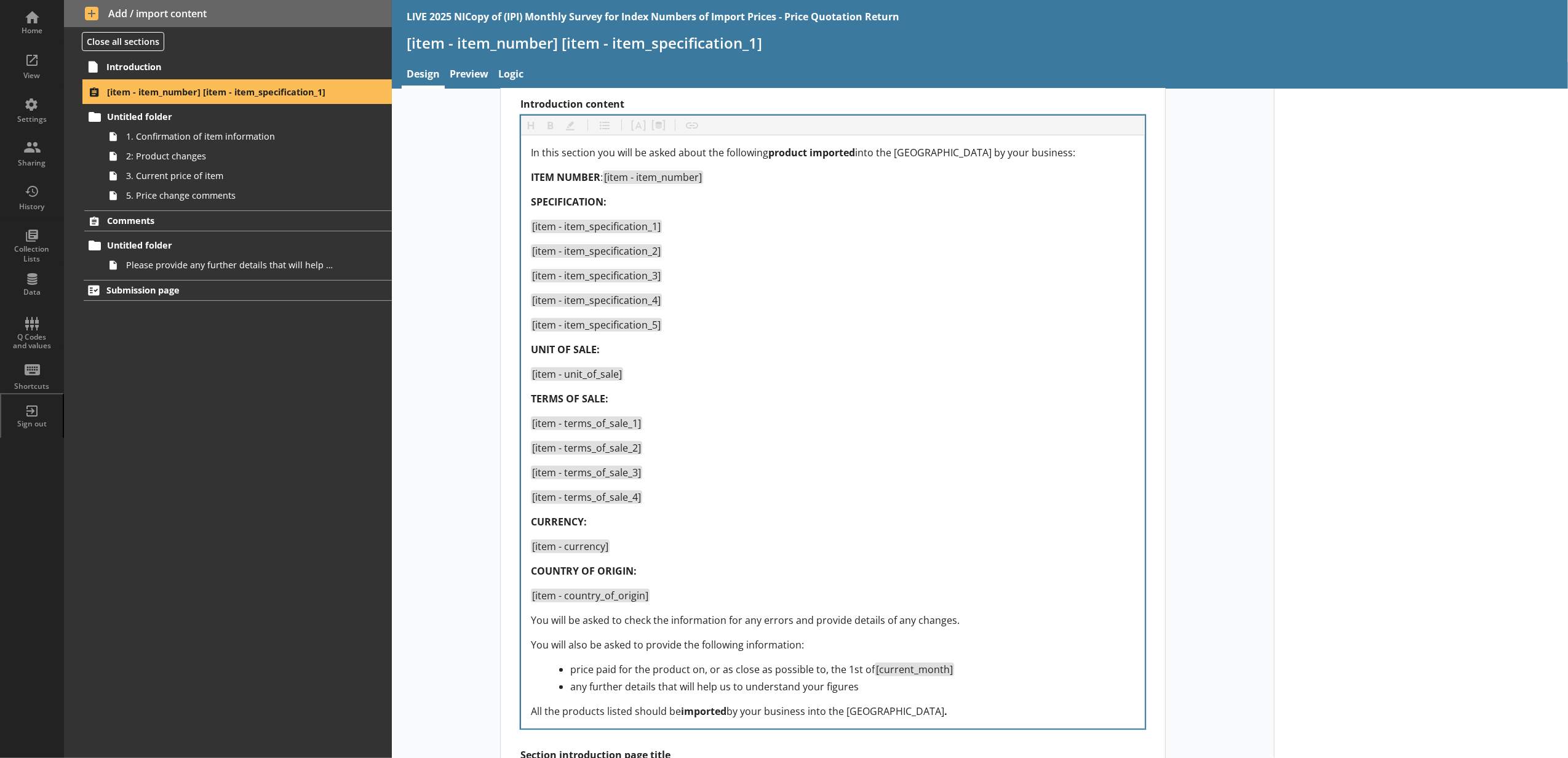
scroll to position [410, 0]
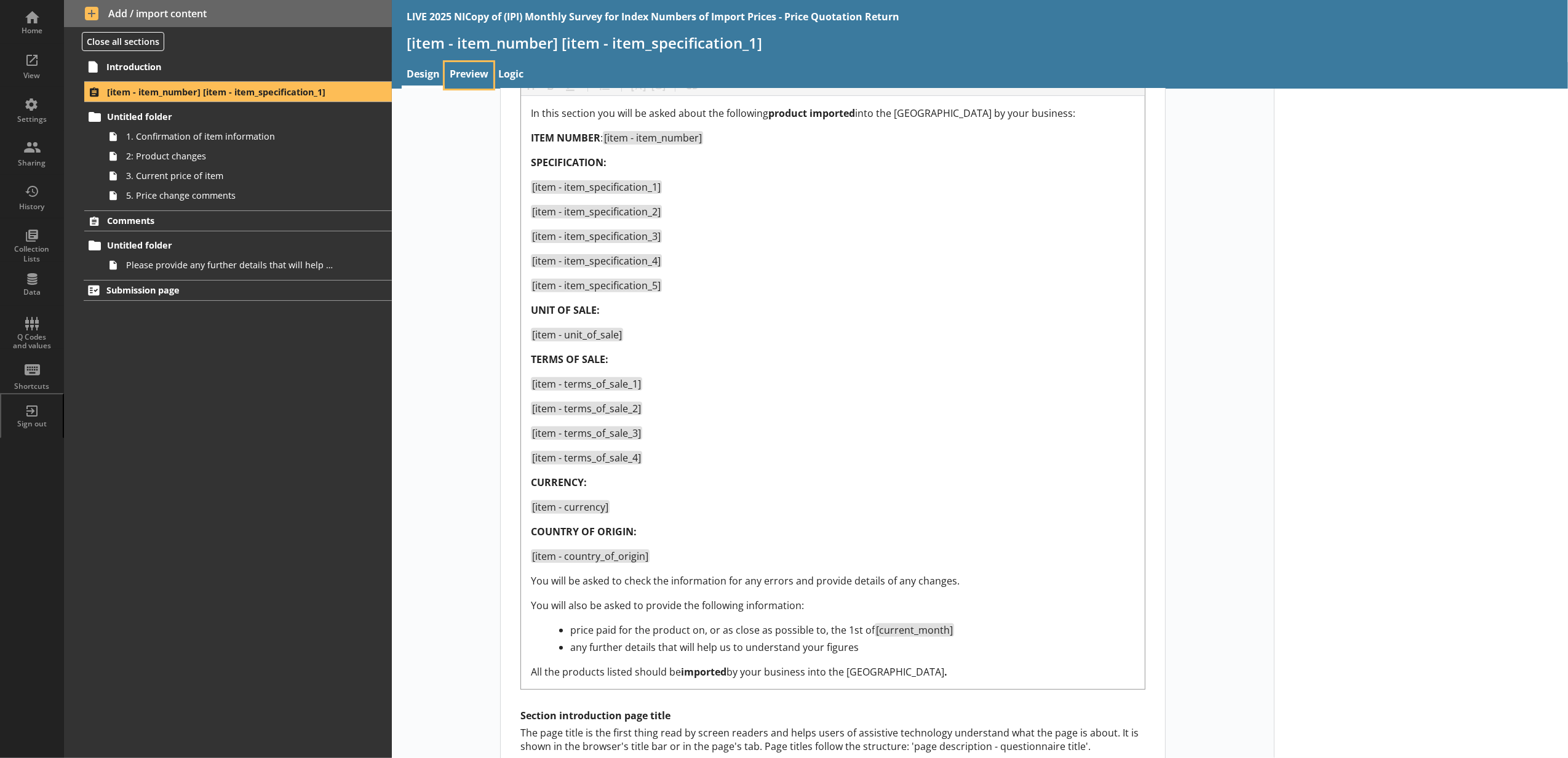
click at [488, 72] on link "Preview" at bounding box center [469, 75] width 48 height 27
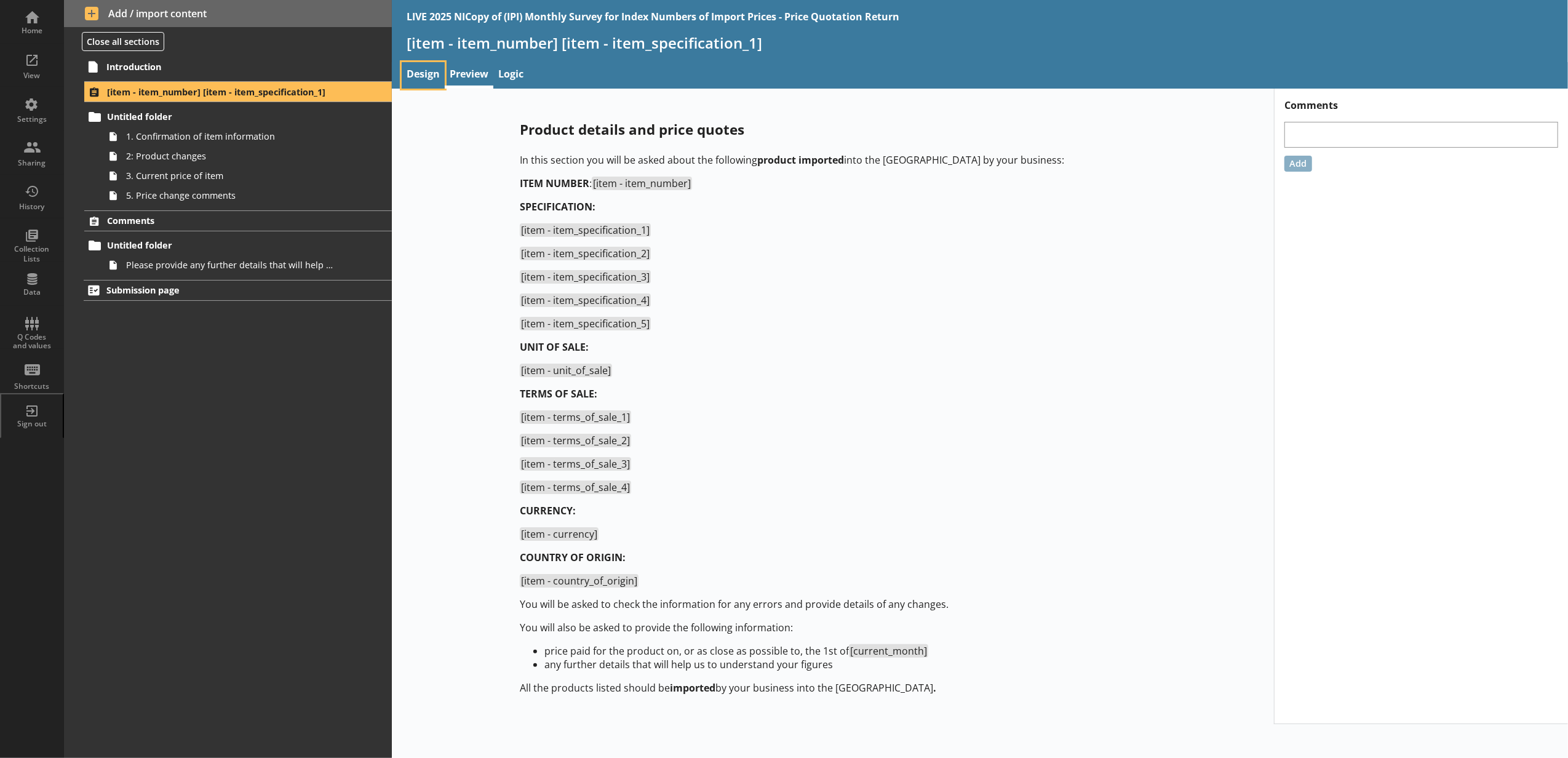
click at [434, 67] on link "Design" at bounding box center [424, 75] width 43 height 27
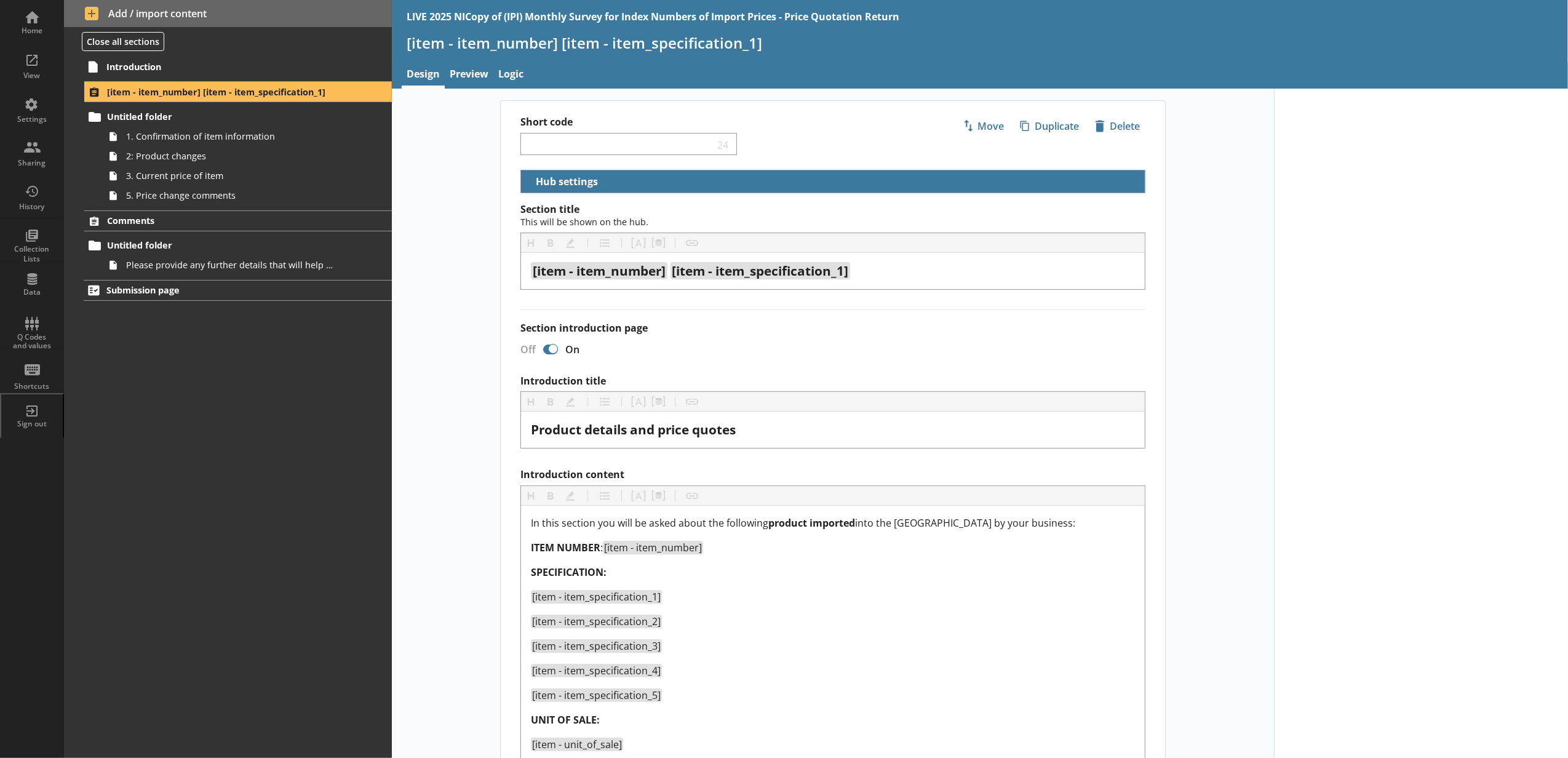
select select "18c8d37d-0af8-4842-925b-360f30585748"
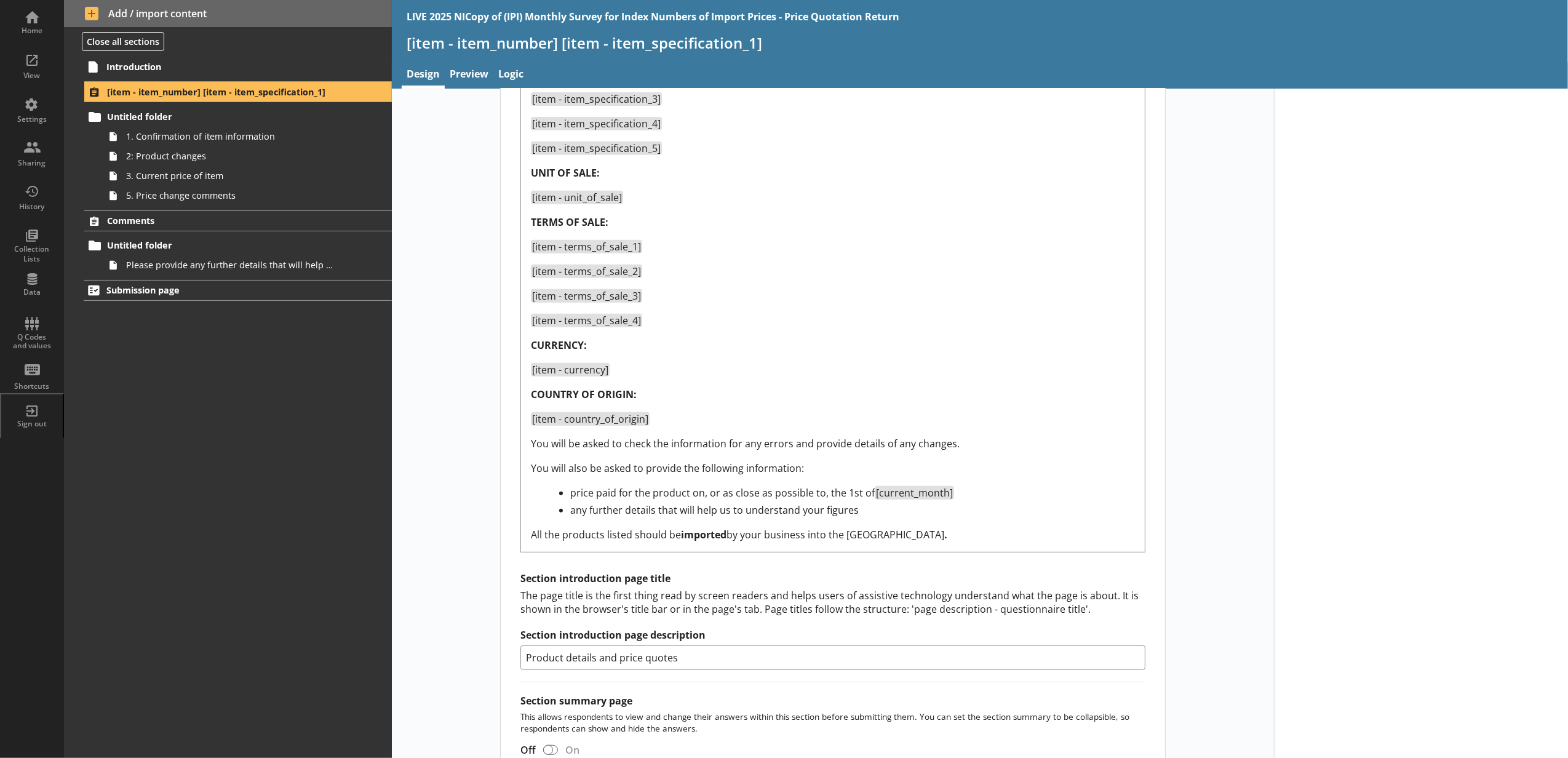
scroll to position [796, 0]
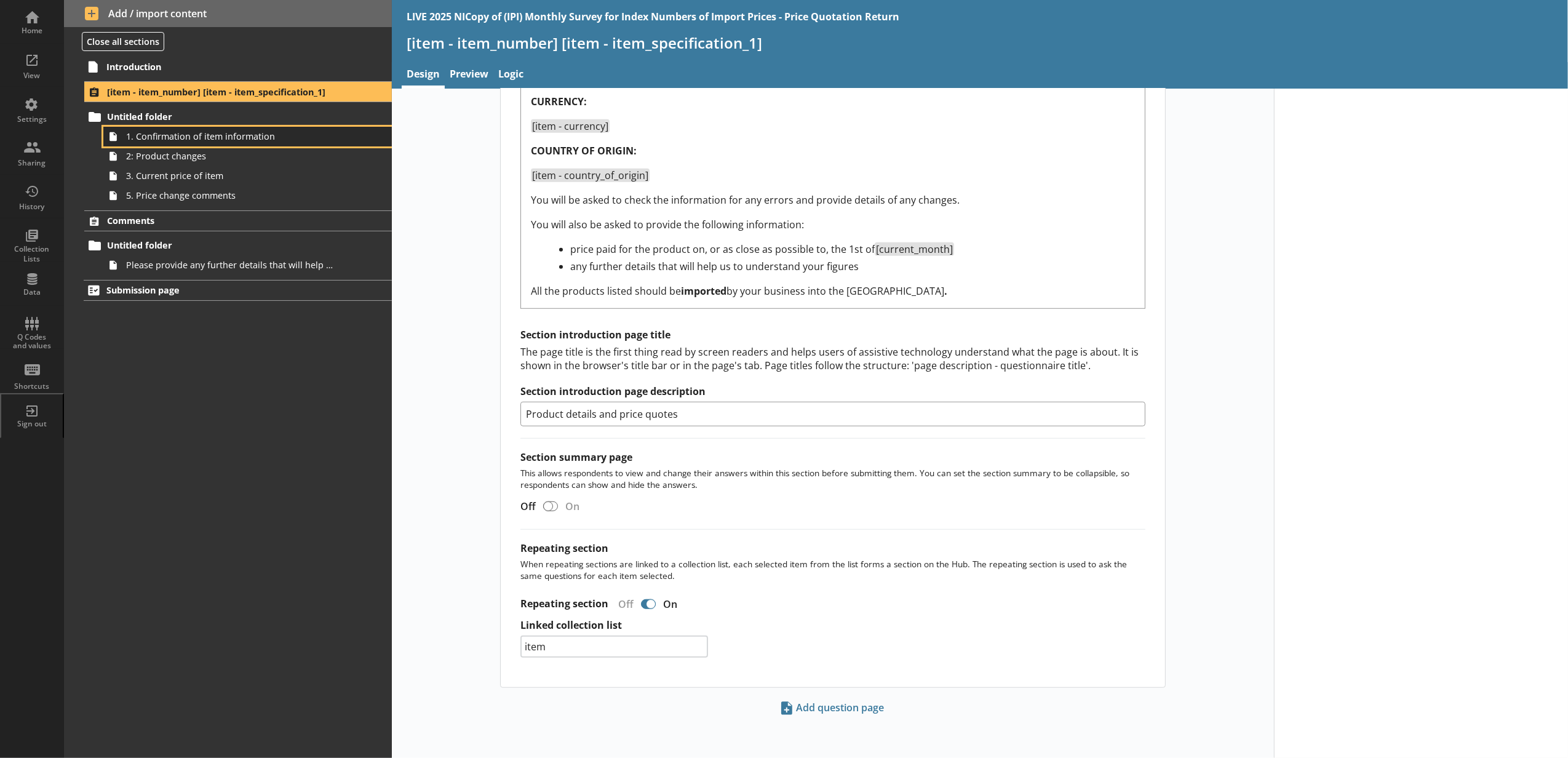
click at [226, 144] on link "1. Confirmation of item information" at bounding box center [247, 137] width 288 height 20
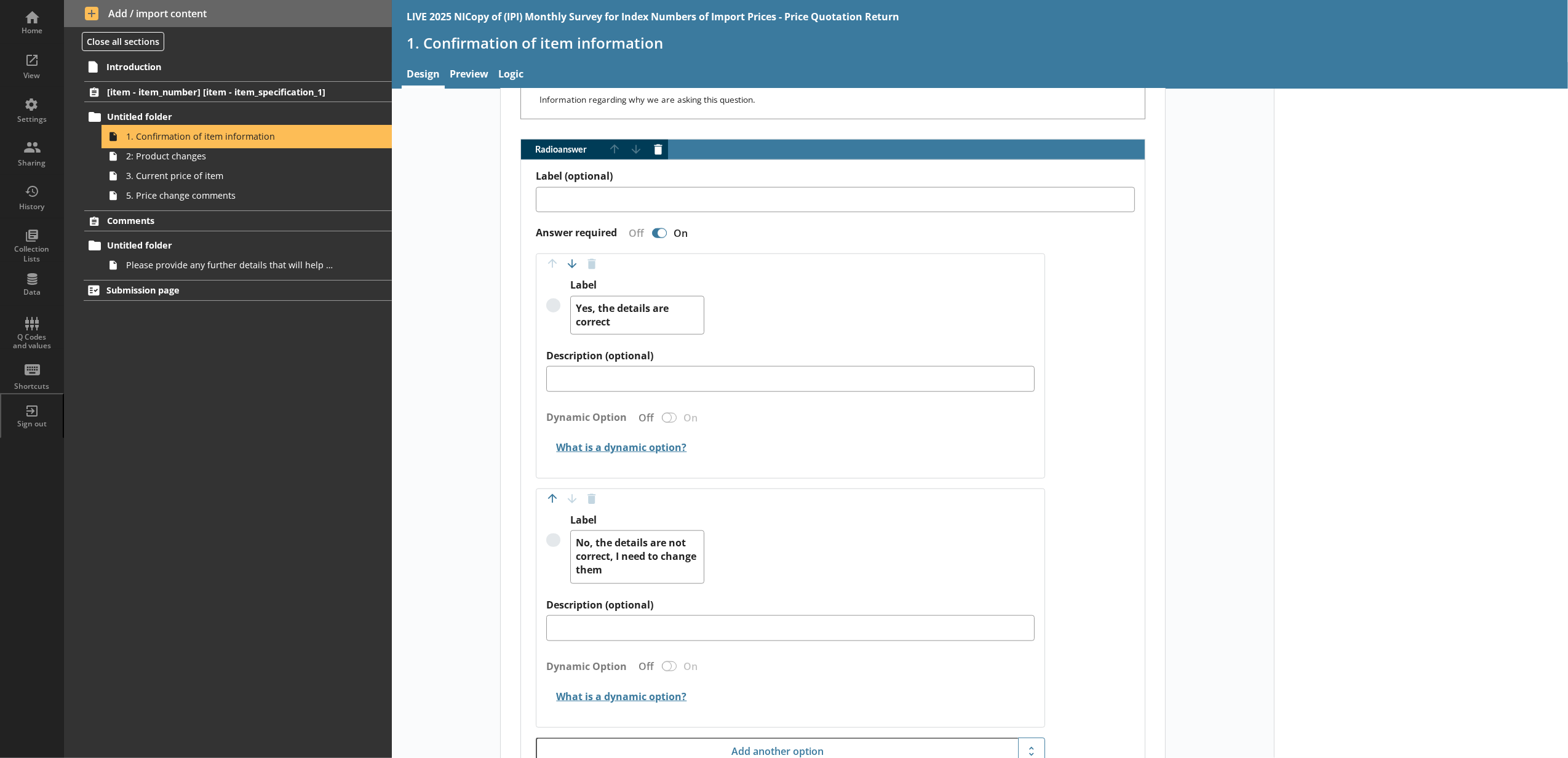
scroll to position [1231, 0]
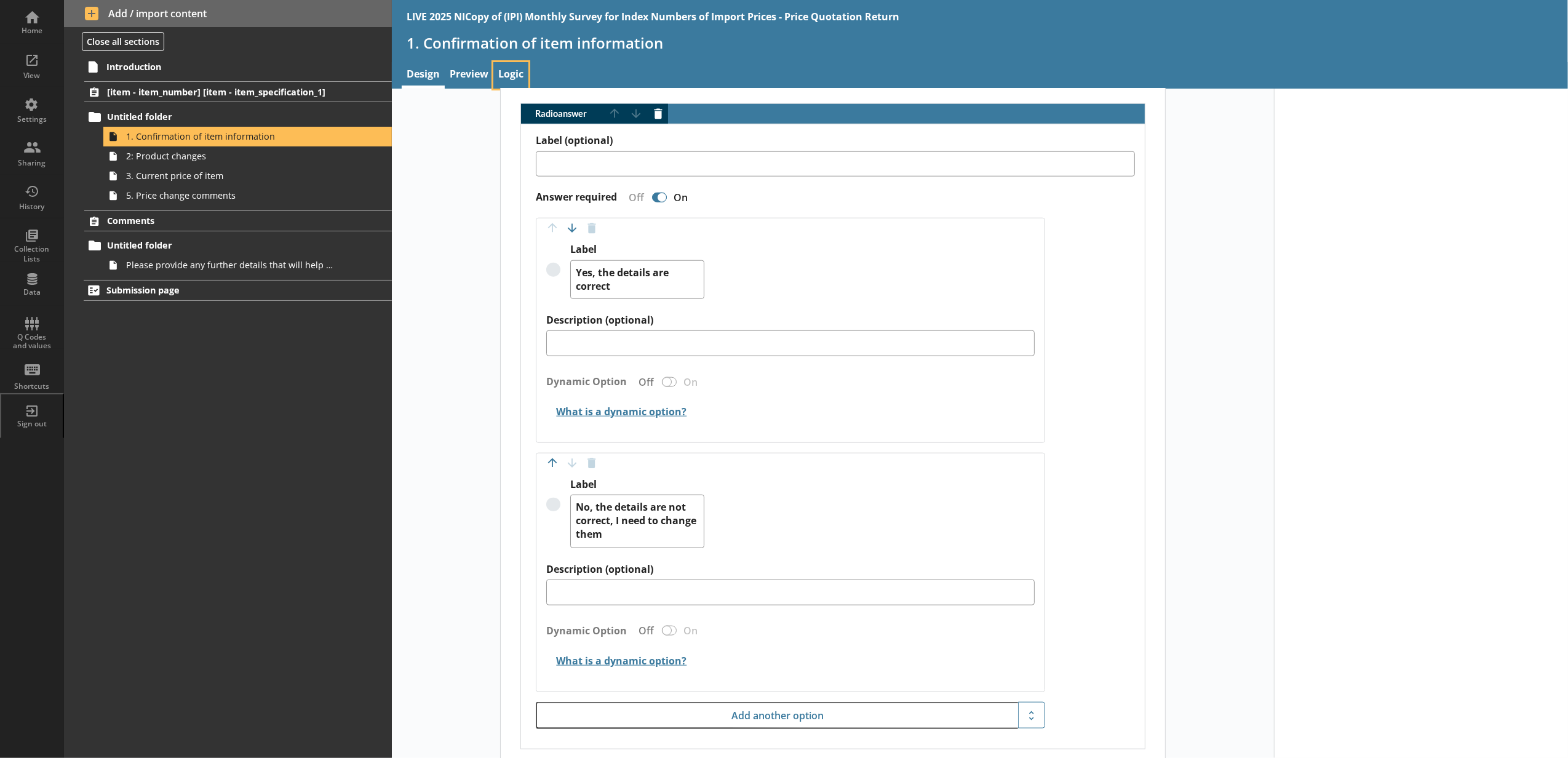
click at [520, 72] on link "Logic" at bounding box center [511, 75] width 35 height 27
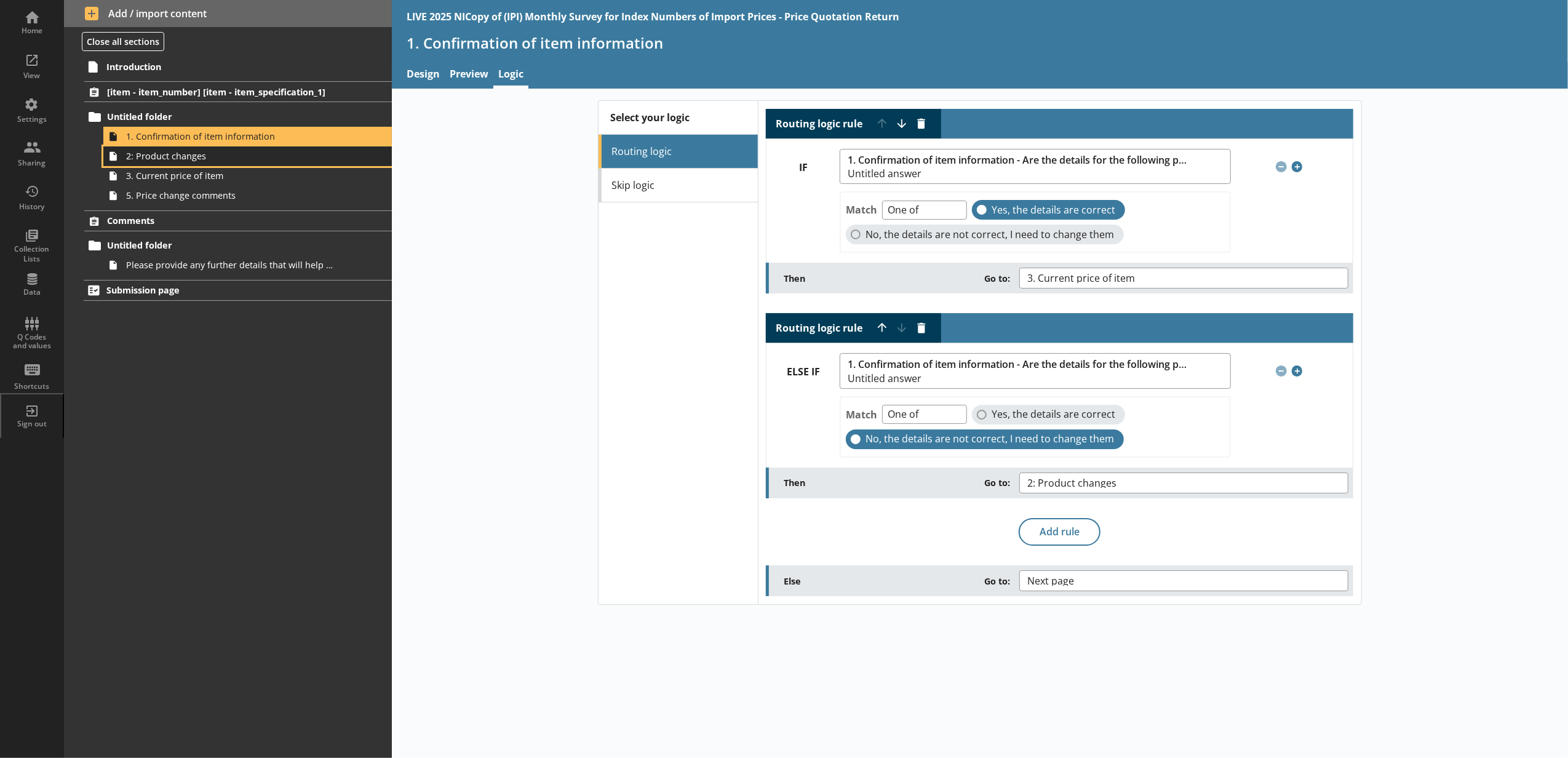
click at [340, 151] on link "2: Product changes" at bounding box center [247, 156] width 288 height 20
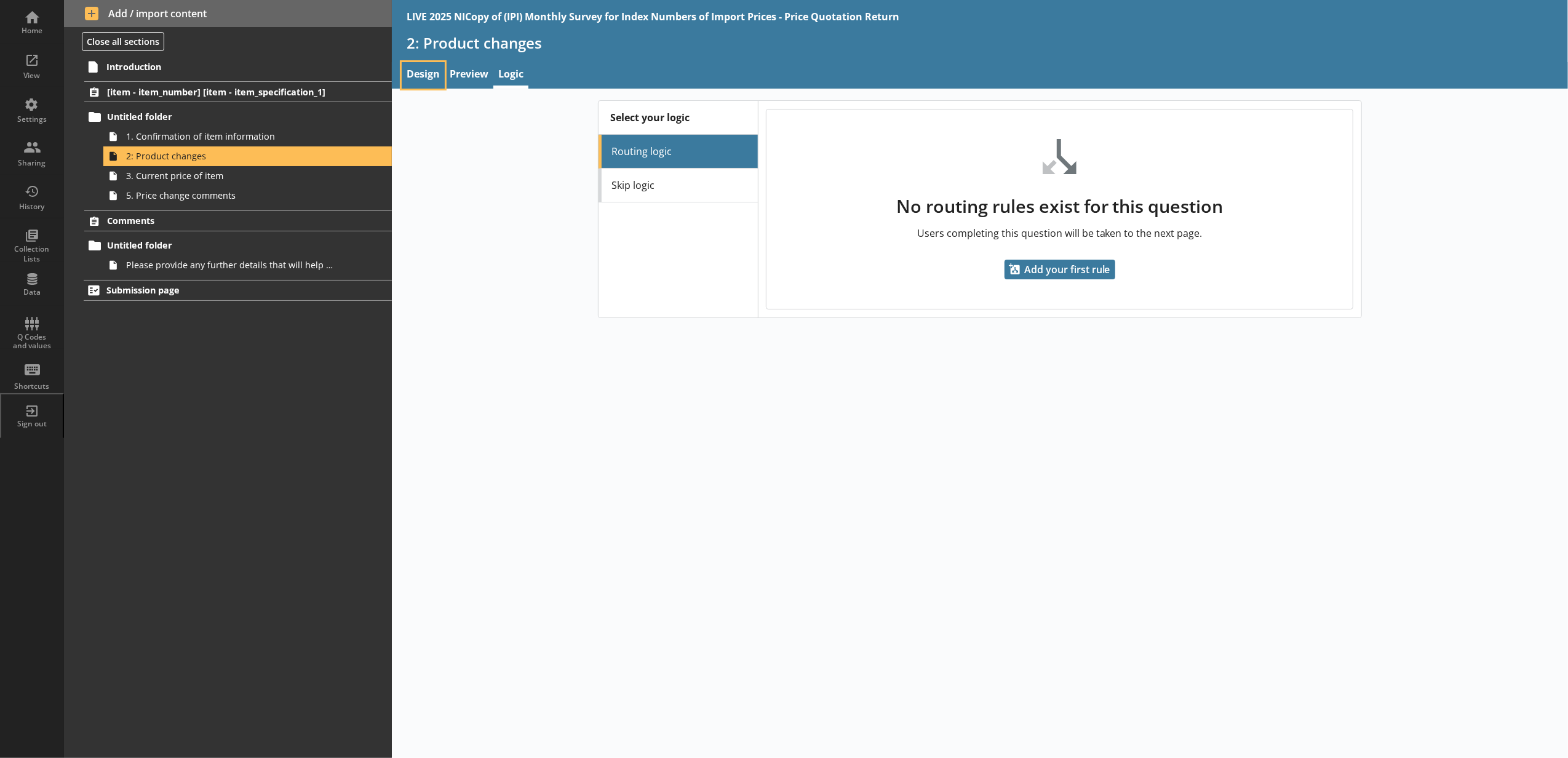
click at [424, 74] on link "Design" at bounding box center [424, 75] width 43 height 27
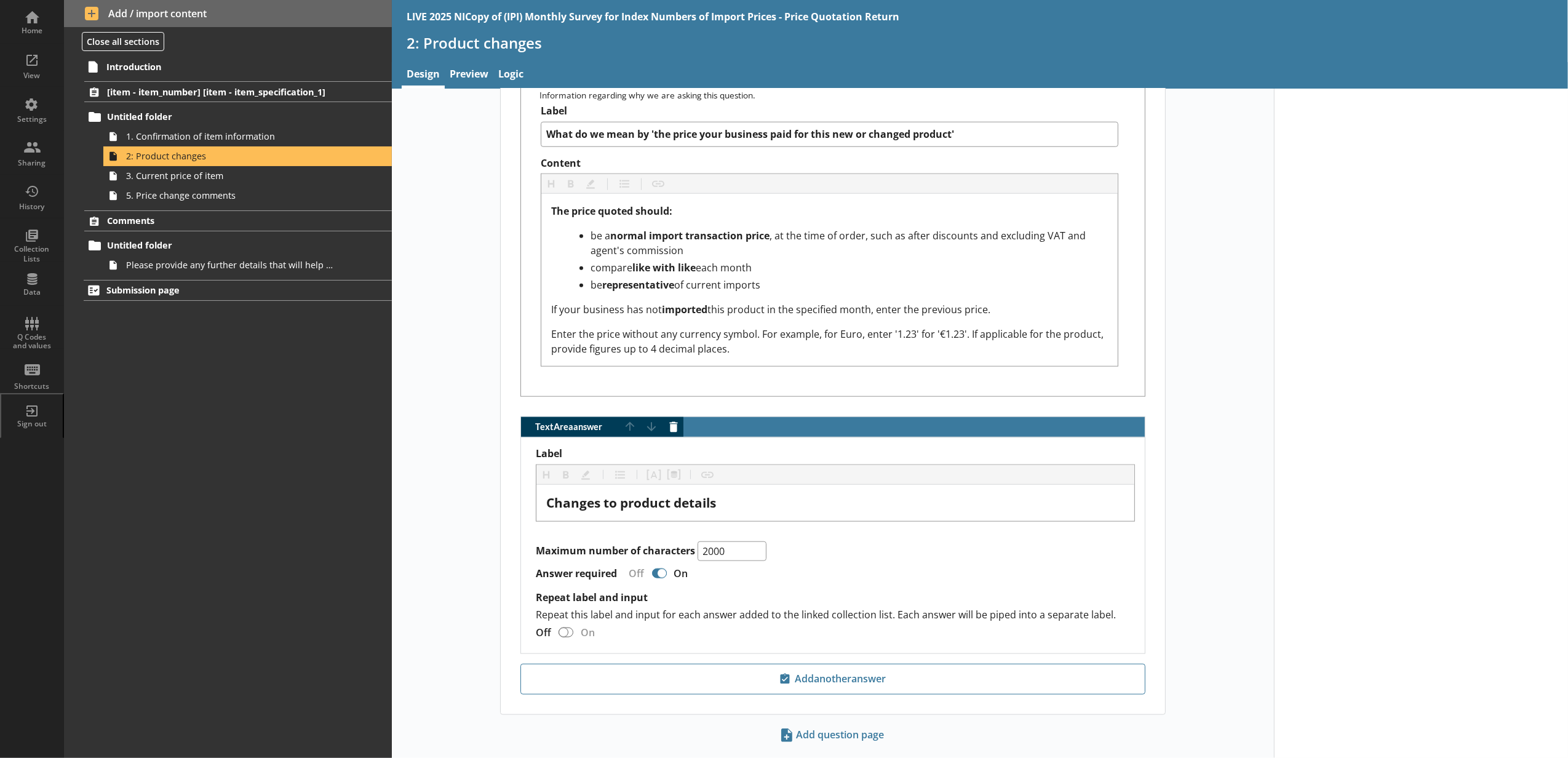
scroll to position [1264, 0]
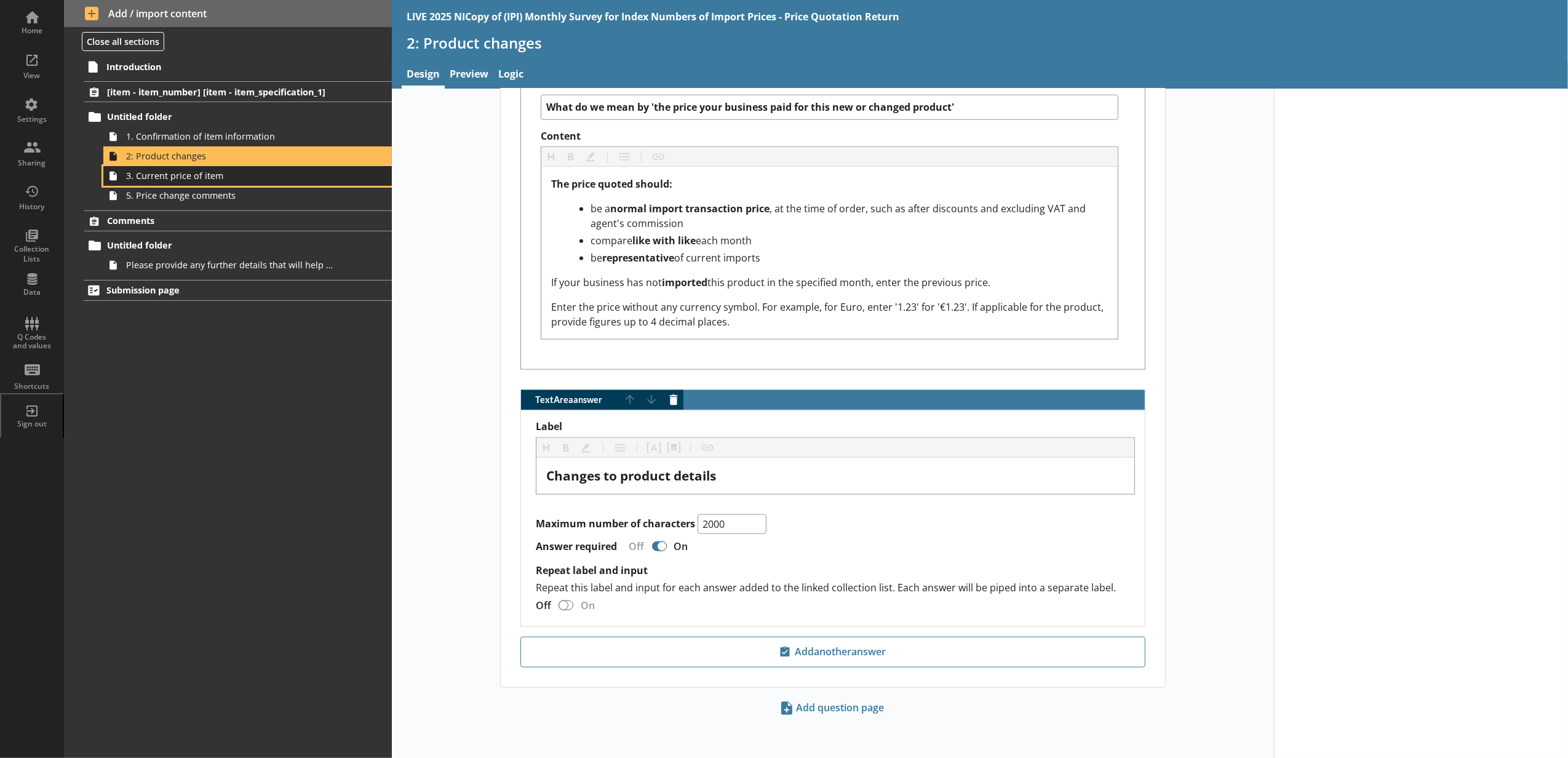
click at [314, 175] on span "3. Current price of item" at bounding box center [231, 176] width 210 height 12
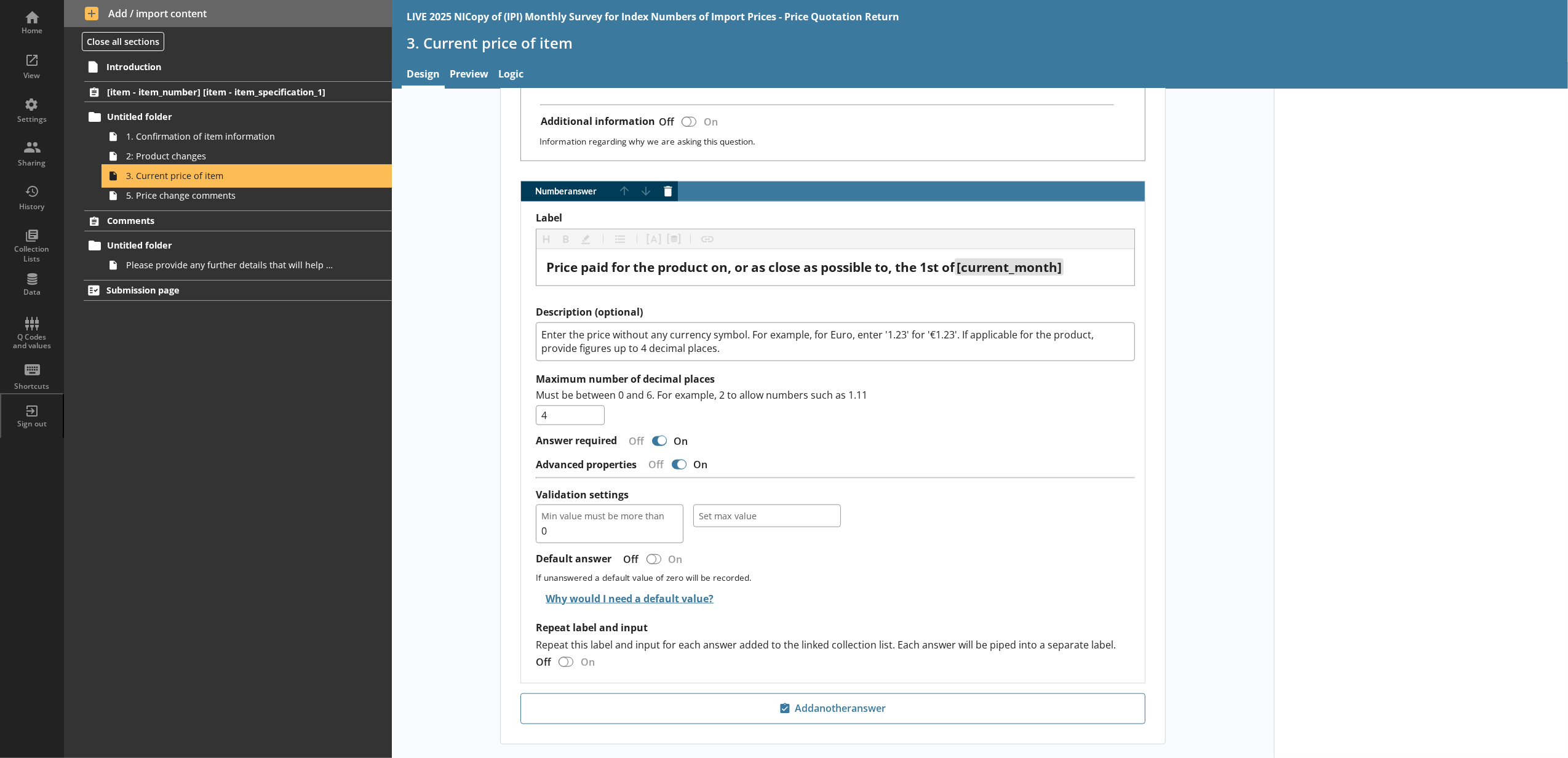
scroll to position [1231, 0]
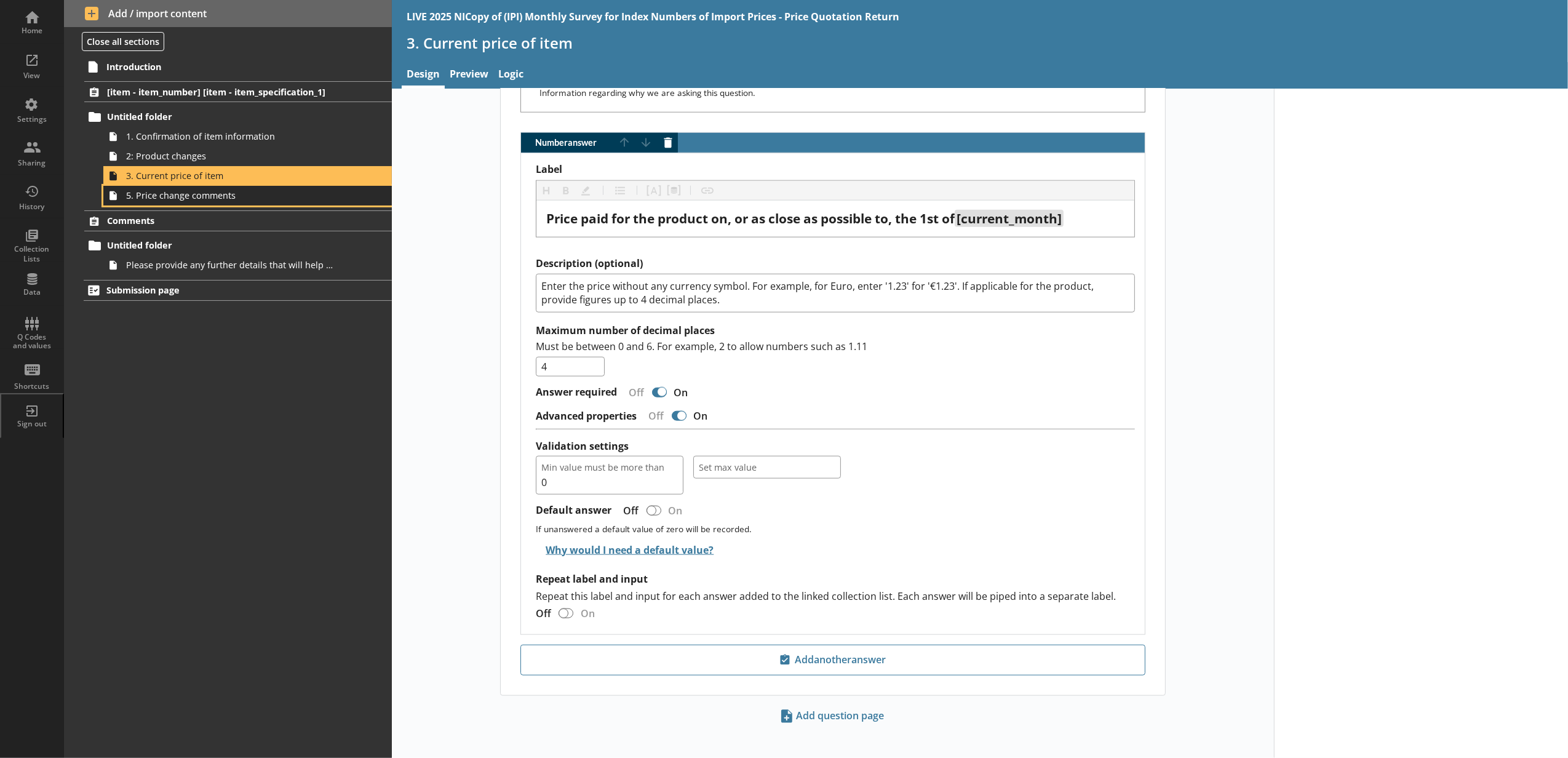
click at [312, 202] on link "5. Price change comments" at bounding box center [247, 196] width 288 height 20
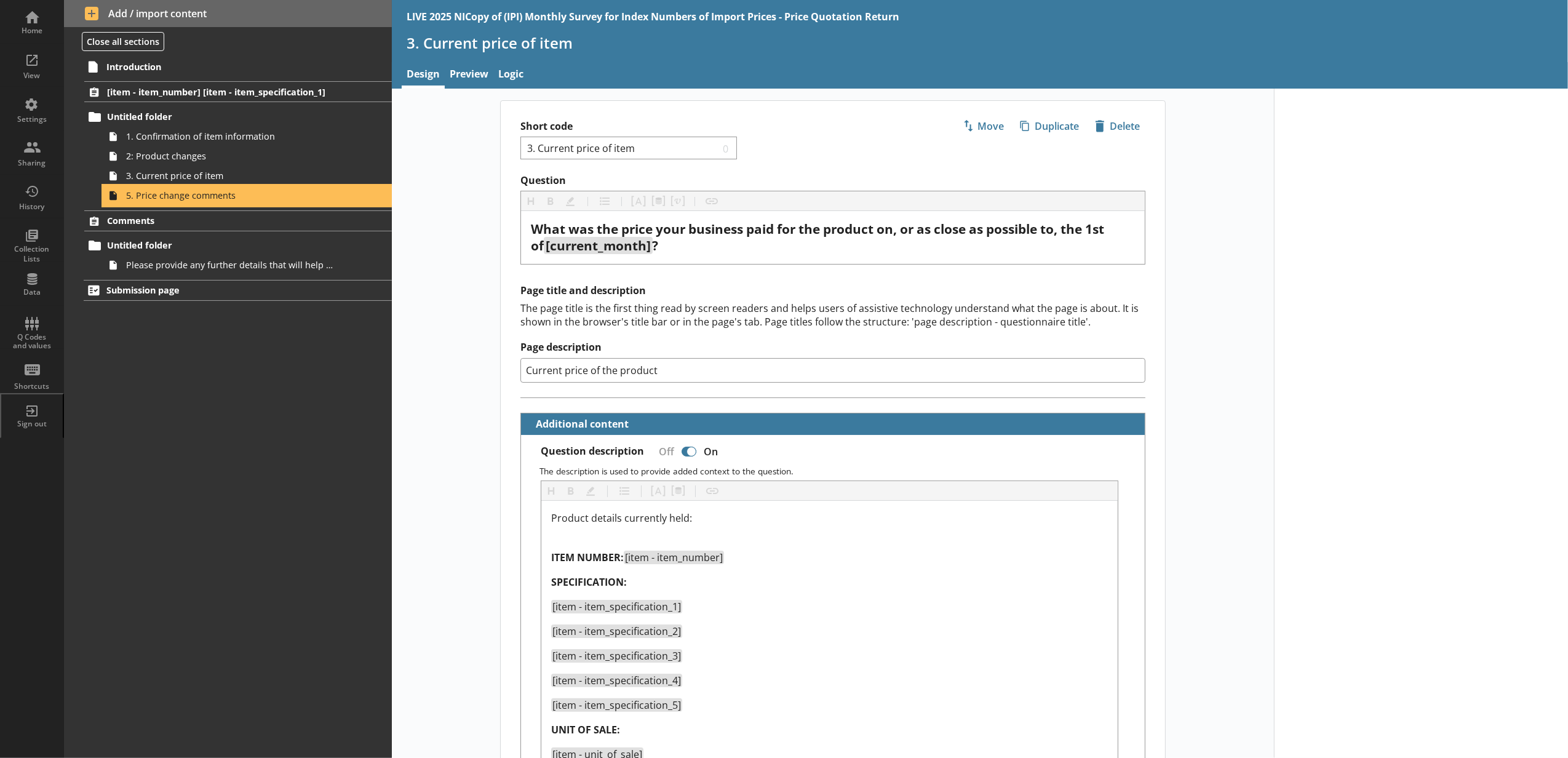
type textarea "x"
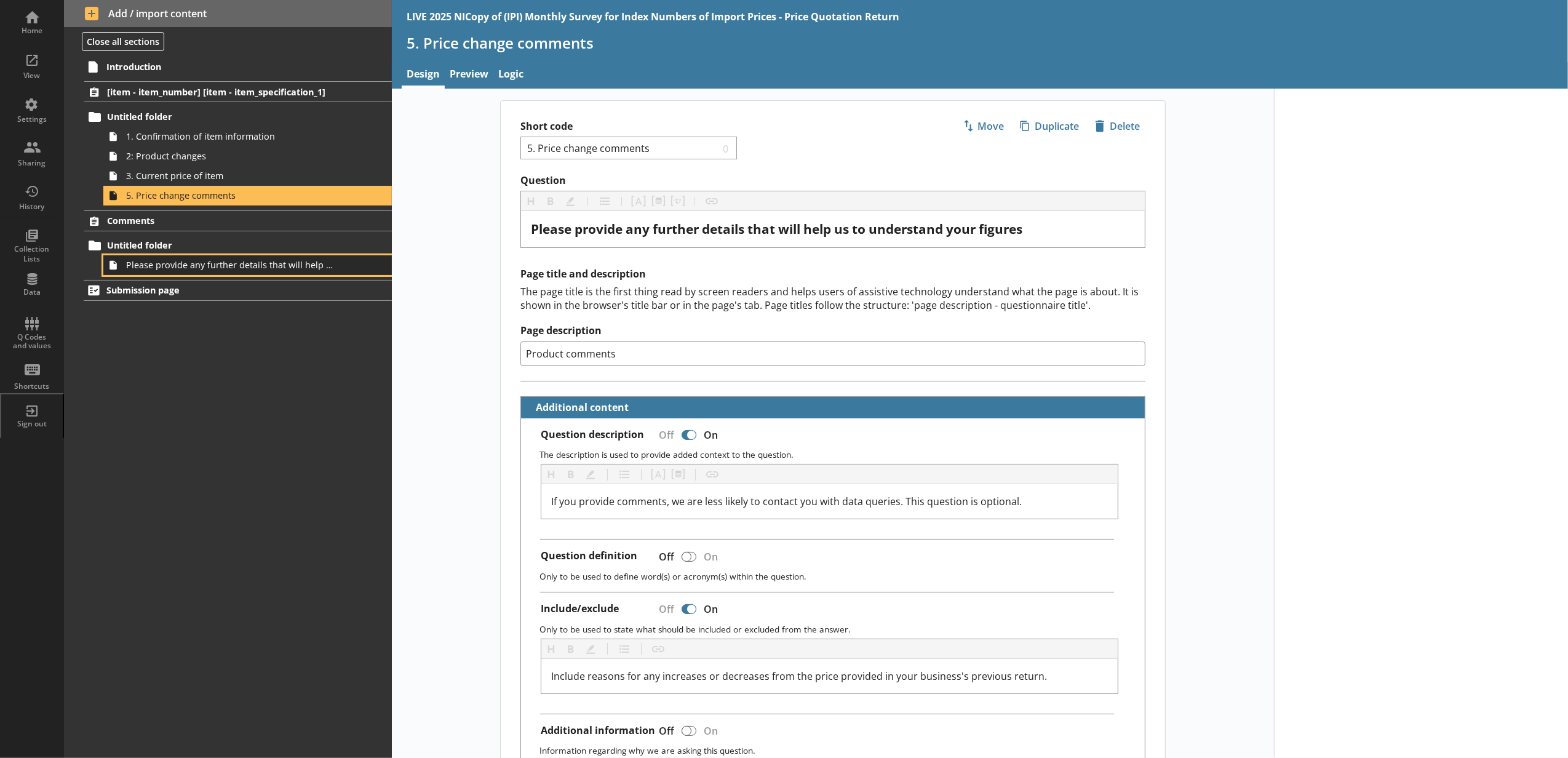
click at [350, 262] on link "Please provide any further details that will help us to understand your busines…" at bounding box center [247, 266] width 288 height 20
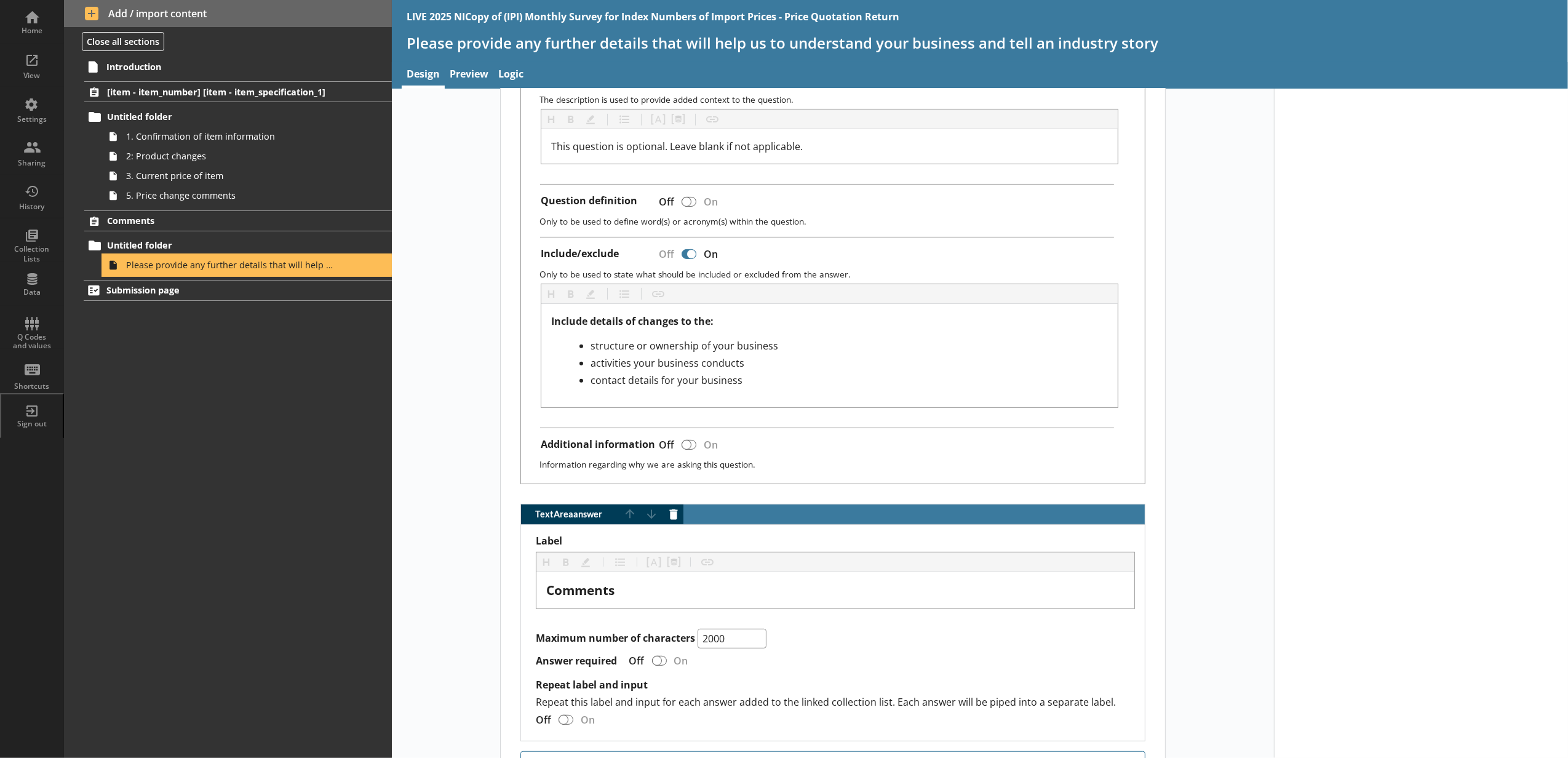
scroll to position [410, 0]
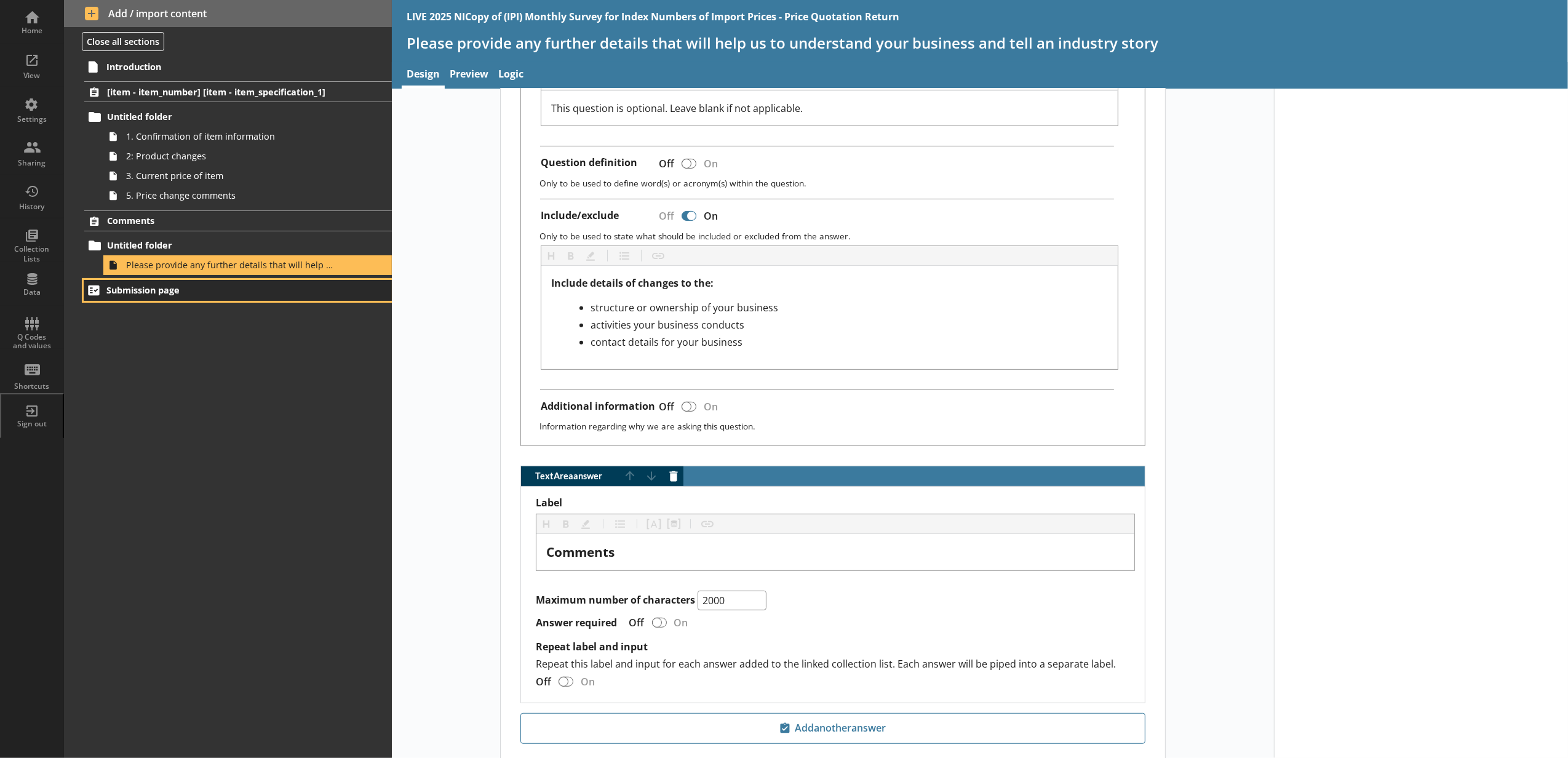
click at [299, 293] on span "Submission page" at bounding box center [218, 290] width 225 height 12
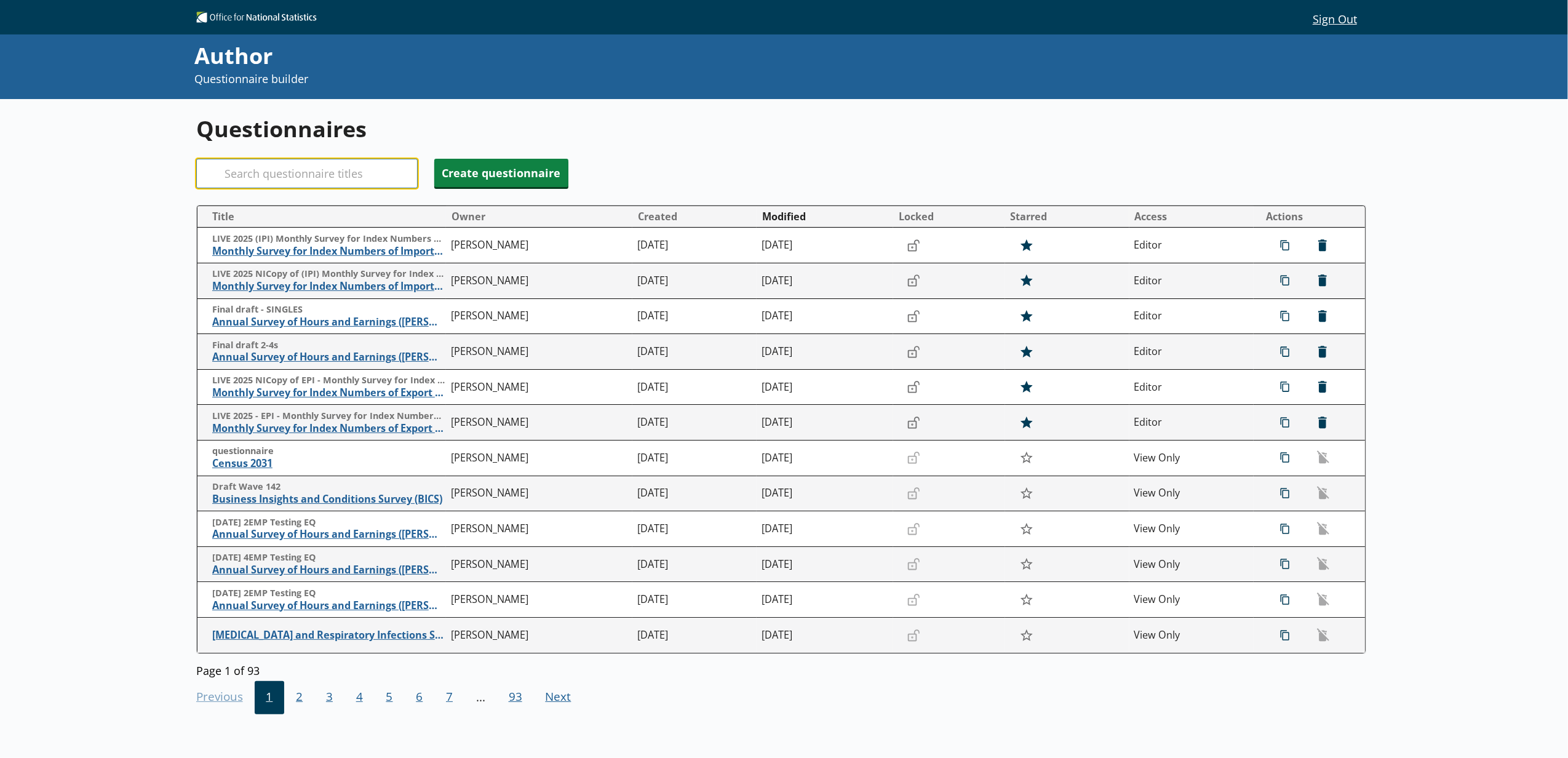
click at [292, 186] on input "Search" at bounding box center [307, 173] width 221 height 29
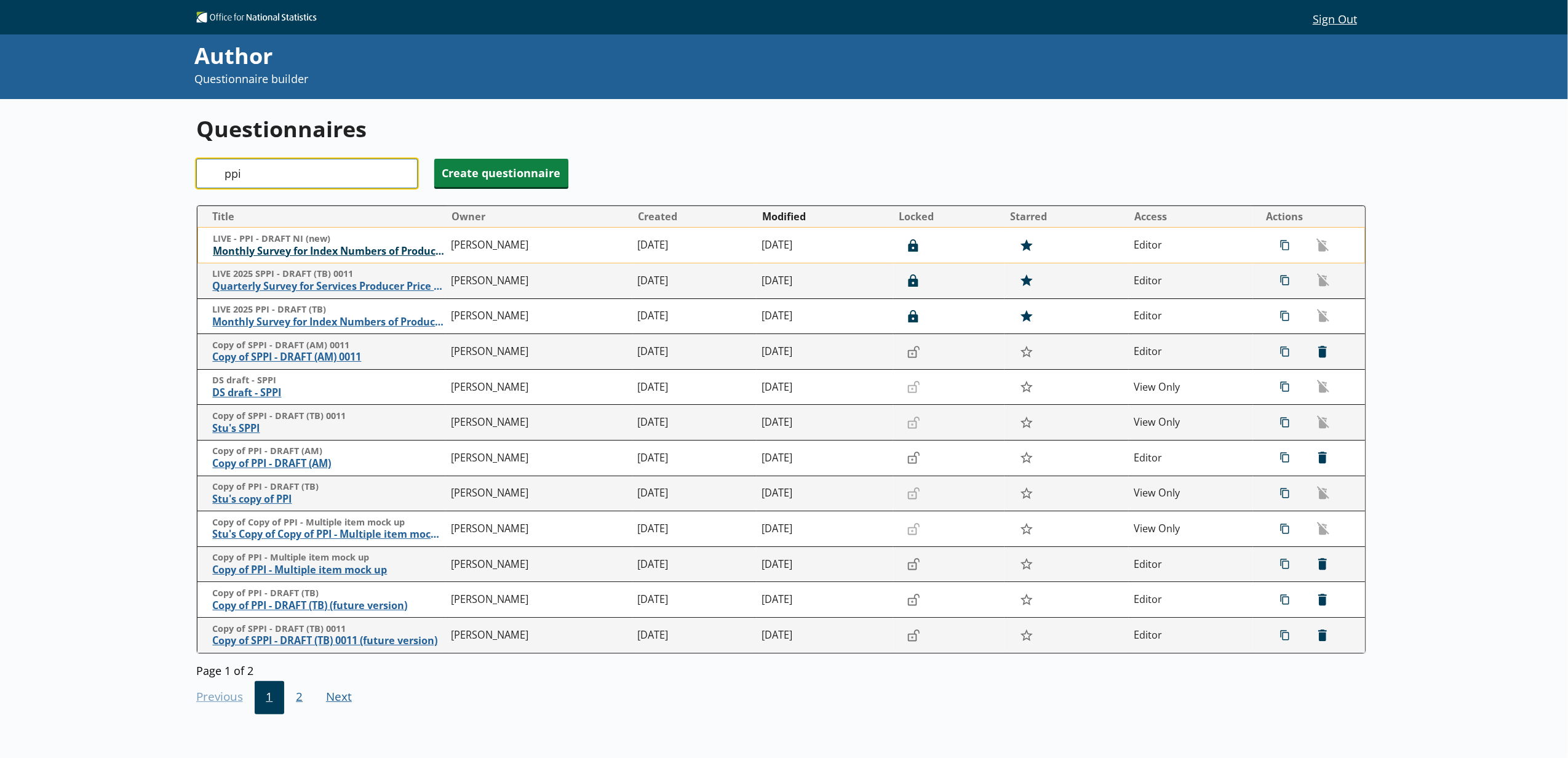
type input "ppi"
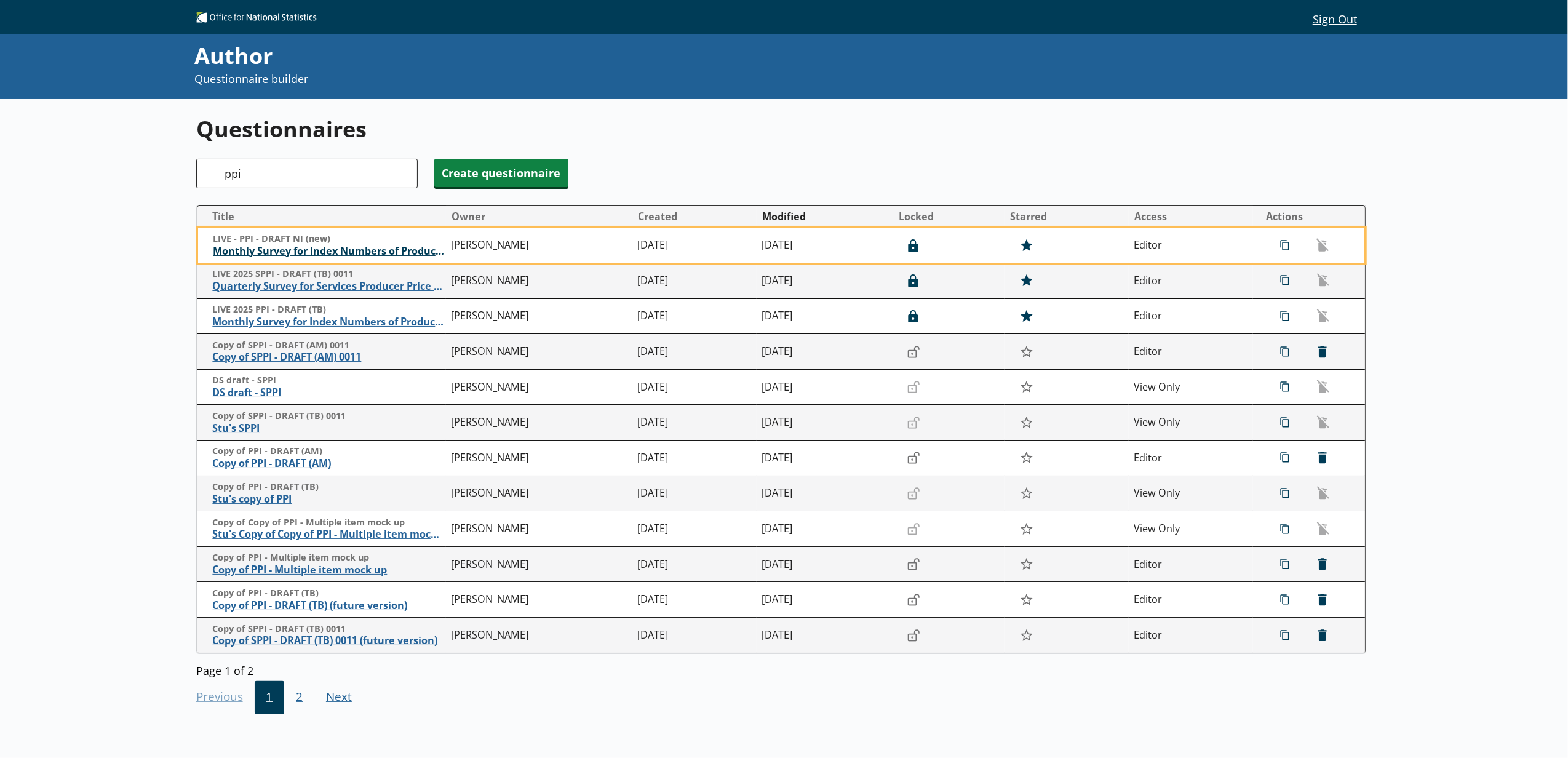
click at [277, 249] on span "Monthly Survey for Index Numbers of Producer Prices - Price Quotation Return" at bounding box center [329, 251] width 232 height 13
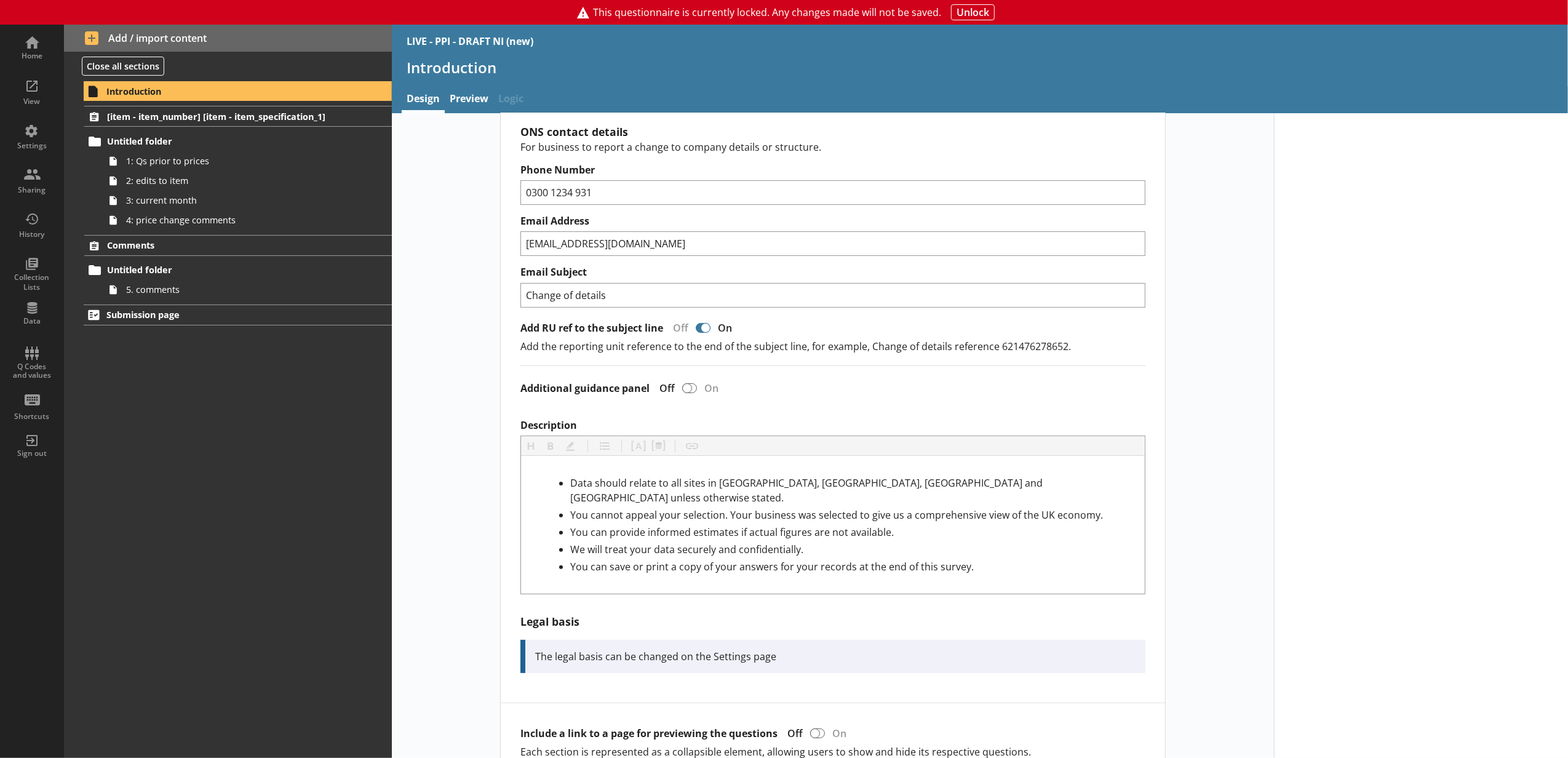
scroll to position [410, 0]
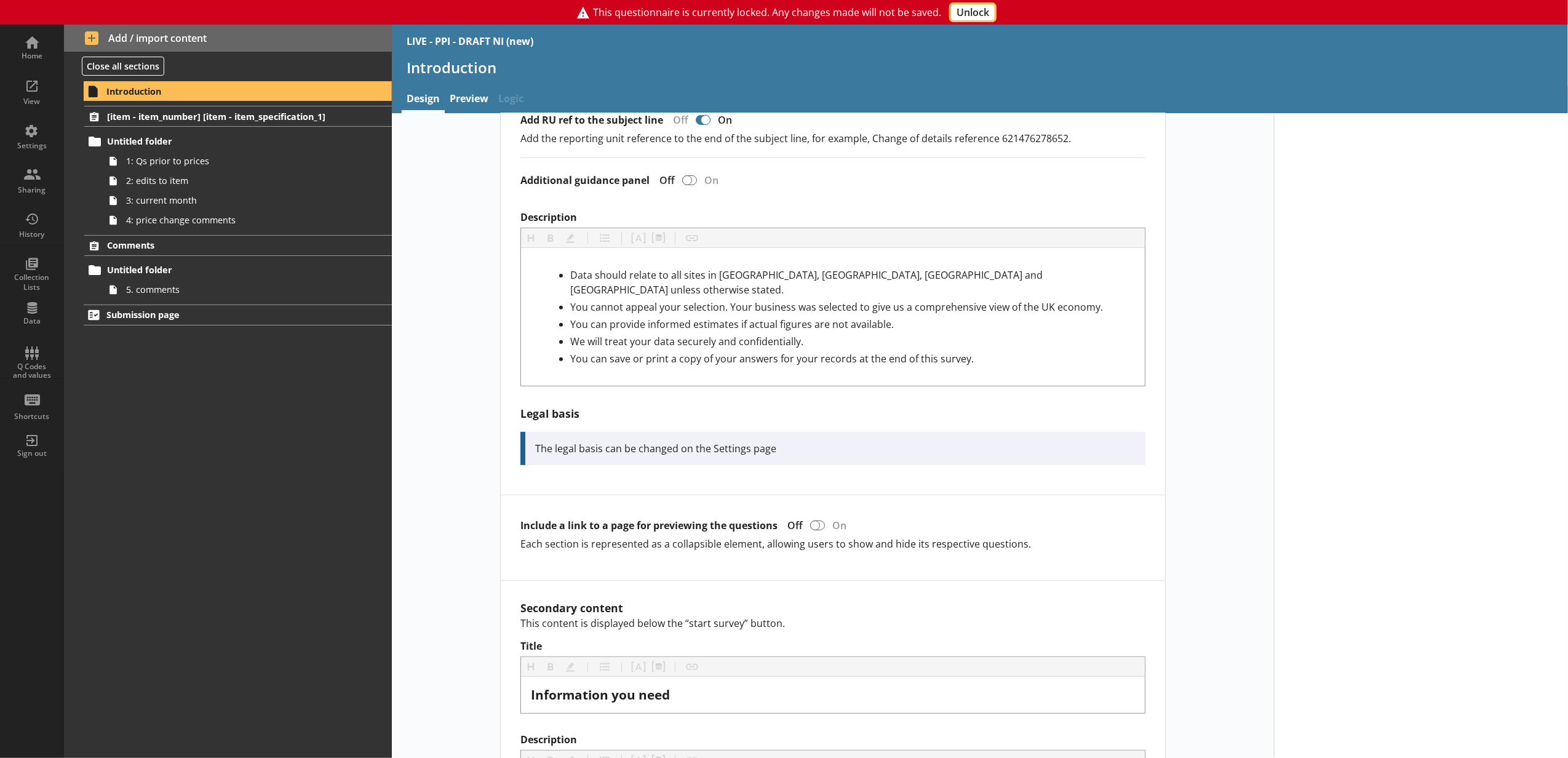
click at [980, 13] on button "Unlock" at bounding box center [973, 12] width 43 height 16
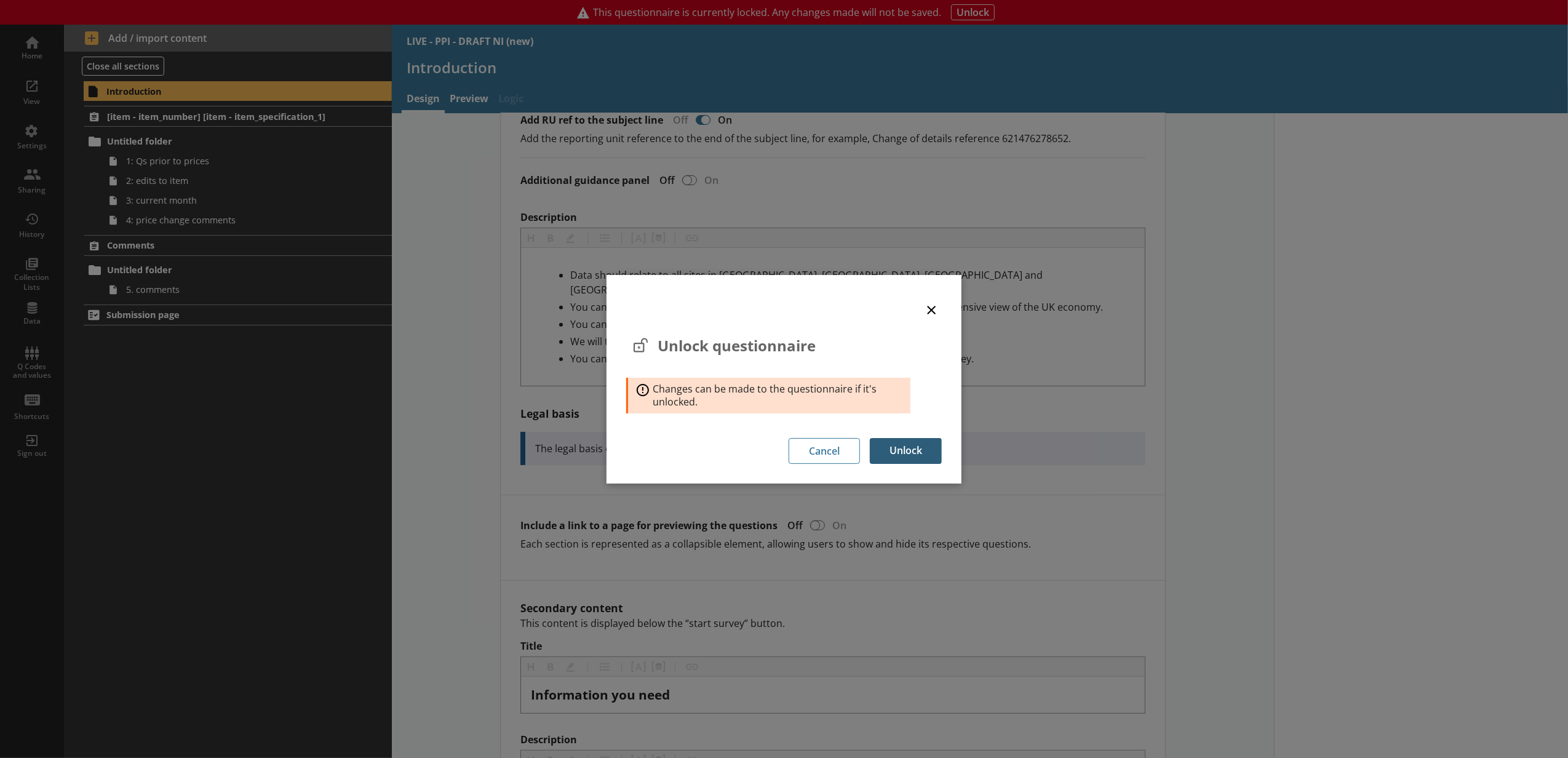
click at [904, 447] on button "Unlock" at bounding box center [906, 450] width 72 height 26
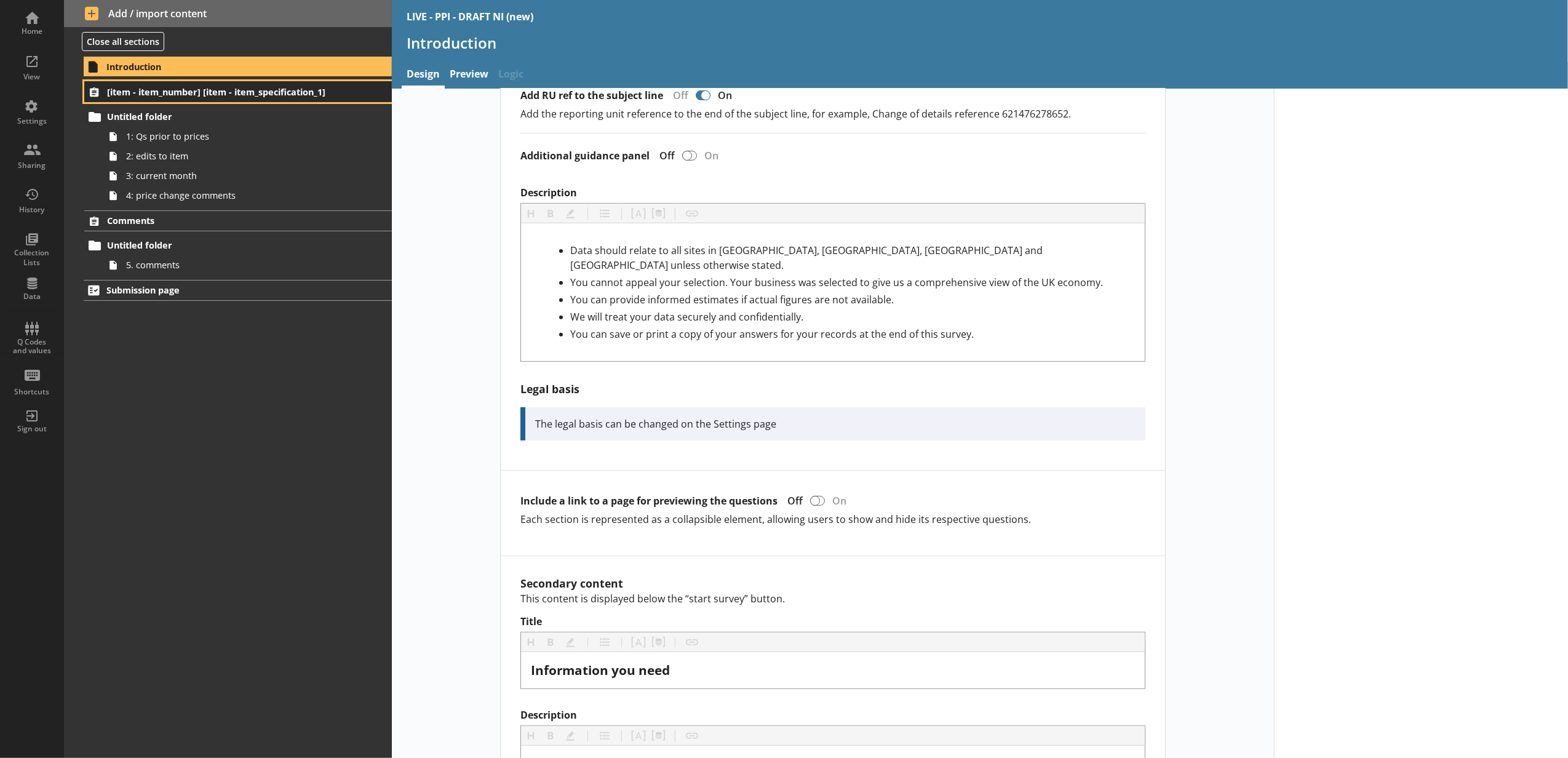
click at [287, 96] on span "[item - item_number] [item - item_specification_1]" at bounding box center [219, 92] width 224 height 12
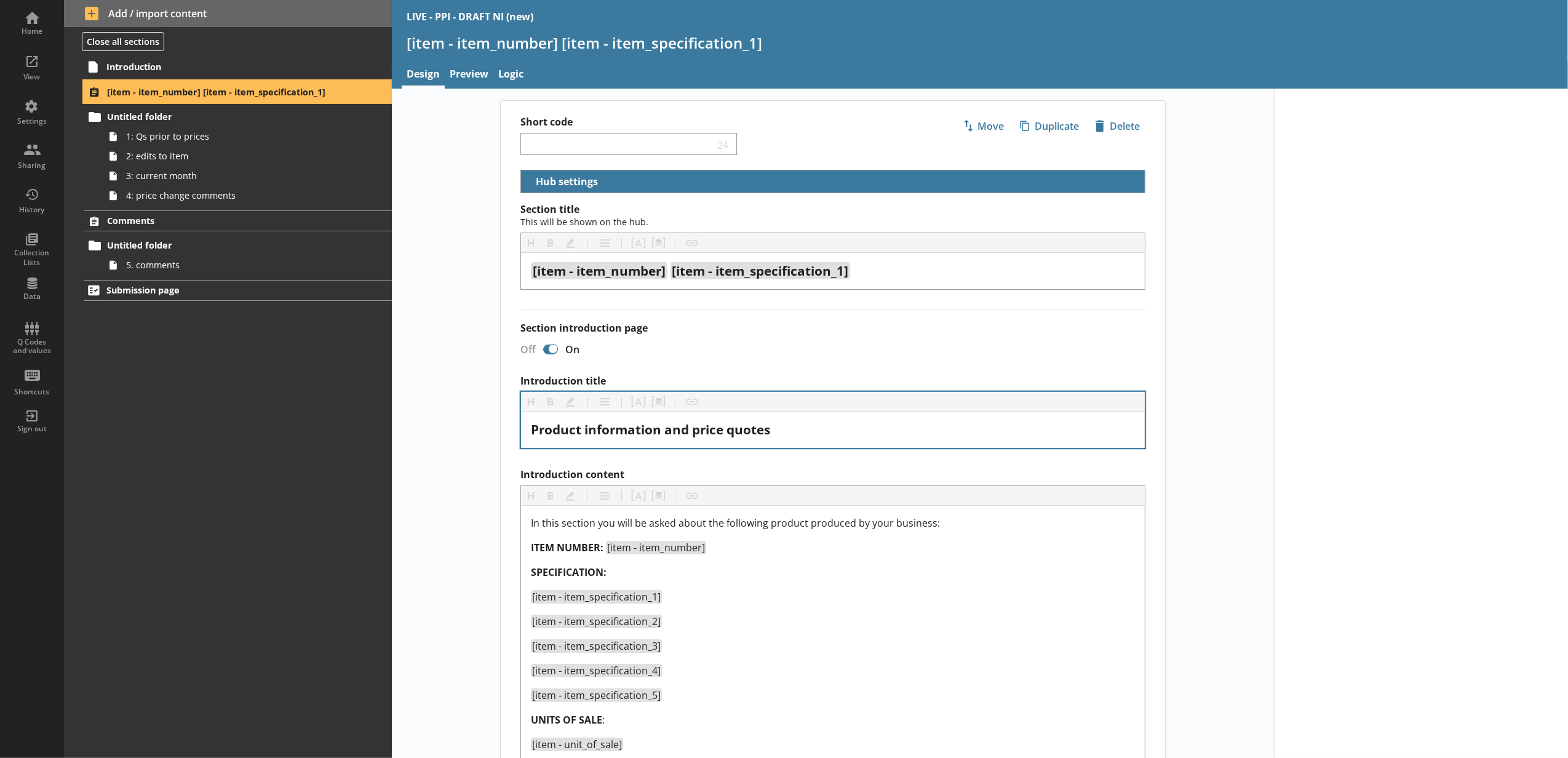
select select "02ecf61e-3677-4d84-ac52-089bb584d160"
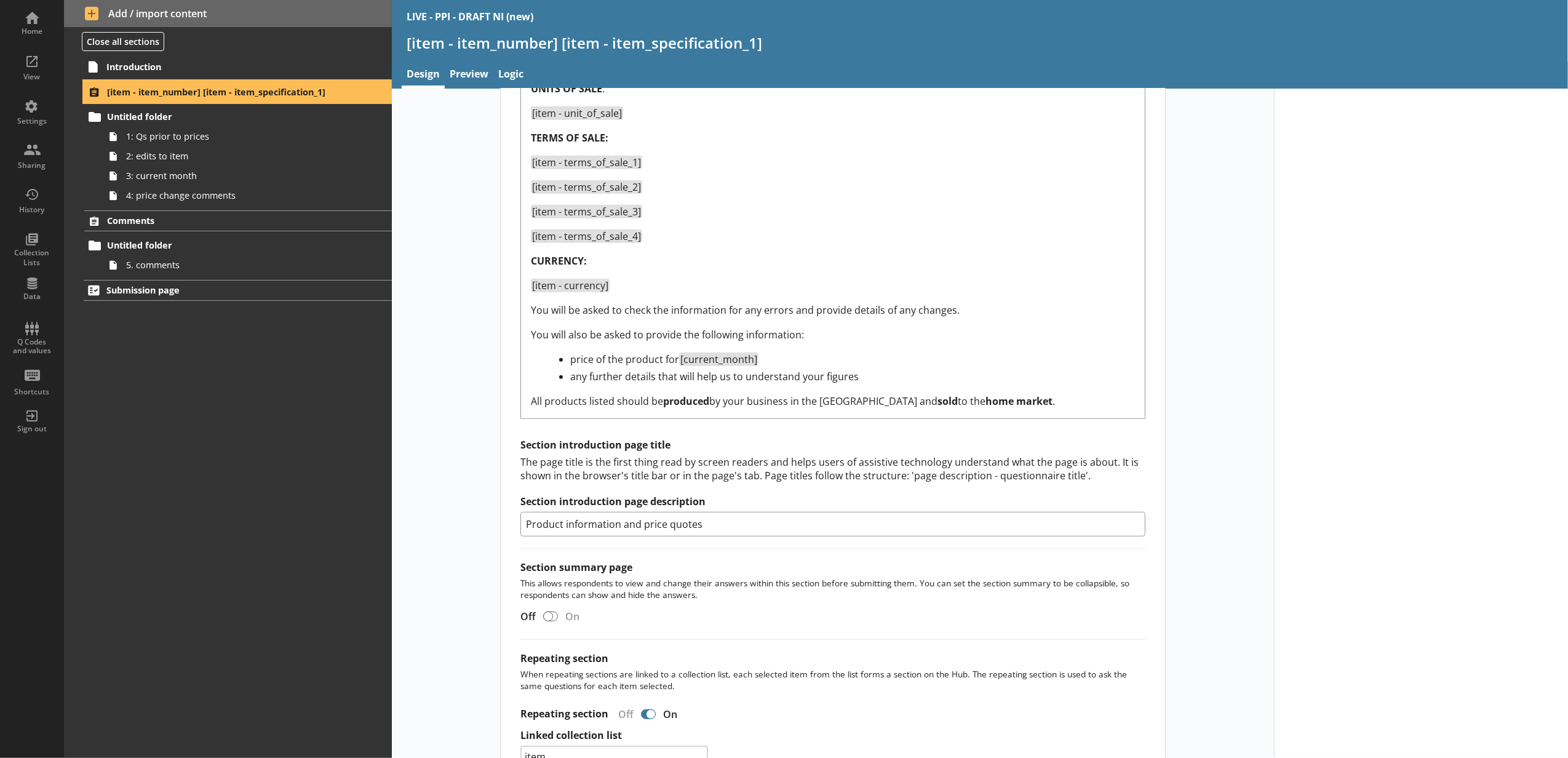
scroll to position [684, 0]
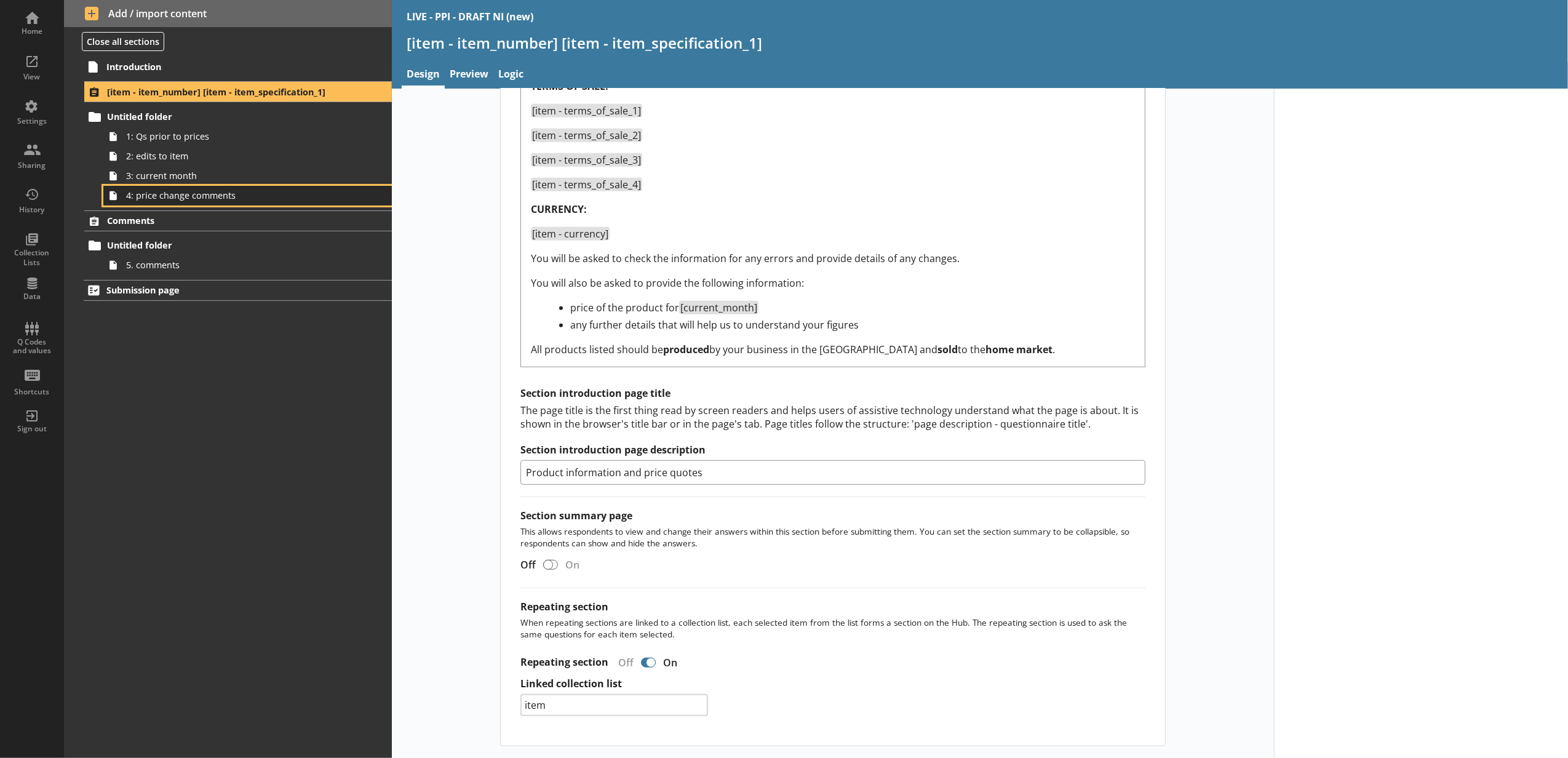
click at [273, 193] on span "4: price change comments" at bounding box center [231, 196] width 210 height 12
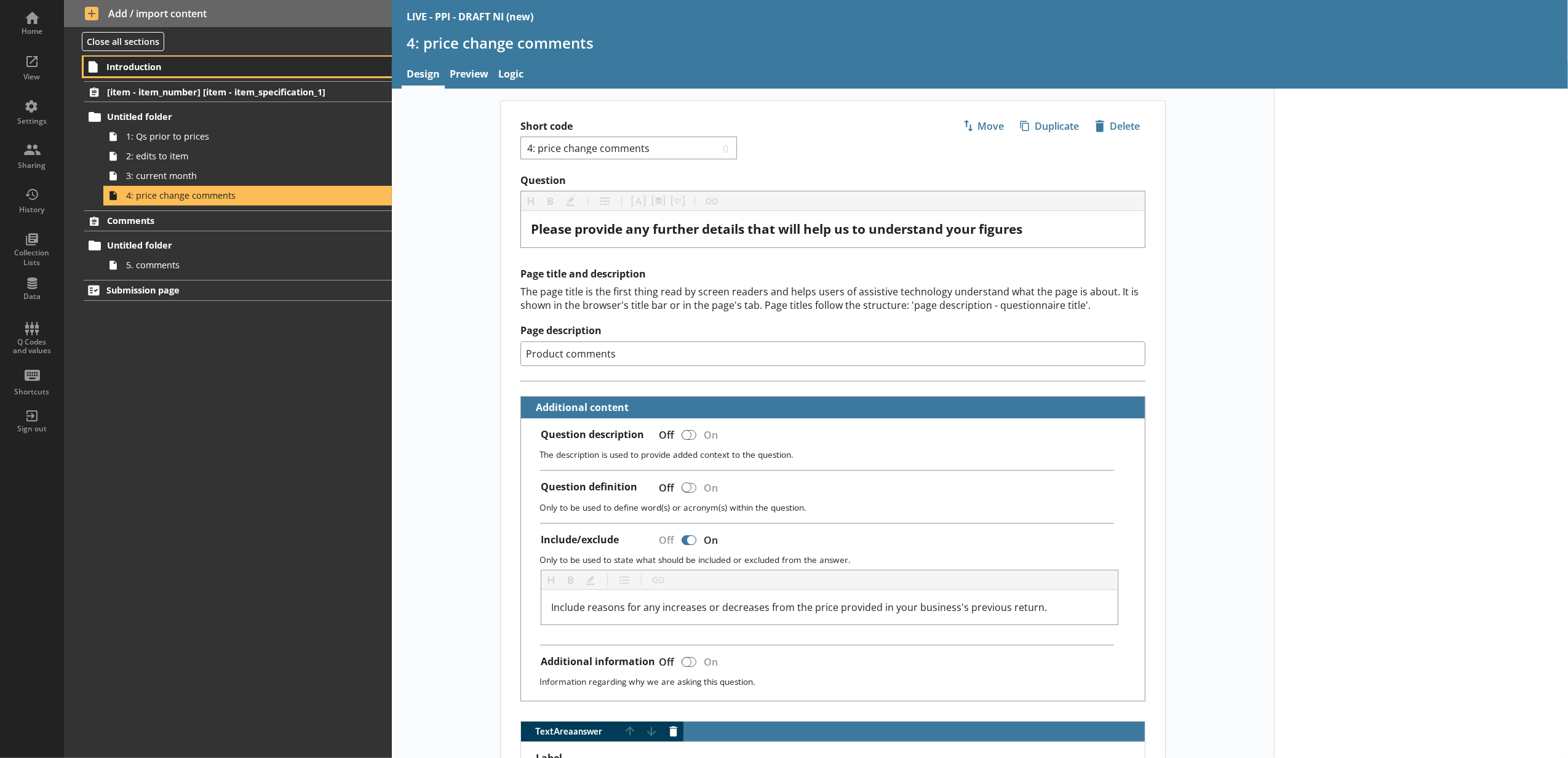
click at [253, 67] on span "Introduction" at bounding box center [218, 67] width 225 height 12
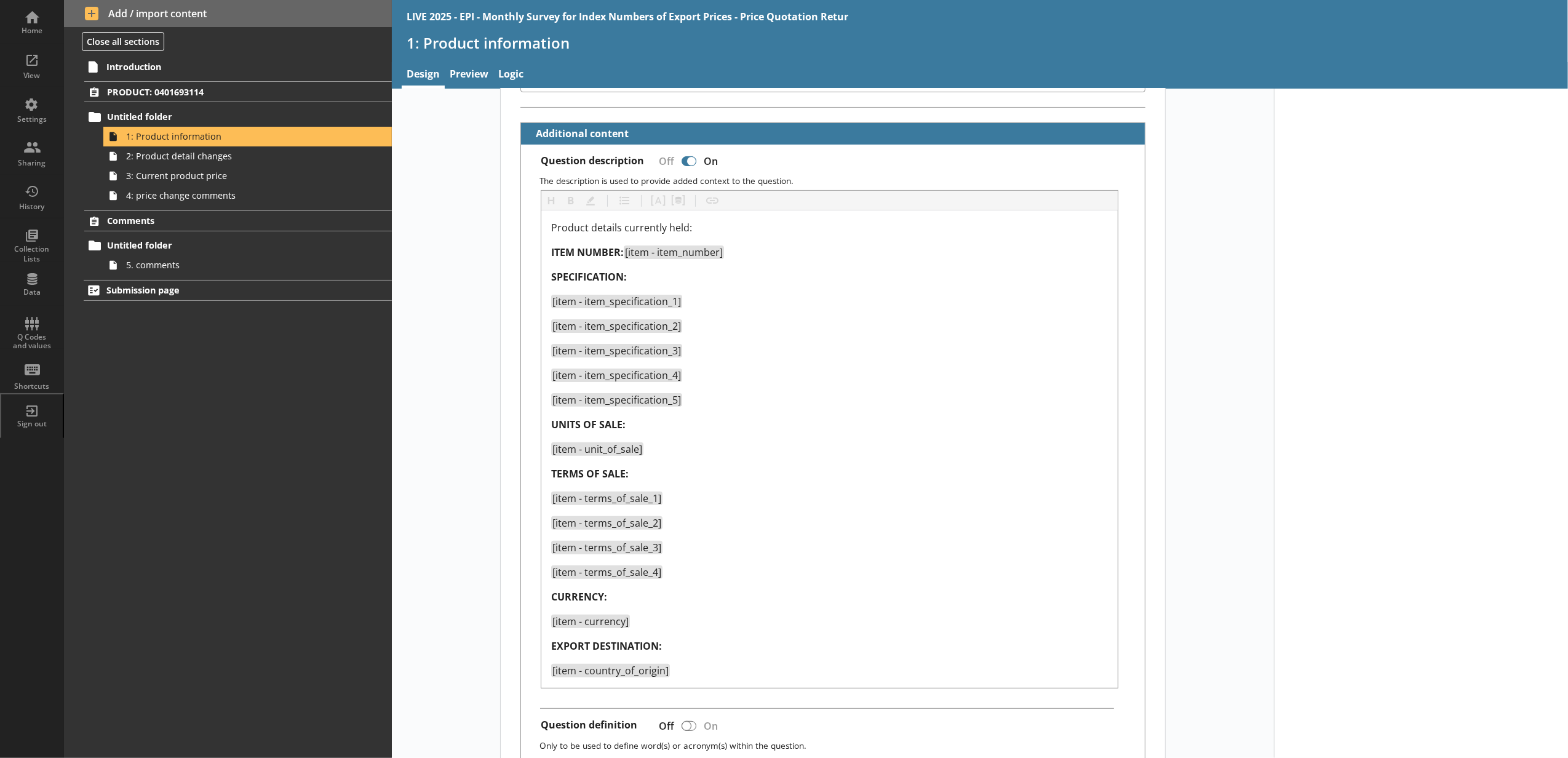
scroll to position [273, 0]
click at [200, 72] on span "Introduction" at bounding box center [218, 67] width 225 height 12
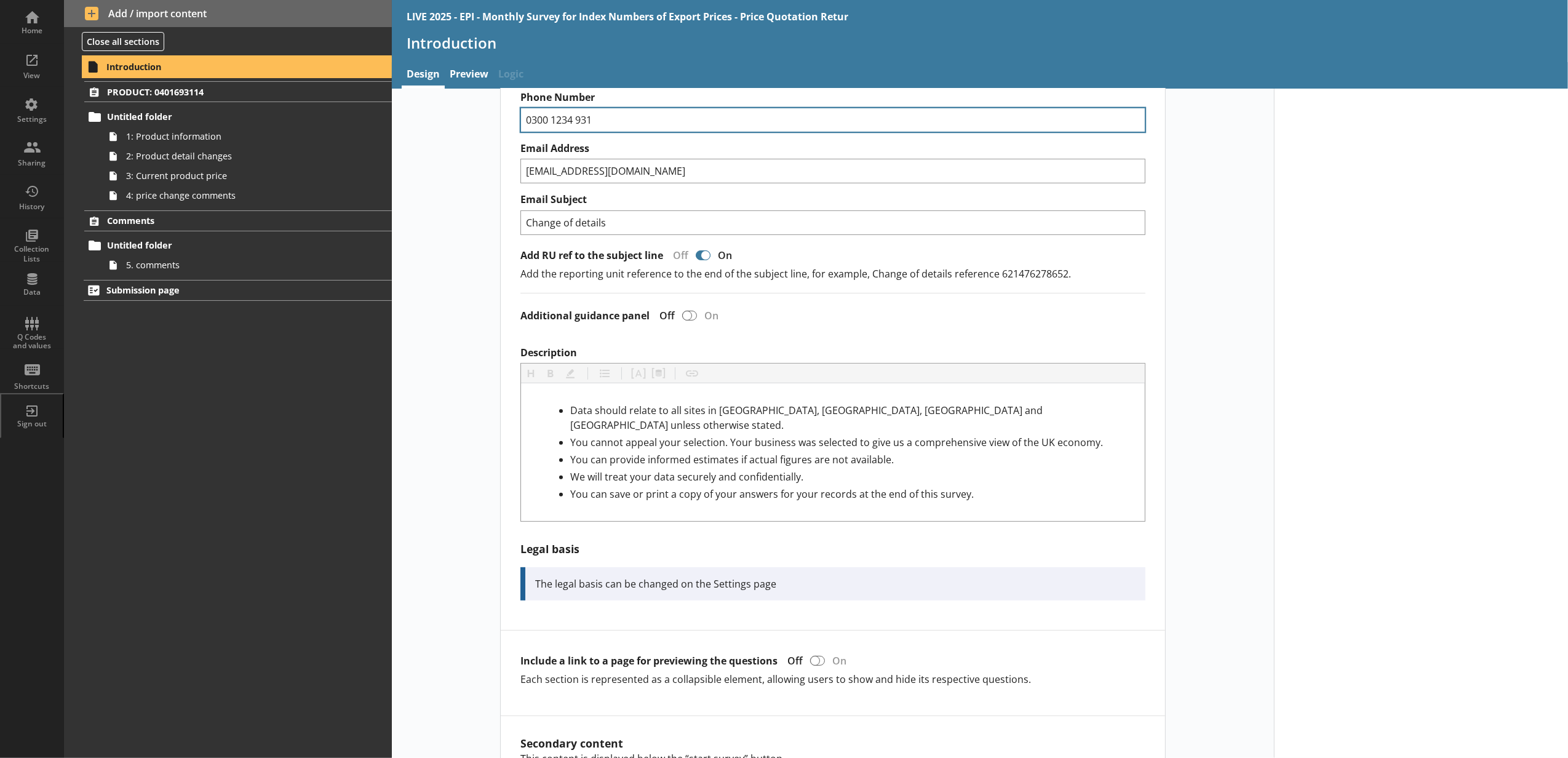
scroll to position [273, 0]
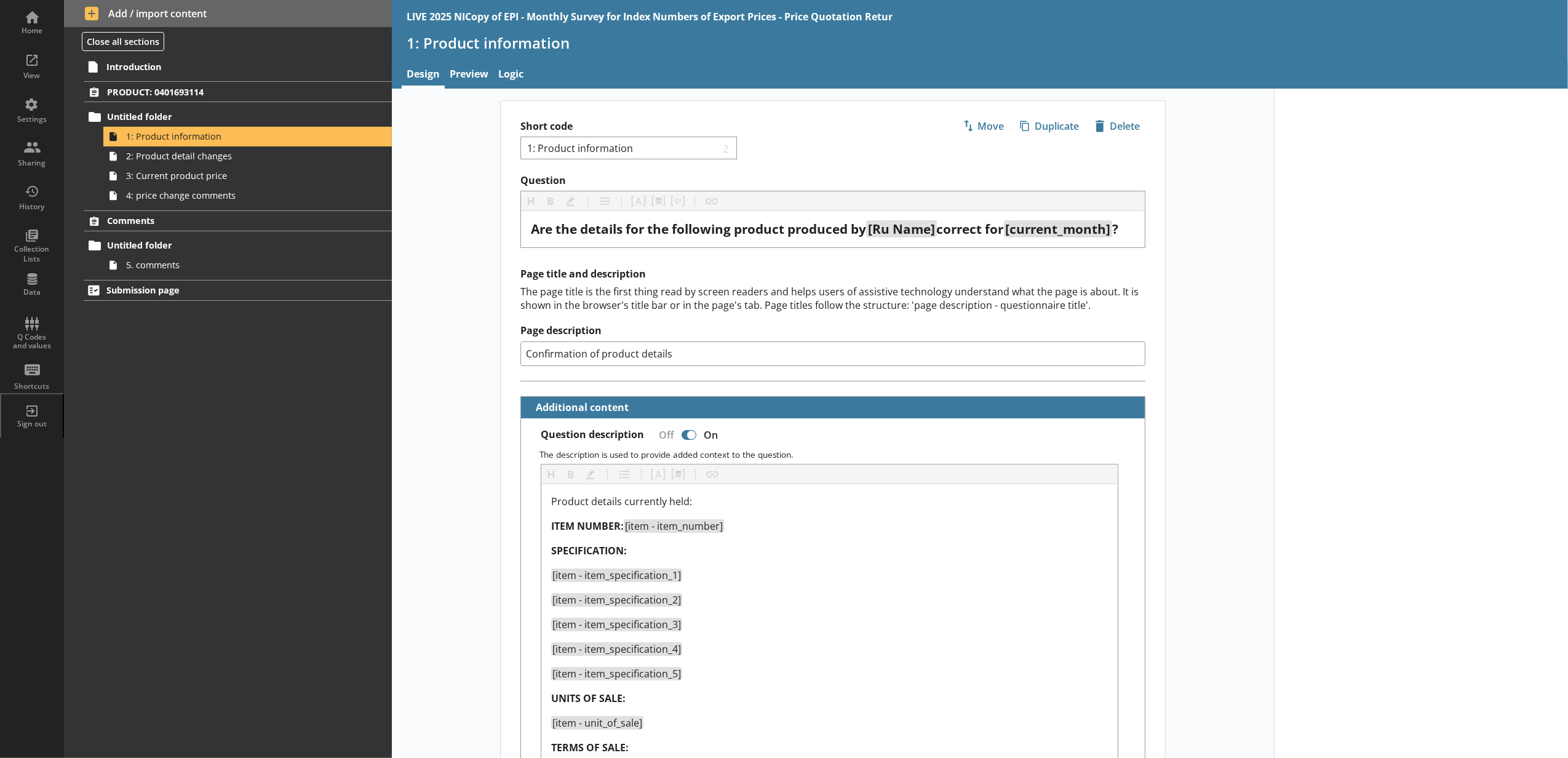
scroll to position [1232, 0]
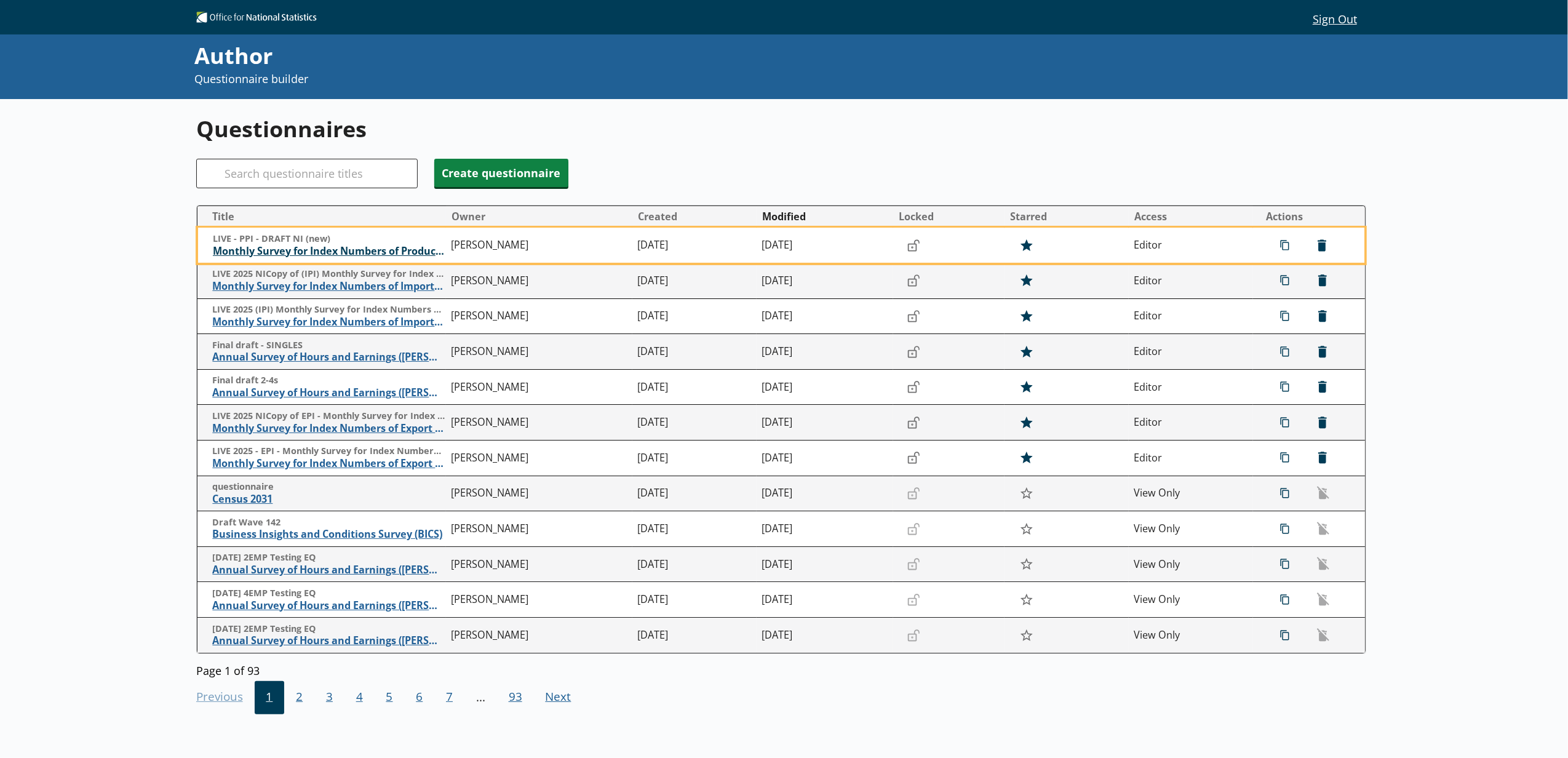
click at [332, 252] on span "Monthly Survey for Index Numbers of Producer Prices - Price Quotation Return" at bounding box center [329, 251] width 232 height 13
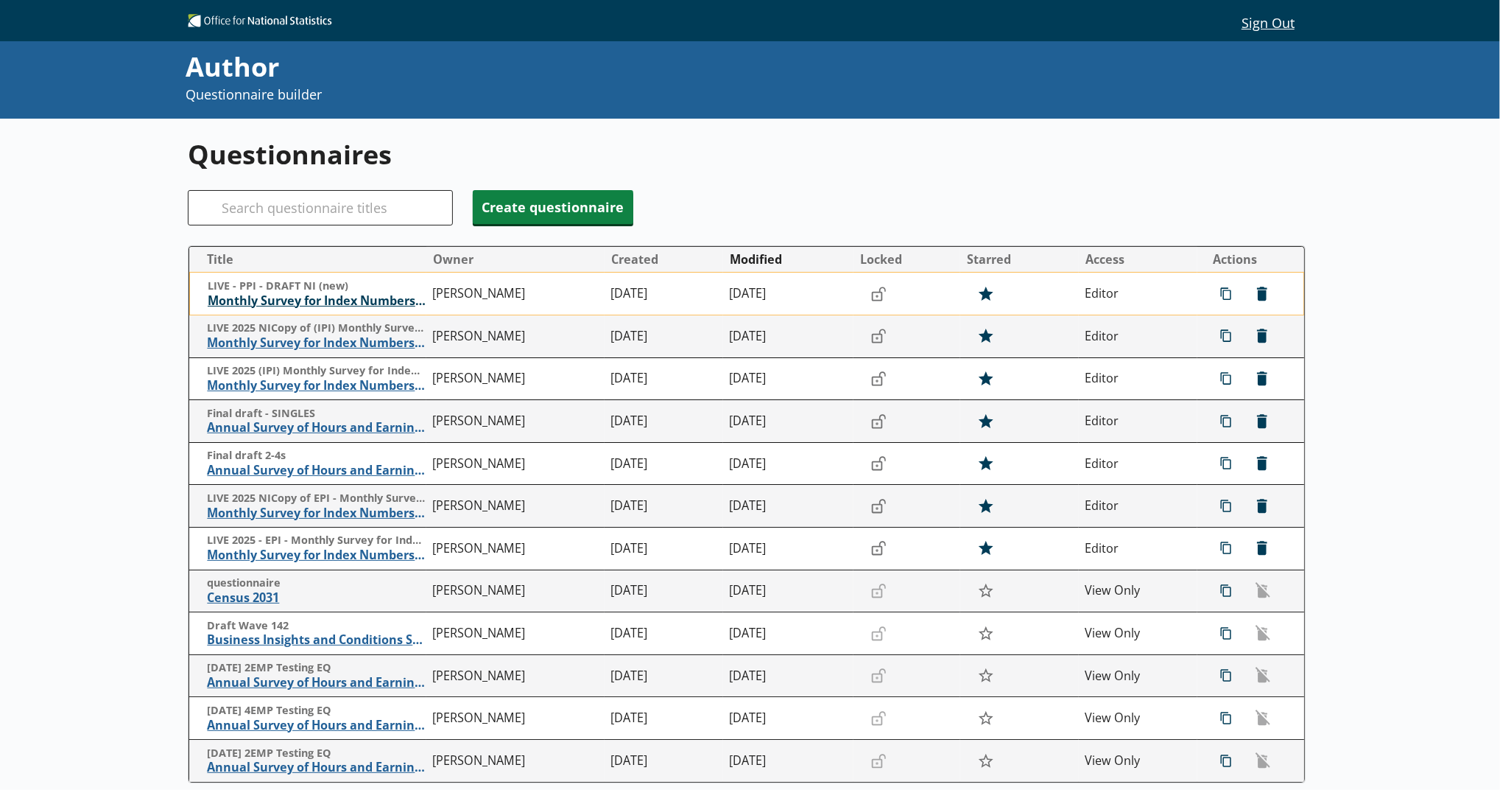
click at [307, 309] on span "Monthly Survey for Index Numbers of Producer Prices - Price Quotation Return" at bounding box center [317, 300] width 218 height 15
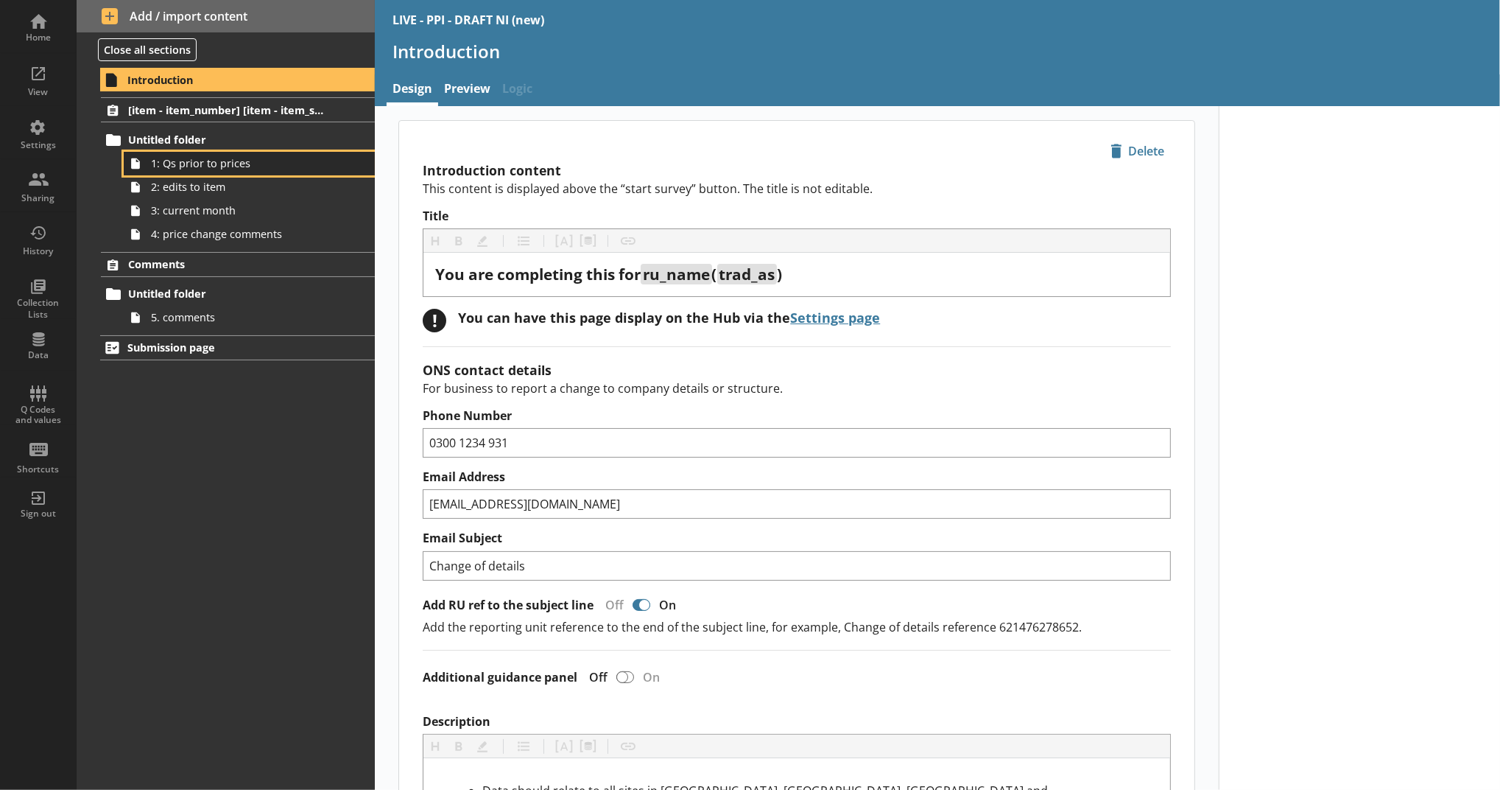
click at [238, 163] on span "1: Qs prior to prices" at bounding box center [241, 163] width 180 height 14
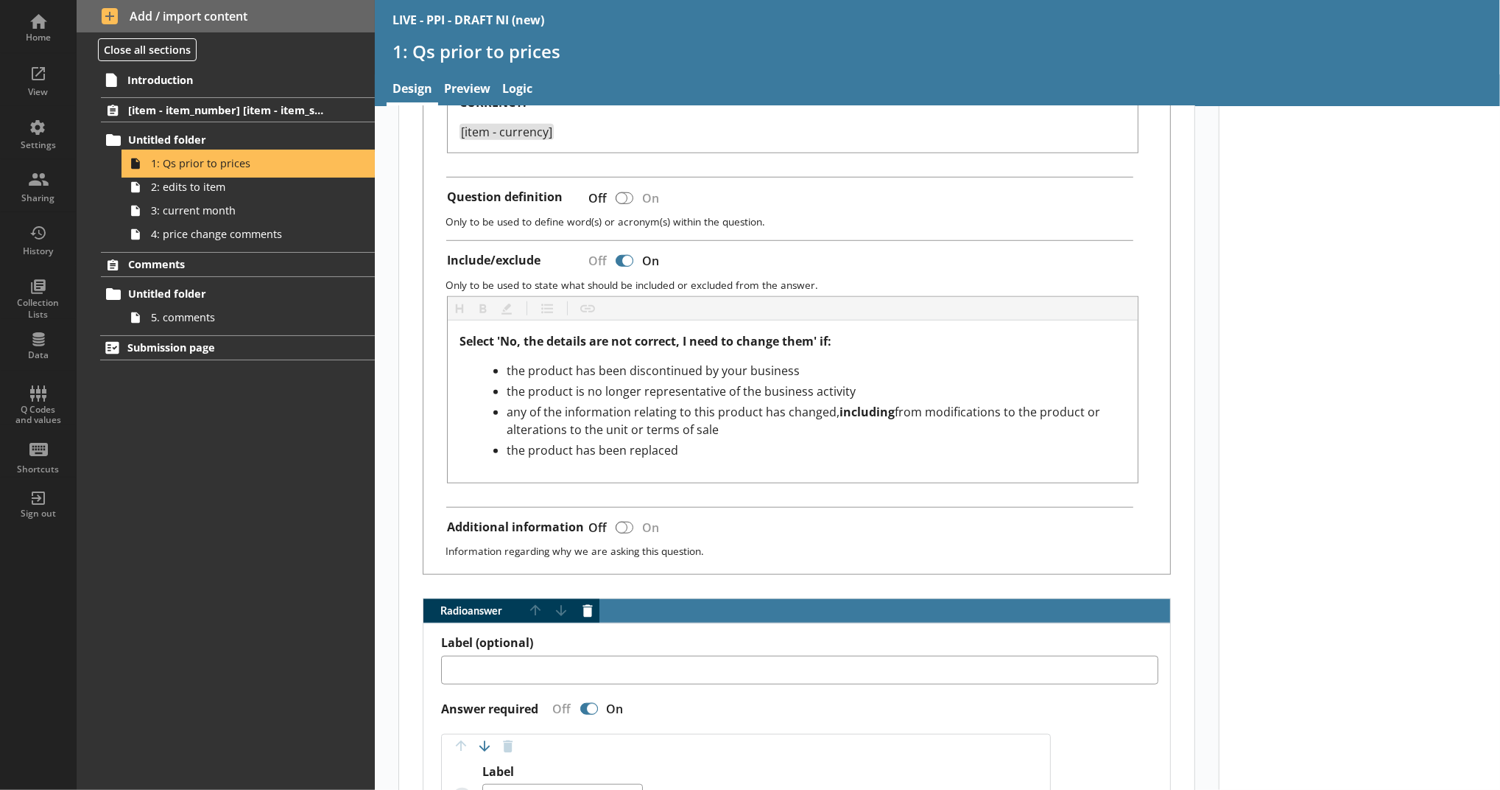
scroll to position [982, 0]
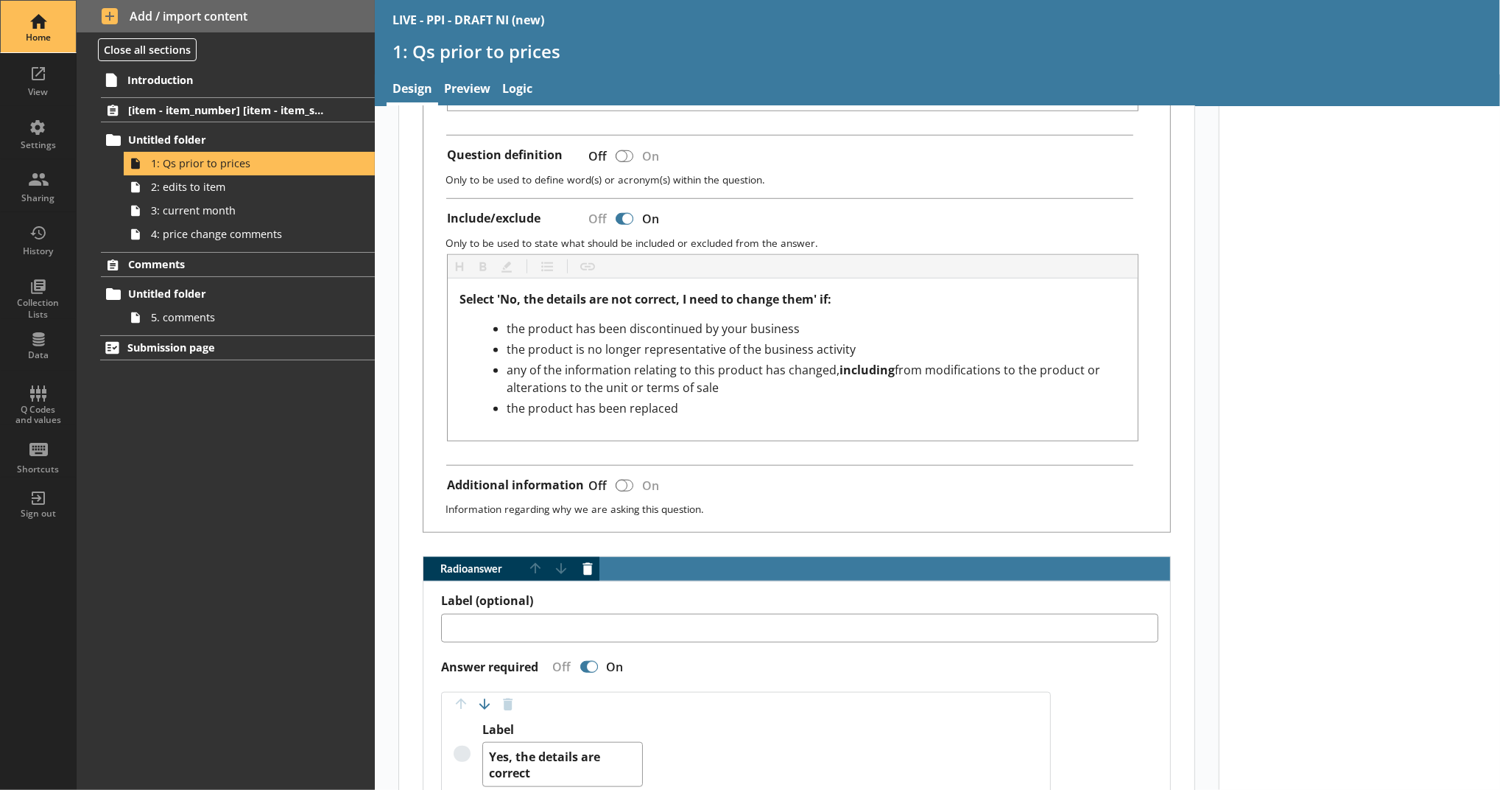
click at [29, 43] on div "Home" at bounding box center [39, 27] width 52 height 52
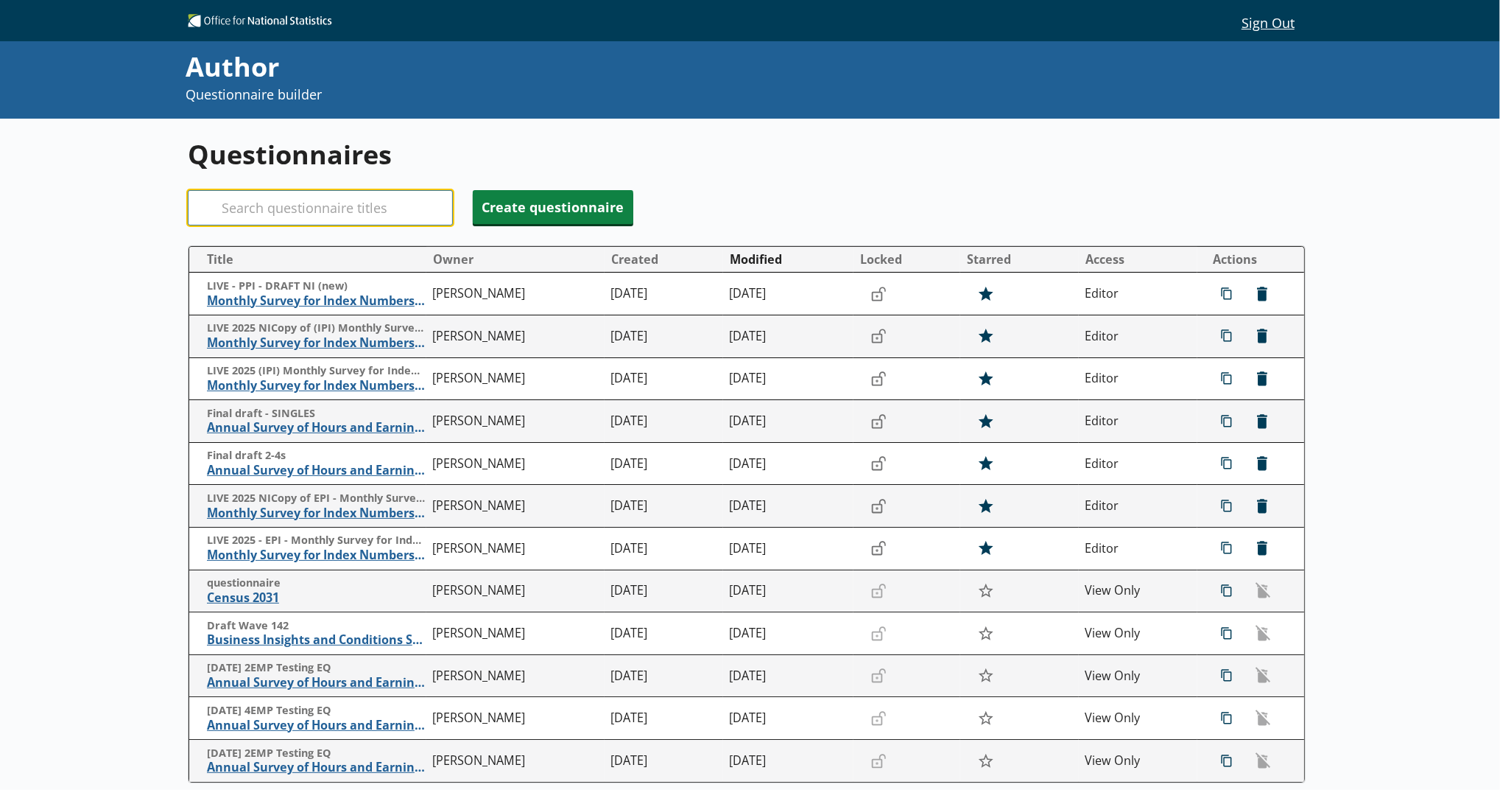
click at [328, 216] on input "Search" at bounding box center [320, 207] width 265 height 35
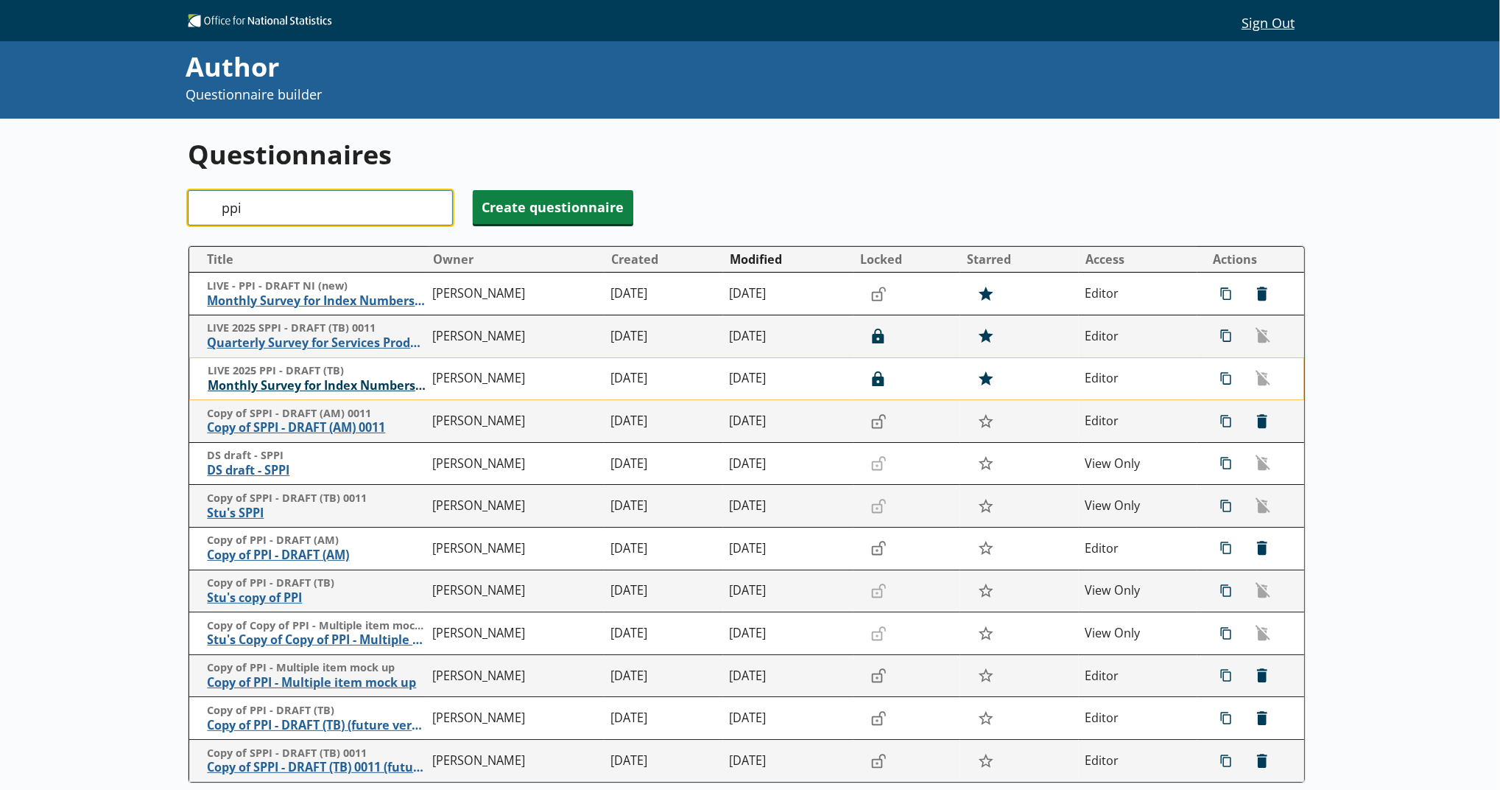
type input "ppi"
click at [312, 384] on span "Monthly Survey for Index Numbers of Producer Prices - Price Quotation Return" at bounding box center [317, 385] width 218 height 15
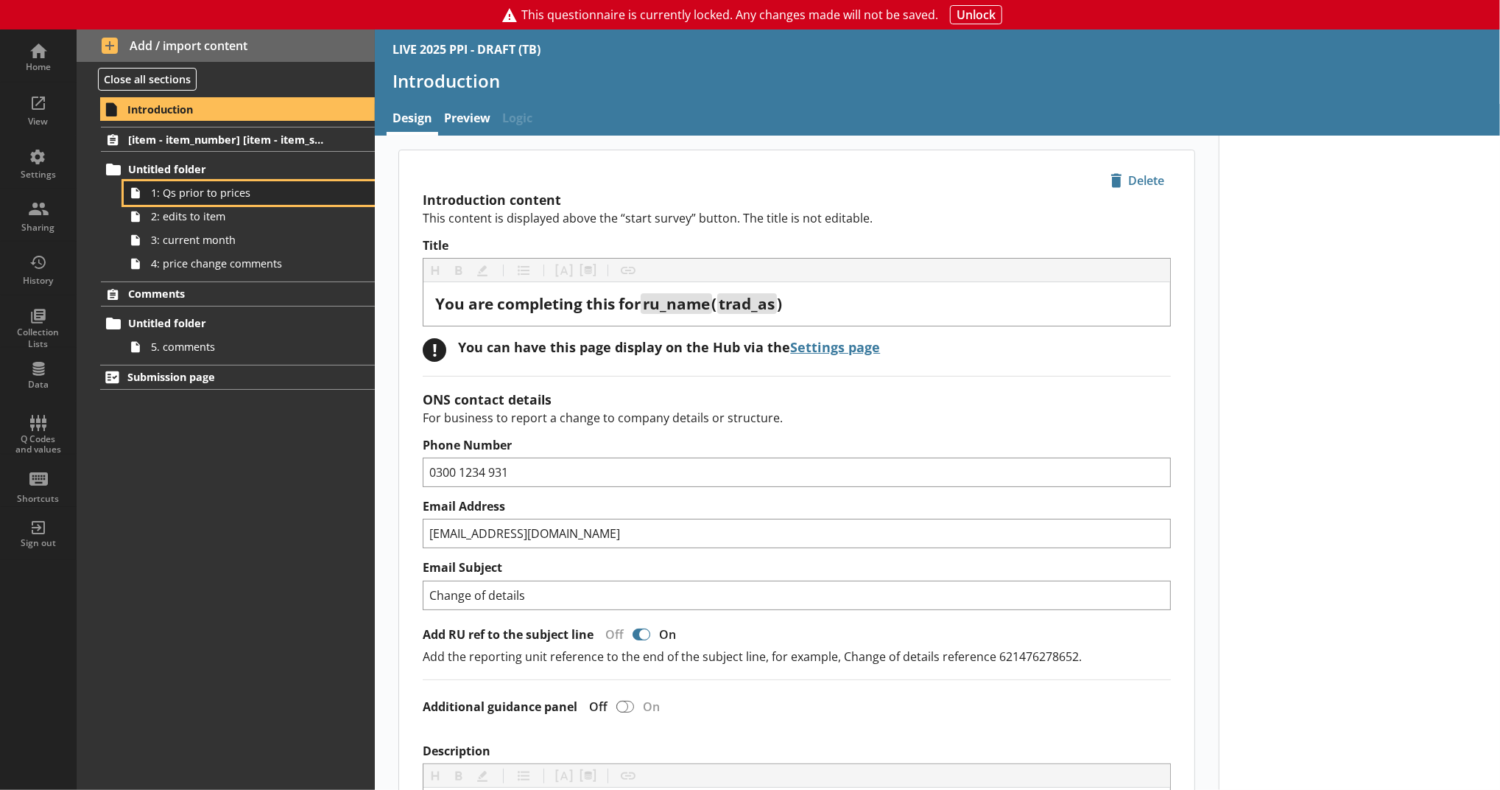
click at [214, 186] on span "1: Qs prior to prices" at bounding box center [241, 193] width 180 height 14
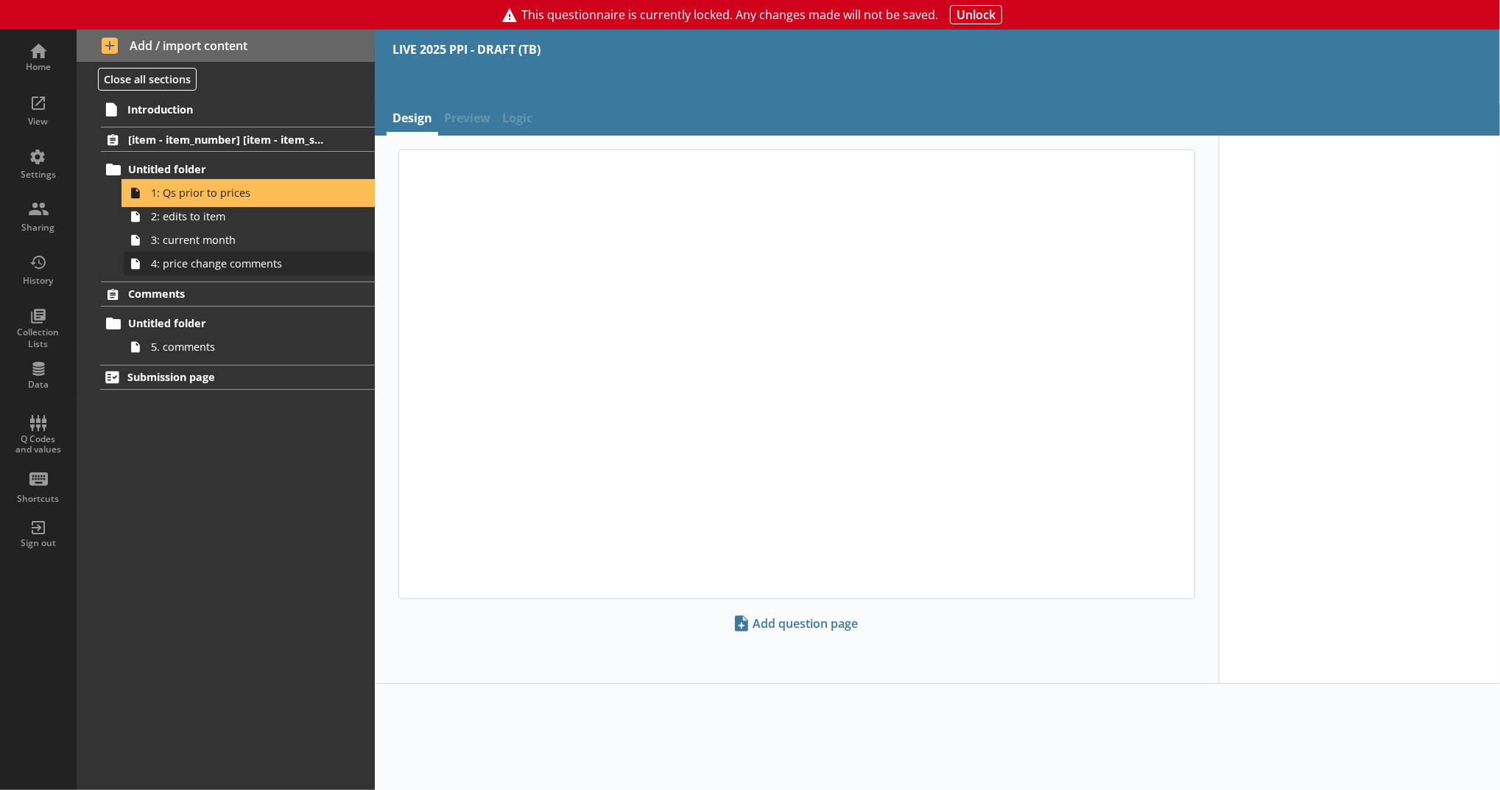
type textarea "x"
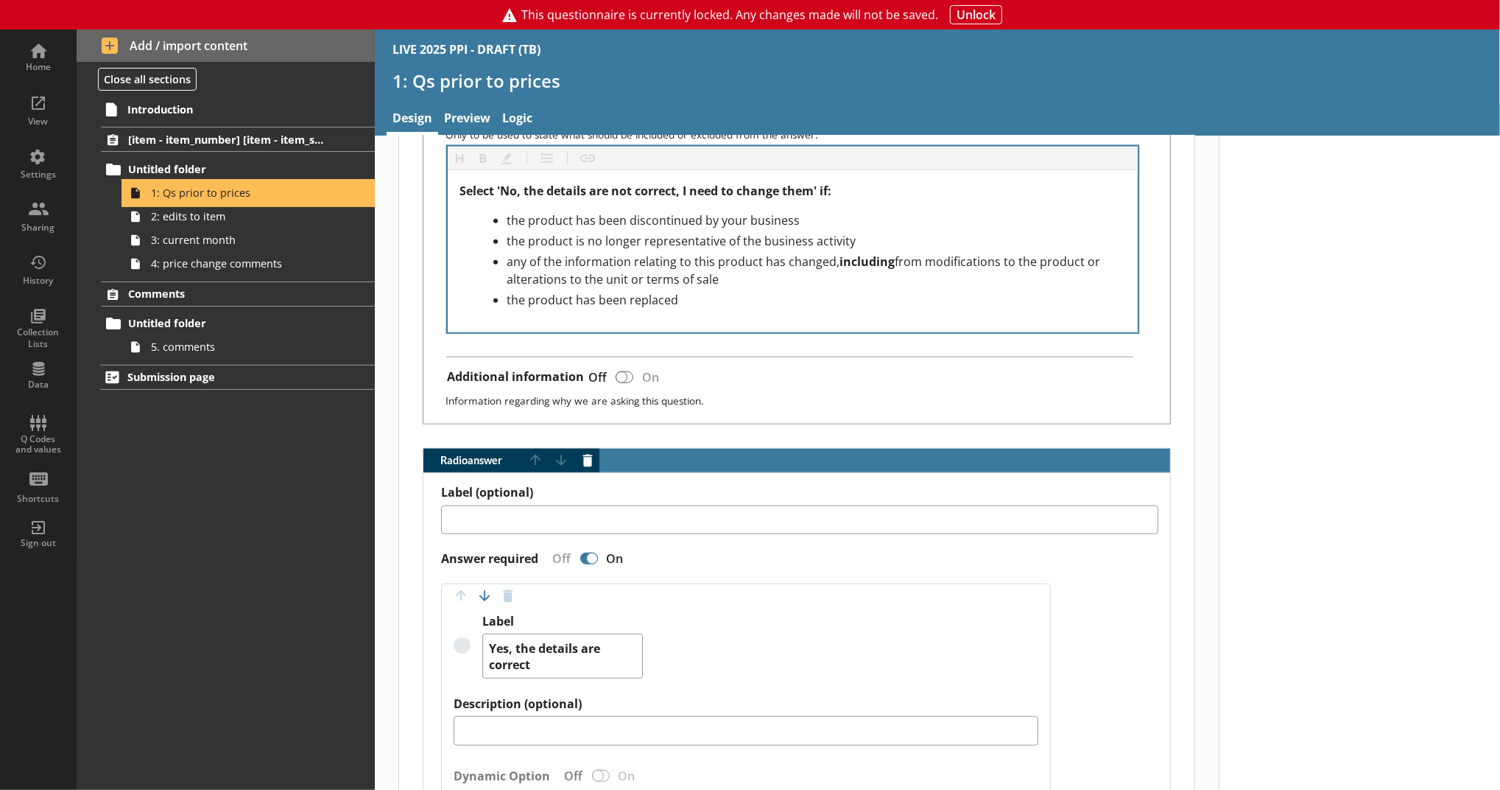
scroll to position [1145, 0]
